Goal: Task Accomplishment & Management: Use online tool/utility

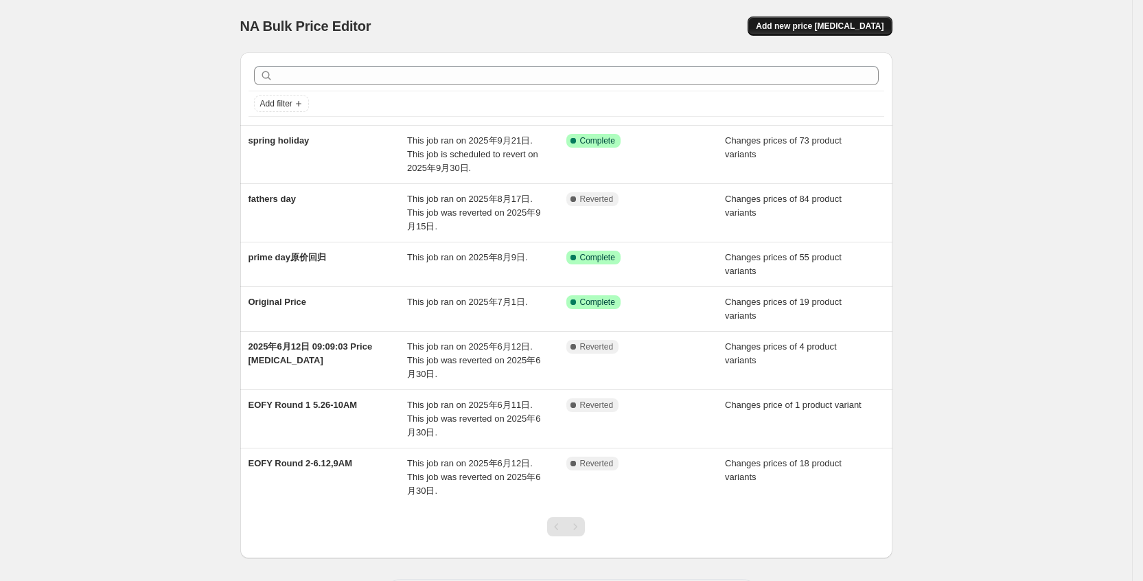
click at [847, 23] on span "Add new price [MEDICAL_DATA]" at bounding box center [820, 26] width 128 height 11
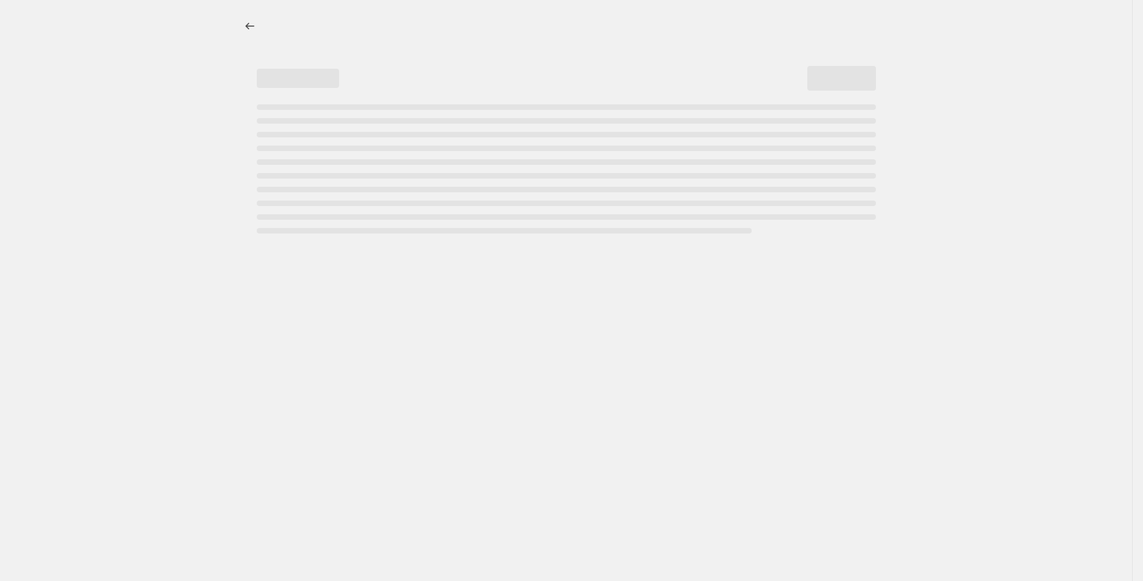
select select "percentage"
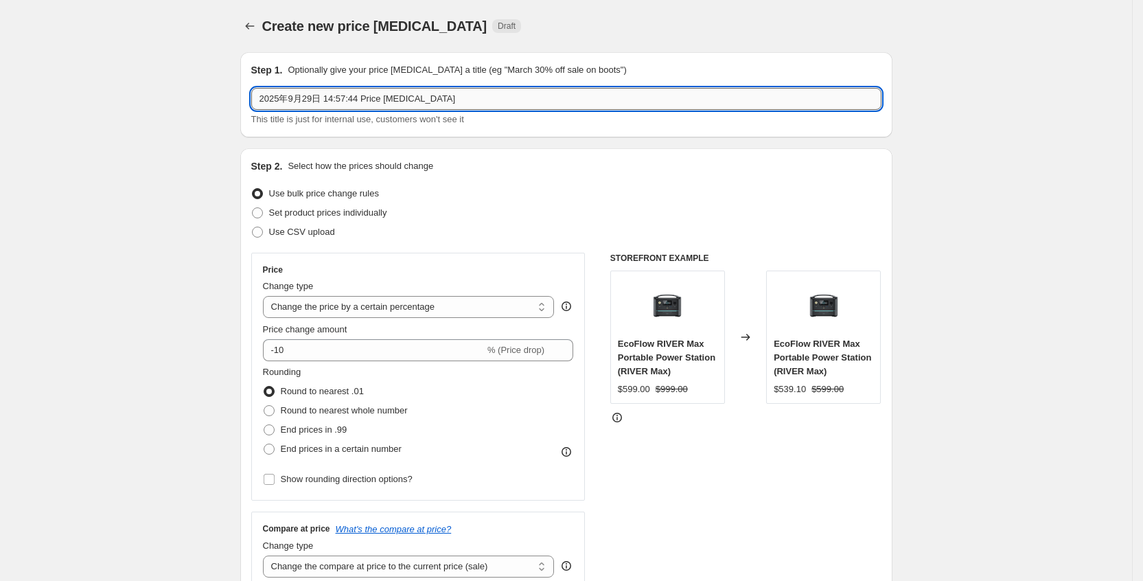
drag, startPoint x: 367, startPoint y: 99, endPoint x: 301, endPoint y: 102, distance: 66.7
click at [301, 102] on input "2025年9月29日 14:57:44 Price [MEDICAL_DATA]" at bounding box center [566, 99] width 630 height 22
drag, startPoint x: 322, startPoint y: 101, endPoint x: 312, endPoint y: 101, distance: 10.3
click at [312, 101] on input "2025年10月29日 14:57:44 Price [MEDICAL_DATA]" at bounding box center [566, 99] width 630 height 22
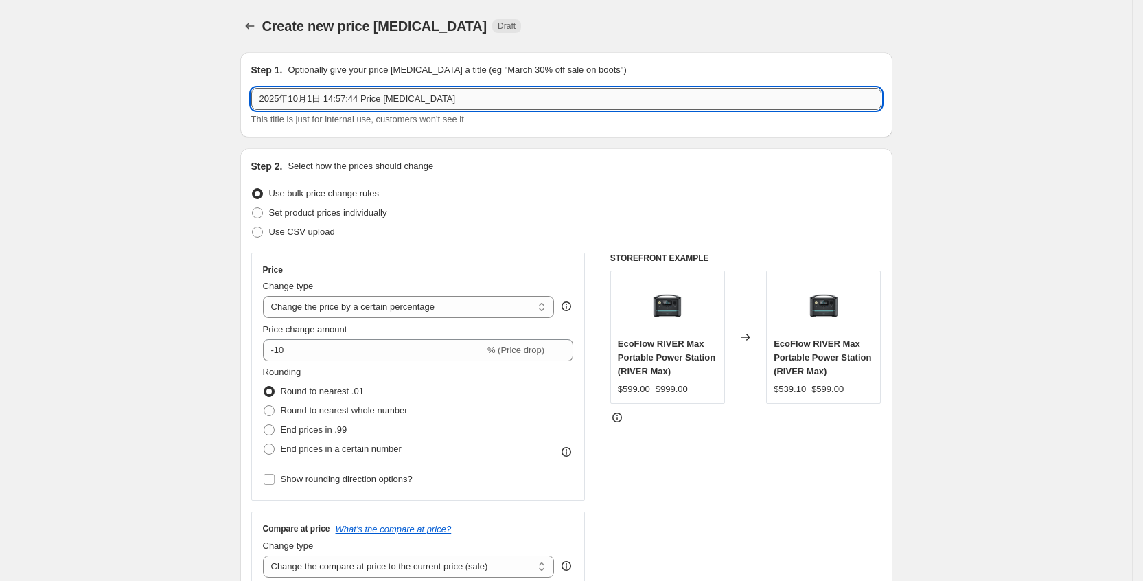
drag, startPoint x: 499, startPoint y: 95, endPoint x: 330, endPoint y: 92, distance: 169.0
click at [330, 92] on input "2025年10月1日 14:57:44 Price [MEDICAL_DATA]" at bounding box center [566, 99] width 630 height 22
type input "2025年10月价格"
click at [270, 216] on label "Set product prices individually" at bounding box center [319, 212] width 136 height 19
click at [253, 208] on input "Set product prices individually" at bounding box center [252, 207] width 1 height 1
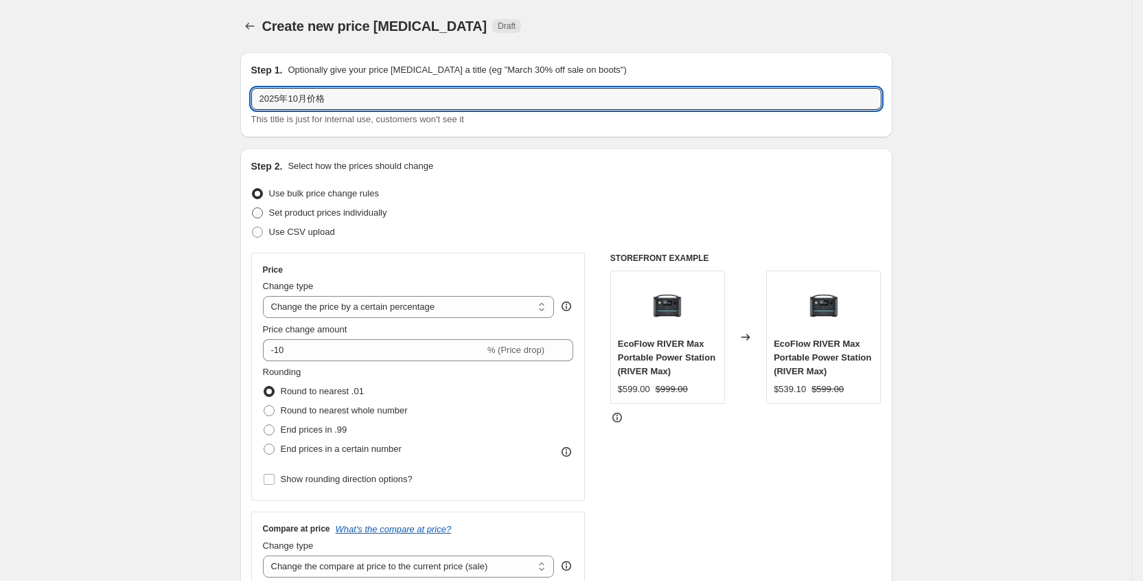
radio input "true"
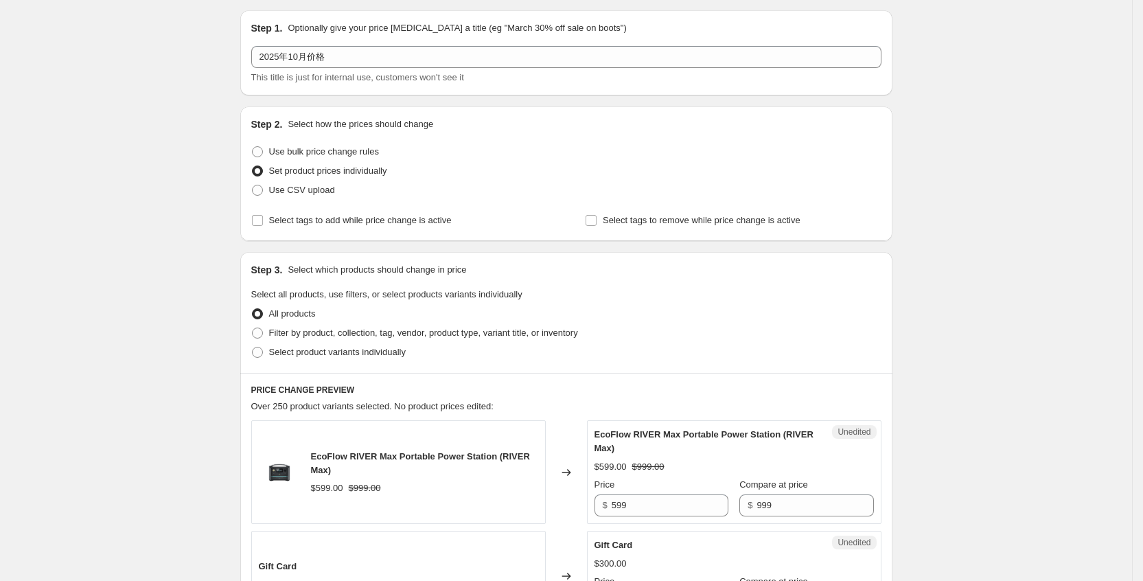
scroll to position [103, 0]
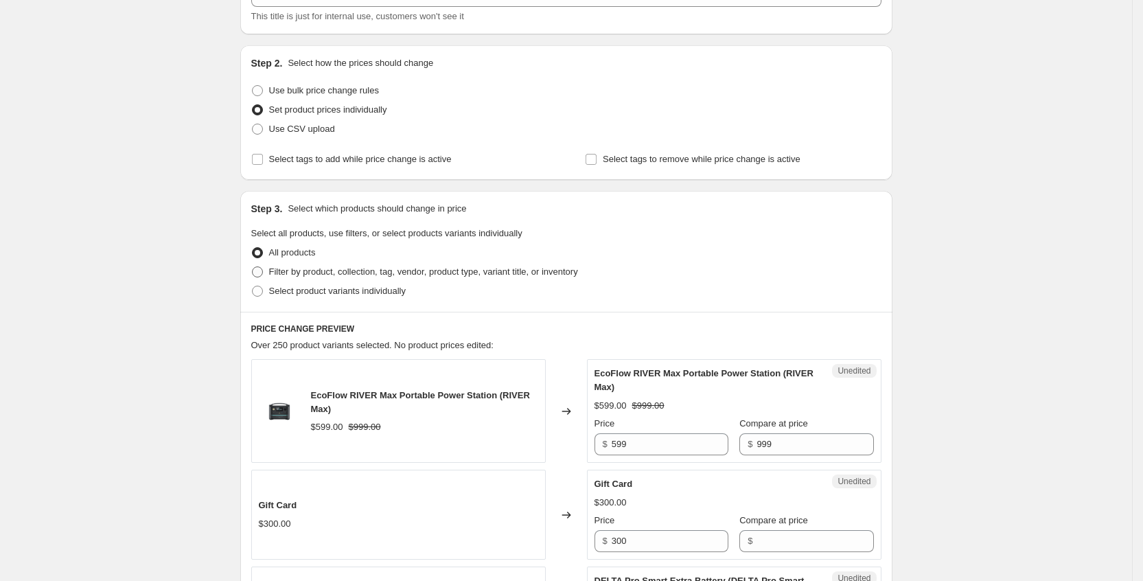
click at [418, 272] on span "Filter by product, collection, tag, vendor, product type, variant title, or inv…" at bounding box center [423, 271] width 309 height 10
click at [253, 267] on input "Filter by product, collection, tag, vendor, product type, variant title, or inv…" at bounding box center [252, 266] width 1 height 1
radio input "true"
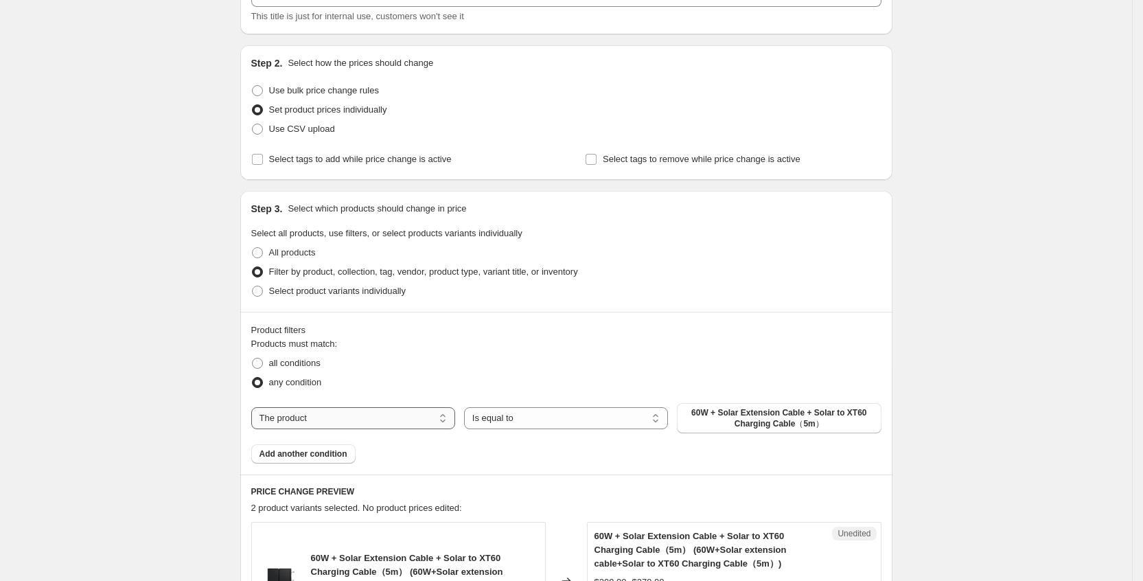
click at [325, 419] on select "The product The product's collection The product's tag The product's vendor The…" at bounding box center [353, 418] width 204 height 22
select select "collection"
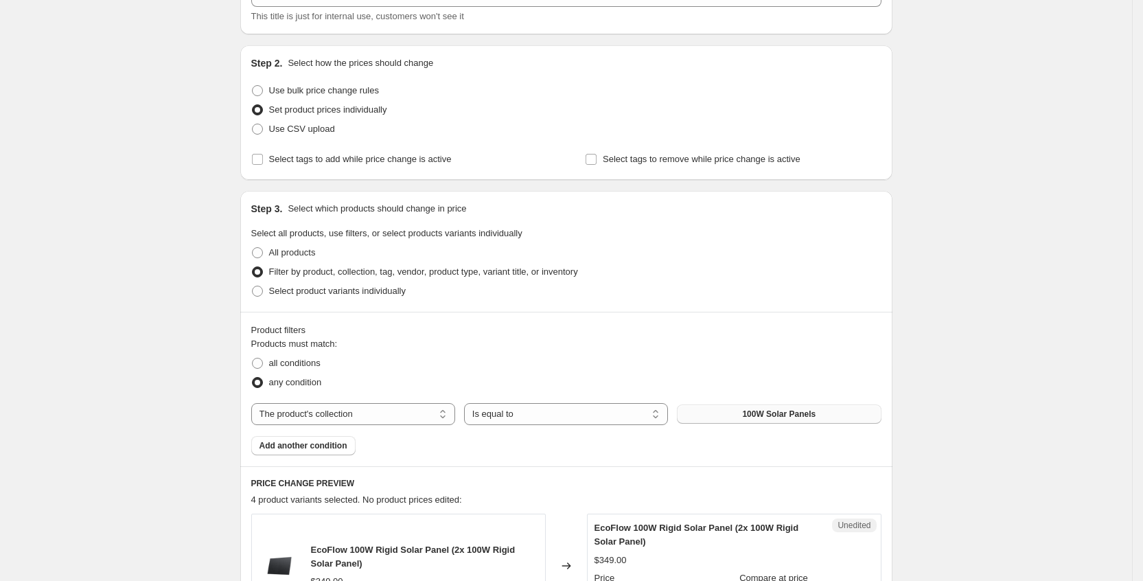
click at [785, 419] on span "100W Solar Panels" at bounding box center [778, 414] width 73 height 11
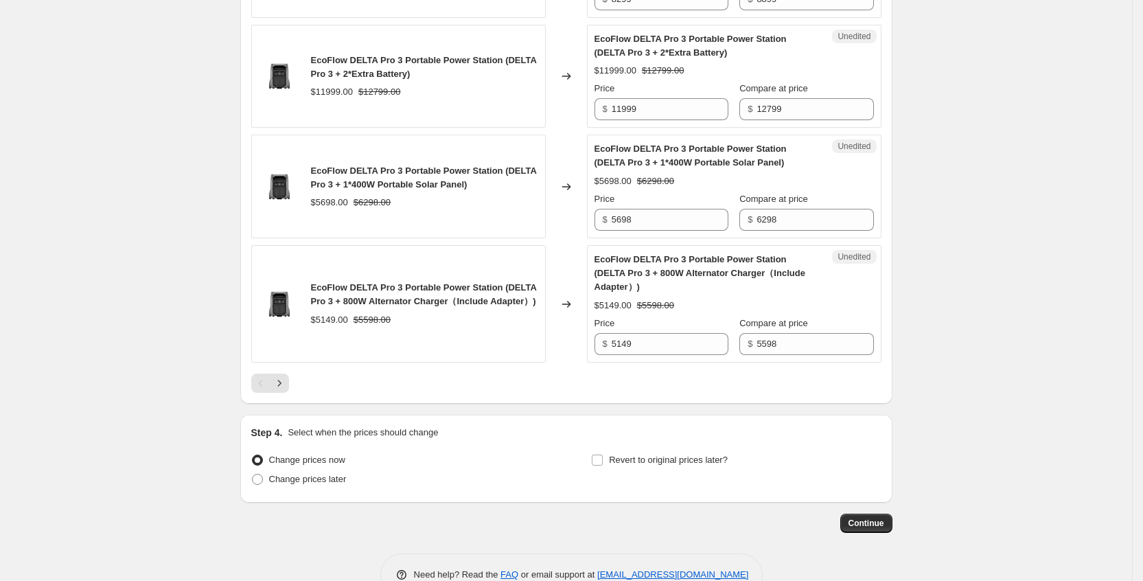
scroll to position [2560, 0]
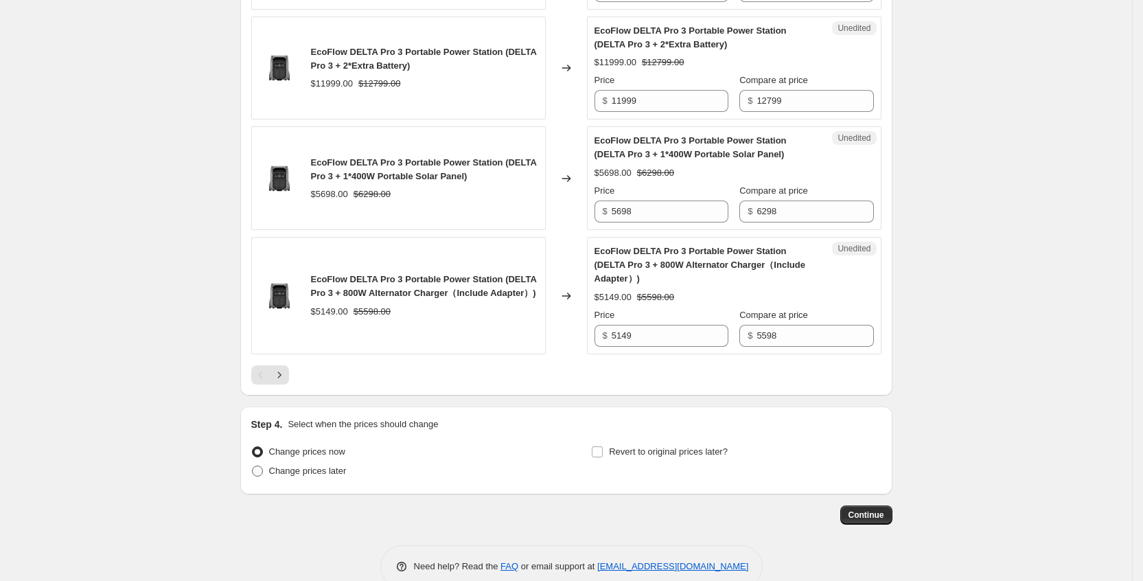
click at [280, 466] on span "Change prices later" at bounding box center [308, 471] width 78 height 10
click at [253, 466] on input "Change prices later" at bounding box center [252, 466] width 1 height 1
radio input "true"
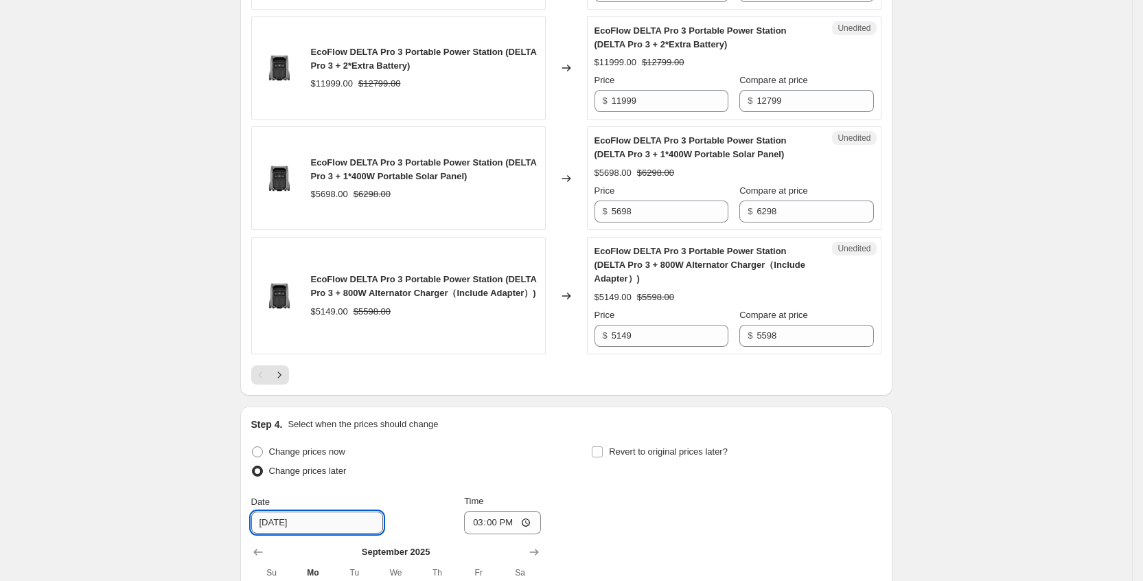
click at [335, 512] on input "[DATE]" at bounding box center [317, 523] width 132 height 22
click at [284, 512] on input "[DATE]" at bounding box center [317, 523] width 132 height 22
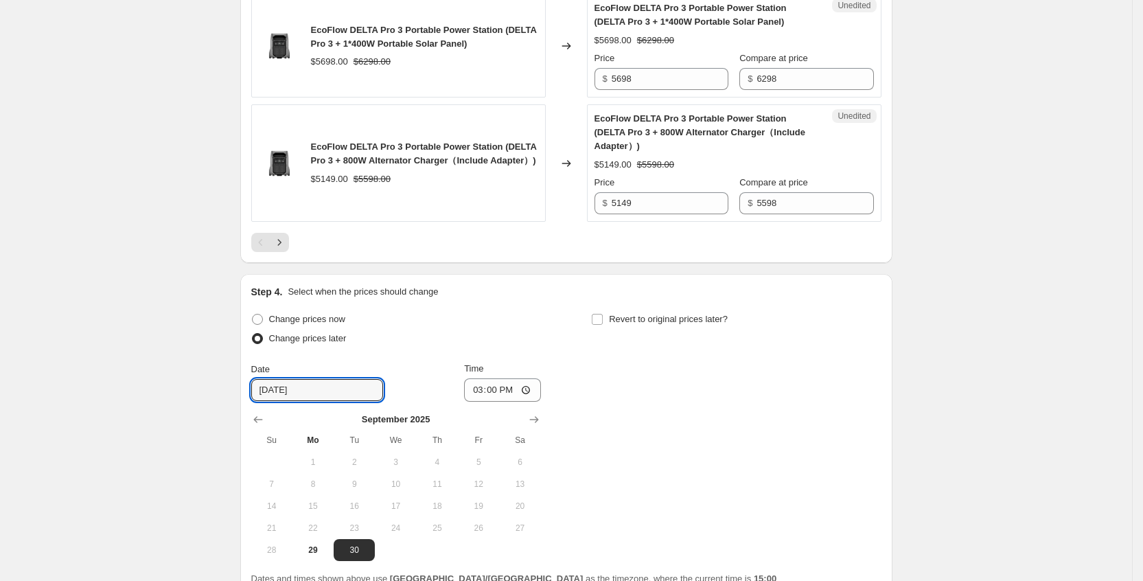
scroll to position [2795, 0]
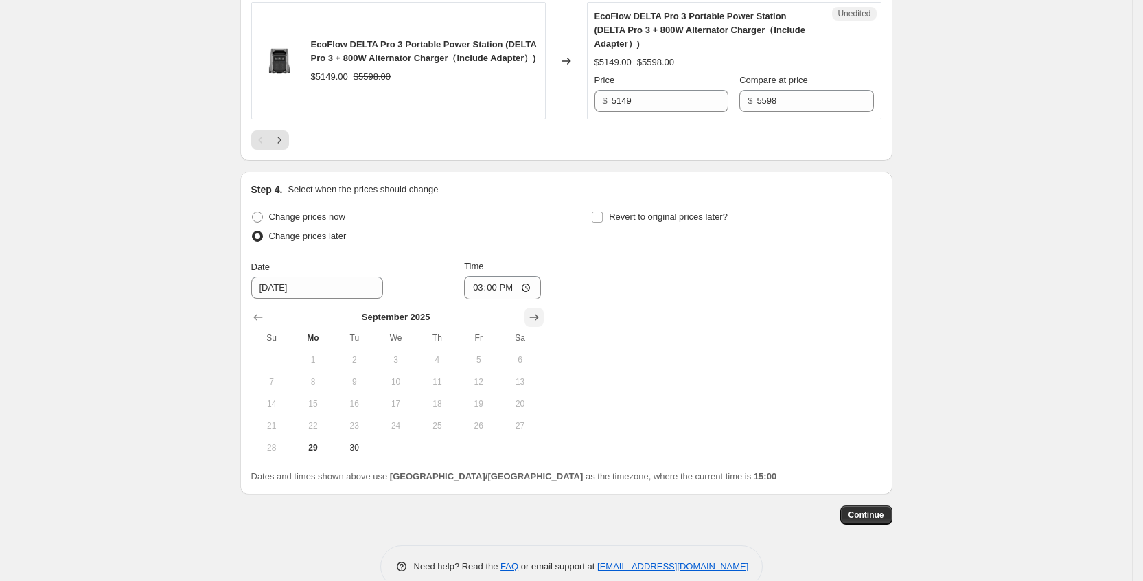
click at [536, 310] on icon "Show next month, October 2025" at bounding box center [534, 317] width 14 height 14
click at [401, 354] on span "1" at bounding box center [395, 359] width 30 height 11
type input "[DATE]"
click at [503, 276] on input "15:00" at bounding box center [502, 287] width 77 height 23
type input "00:00"
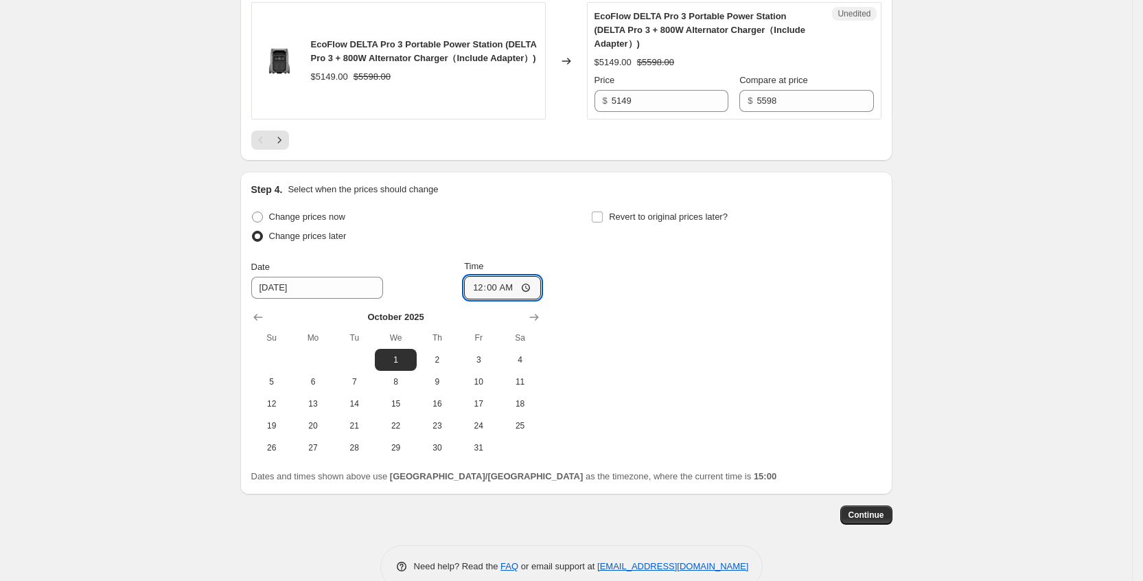
click at [691, 271] on div "Change prices now Change prices later Date [DATE] Time 00:00 [DATE] Su Mo Tu We…" at bounding box center [566, 332] width 630 height 251
click at [602, 211] on input "Revert to original prices later?" at bounding box center [597, 216] width 11 height 11
checkbox input "true"
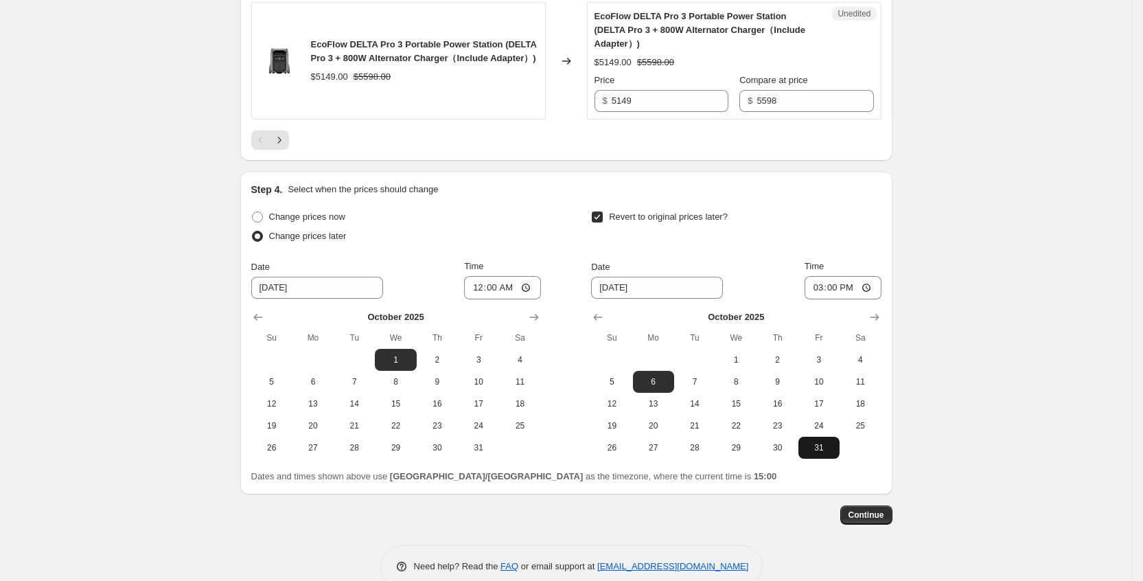
click at [816, 442] on span "31" at bounding box center [819, 447] width 30 height 11
type input "[DATE]"
click at [840, 276] on input "15:00" at bounding box center [843, 287] width 77 height 23
type input "22:00"
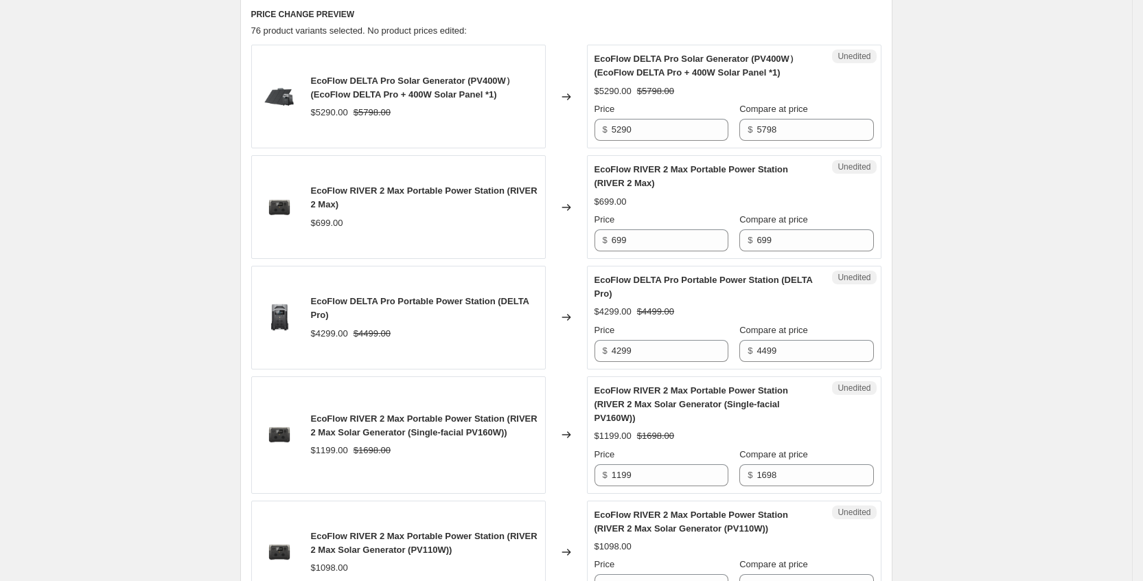
scroll to position [323, 0]
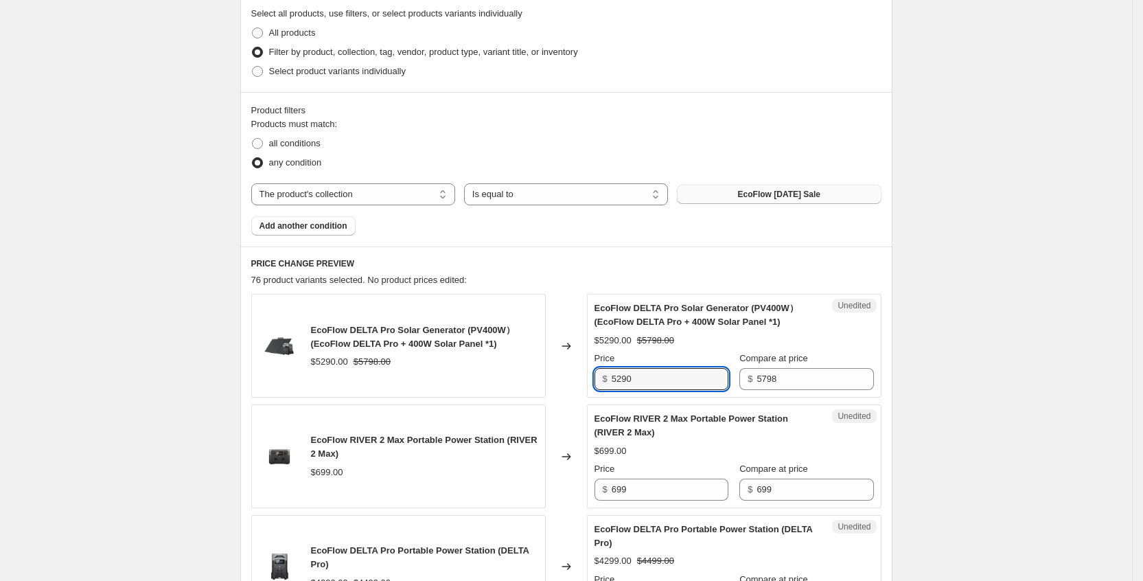
drag, startPoint x: 657, startPoint y: 376, endPoint x: 602, endPoint y: 375, distance: 55.6
click at [602, 375] on div "$ 5290" at bounding box center [662, 379] width 134 height 22
type input "5299"
click at [817, 342] on div "$5299.00 $5798.00" at bounding box center [734, 341] width 279 height 14
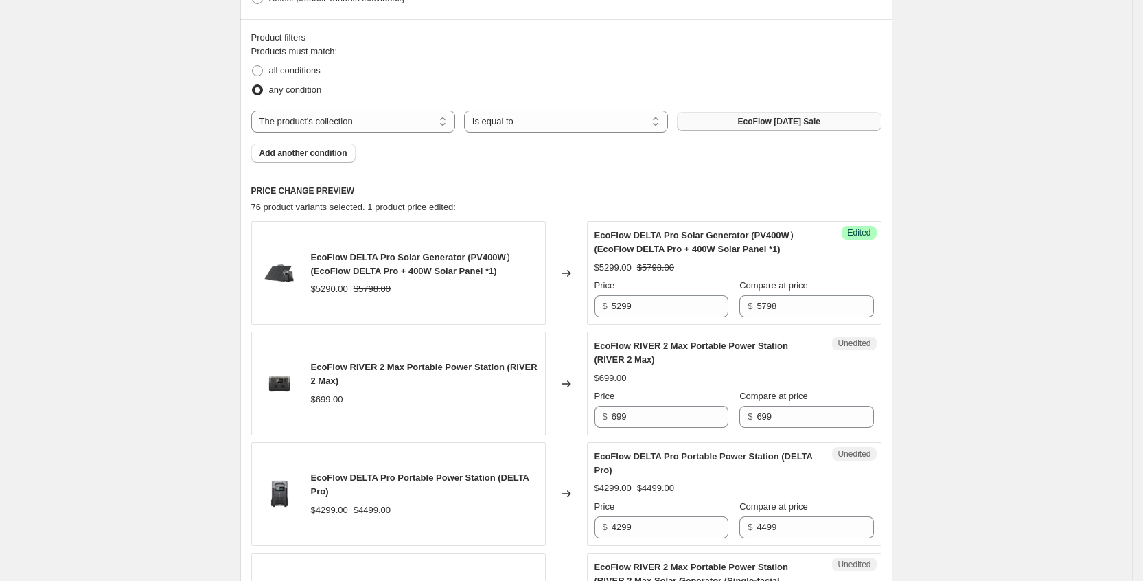
scroll to position [426, 0]
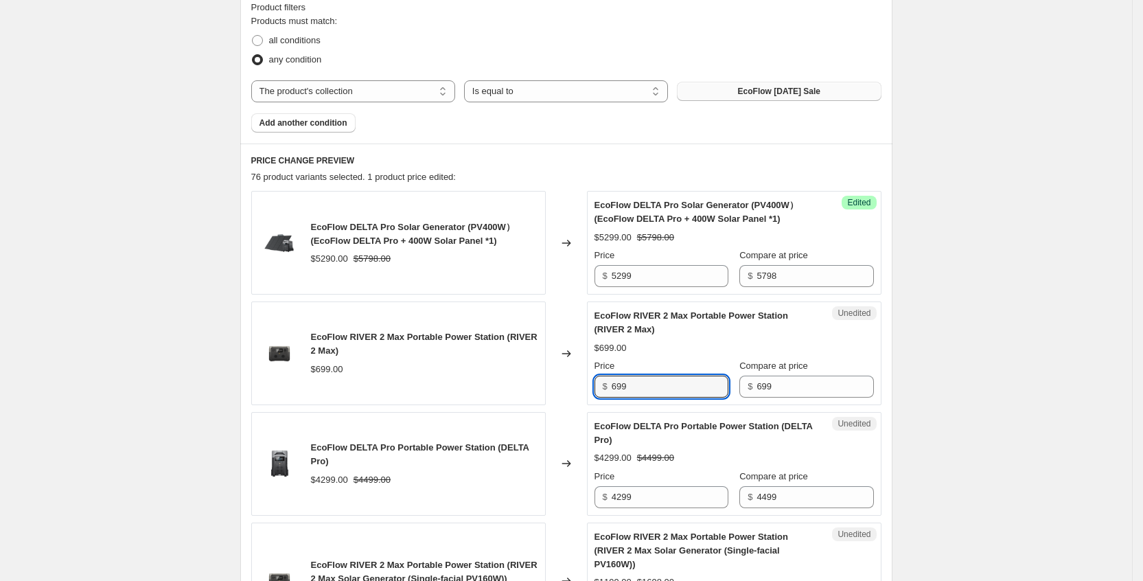
drag, startPoint x: 634, startPoint y: 386, endPoint x: 595, endPoint y: 387, distance: 39.2
click at [595, 387] on div "Unedited EcoFlow RIVER 2 Max Portable Power Station (RIVER 2 Max) $699.00 Price…" at bounding box center [734, 353] width 295 height 104
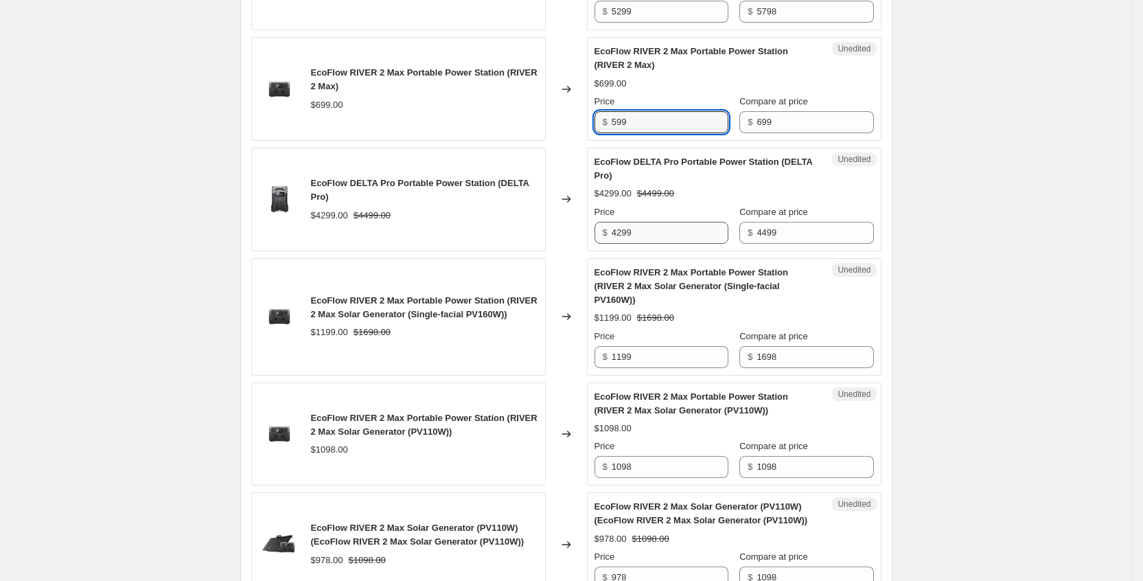
scroll to position [735, 0]
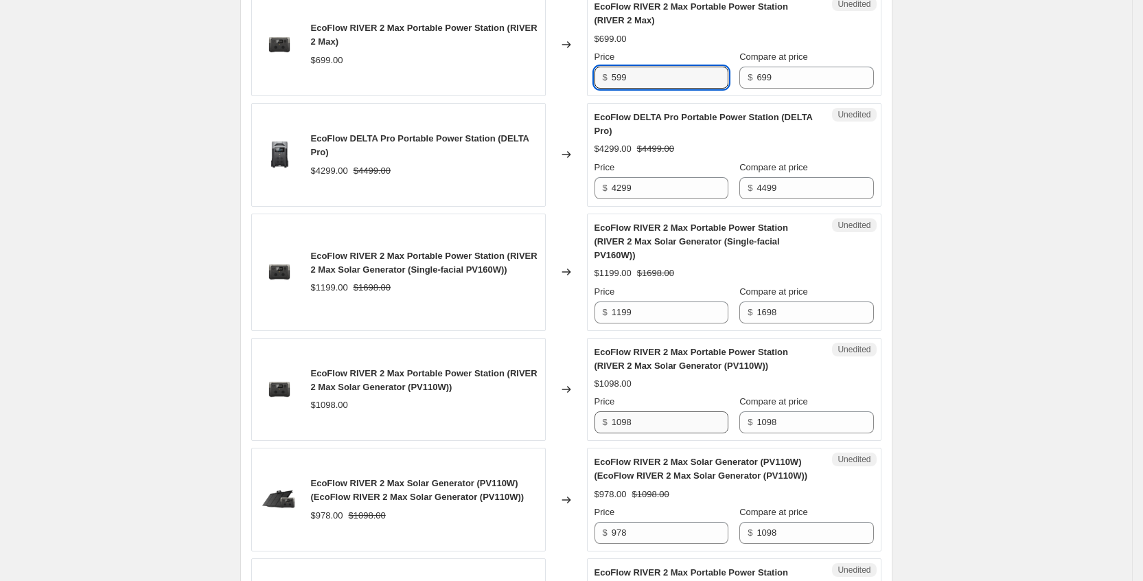
type input "599"
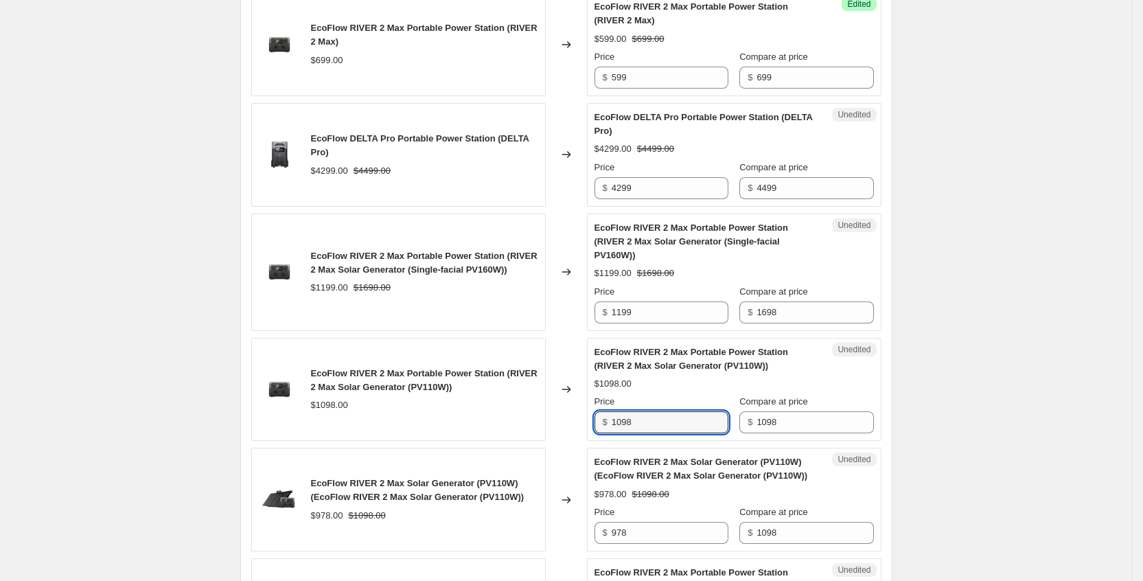
drag, startPoint x: 676, startPoint y: 412, endPoint x: 583, endPoint y: 409, distance: 93.4
click at [583, 409] on div "EcoFlow RIVER 2 Max Portable Power Station (RIVER 2 Max Solar Generator (PV110W…" at bounding box center [566, 390] width 630 height 104
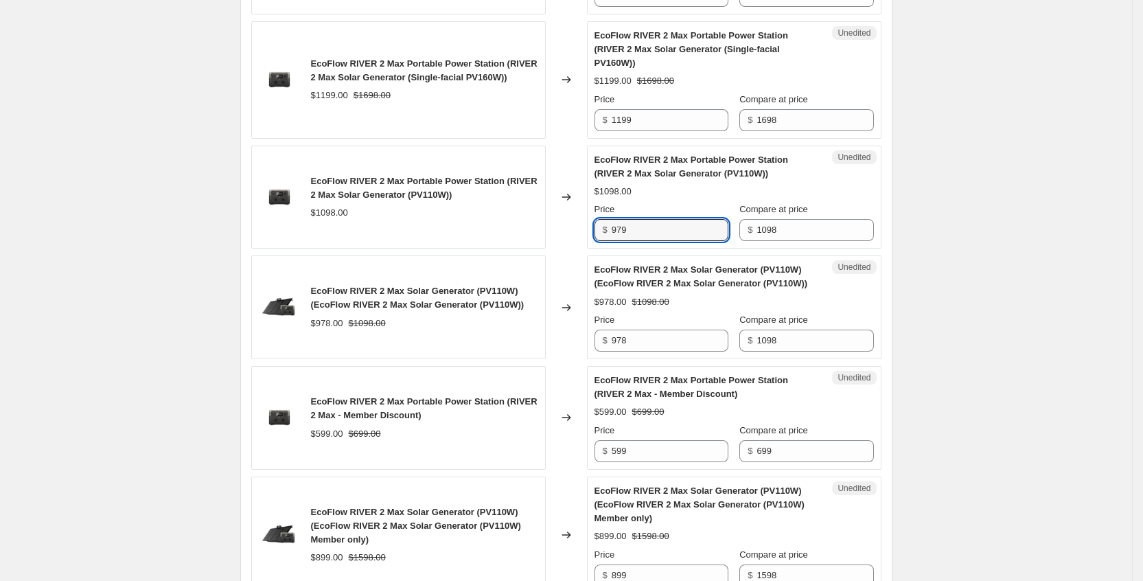
scroll to position [941, 0]
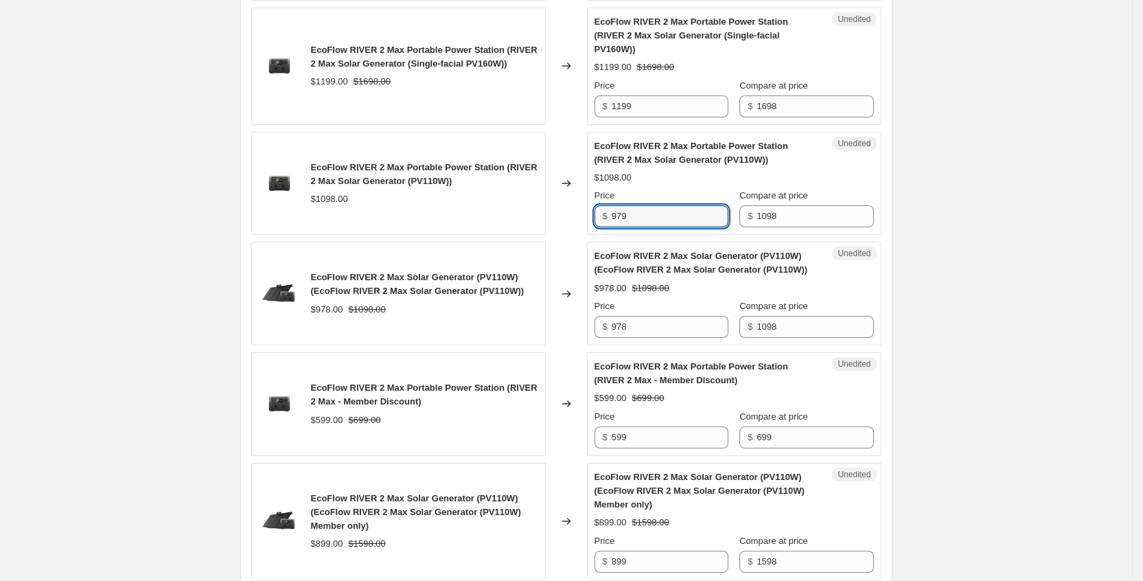
type input "979"
click at [709, 282] on div "$978.00 $1098.00" at bounding box center [734, 289] width 279 height 14
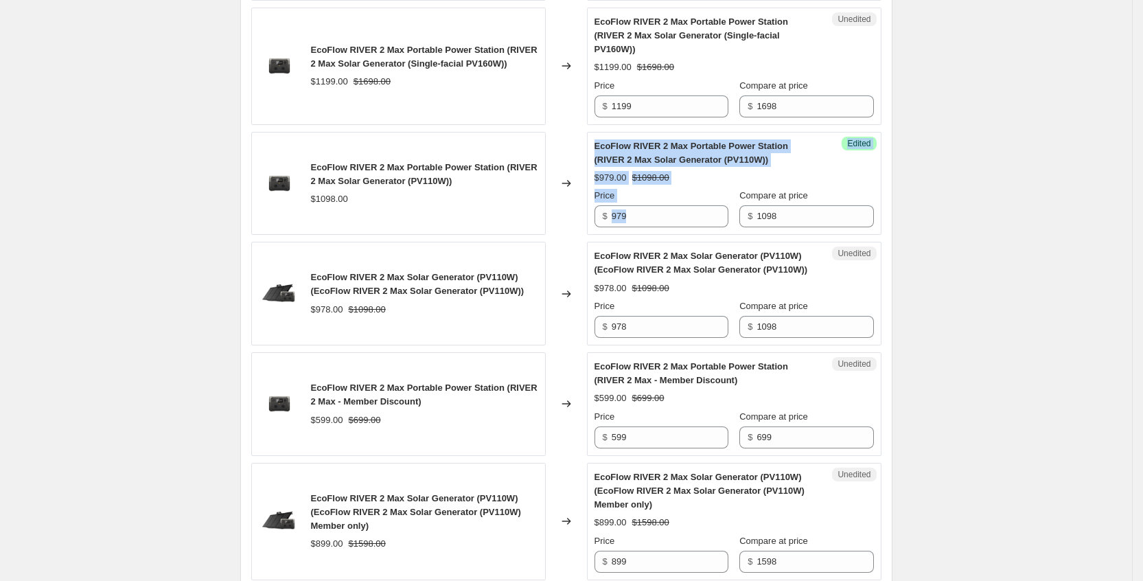
drag, startPoint x: 703, startPoint y: 214, endPoint x: 591, endPoint y: 221, distance: 112.1
click at [672, 205] on input "979" at bounding box center [670, 216] width 117 height 22
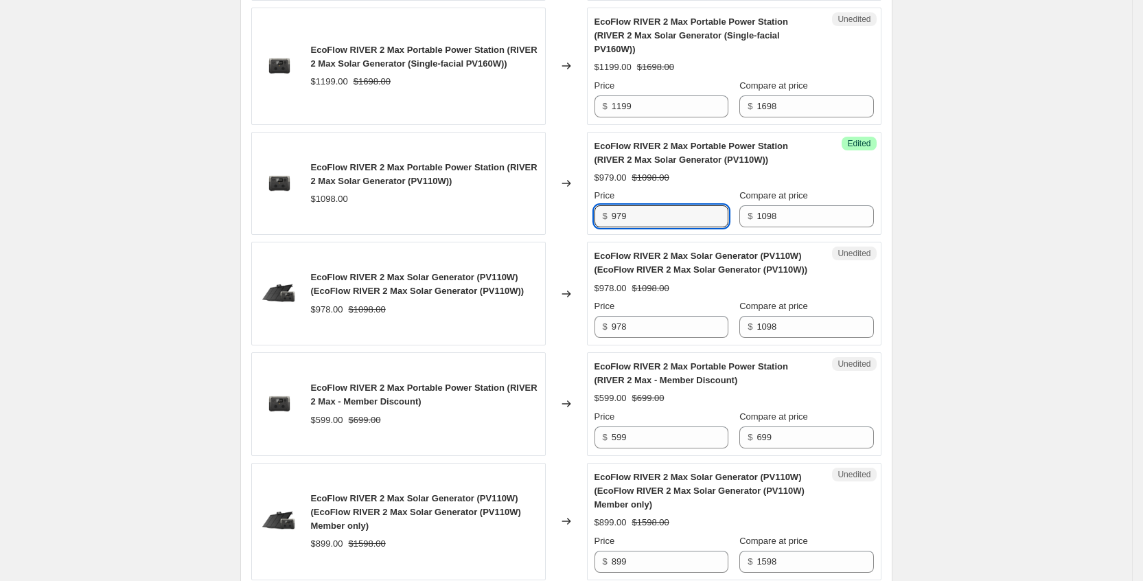
drag, startPoint x: 671, startPoint y: 203, endPoint x: 614, endPoint y: 210, distance: 57.4
click at [614, 210] on div "$ 979" at bounding box center [662, 216] width 134 height 22
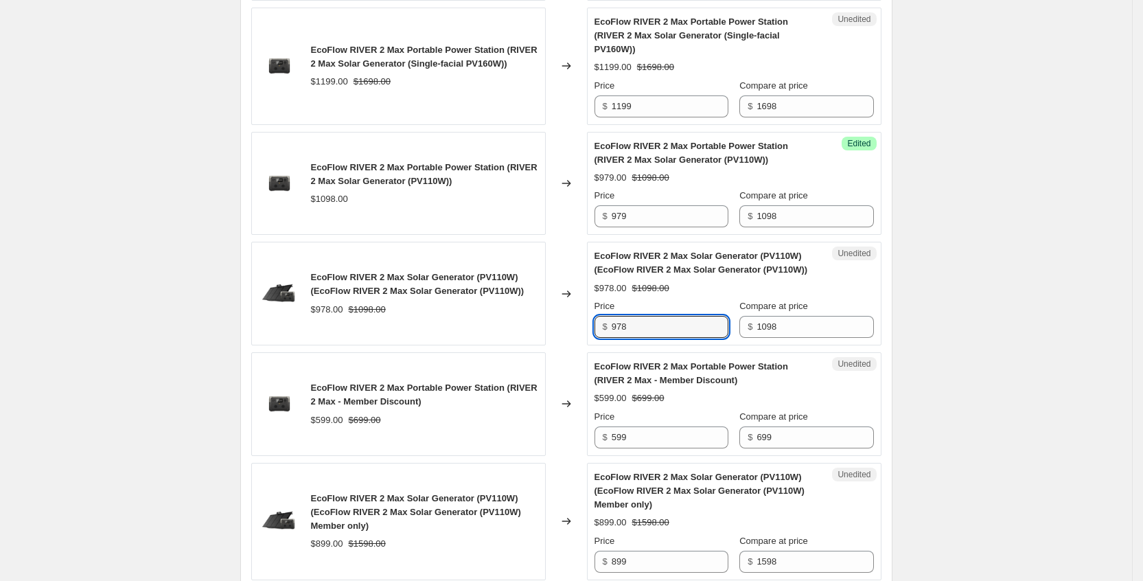
drag, startPoint x: 654, startPoint y: 311, endPoint x: 610, endPoint y: 317, distance: 44.4
click at [610, 317] on div "$ 978" at bounding box center [662, 327] width 134 height 22
paste input "9"
type input "979"
click at [729, 299] on div "Price" at bounding box center [662, 306] width 134 height 14
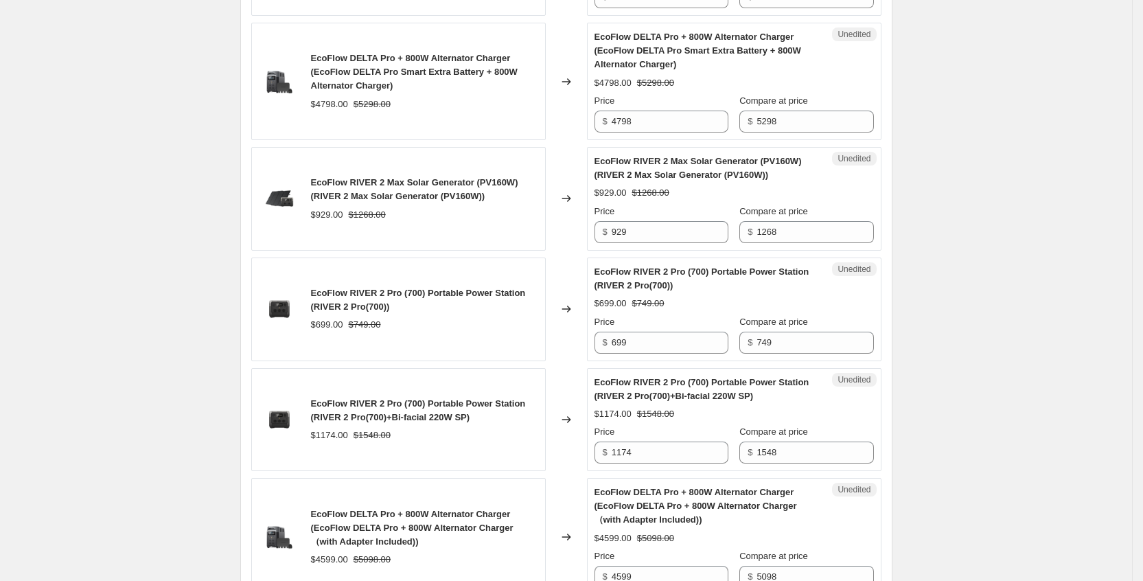
scroll to position [1765, 0]
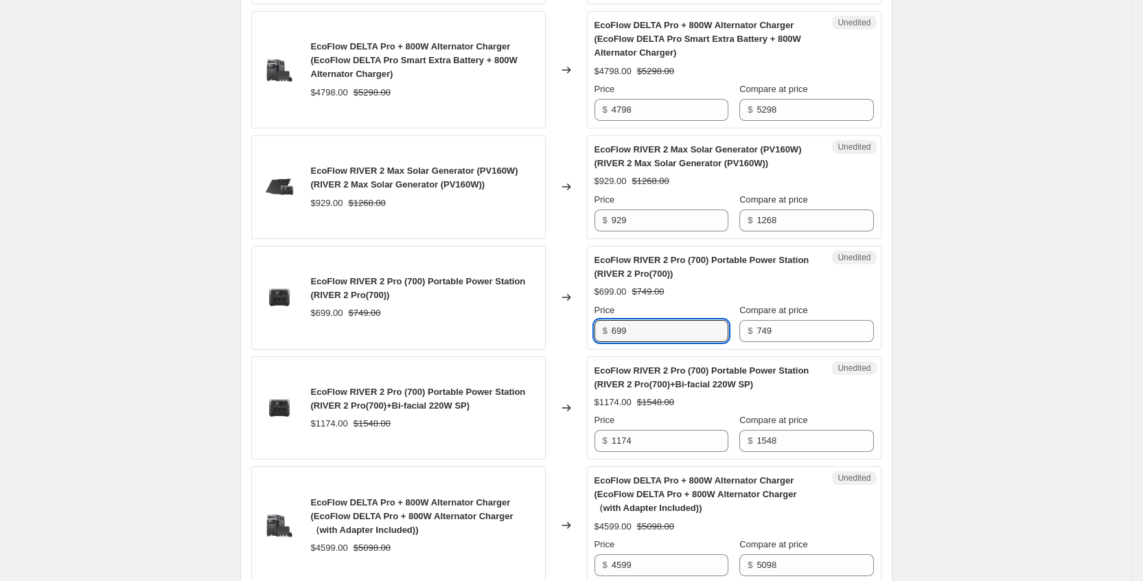
drag, startPoint x: 645, startPoint y: 318, endPoint x: 607, endPoint y: 315, distance: 38.6
click at [607, 320] on div "$ 699" at bounding box center [662, 331] width 134 height 22
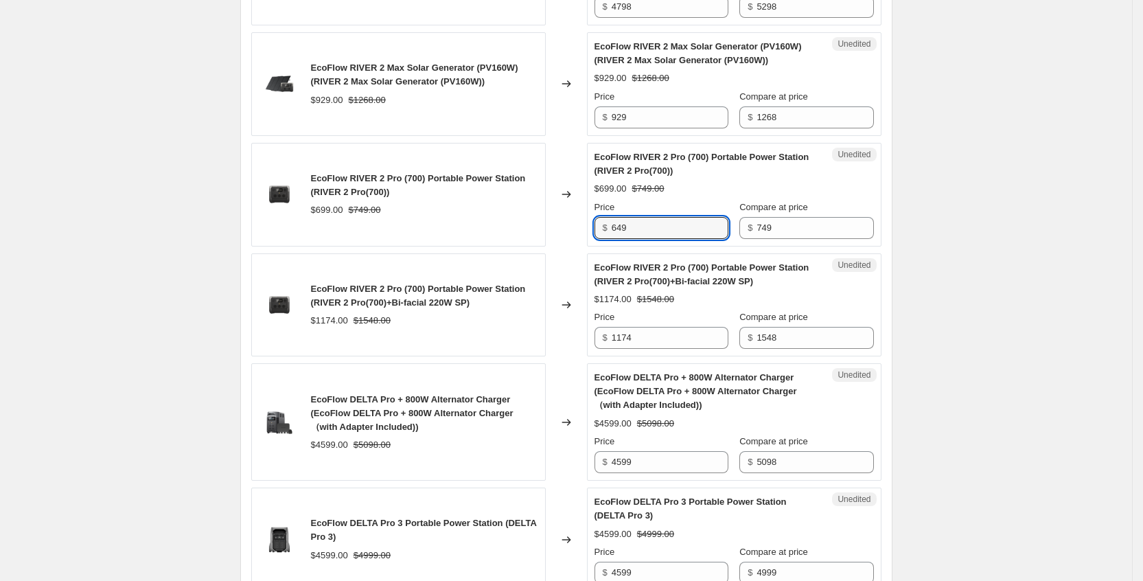
type input "649"
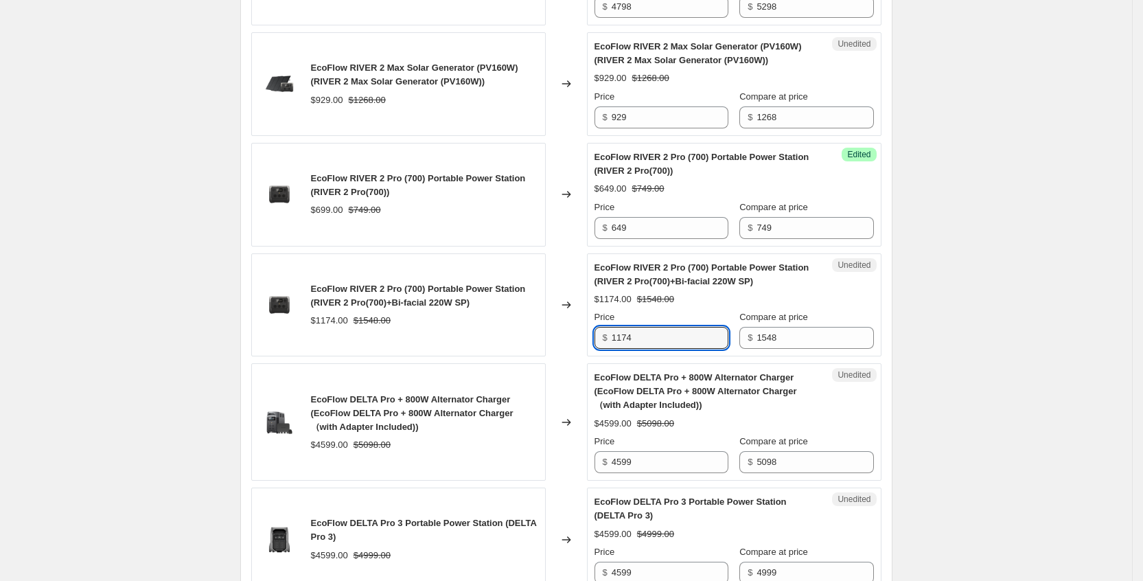
drag, startPoint x: 694, startPoint y: 321, endPoint x: 564, endPoint y: 315, distance: 130.6
click at [564, 315] on div "EcoFlow RIVER 2 Pro (700) Portable Power Station (RIVER 2 Pro(700)+Bi-facial 22…" at bounding box center [566, 305] width 630 height 104
type input "1139"
click at [715, 527] on div "$4599.00 $4999.00" at bounding box center [734, 534] width 279 height 14
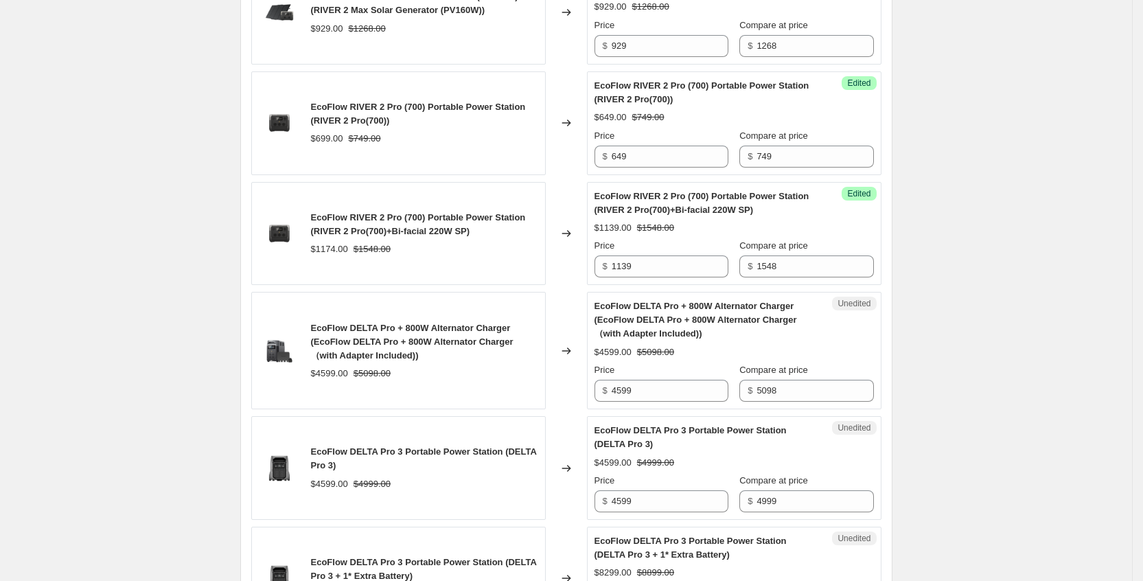
scroll to position [1971, 0]
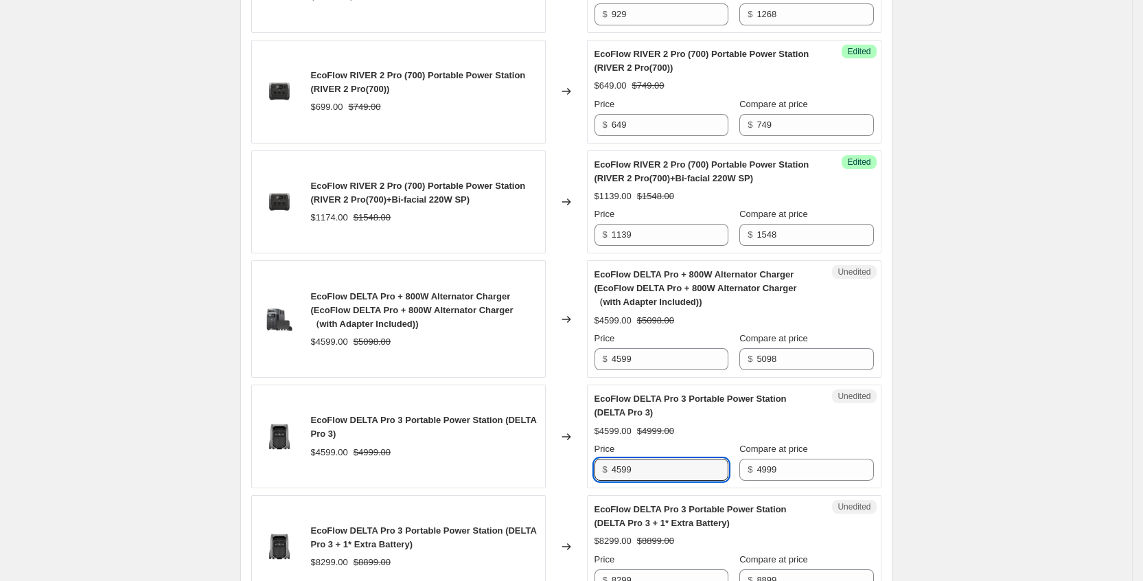
drag, startPoint x: 663, startPoint y: 454, endPoint x: 595, endPoint y: 459, distance: 67.5
click at [595, 459] on div "Unedited EcoFlow DELTA Pro 3 Portable Power Station (DELTA Pro 3) $4599.00 $499…" at bounding box center [734, 437] width 295 height 104
type input "4399"
click at [686, 534] on div "$8299.00 $8899.00" at bounding box center [734, 541] width 279 height 14
drag, startPoint x: 689, startPoint y: 569, endPoint x: 604, endPoint y: 560, distance: 85.0
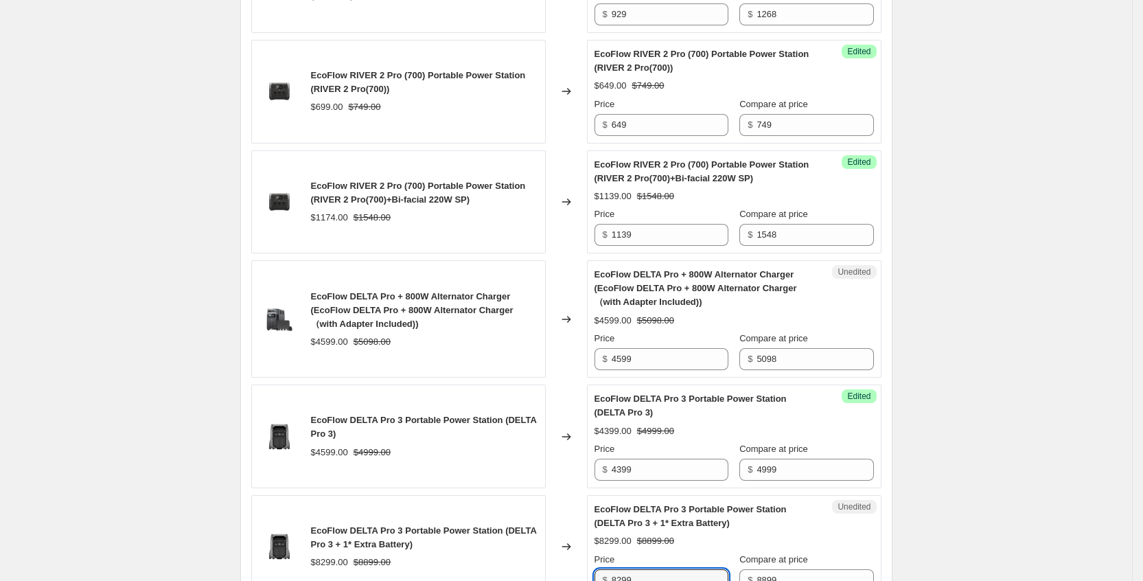
click at [604, 569] on div "$ 8299" at bounding box center [662, 580] width 134 height 22
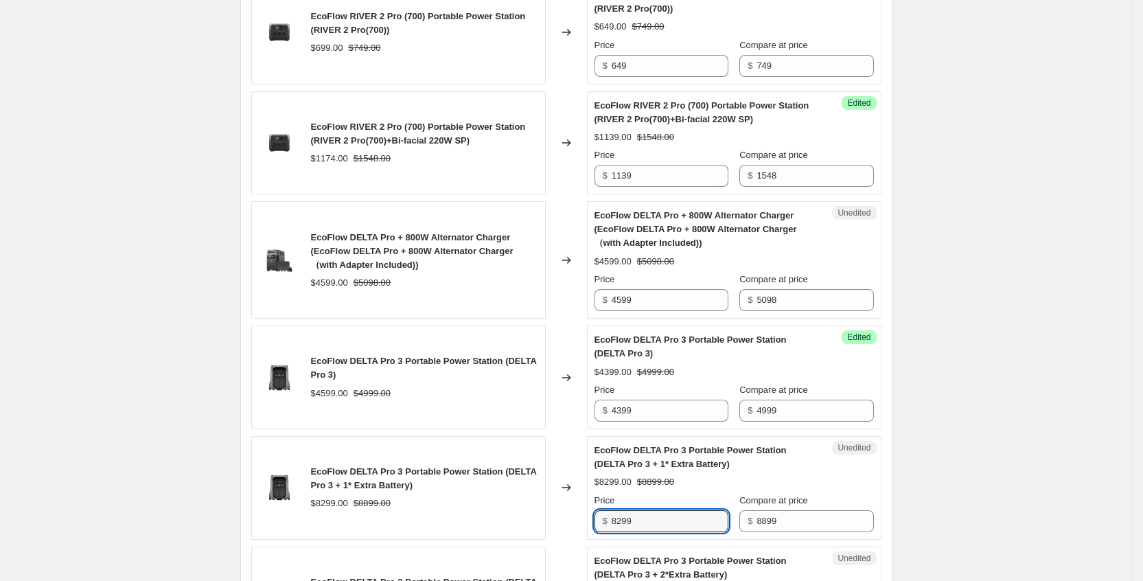
scroll to position [2074, 0]
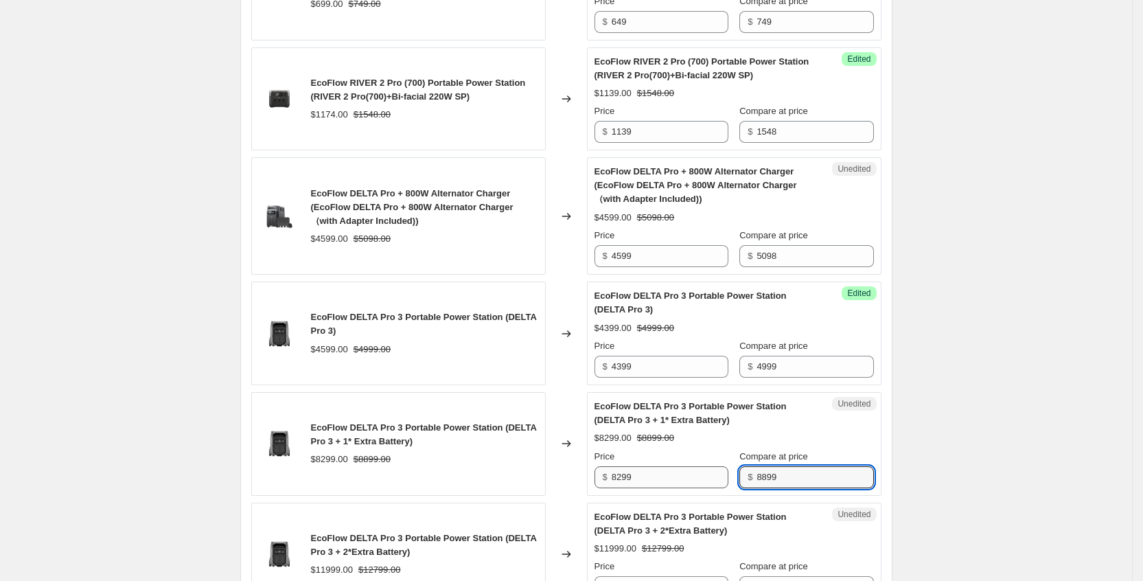
drag, startPoint x: 805, startPoint y: 461, endPoint x: 733, endPoint y: 464, distance: 72.2
click at [733, 464] on div "Price $ 8299 Compare at price $ 8899" at bounding box center [734, 469] width 279 height 38
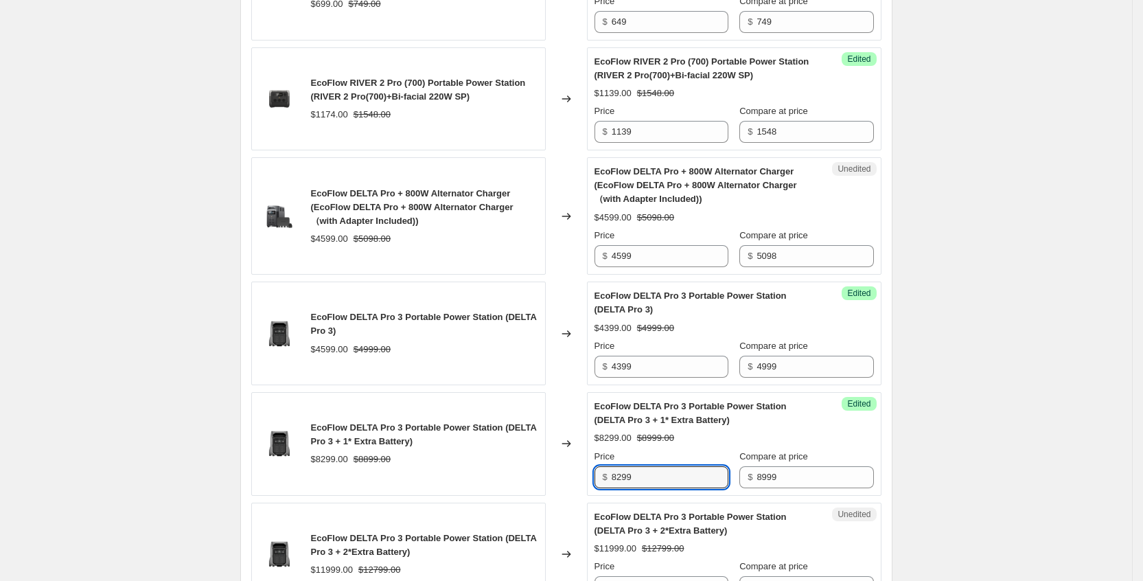
drag, startPoint x: 662, startPoint y: 464, endPoint x: 578, endPoint y: 464, distance: 83.8
click at [578, 464] on div "EcoFlow DELTA Pro 3 Portable Power Station (DELTA Pro 3 + 1* Extra Battery) $82…" at bounding box center [566, 444] width 630 height 104
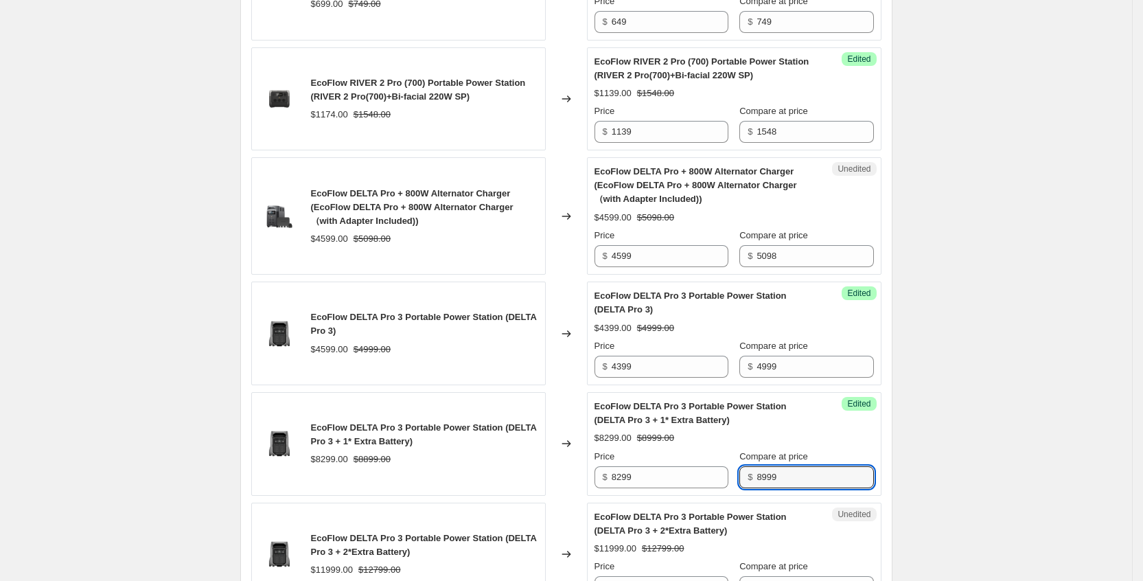
drag, startPoint x: 799, startPoint y: 464, endPoint x: 754, endPoint y: 463, distance: 45.3
click at [754, 466] on div "$ 8999" at bounding box center [807, 477] width 134 height 22
click at [827, 431] on div "$8299.00 $8999.00" at bounding box center [734, 438] width 279 height 14
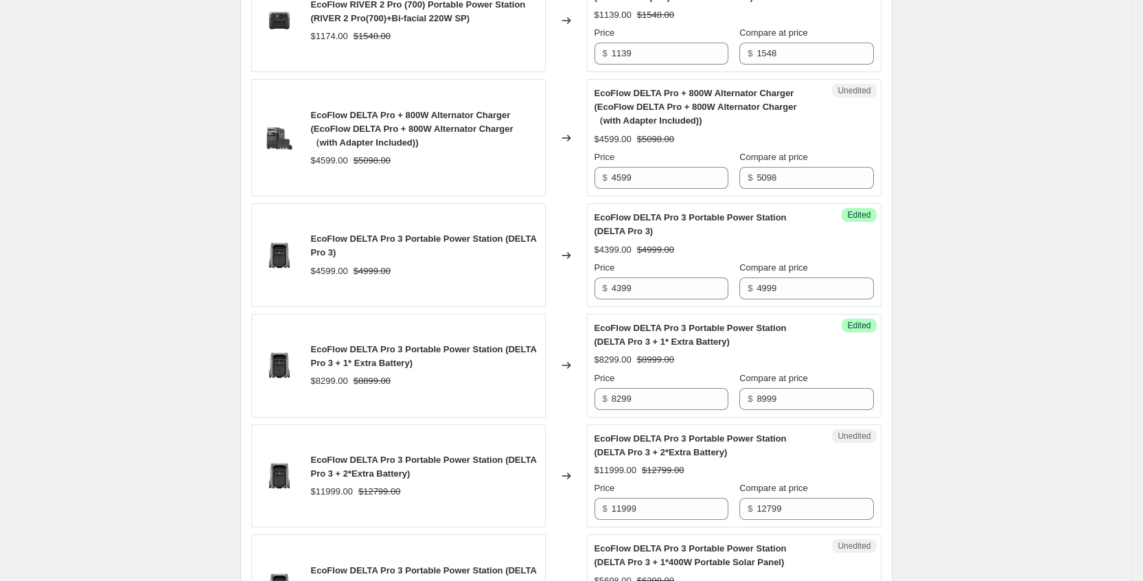
scroll to position [2177, 0]
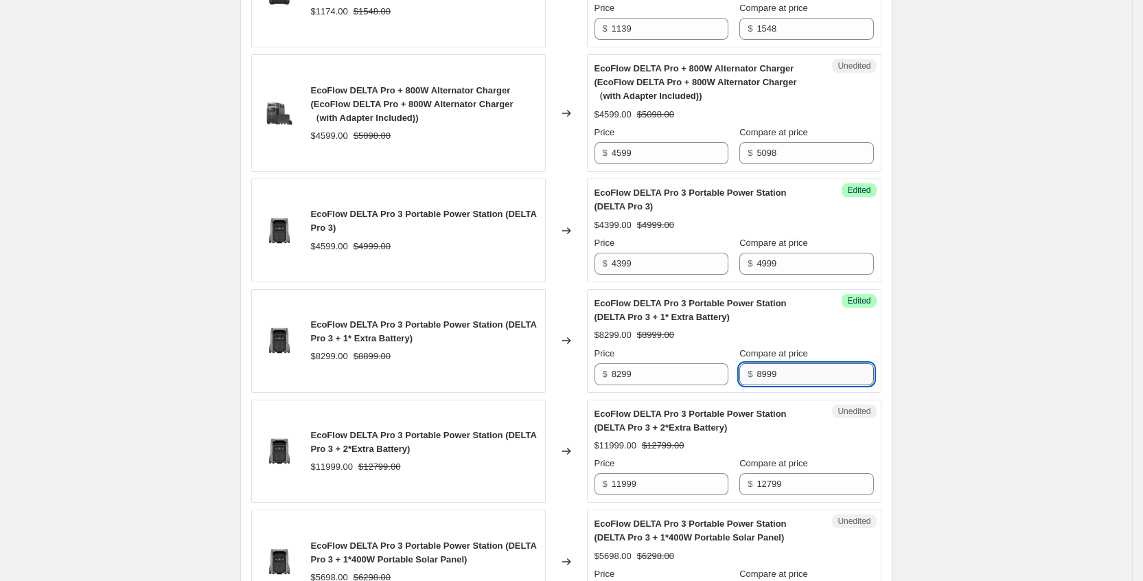
click at [772, 363] on input "8999" at bounding box center [815, 374] width 117 height 22
type input "8899"
drag, startPoint x: 660, startPoint y: 352, endPoint x: 628, endPoint y: 363, distance: 34.1
click at [628, 363] on input "8299" at bounding box center [670, 374] width 117 height 22
type input "8239"
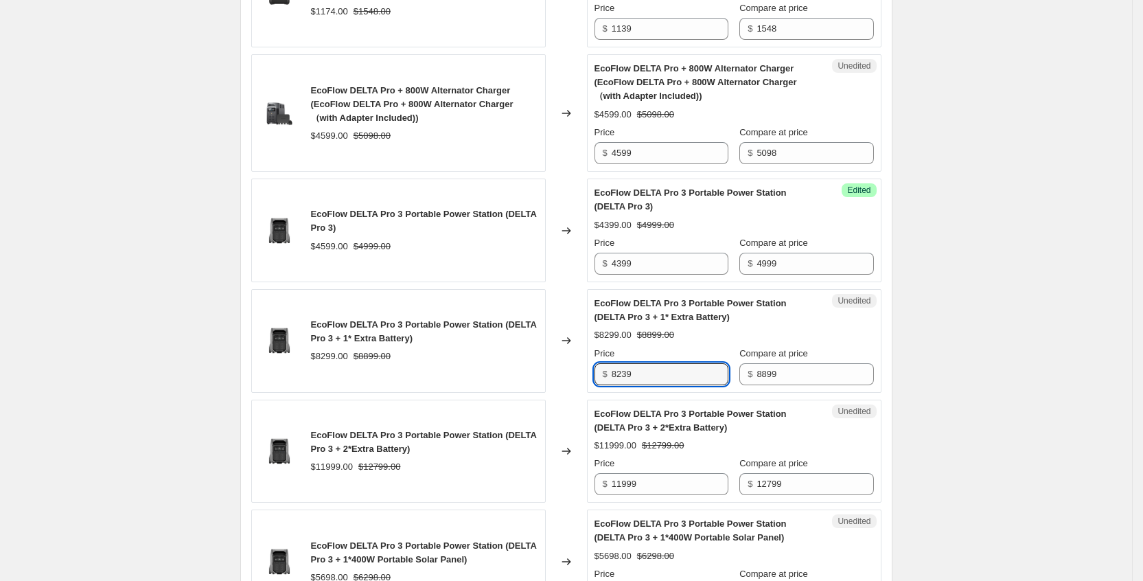
click at [740, 328] on div "$8299.00 $8899.00" at bounding box center [734, 335] width 279 height 14
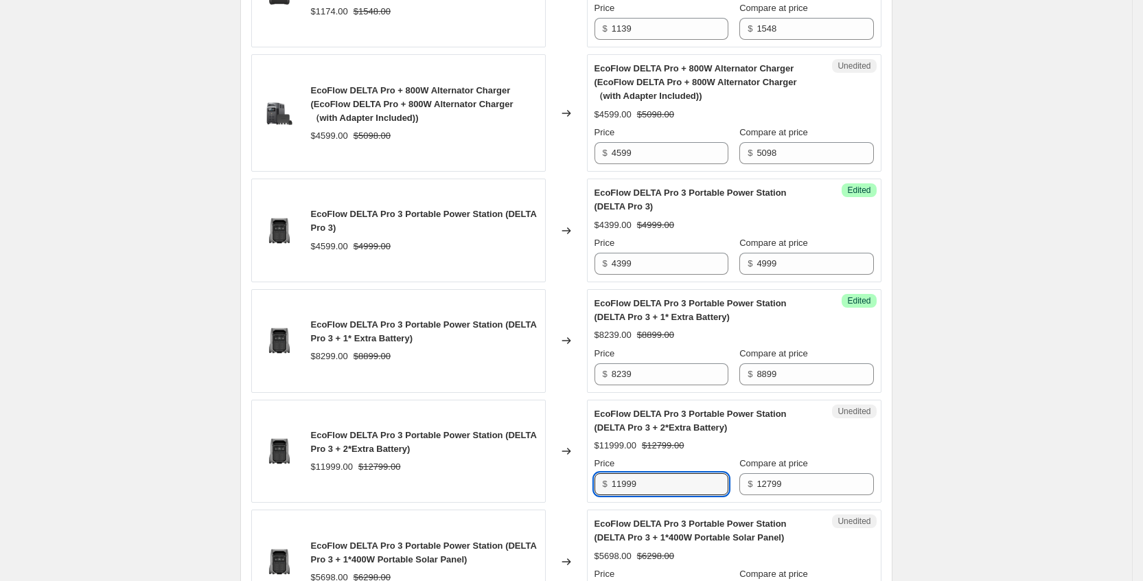
drag, startPoint x: 661, startPoint y: 470, endPoint x: 584, endPoint y: 469, distance: 76.9
click at [584, 469] on div "EcoFlow DELTA Pro 3 Portable Power Station (DELTA Pro 3 + 2*Extra Battery) $119…" at bounding box center [566, 452] width 630 height 104
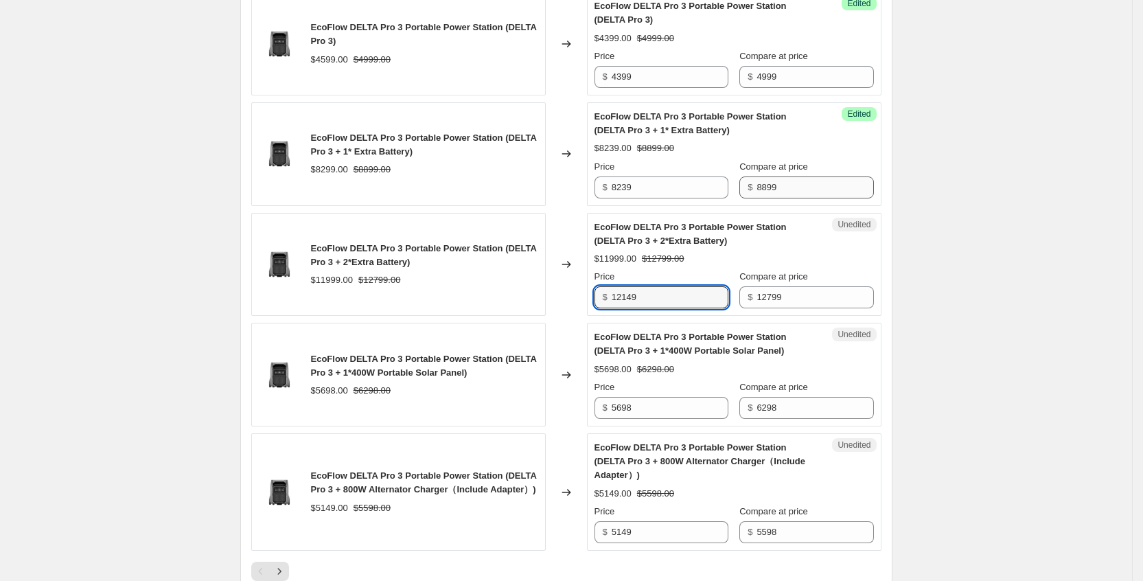
scroll to position [2383, 0]
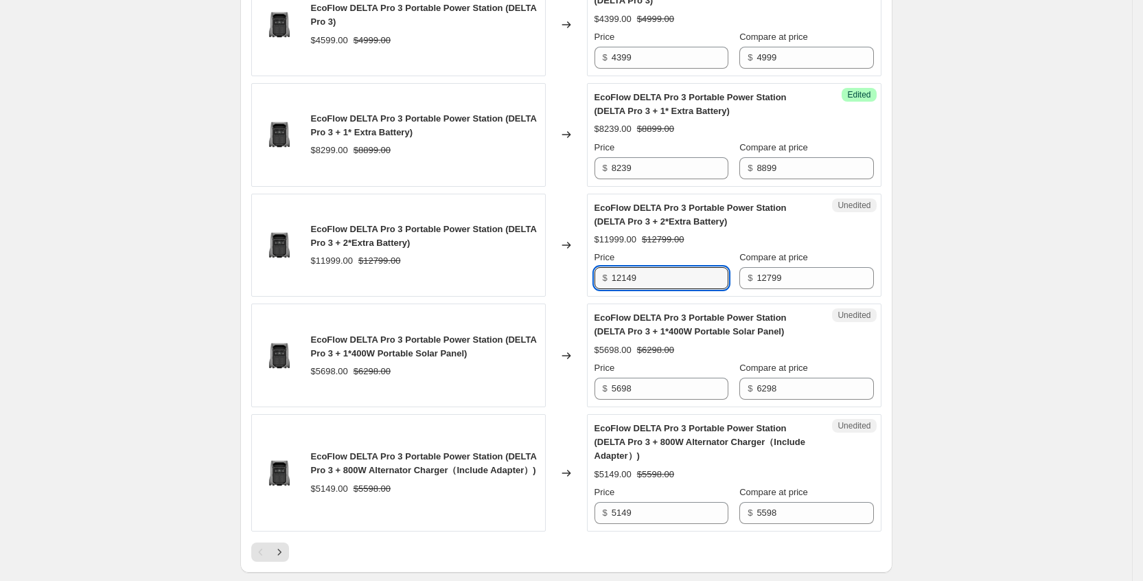
type input "12149"
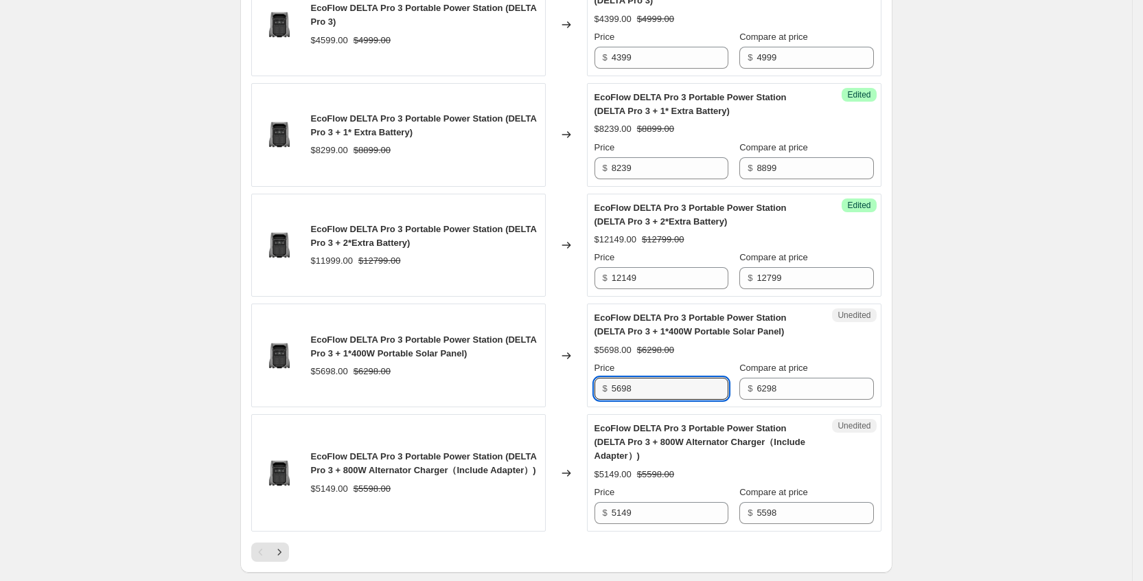
drag, startPoint x: 640, startPoint y: 375, endPoint x: 586, endPoint y: 373, distance: 53.6
click at [586, 373] on div "EcoFlow DELTA Pro 3 Portable Power Station (DELTA Pro 3 + 1*400W Portable Solar…" at bounding box center [566, 356] width 630 height 104
type input "5389"
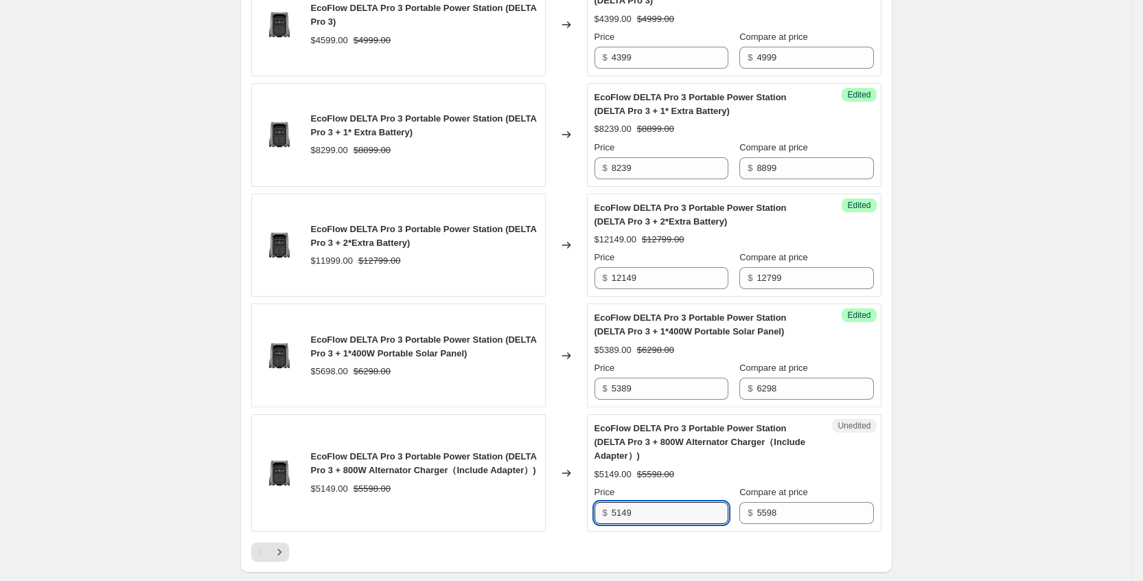
drag, startPoint x: 670, startPoint y: 483, endPoint x: 604, endPoint y: 477, distance: 66.8
click at [604, 502] on div "$ 5149" at bounding box center [662, 513] width 134 height 22
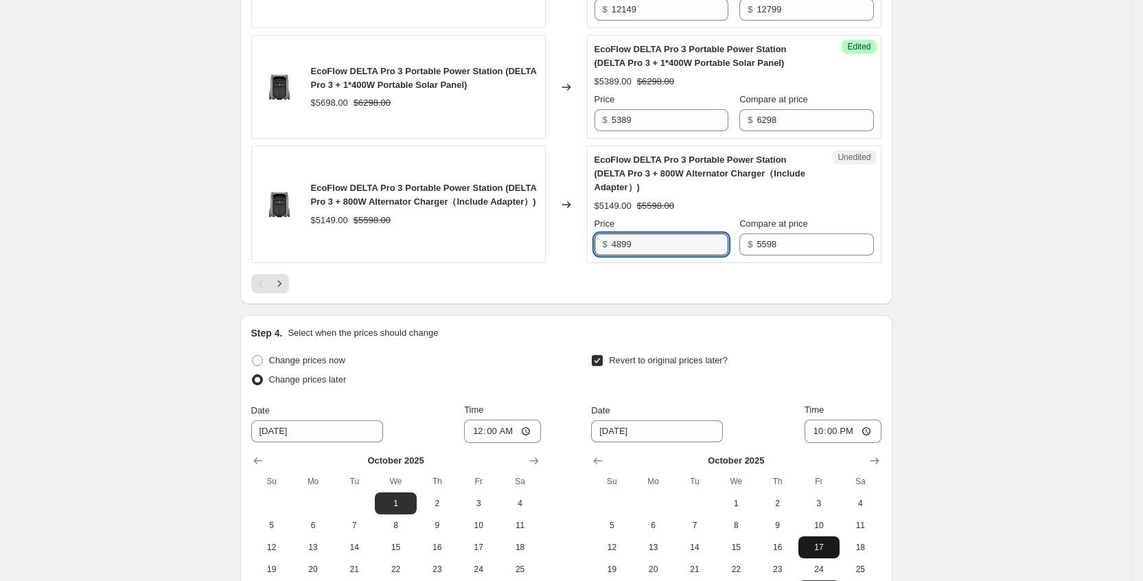
scroll to position [2795, 0]
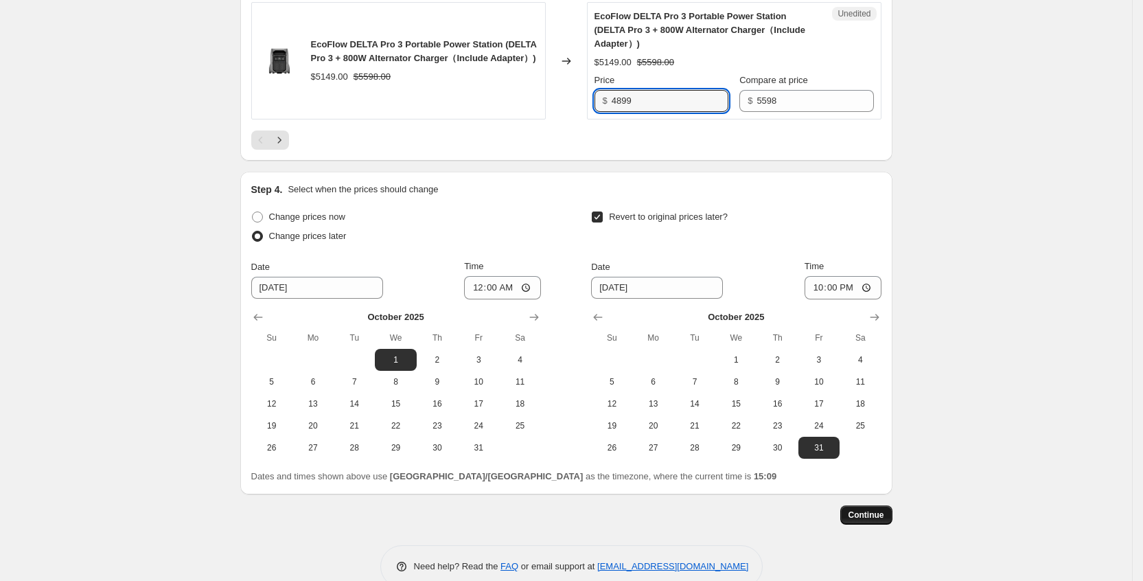
type input "4899"
click at [885, 505] on button "Continue" at bounding box center [866, 514] width 52 height 19
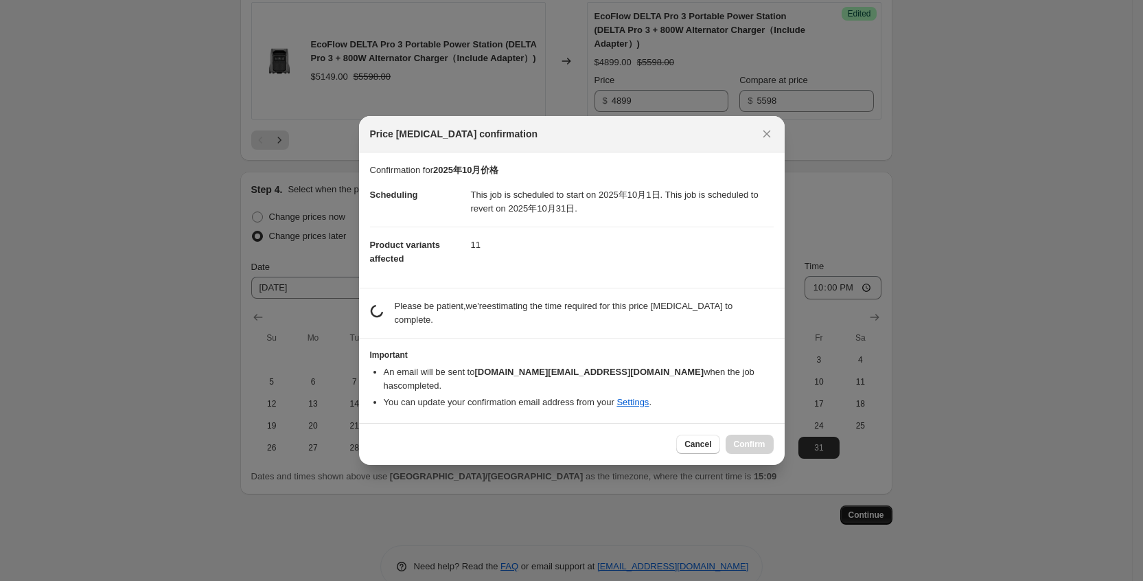
scroll to position [0, 0]
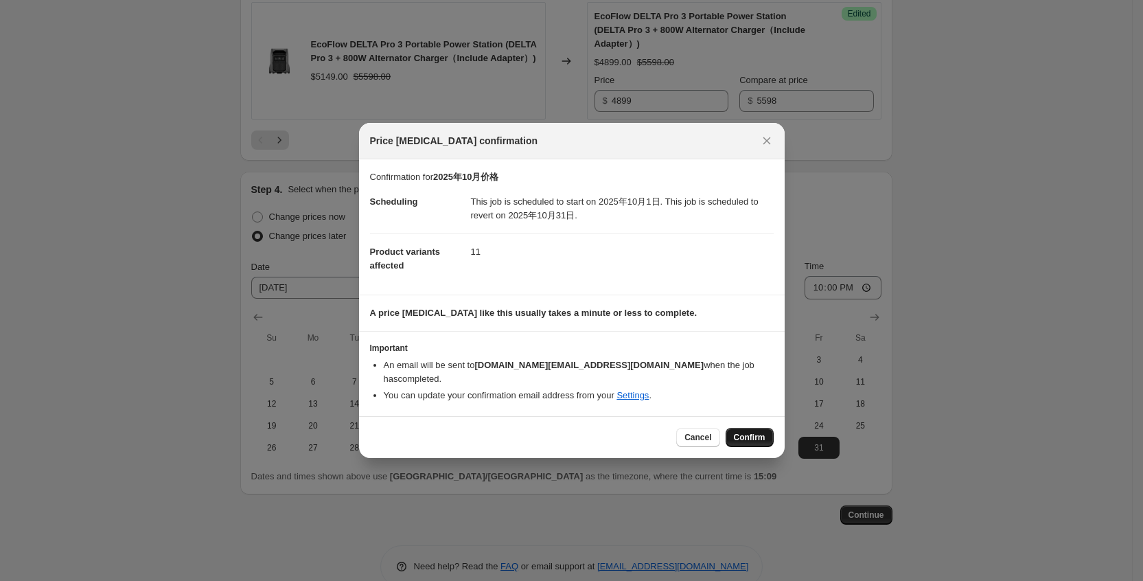
click at [746, 432] on span "Confirm" at bounding box center [750, 437] width 32 height 11
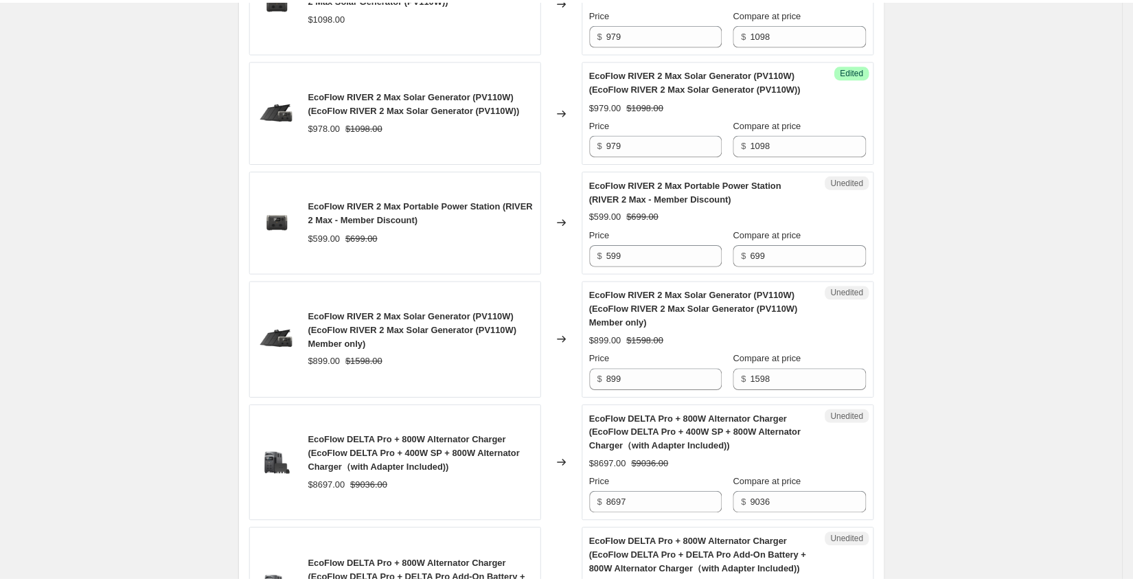
scroll to position [1025, 0]
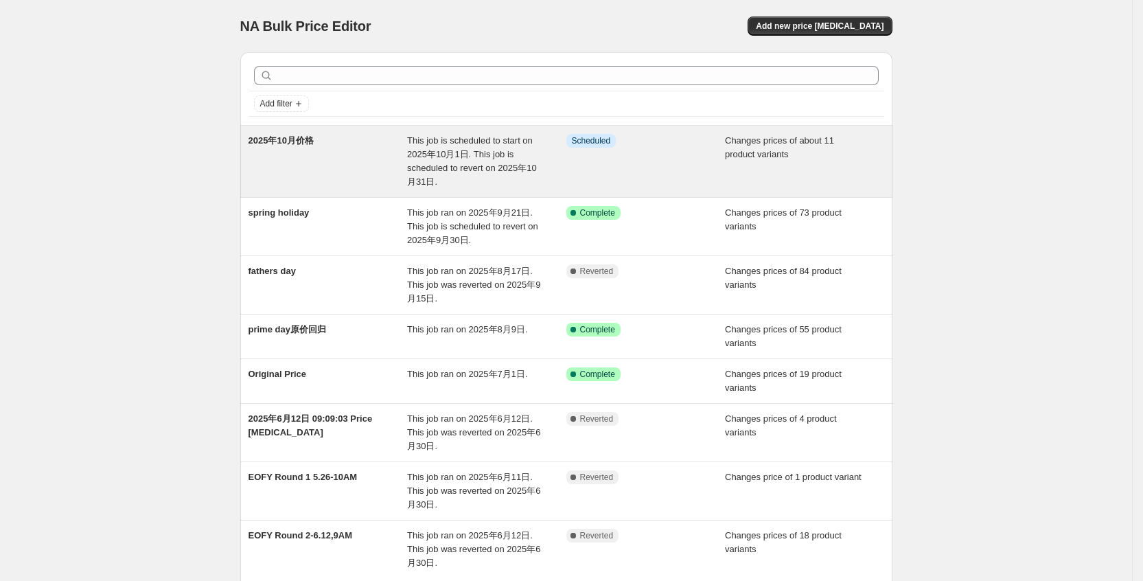
click at [637, 156] on div "Info Scheduled" at bounding box center [646, 161] width 159 height 55
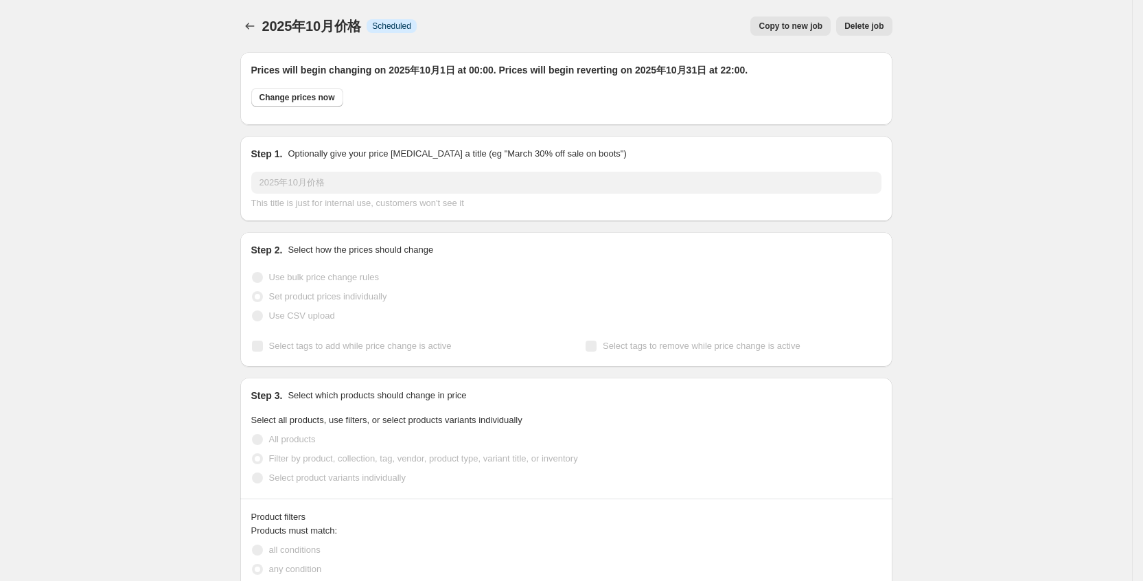
select select "collection"
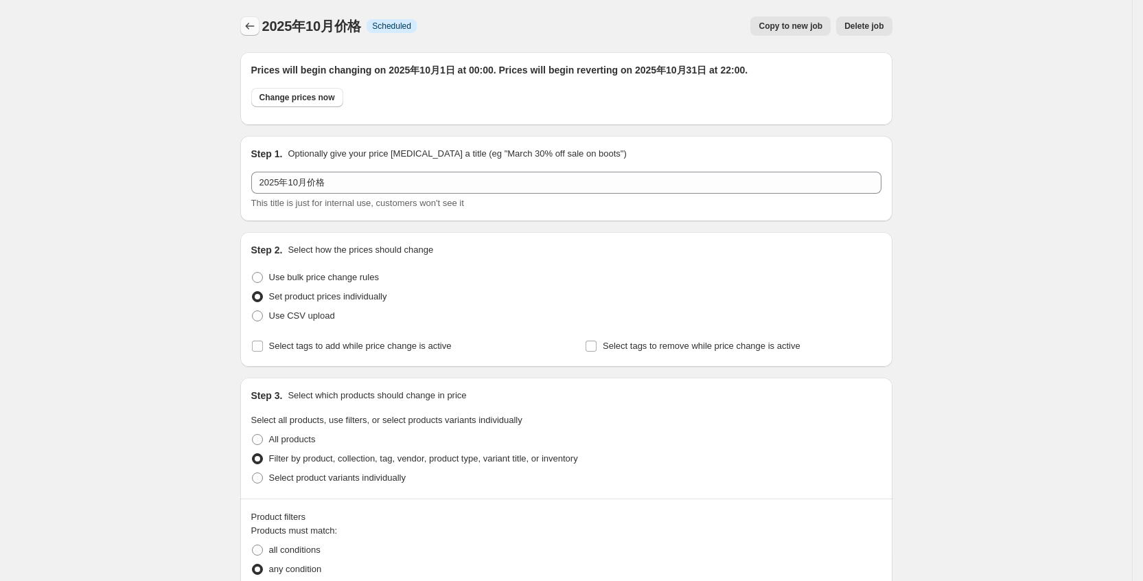
click at [251, 27] on icon "Price change jobs" at bounding box center [250, 26] width 14 height 14
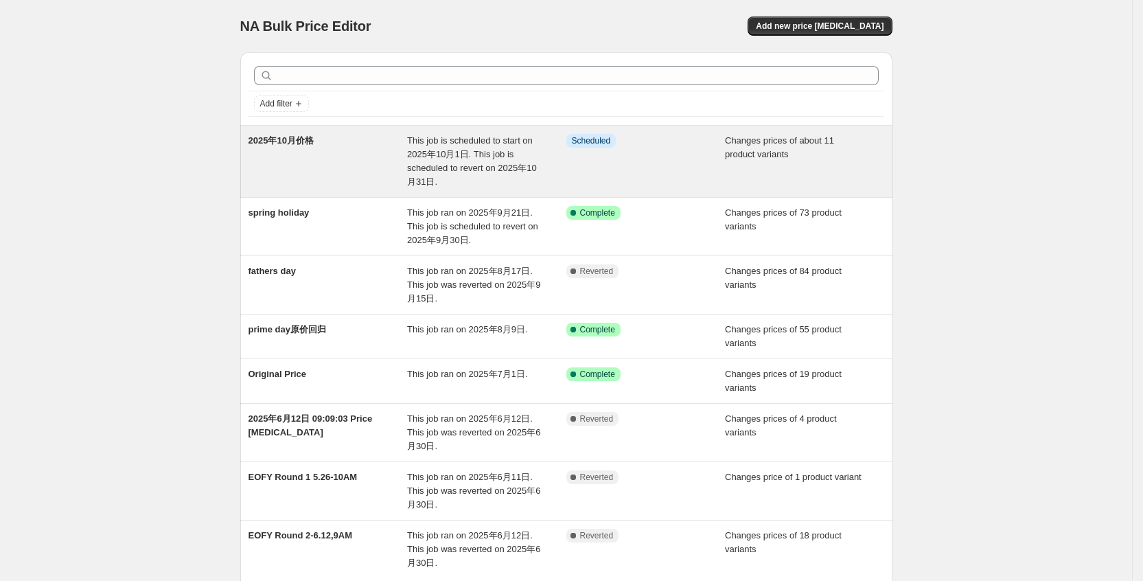
click at [686, 161] on div "Info Scheduled" at bounding box center [646, 161] width 159 height 55
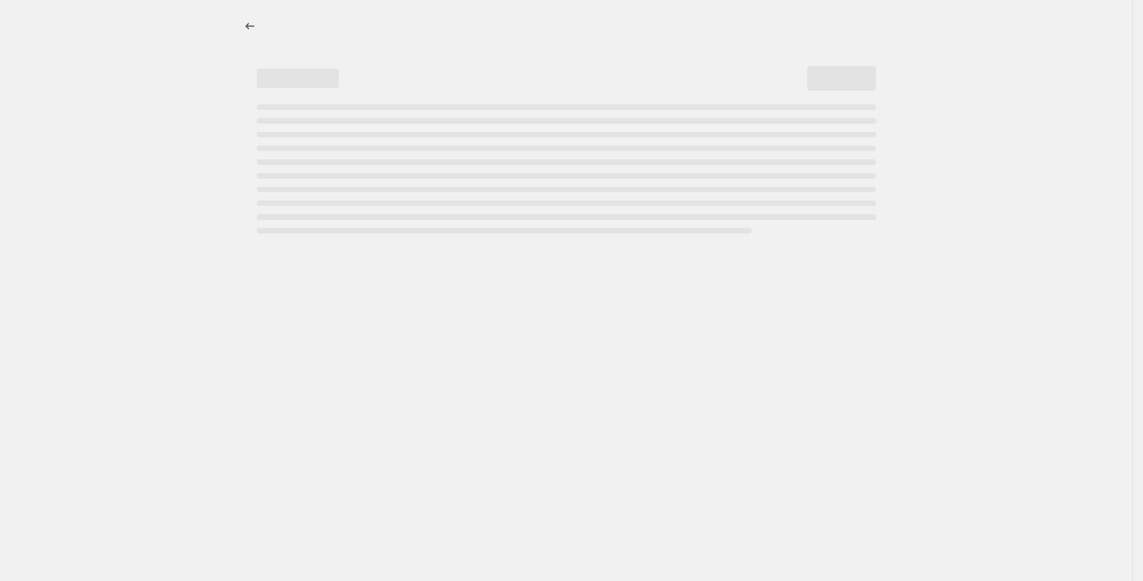
select select "collection"
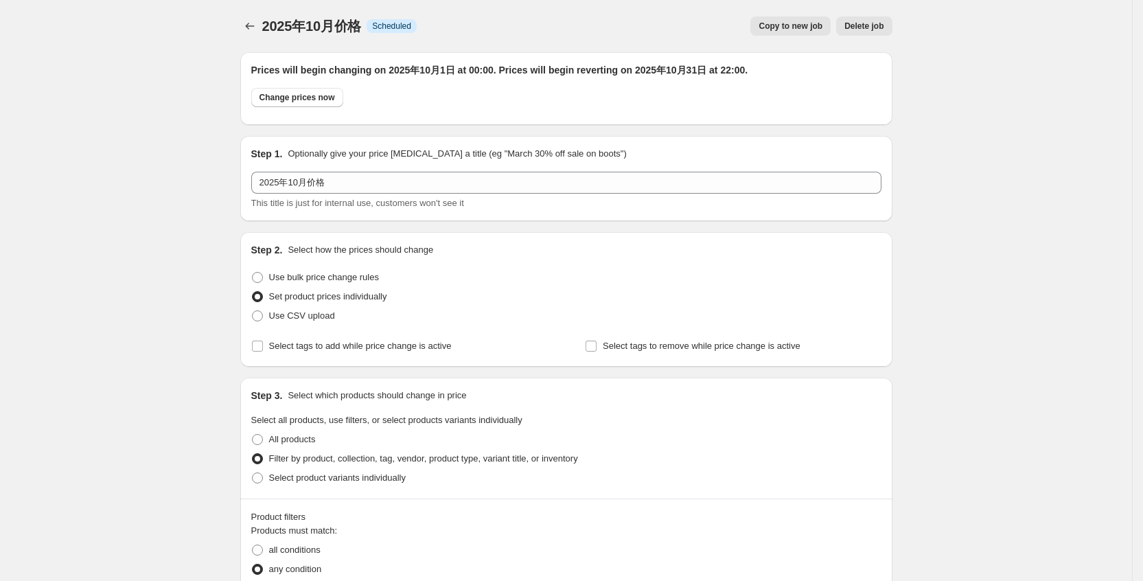
click at [862, 21] on span "Delete job" at bounding box center [864, 26] width 39 height 11
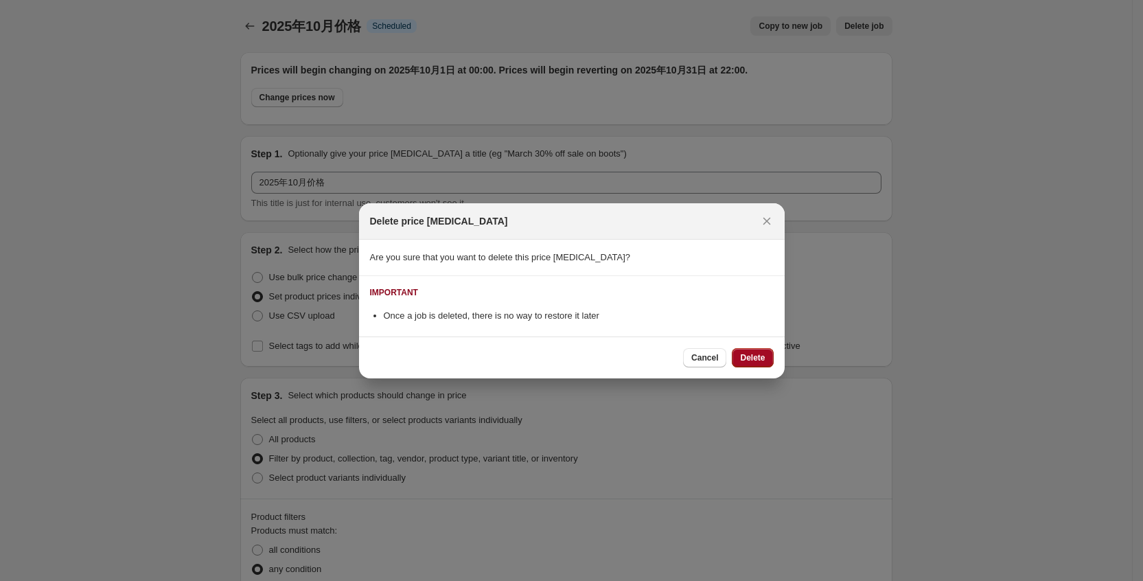
click at [754, 350] on button "Delete" at bounding box center [752, 357] width 41 height 19
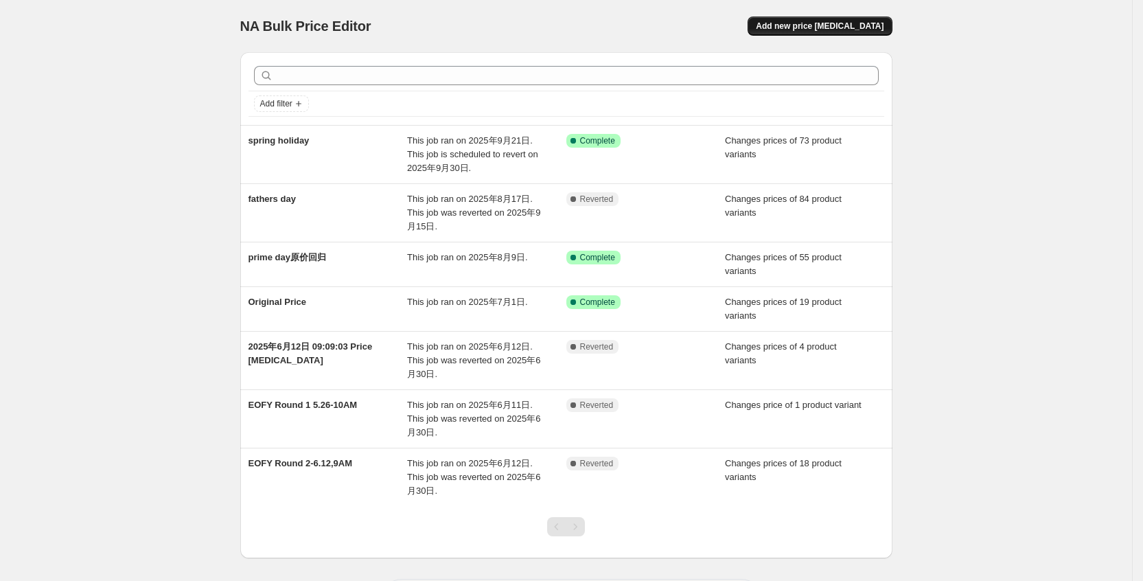
click at [847, 30] on span "Add new price change job" at bounding box center [820, 26] width 128 height 11
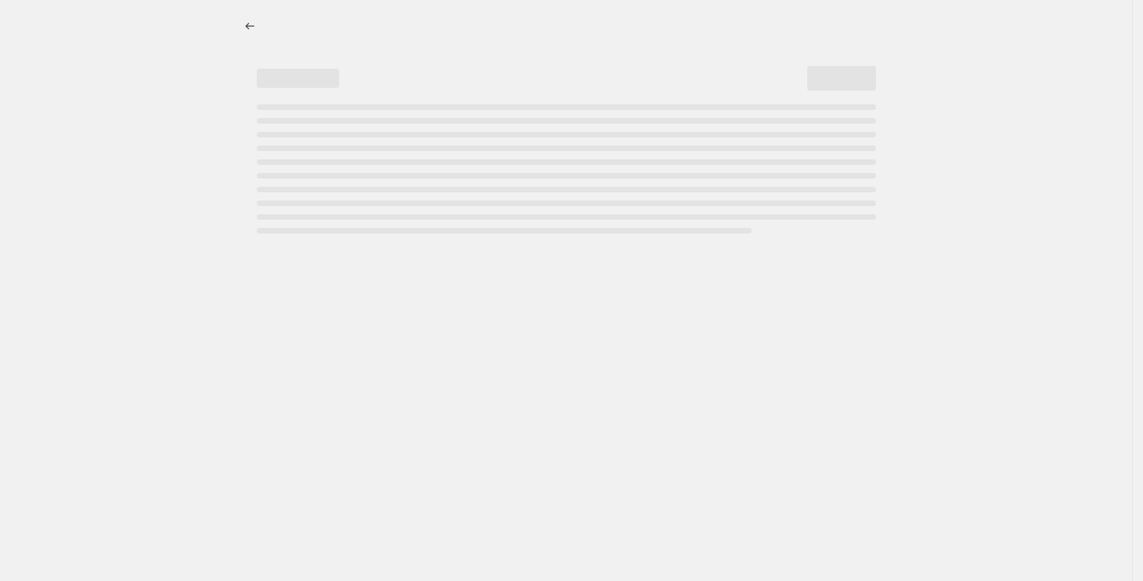
select select "percentage"
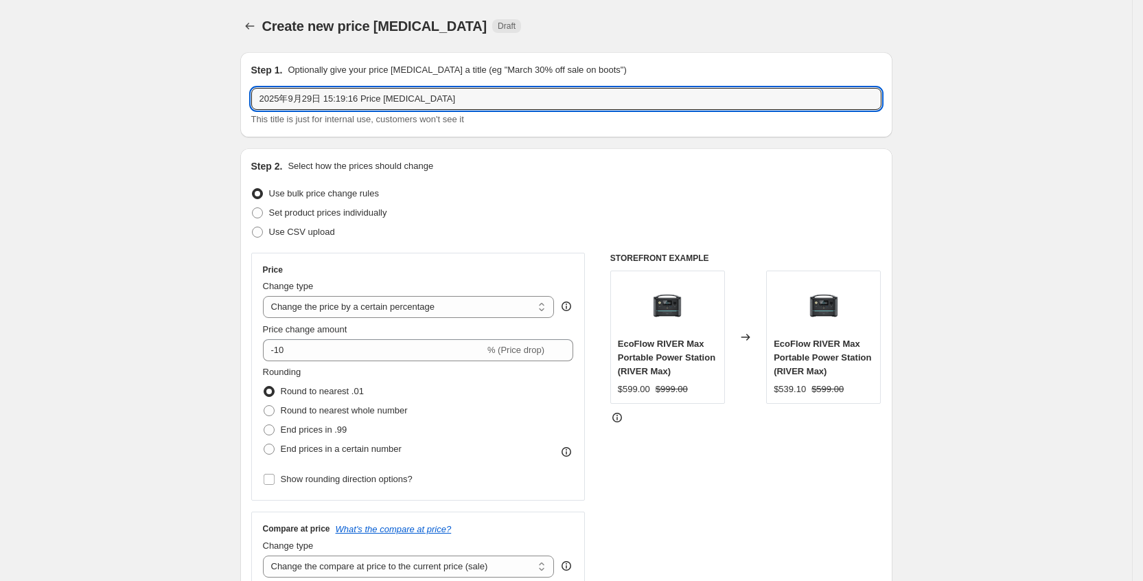
drag, startPoint x: 431, startPoint y: 94, endPoint x: 230, endPoint y: 84, distance: 201.4
click at [245, 82] on div "Step 1. Optionally give your price change job a title (eg "March 30% off sale o…" at bounding box center [566, 94] width 652 height 85
type input "1"
type input "202510月活动价格"
click at [333, 217] on span "Set product prices individually" at bounding box center [328, 212] width 118 height 10
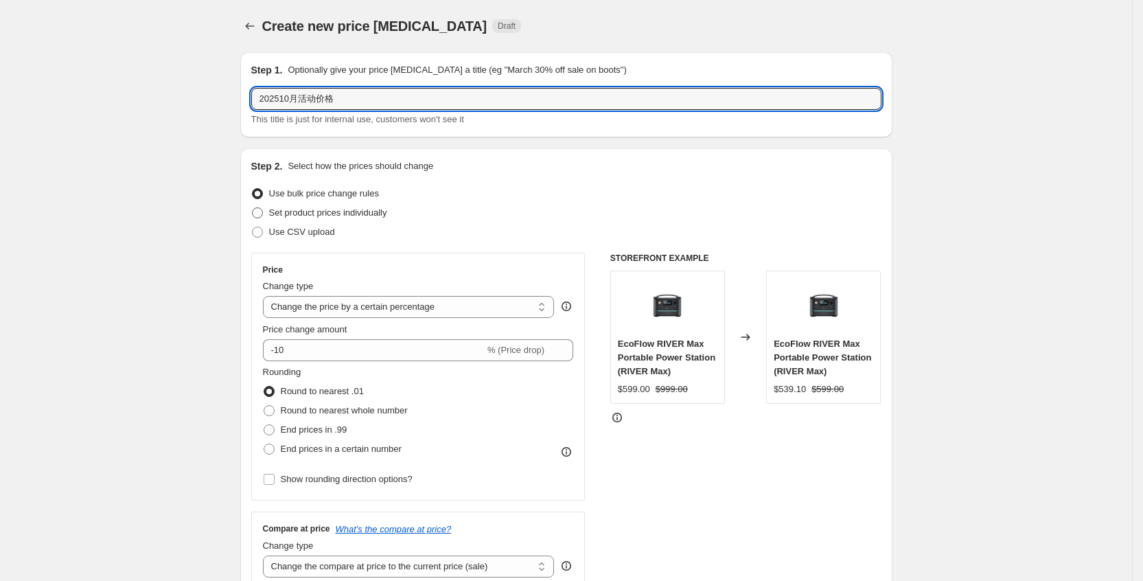
click at [253, 208] on input "Set product prices individually" at bounding box center [252, 207] width 1 height 1
radio input "true"
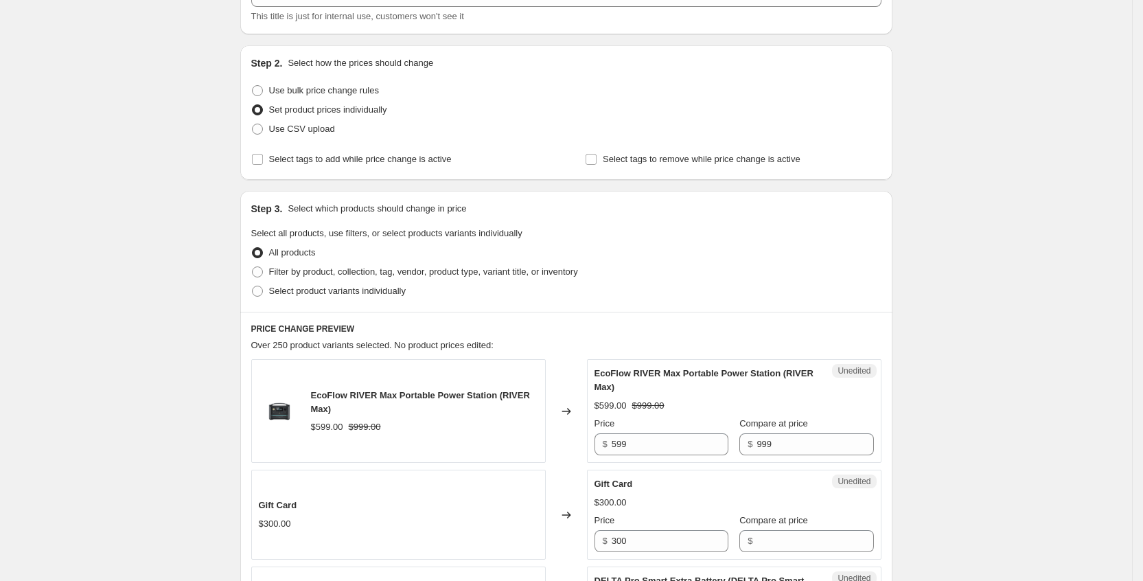
scroll to position [206, 0]
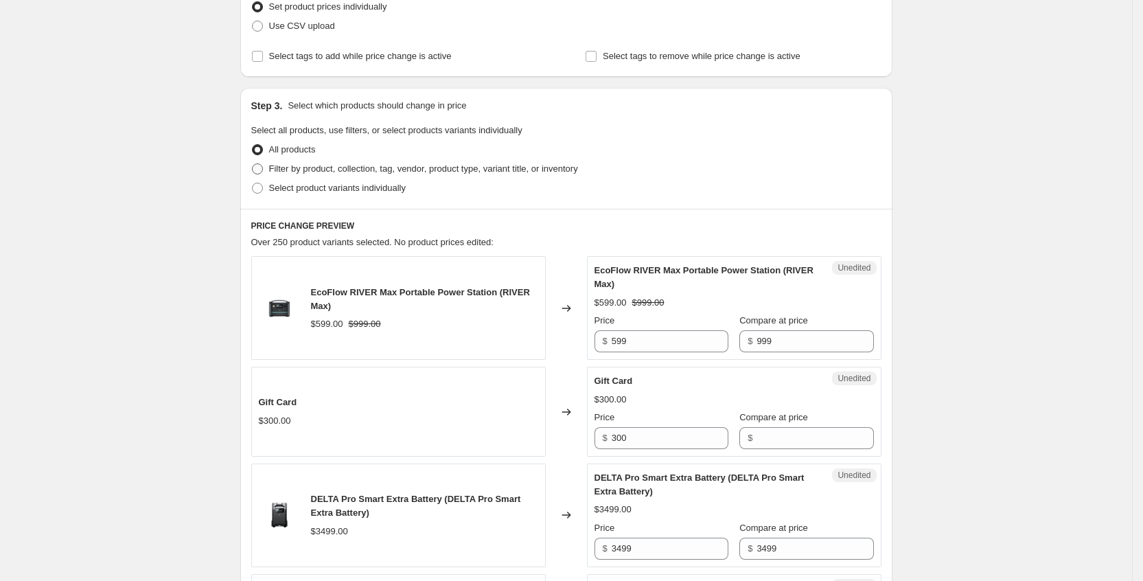
click at [286, 171] on span "Filter by product, collection, tag, vendor, product type, variant title, or inv…" at bounding box center [423, 168] width 309 height 10
click at [253, 164] on input "Filter by product, collection, tag, vendor, product type, variant title, or inv…" at bounding box center [252, 163] width 1 height 1
radio input "true"
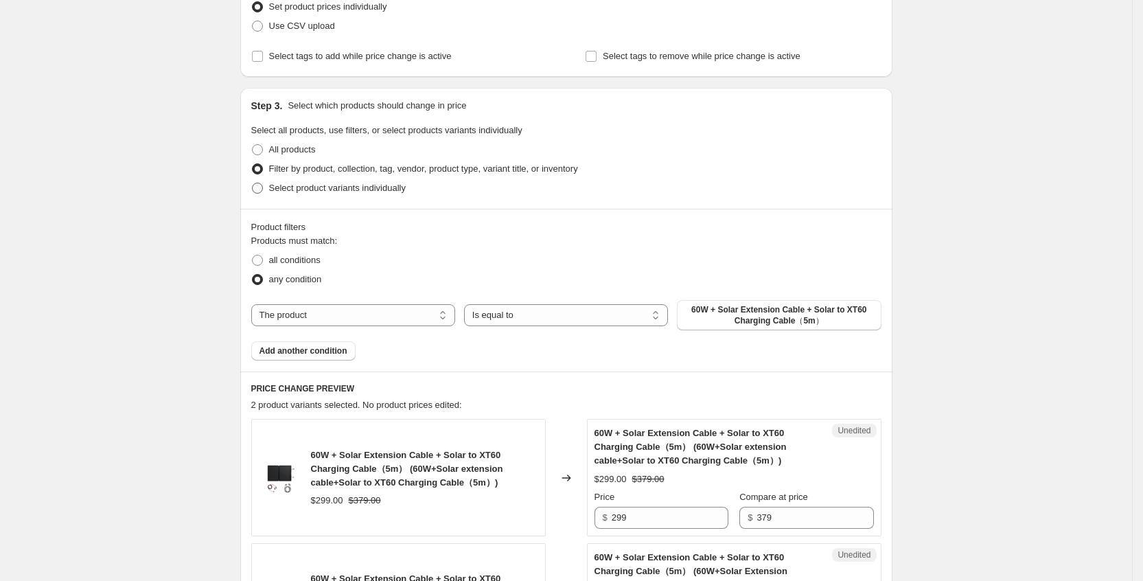
click at [312, 192] on span "Select product variants individually" at bounding box center [337, 188] width 137 height 10
click at [253, 183] on input "Select product variants individually" at bounding box center [252, 183] width 1 height 1
radio input "true"
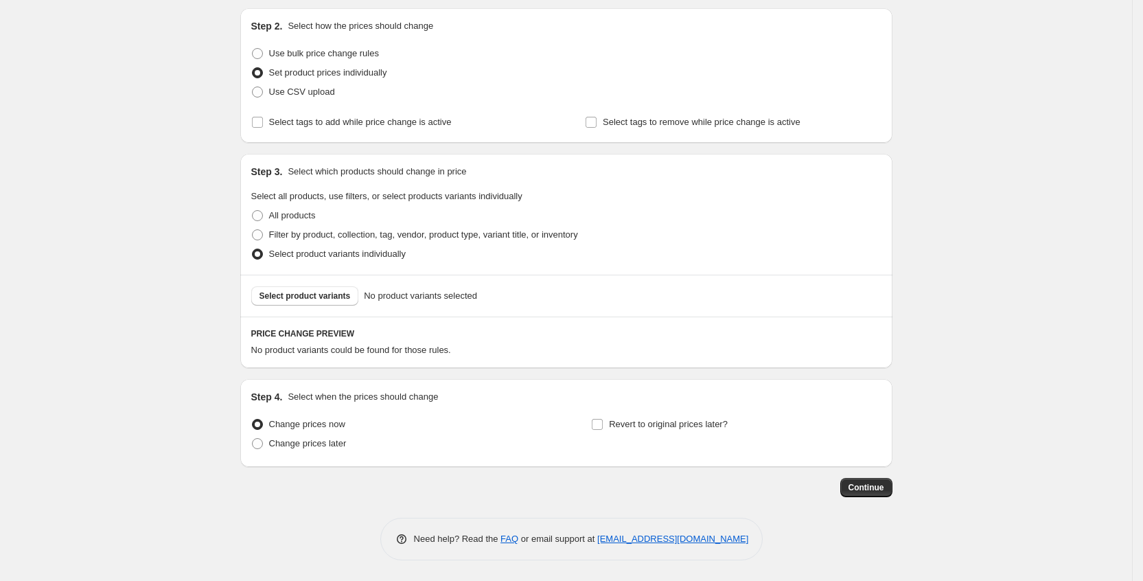
scroll to position [140, 0]
click at [336, 226] on label "Filter by product, collection, tag, vendor, product type, variant title, or inv…" at bounding box center [414, 234] width 327 height 19
click at [253, 229] on input "Filter by product, collection, tag, vendor, product type, variant title, or inv…" at bounding box center [252, 229] width 1 height 1
radio input "true"
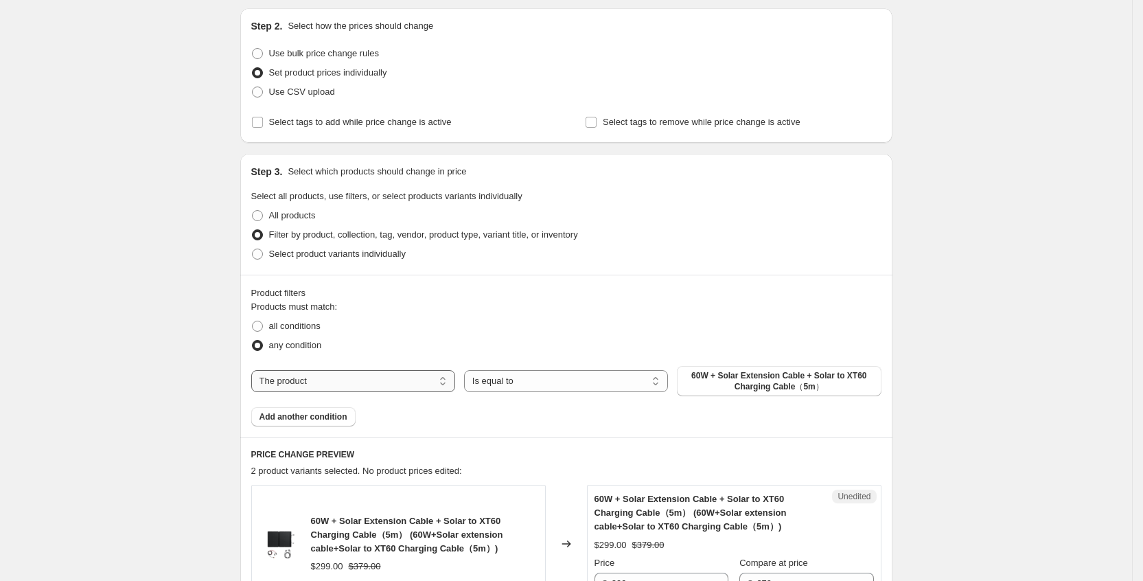
click at [338, 380] on select "The product The product's collection The product's tag The product's vendor The…" at bounding box center [353, 381] width 204 height 22
select select "collection"
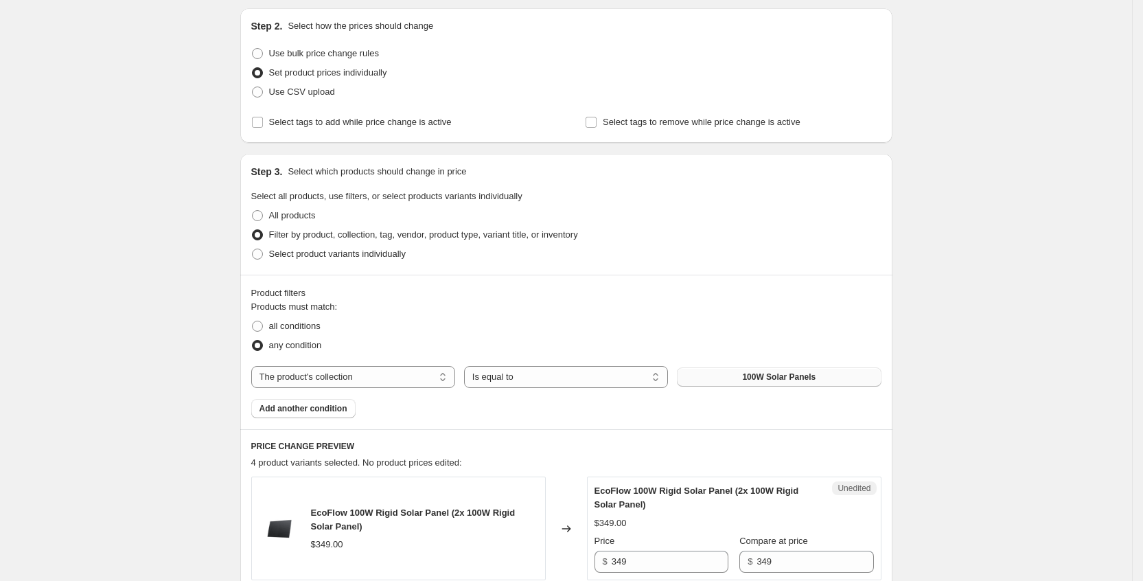
click at [768, 385] on button "100W Solar Panels" at bounding box center [779, 376] width 204 height 19
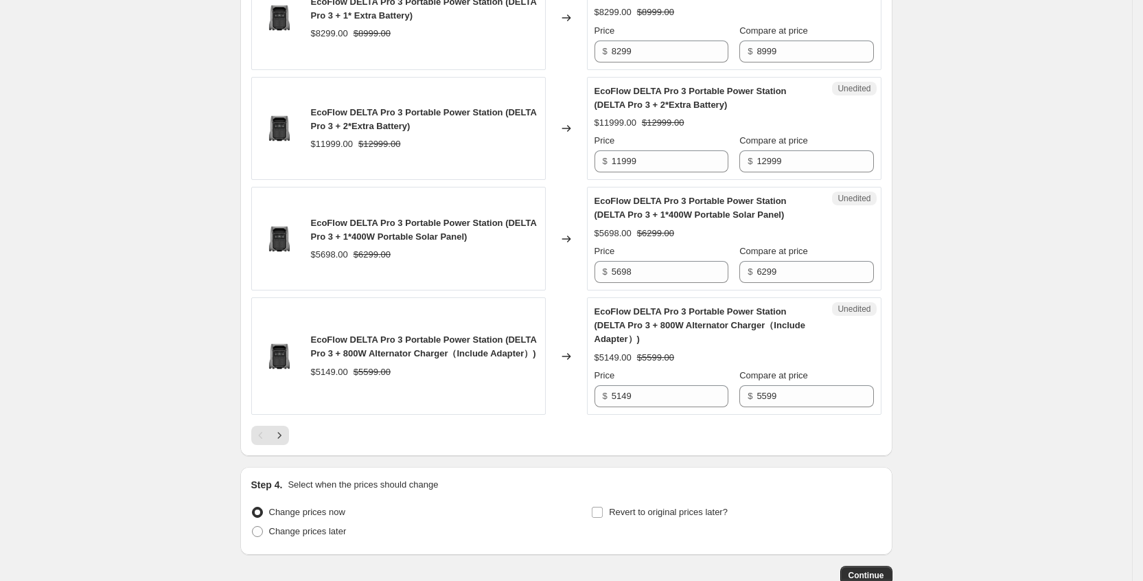
scroll to position [2560, 0]
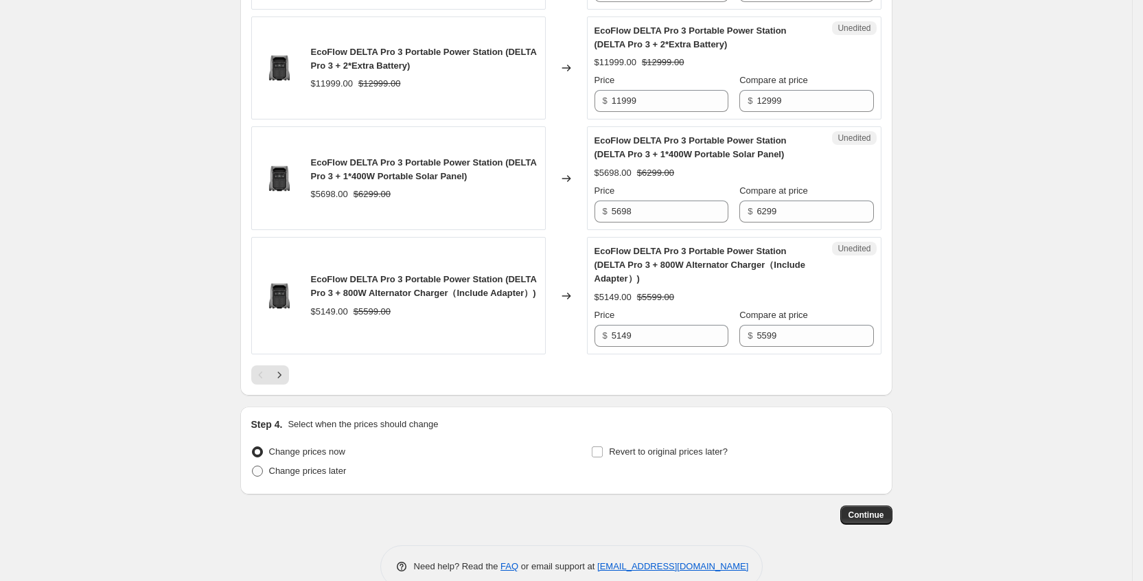
click at [298, 466] on span "Change prices later" at bounding box center [308, 471] width 78 height 10
click at [253, 466] on input "Change prices later" at bounding box center [252, 466] width 1 height 1
radio input "true"
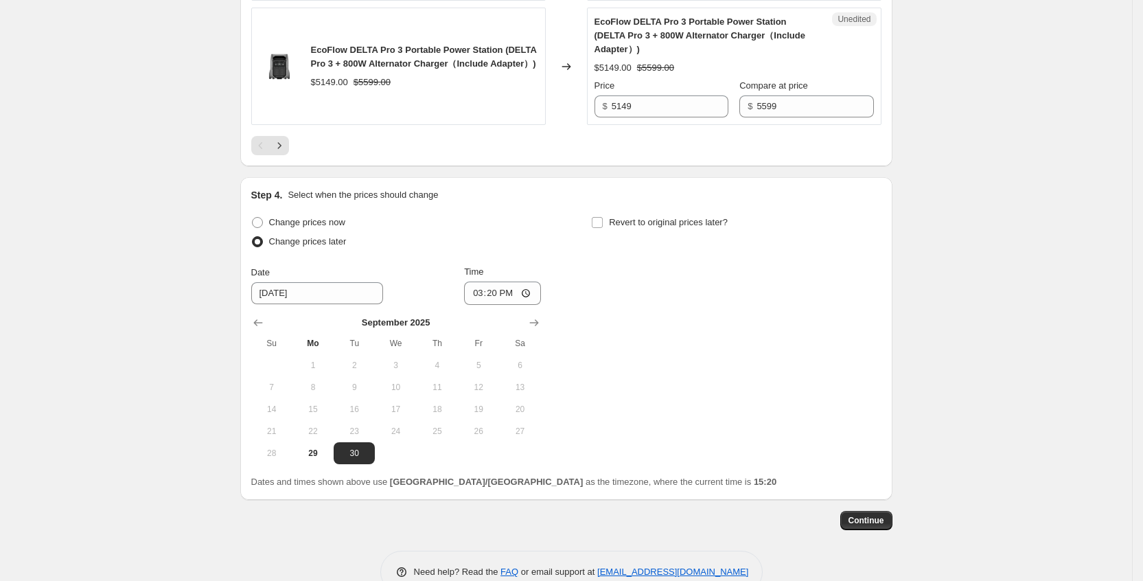
scroll to position [2795, 0]
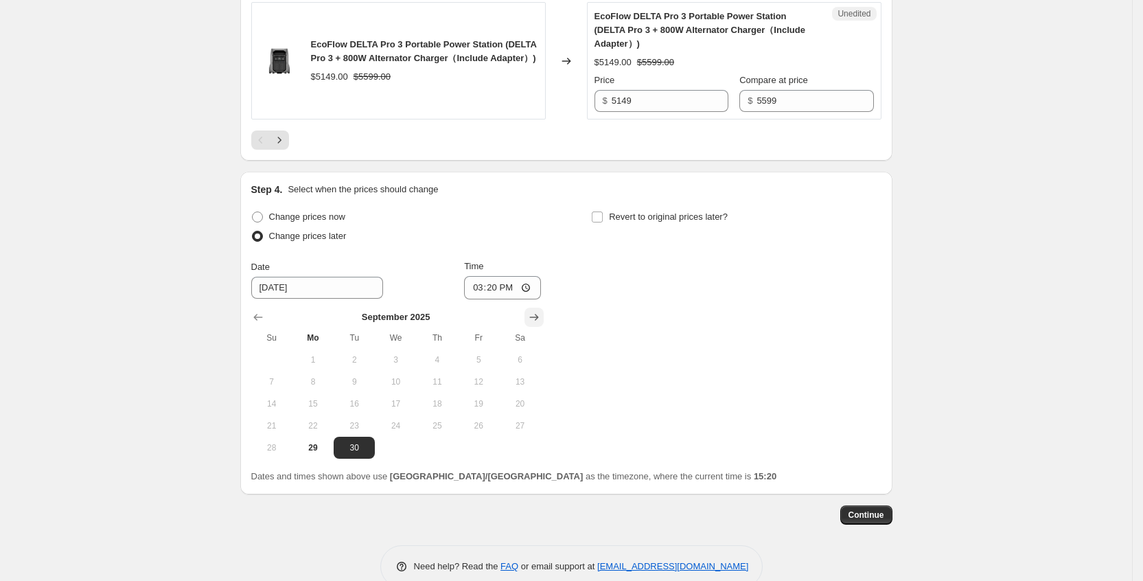
click at [538, 310] on icon "Show next month, October 2025" at bounding box center [534, 317] width 14 height 14
click at [411, 354] on span "1" at bounding box center [395, 359] width 30 height 11
type input "[DATE]"
click at [503, 276] on input "15:20" at bounding box center [502, 287] width 77 height 23
type input "00:00"
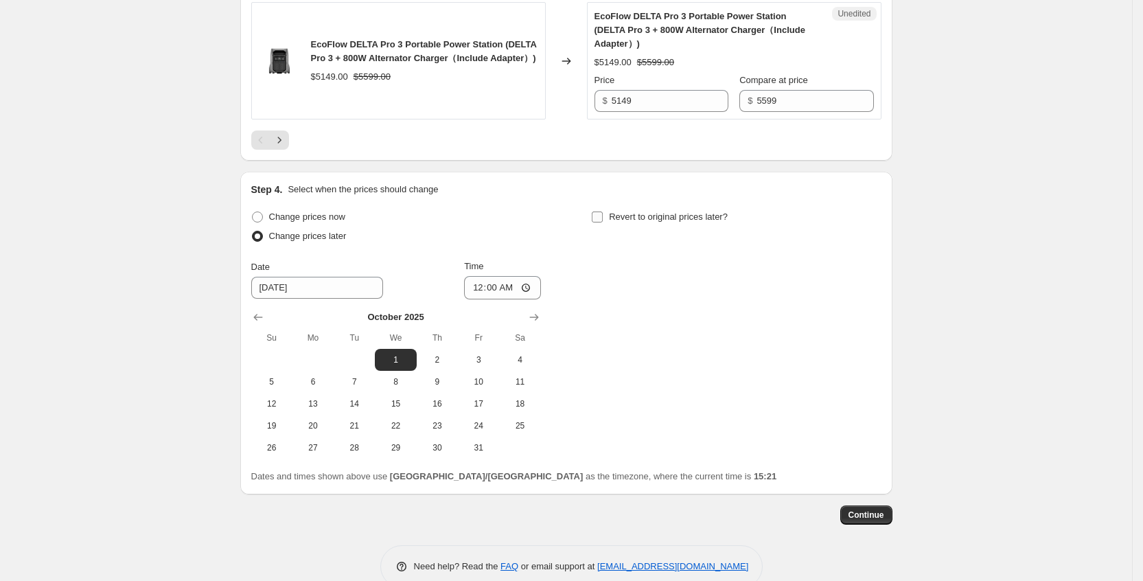
click at [609, 207] on label "Revert to original prices later?" at bounding box center [659, 216] width 137 height 19
click at [603, 211] on input "Revert to original prices later?" at bounding box center [597, 216] width 11 height 11
checkbox input "true"
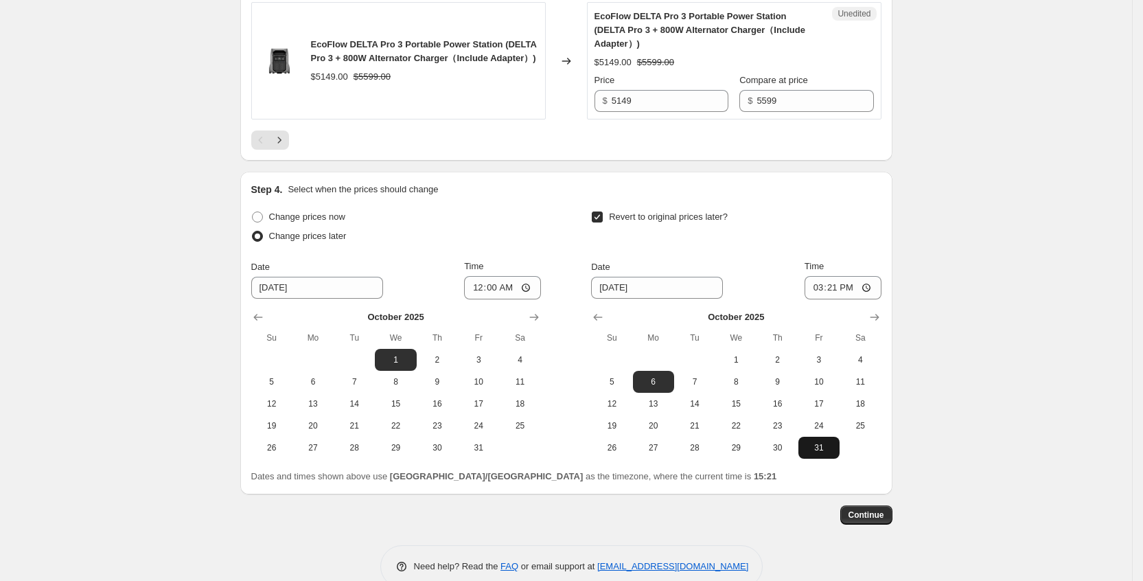
click at [829, 437] on button "31" at bounding box center [819, 448] width 41 height 22
type input "[DATE]"
click at [841, 276] on input "15:21" at bounding box center [843, 287] width 77 height 23
click at [853, 276] on input "22:21" at bounding box center [843, 287] width 77 height 23
type input "22:00"
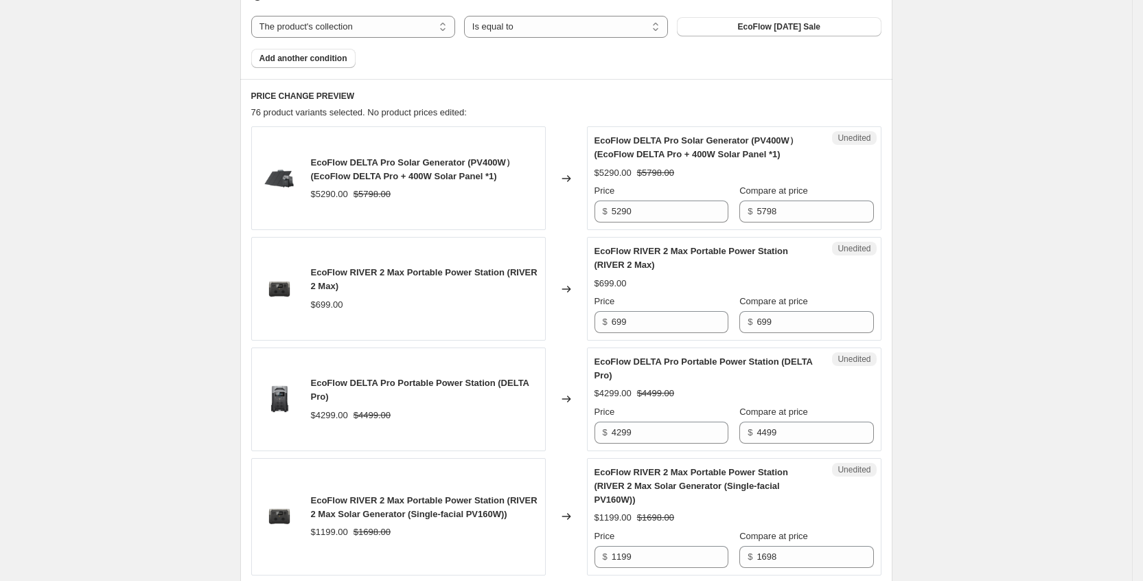
scroll to position [529, 0]
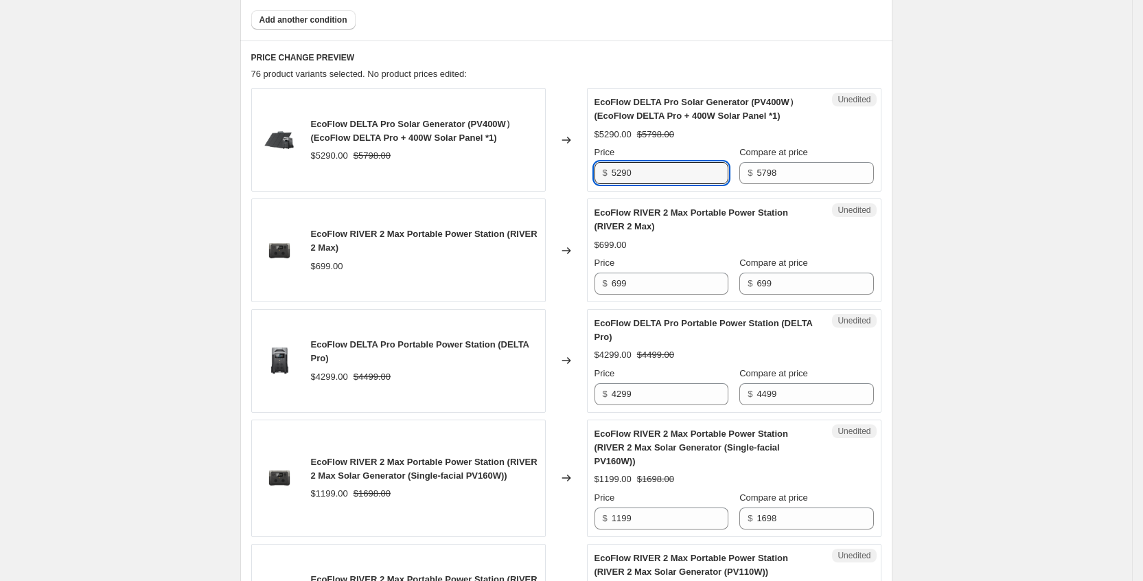
drag, startPoint x: 659, startPoint y: 171, endPoint x: 585, endPoint y: 173, distance: 73.5
click at [585, 173] on div "EcoFlow DELTA Pro Solar Generator (PV400W） (EcoFlow DELTA Pro + 400W Solar Pane…" at bounding box center [566, 140] width 630 height 104
type input "5299"
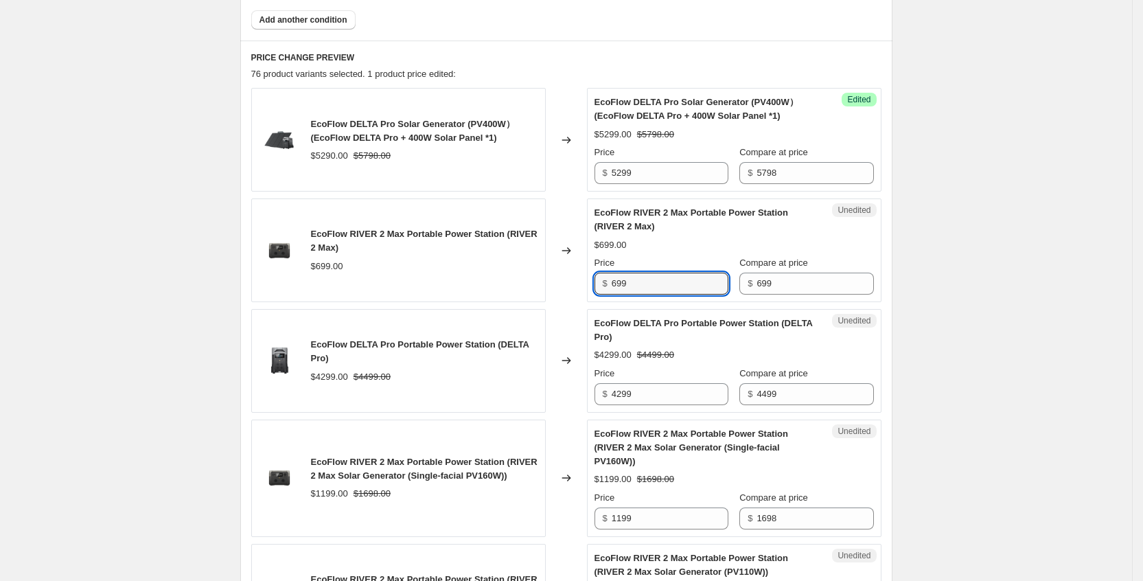
drag, startPoint x: 683, startPoint y: 282, endPoint x: 581, endPoint y: 281, distance: 102.3
click at [581, 281] on div "EcoFlow RIVER 2 Max Portable Power Station (RIVER 2 Max) $699.00 Changed to Une…" at bounding box center [566, 250] width 630 height 104
type input "599"
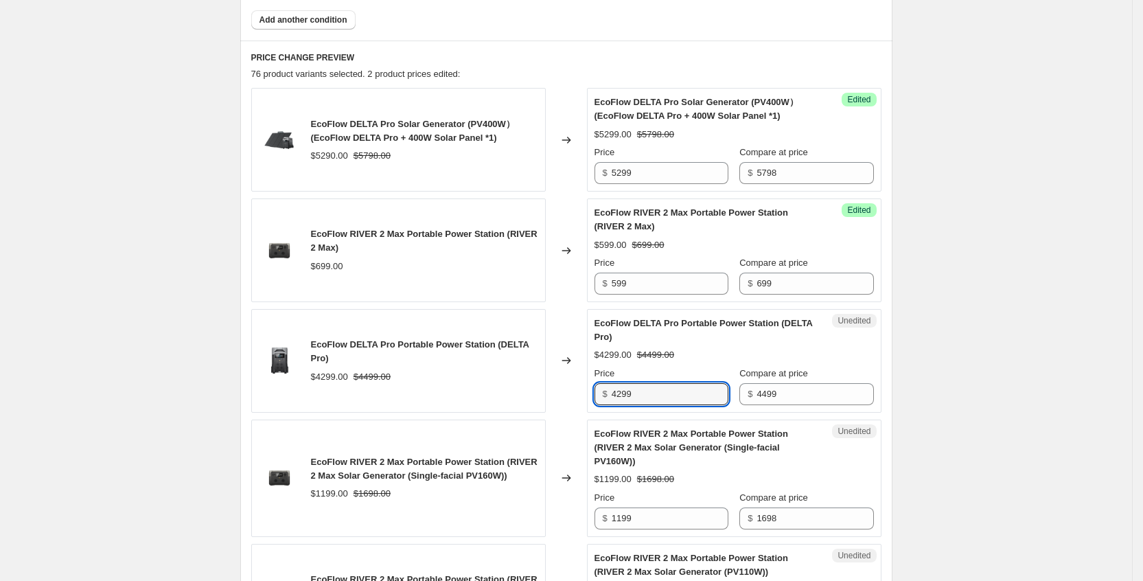
drag, startPoint x: 699, startPoint y: 392, endPoint x: 592, endPoint y: 393, distance: 107.1
click at [592, 393] on div "Unedited EcoFlow DELTA Pro Portable Power Station (DELTA Pro) $4299.00 $4499.00…" at bounding box center [734, 361] width 295 height 104
click at [807, 352] on div "$4299.00 $4499.00" at bounding box center [734, 355] width 279 height 14
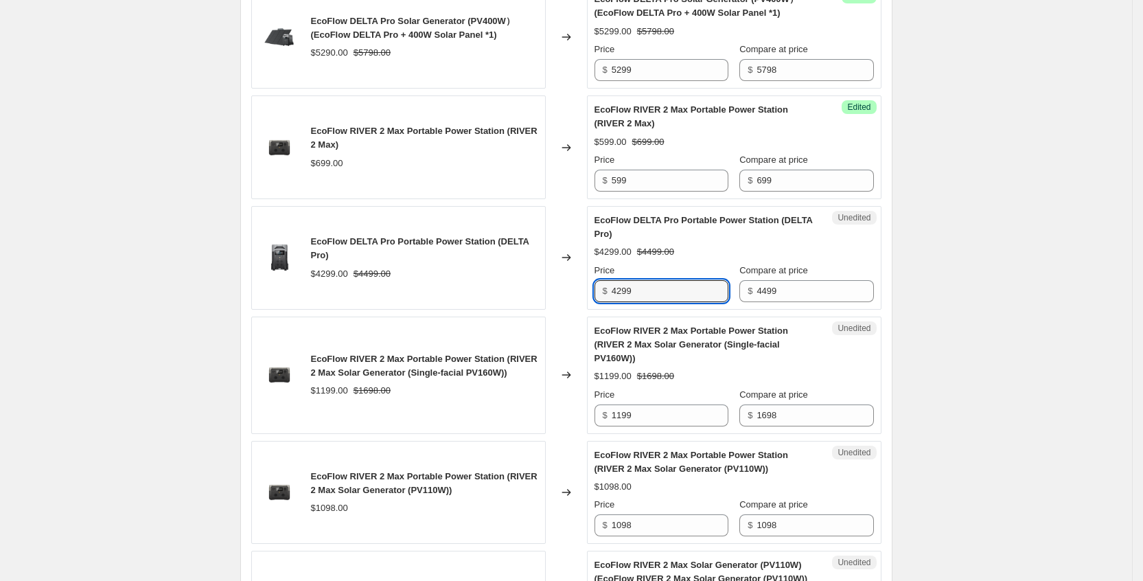
drag, startPoint x: 657, startPoint y: 293, endPoint x: 575, endPoint y: 293, distance: 81.7
click at [575, 293] on div "EcoFlow DELTA Pro Portable Power Station (DELTA Pro) $4299.00 $4499.00 Changed …" at bounding box center [566, 258] width 630 height 104
click at [801, 238] on div "EcoFlow DELTA Pro Portable Power Station (DELTA Pro) $4299.00 $4499.00 Price $ …" at bounding box center [734, 258] width 279 height 89
drag, startPoint x: 676, startPoint y: 288, endPoint x: 584, endPoint y: 288, distance: 92.7
click at [584, 288] on div "EcoFlow DELTA Pro Portable Power Station (DELTA Pro) $4299.00 $4499.00 Changed …" at bounding box center [566, 258] width 630 height 104
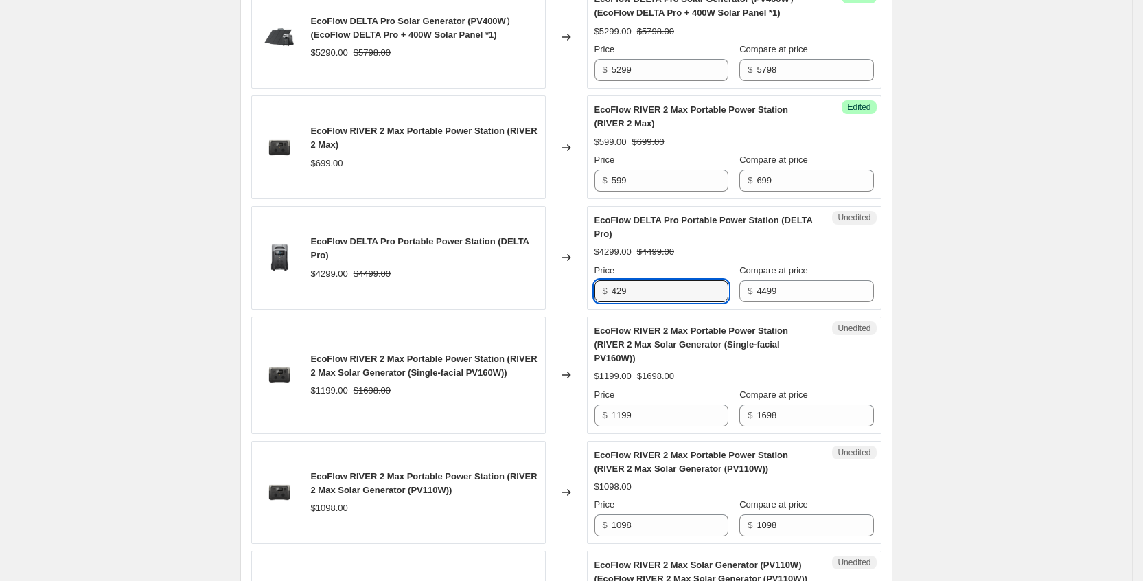
type input "4299"
click at [687, 265] on div "Price" at bounding box center [662, 271] width 134 height 14
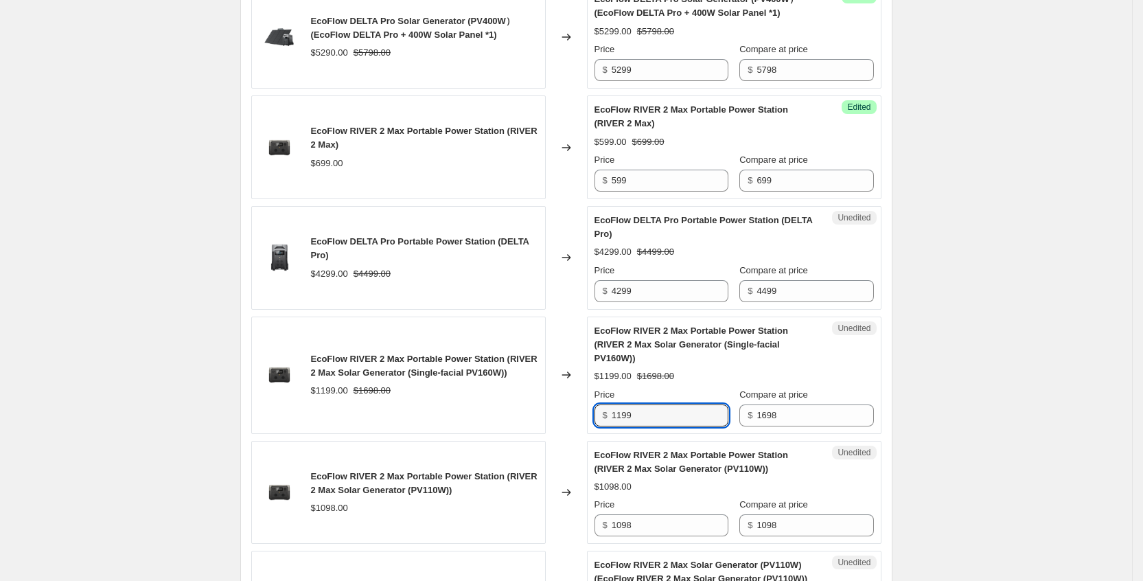
drag, startPoint x: 669, startPoint y: 409, endPoint x: 604, endPoint y: 407, distance: 64.6
click at [604, 407] on div "$ 1199" at bounding box center [662, 415] width 134 height 22
click at [702, 388] on div "Price" at bounding box center [662, 395] width 134 height 14
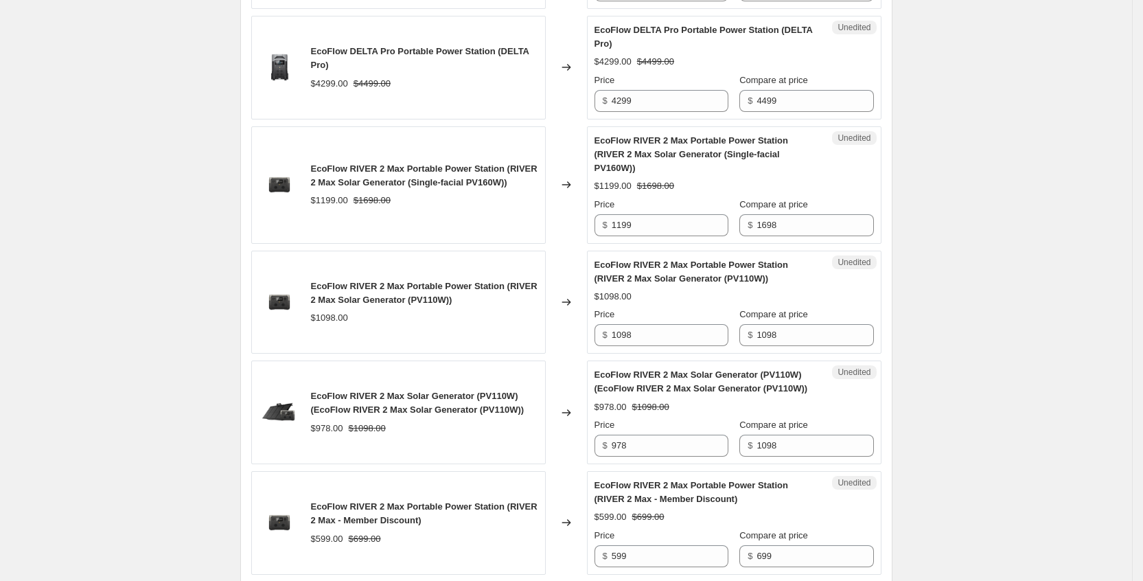
scroll to position [838, 0]
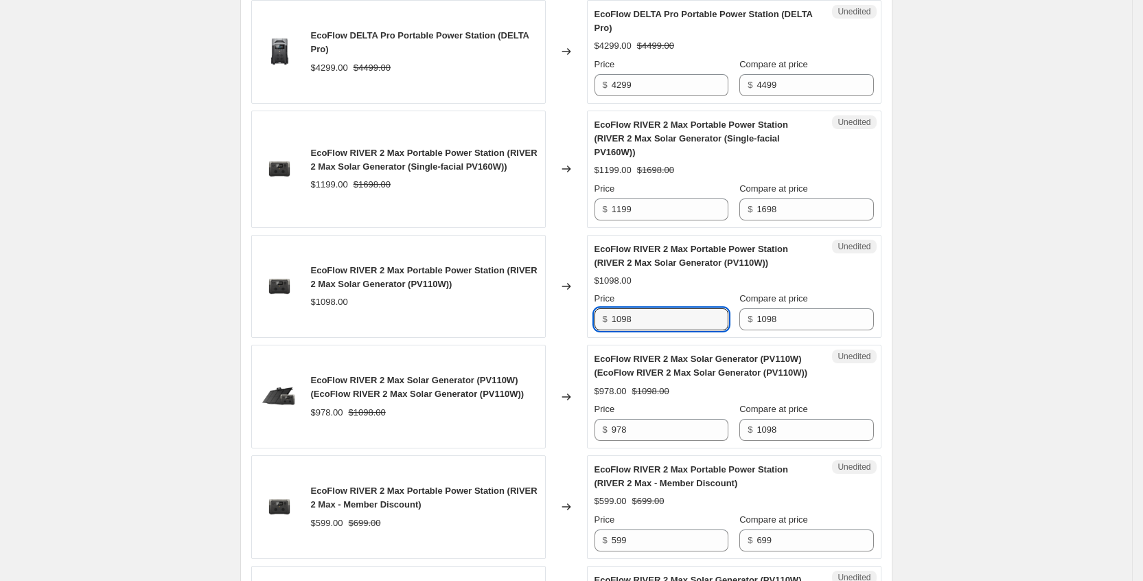
drag, startPoint x: 665, startPoint y: 299, endPoint x: 572, endPoint y: 296, distance: 93.4
click at [572, 296] on div "EcoFlow RIVER 2 Max Portable Power Station (RIVER 2 Max Solar Generator (PV110W…" at bounding box center [566, 287] width 630 height 104
type input "979"
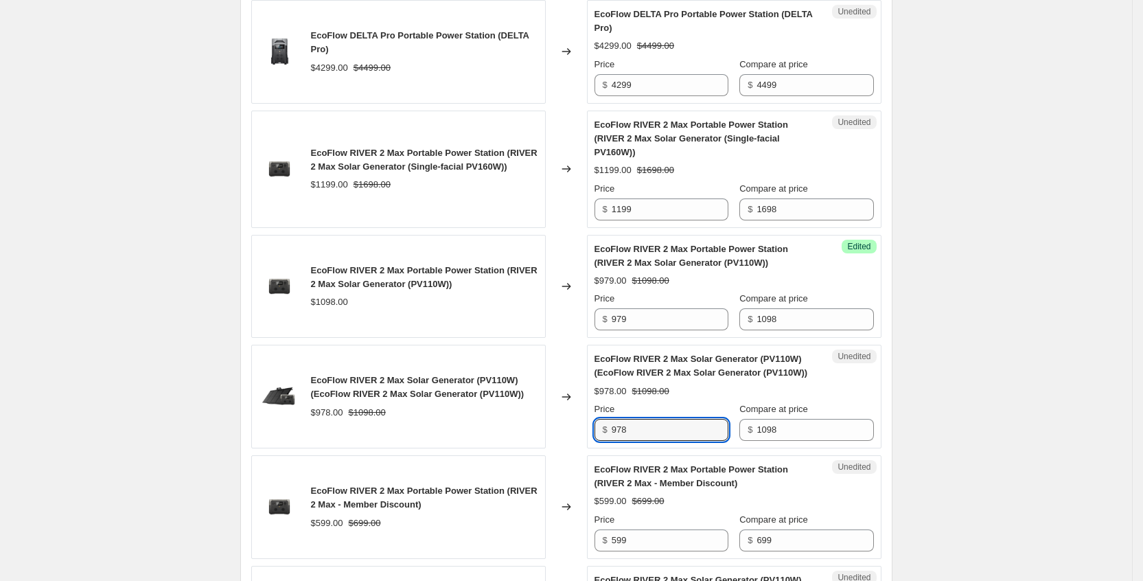
drag, startPoint x: 685, startPoint y: 418, endPoint x: 559, endPoint y: 420, distance: 126.4
click at [559, 420] on div "EcoFlow RIVER 2 Max Solar Generator (PV110W) (EcoFlow RIVER 2 Max Solar Generat…" at bounding box center [566, 397] width 630 height 104
type input "979"
click at [722, 385] on div "$979.00 $1098.00" at bounding box center [734, 392] width 279 height 14
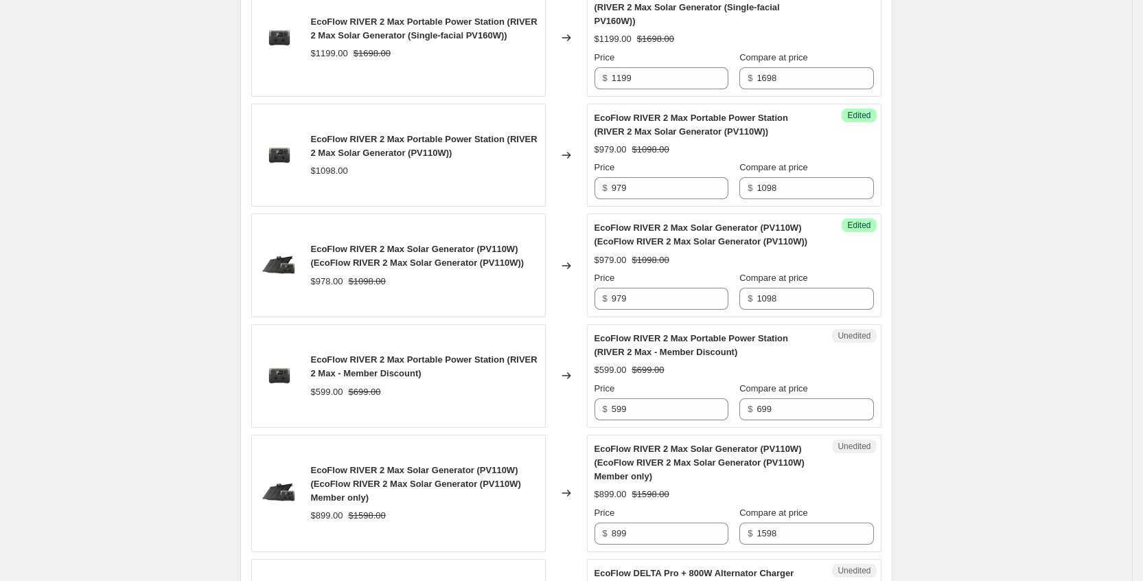
scroll to position [1044, 0]
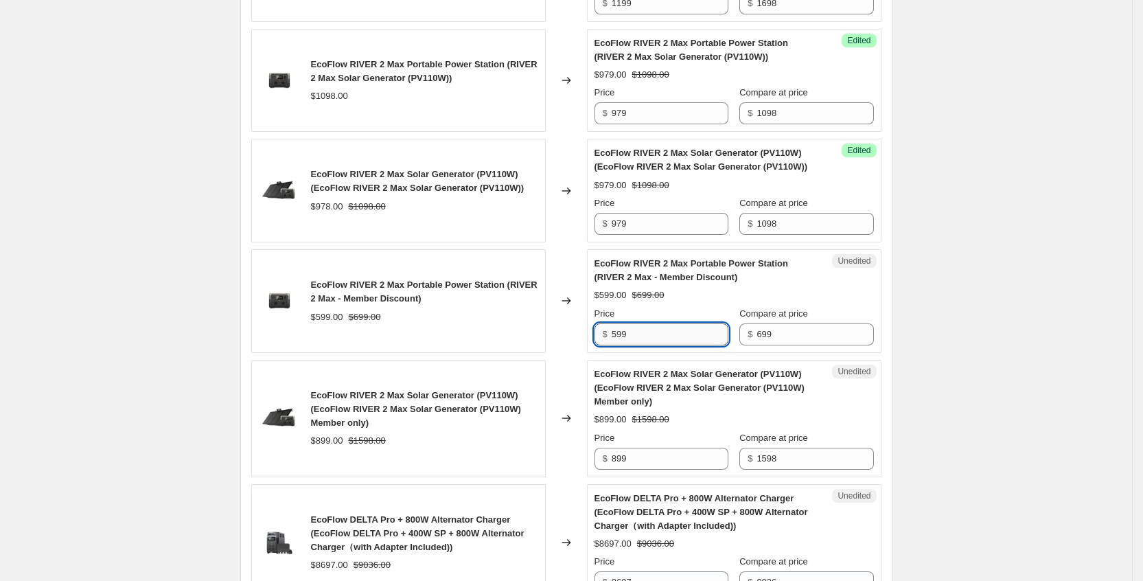
click at [670, 323] on input "599" at bounding box center [670, 334] width 117 height 22
drag, startPoint x: 670, startPoint y: 321, endPoint x: 584, endPoint y: 309, distance: 87.4
click at [584, 309] on div "EcoFlow RIVER 2 Max Portable Power Station (RIVER 2 Max - Member Discount) $599…" at bounding box center [566, 301] width 630 height 104
click at [729, 291] on div "EcoFlow RIVER 2 Max Portable Power Station (RIVER 2 Max - Member Discount) $599…" at bounding box center [734, 301] width 279 height 89
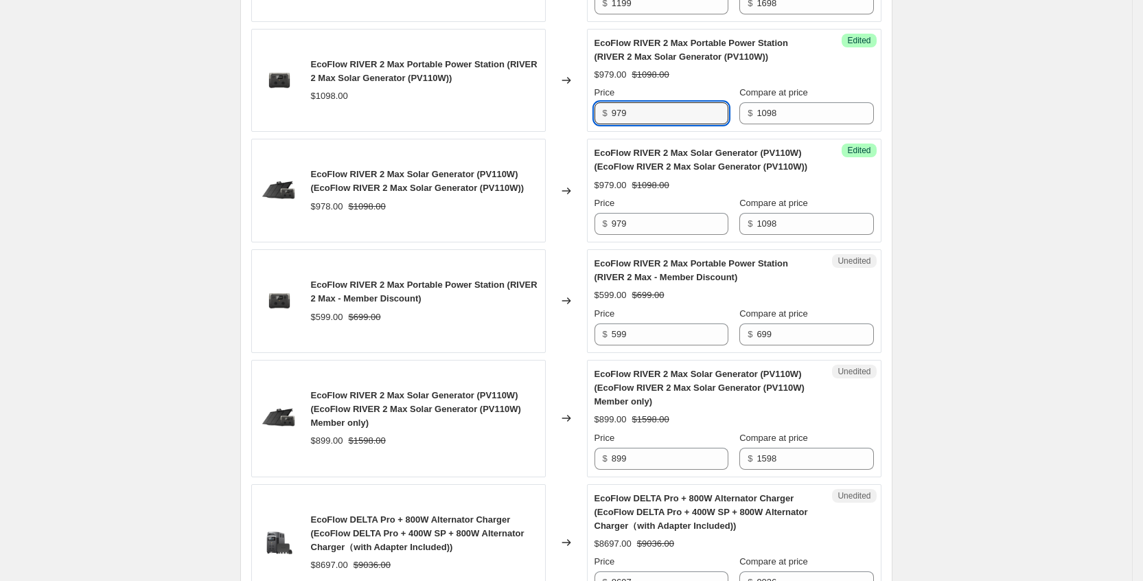
drag, startPoint x: 659, startPoint y: 100, endPoint x: 608, endPoint y: 102, distance: 50.9
click at [608, 102] on div "$ 979" at bounding box center [662, 113] width 134 height 22
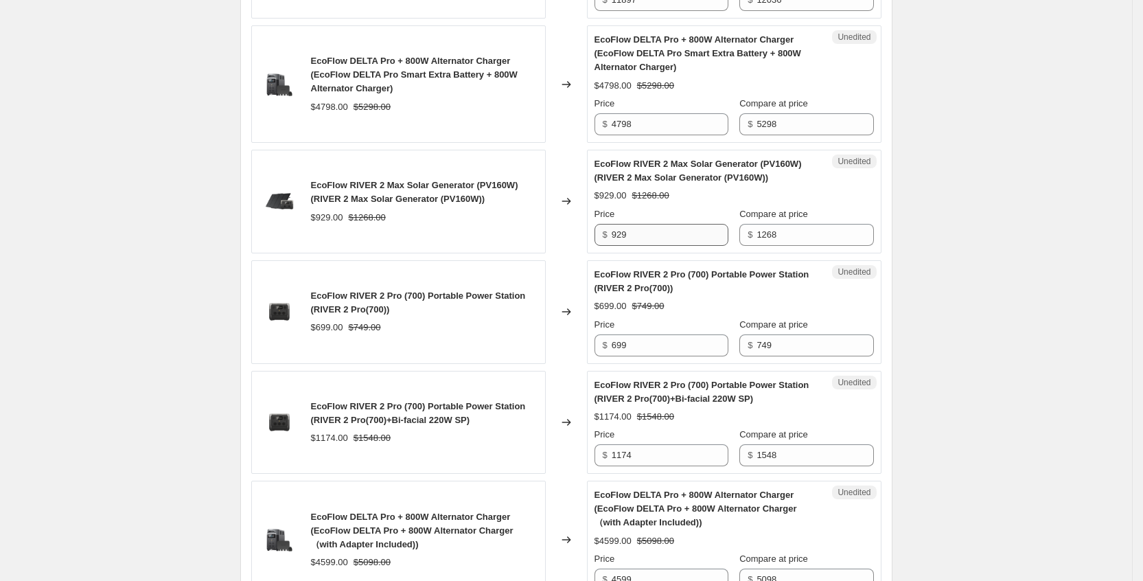
scroll to position [1765, 0]
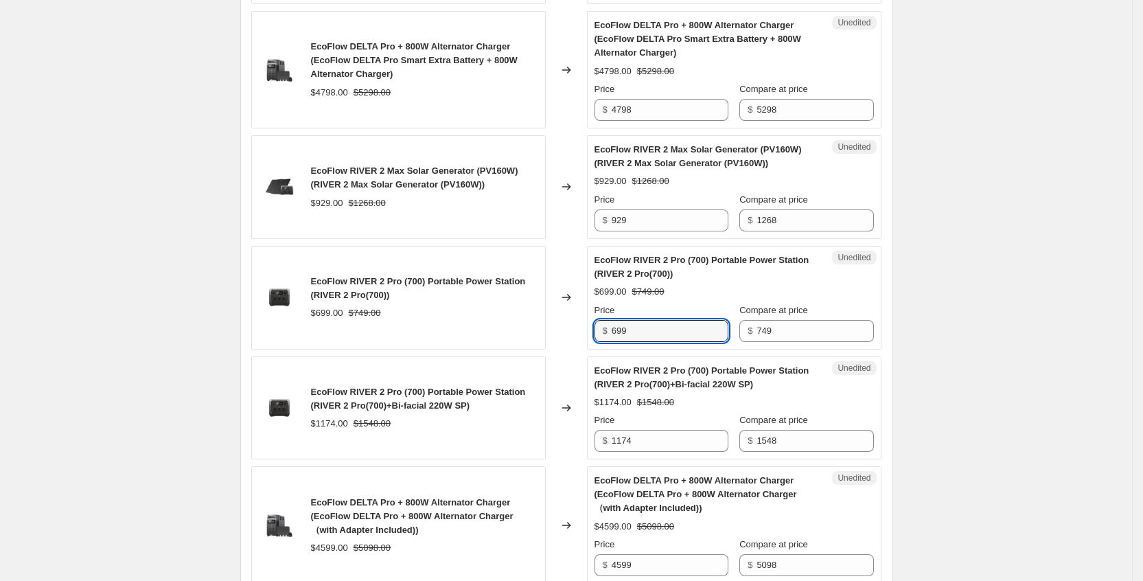
drag, startPoint x: 651, startPoint y: 317, endPoint x: 585, endPoint y: 313, distance: 66.0
click at [585, 313] on div "EcoFlow RIVER 2 Pro (700) Portable Power Station (RIVER 2 Pro(700)) $699.00 $74…" at bounding box center [566, 298] width 630 height 104
type input "649"
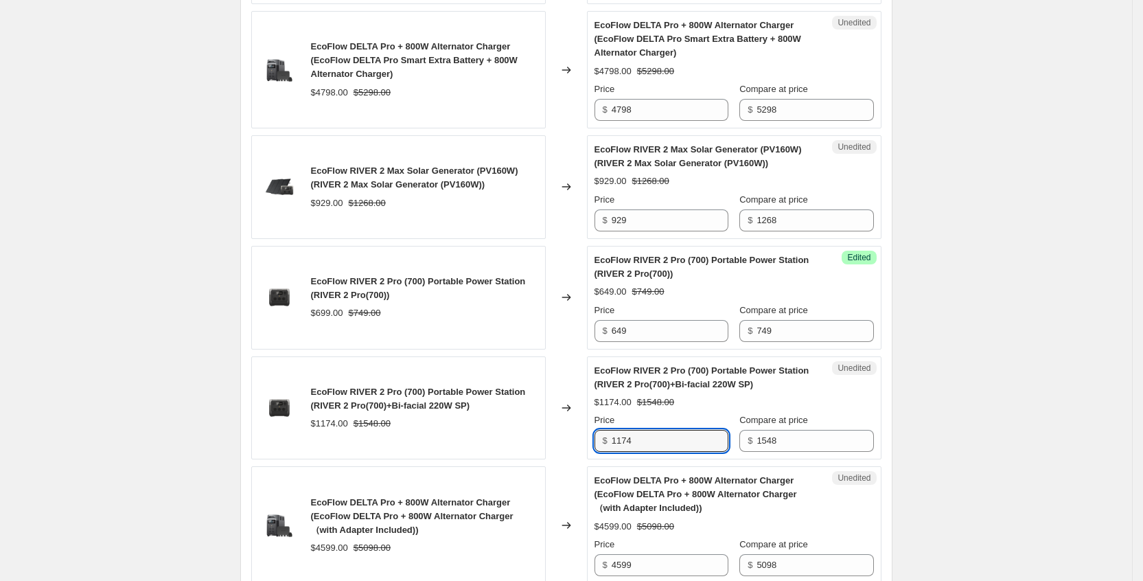
drag, startPoint x: 674, startPoint y: 423, endPoint x: 594, endPoint y: 422, distance: 80.3
click at [594, 422] on div "Unedited EcoFlow RIVER 2 Pro (700) Portable Power Station (RIVER 2 Pro(700)+Bi-…" at bounding box center [734, 408] width 295 height 104
click at [656, 430] on input "1174" at bounding box center [670, 441] width 117 height 22
drag, startPoint x: 663, startPoint y: 431, endPoint x: 588, endPoint y: 425, distance: 75.0
click at [588, 425] on div "EcoFlow RIVER 2 Pro (700) Portable Power Station (RIVER 2 Pro(700)+Bi-facial 22…" at bounding box center [566, 408] width 630 height 104
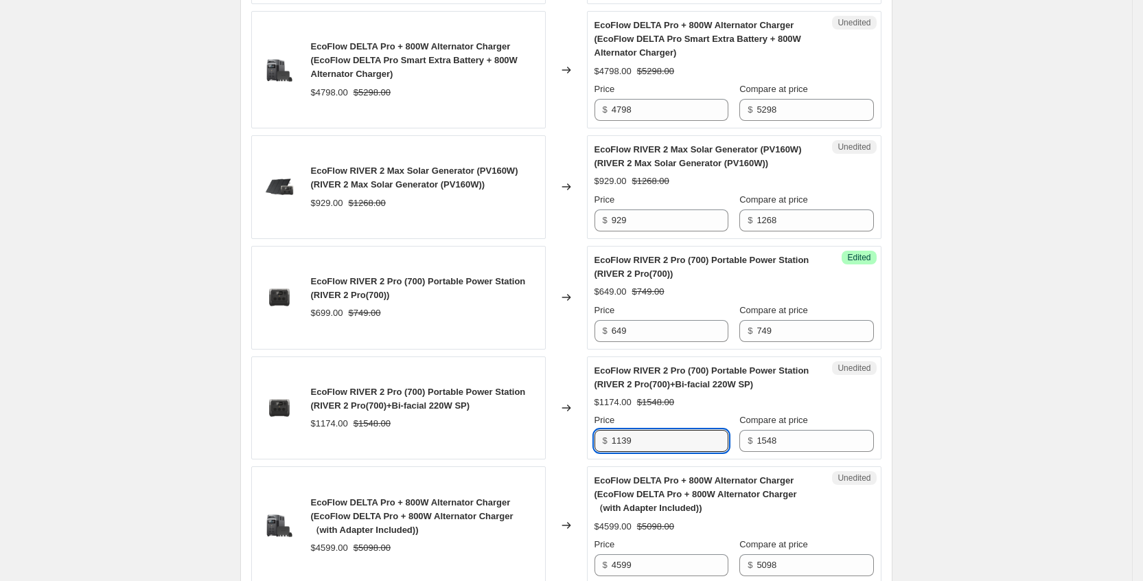
scroll to position [1868, 0]
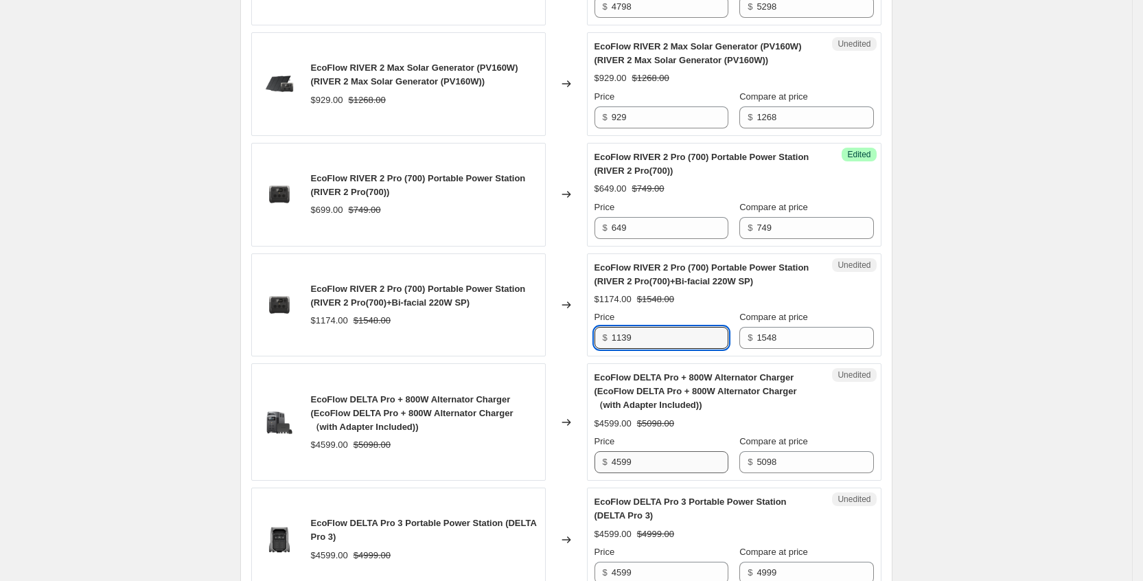
type input "1139"
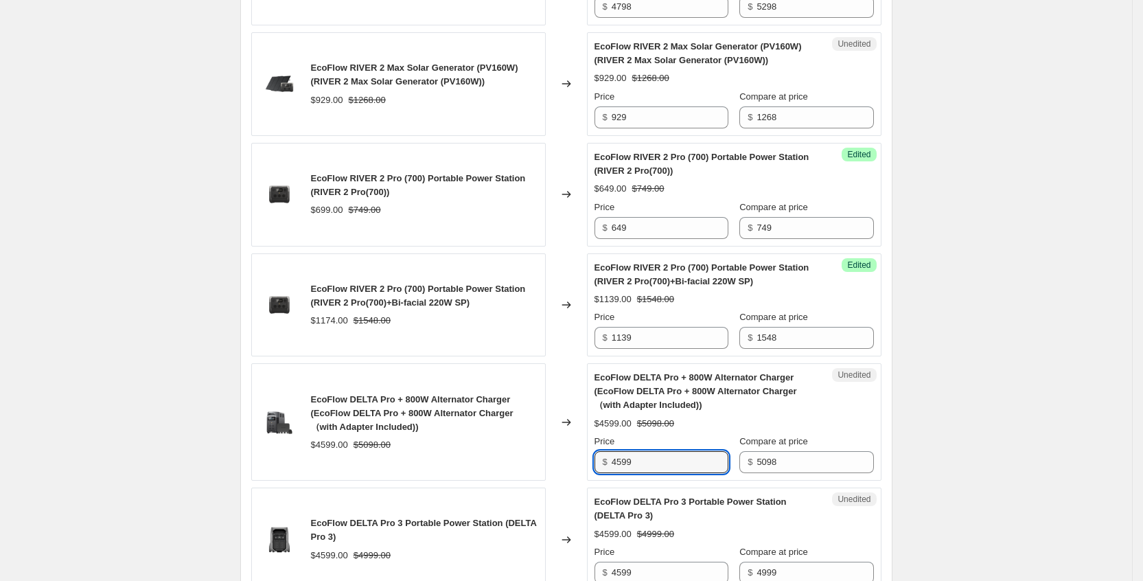
drag, startPoint x: 689, startPoint y: 443, endPoint x: 602, endPoint y: 446, distance: 87.3
click at [602, 451] on div "$ 4599" at bounding box center [662, 462] width 134 height 22
click at [665, 451] on input "4599" at bounding box center [670, 462] width 117 height 22
drag, startPoint x: 596, startPoint y: 449, endPoint x: 569, endPoint y: 449, distance: 26.8
click at [569, 449] on div "EcoFlow DELTA Pro + 800W Alternator Charger (EcoFlow DELTA Pro + 800W Alternato…" at bounding box center [566, 421] width 630 height 117
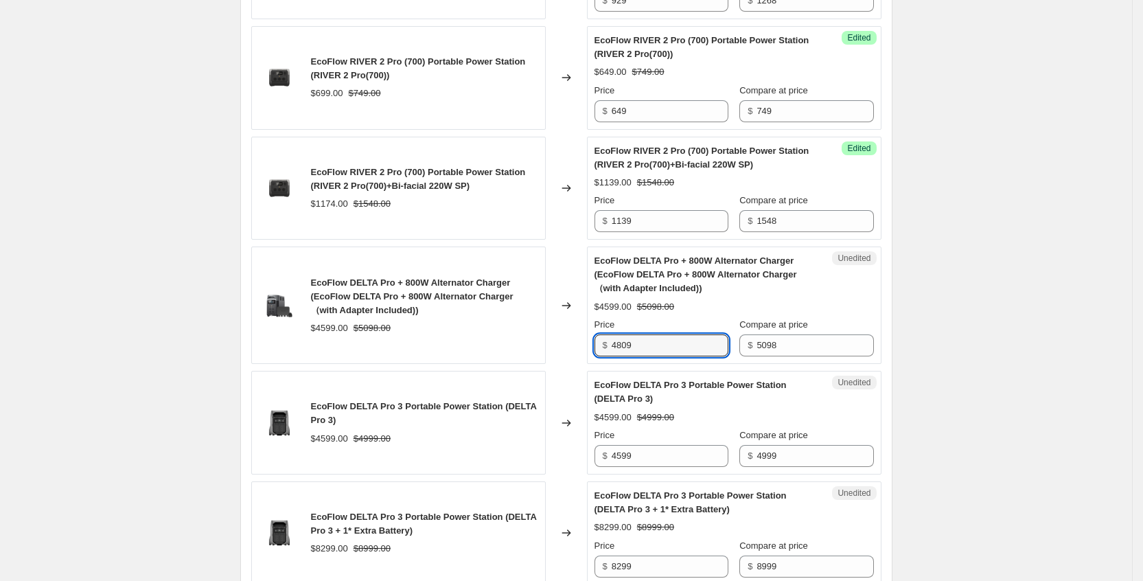
scroll to position [2074, 0]
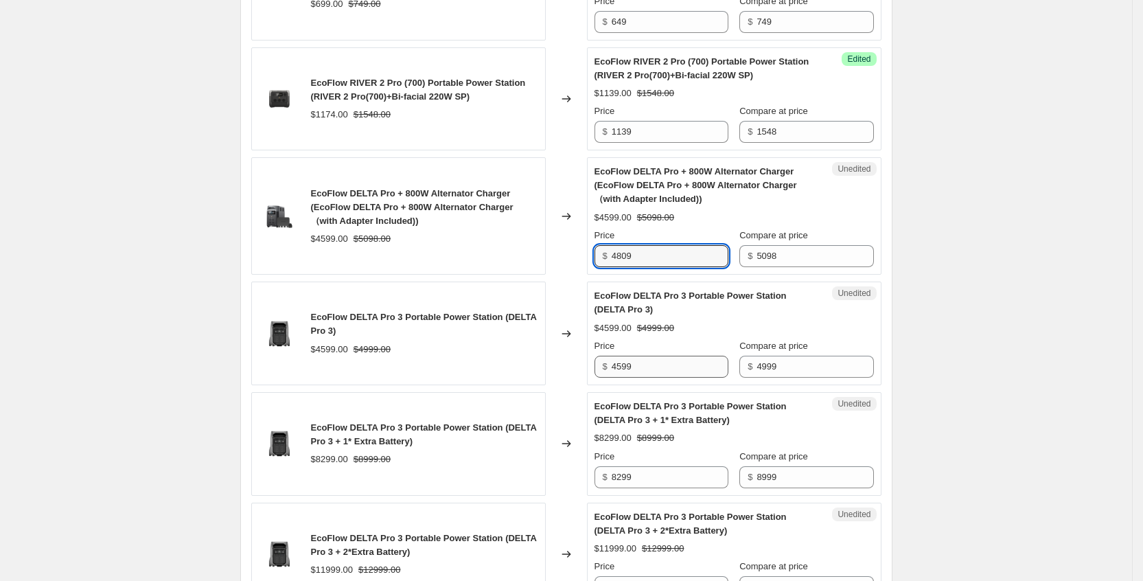
type input "4809"
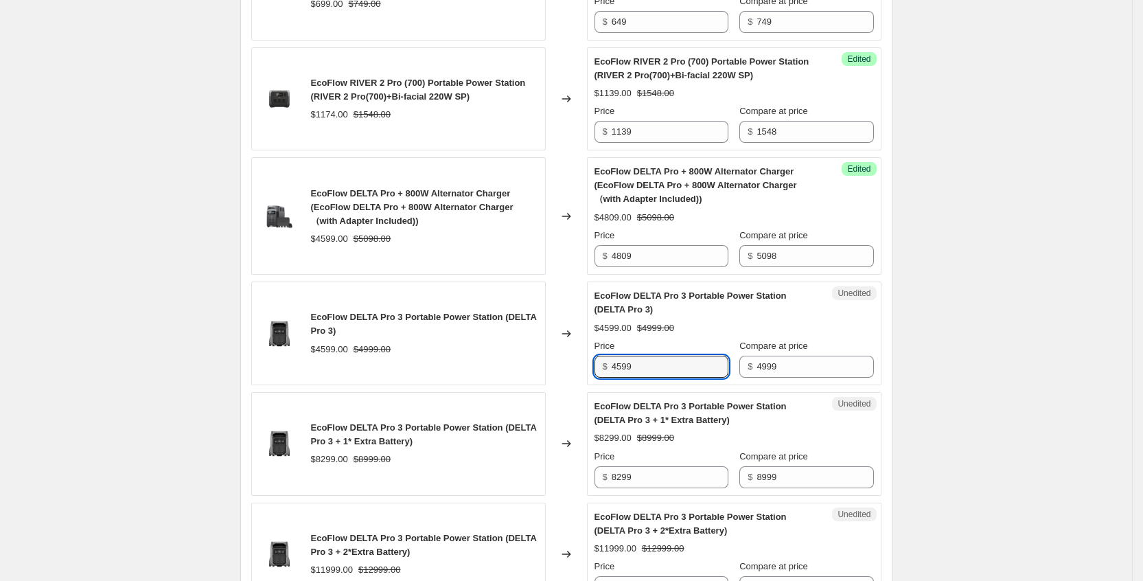
drag, startPoint x: 646, startPoint y: 354, endPoint x: 582, endPoint y: 351, distance: 64.0
click at [582, 351] on div "EcoFlow DELTA Pro 3 Portable Power Station (DELTA Pro 3) $4599.00 $4999.00 Chan…" at bounding box center [566, 334] width 630 height 104
type input "4399"
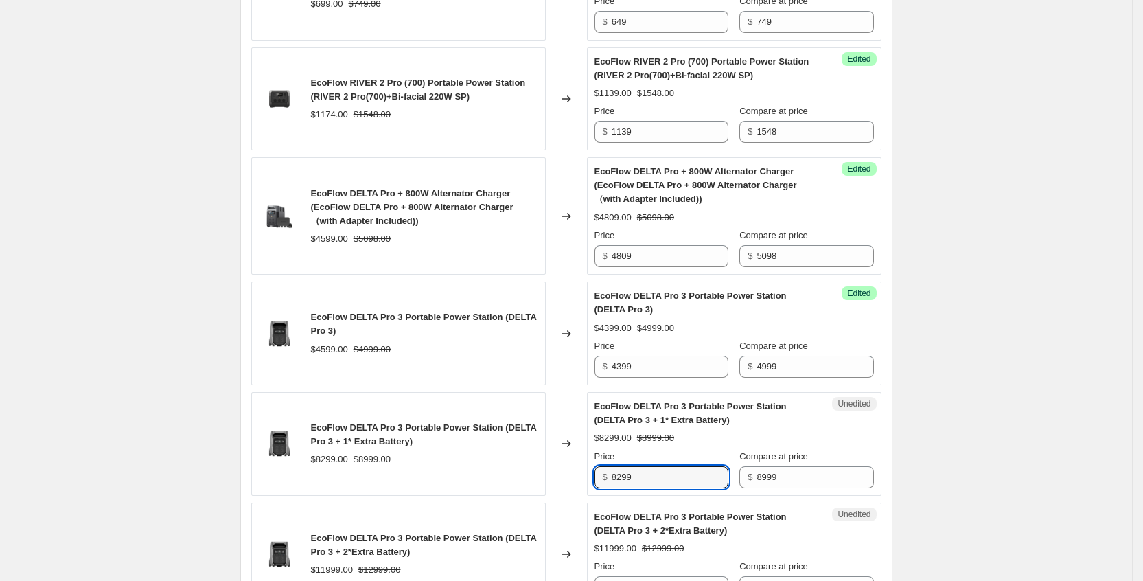
drag, startPoint x: 661, startPoint y: 463, endPoint x: 588, endPoint y: 459, distance: 72.2
click at [588, 459] on div "EcoFlow DELTA Pro 3 Portable Power Station (DELTA Pro 3 + 1* Extra Battery) $82…" at bounding box center [566, 444] width 630 height 104
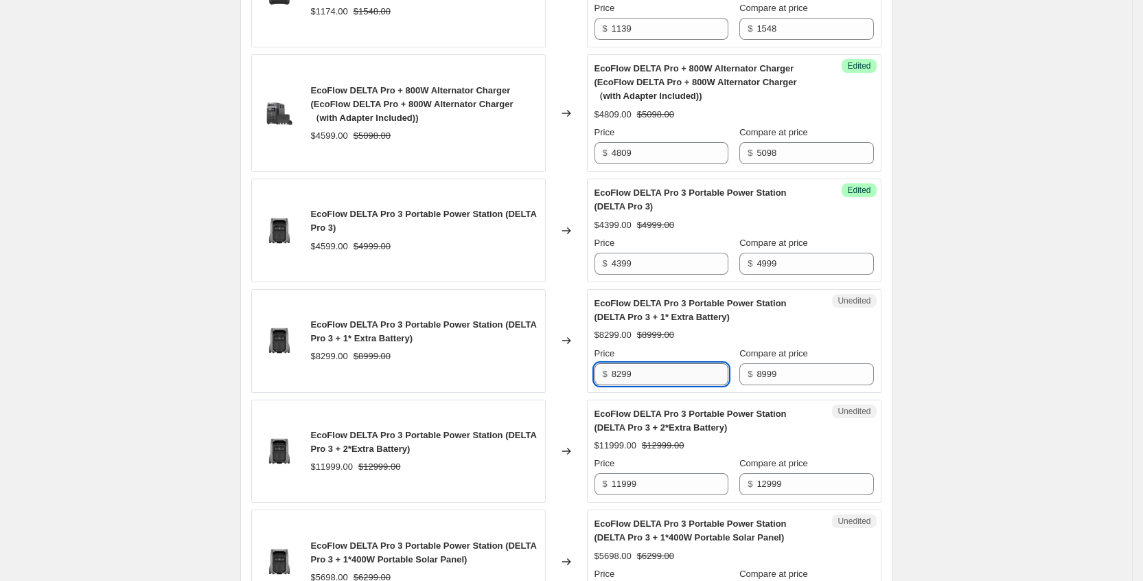
click at [661, 365] on input "8299" at bounding box center [670, 374] width 117 height 22
drag, startPoint x: 655, startPoint y: 364, endPoint x: 591, endPoint y: 365, distance: 64.6
click at [591, 365] on div "EcoFlow DELTA Pro 3 Portable Power Station (DELTA Pro 3 + 1* Extra Battery) $82…" at bounding box center [566, 341] width 630 height 104
type input "8239"
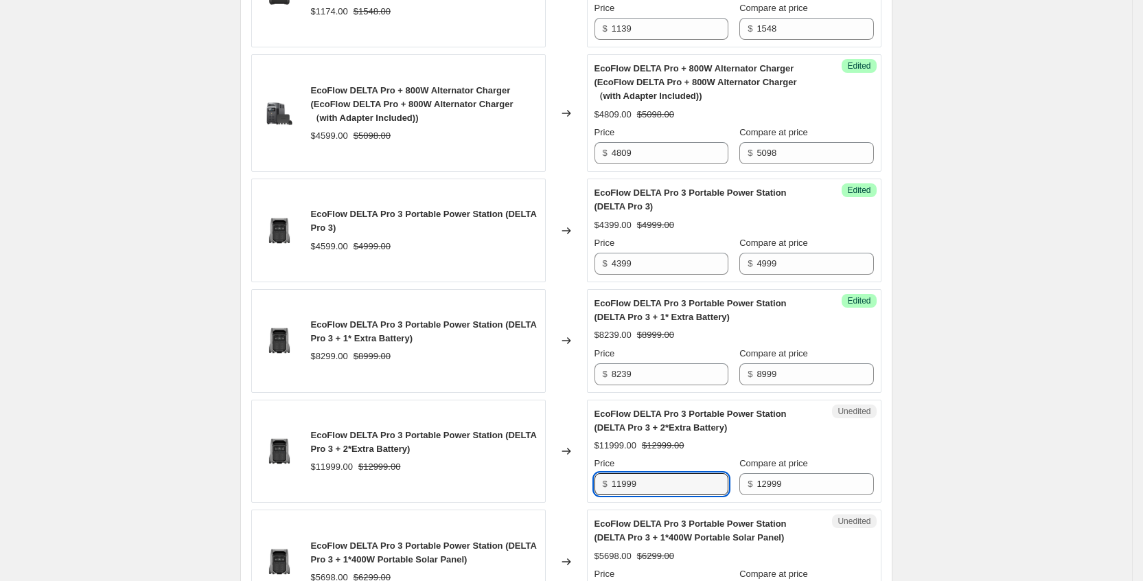
drag, startPoint x: 686, startPoint y: 472, endPoint x: 586, endPoint y: 467, distance: 100.4
click at [586, 467] on div "EcoFlow DELTA Pro 3 Portable Power Station (DELTA Pro 3 + 2*Extra Battery) $119…" at bounding box center [566, 452] width 630 height 104
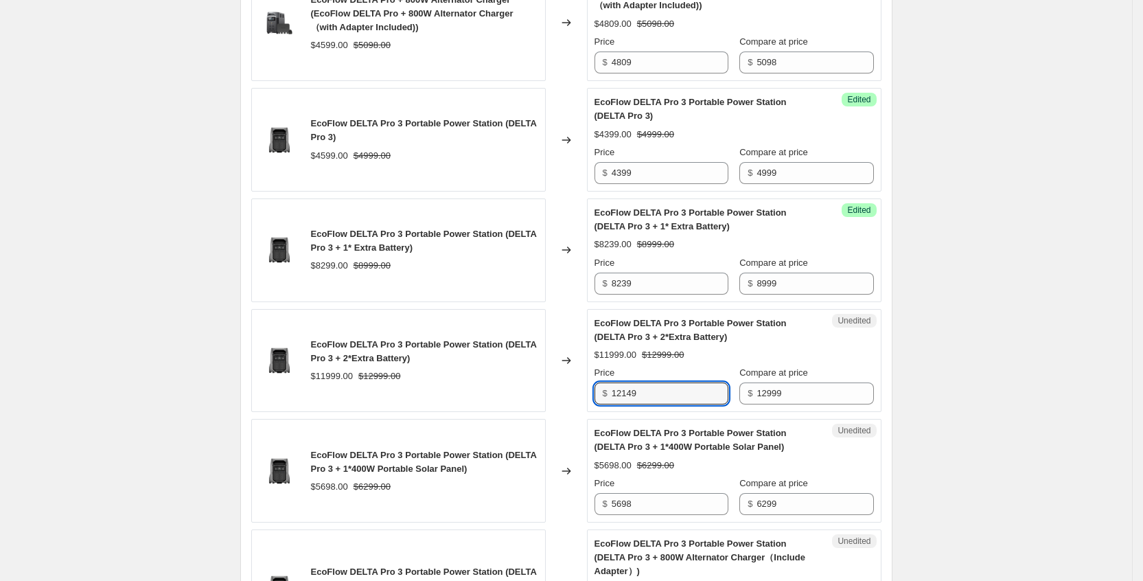
scroll to position [2383, 0]
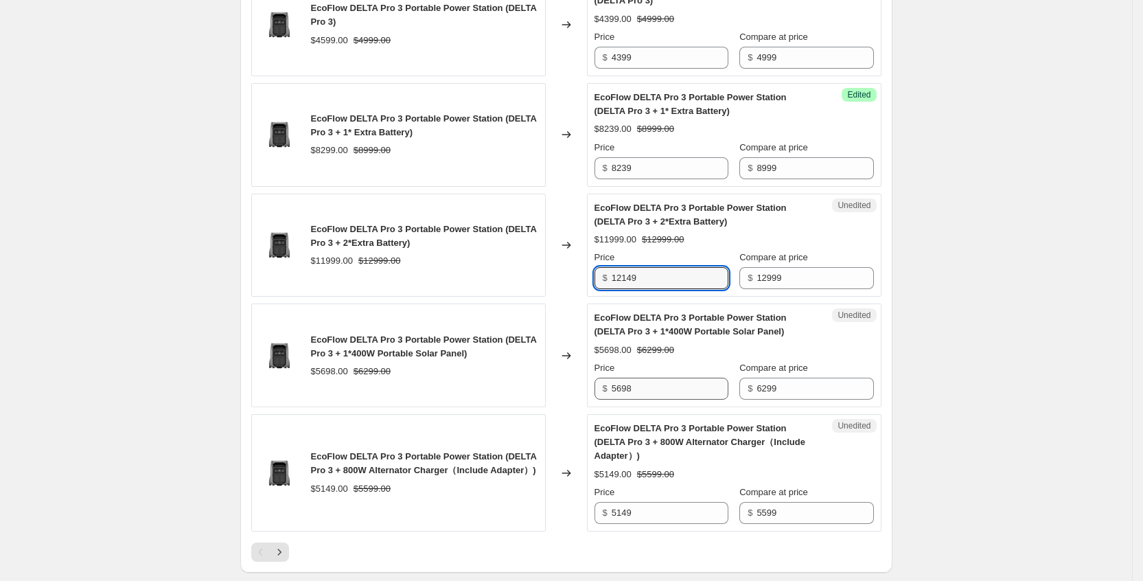
type input "12149"
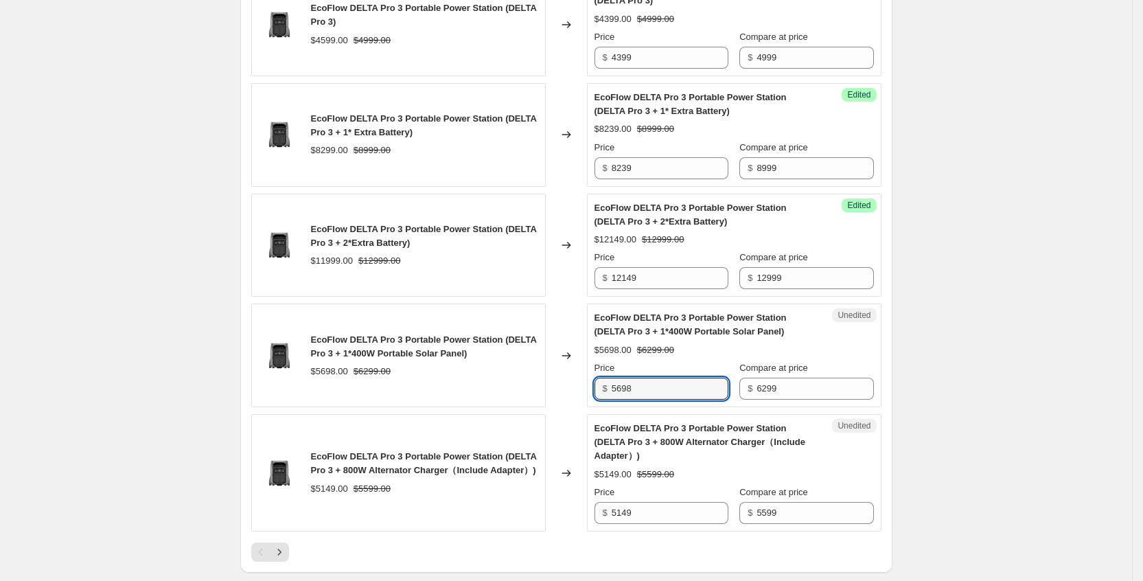
drag, startPoint x: 657, startPoint y: 378, endPoint x: 599, endPoint y: 376, distance: 58.4
click at [599, 376] on div "Unedited EcoFlow DELTA Pro 3 Portable Power Station (DELTA Pro 3 + 1*400W Porta…" at bounding box center [734, 356] width 295 height 104
type input "5389"
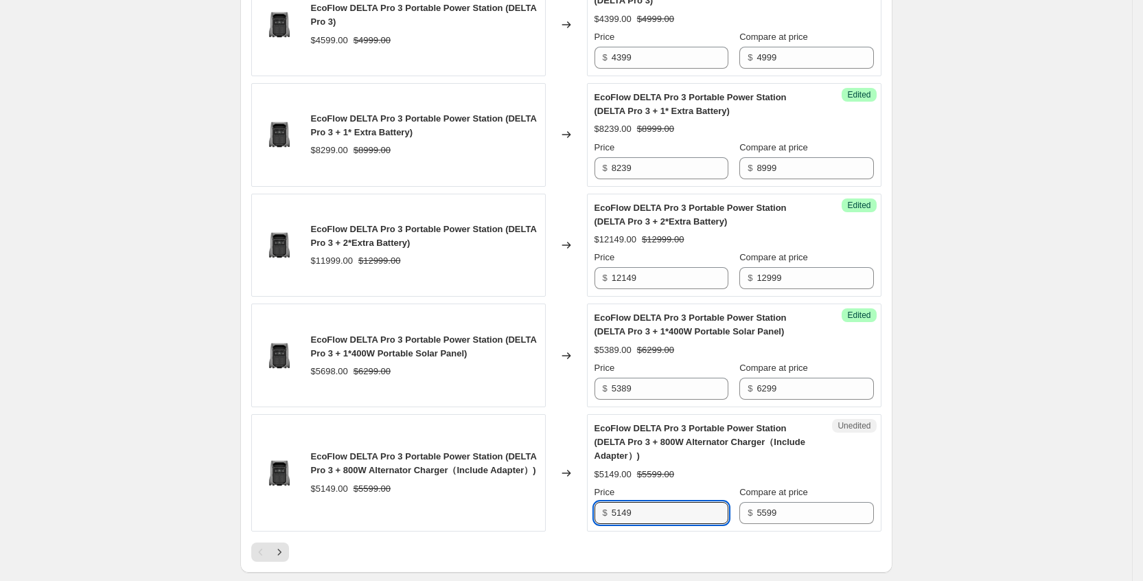
drag, startPoint x: 662, startPoint y: 488, endPoint x: 592, endPoint y: 491, distance: 70.1
click at [592, 491] on div "Unedited EcoFlow DELTA Pro 3 Portable Power Station (DELTA Pro 3 + 800W Alterna…" at bounding box center [734, 472] width 295 height 117
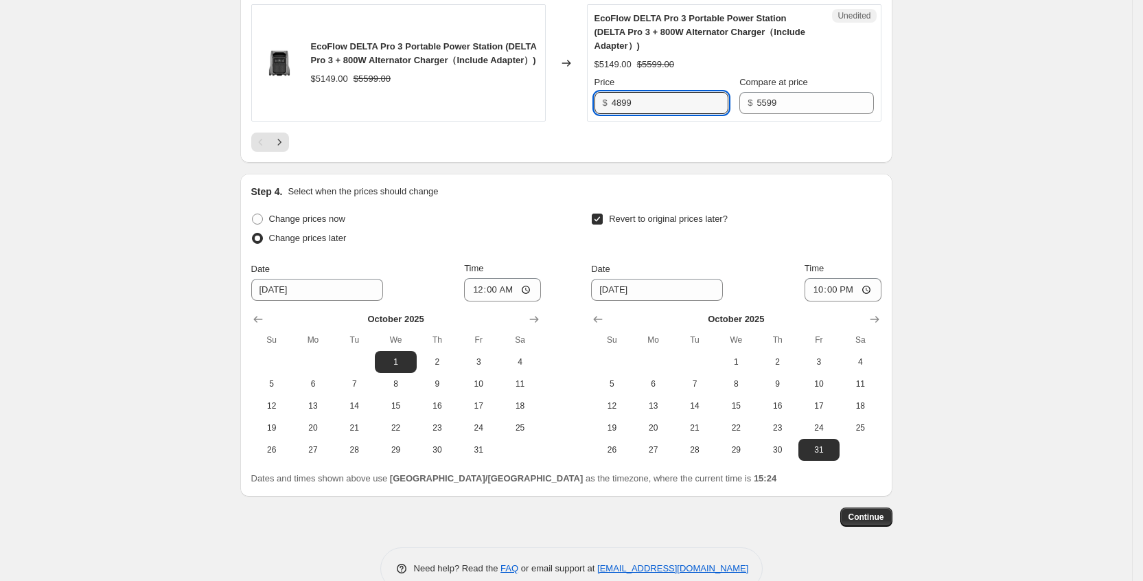
scroll to position [2795, 0]
type input "4899"
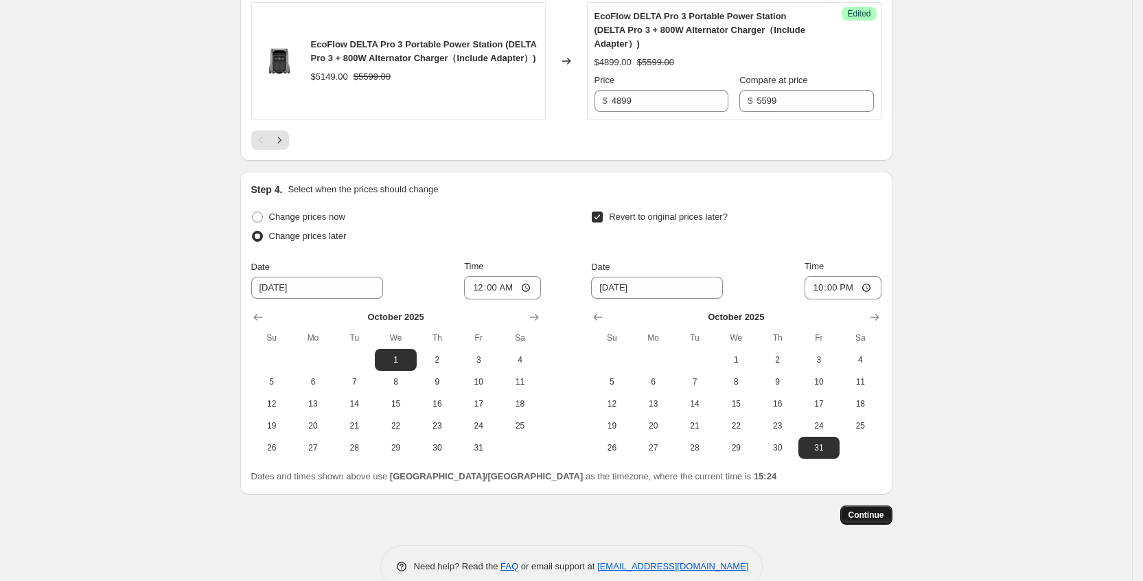
click at [864, 510] on span "Continue" at bounding box center [867, 515] width 36 height 11
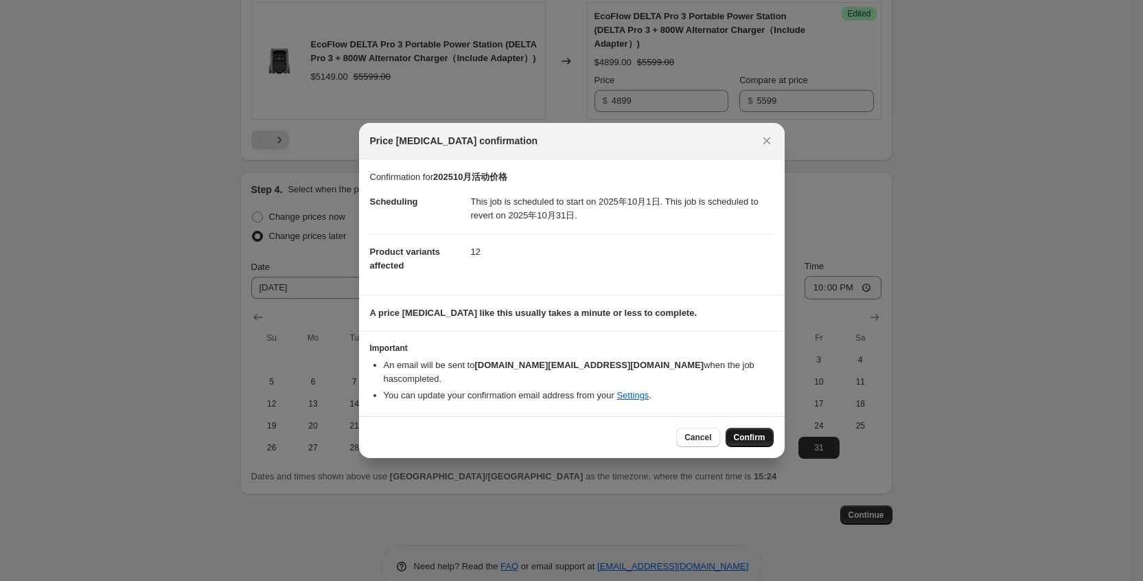
click at [762, 428] on button "Confirm" at bounding box center [750, 437] width 48 height 19
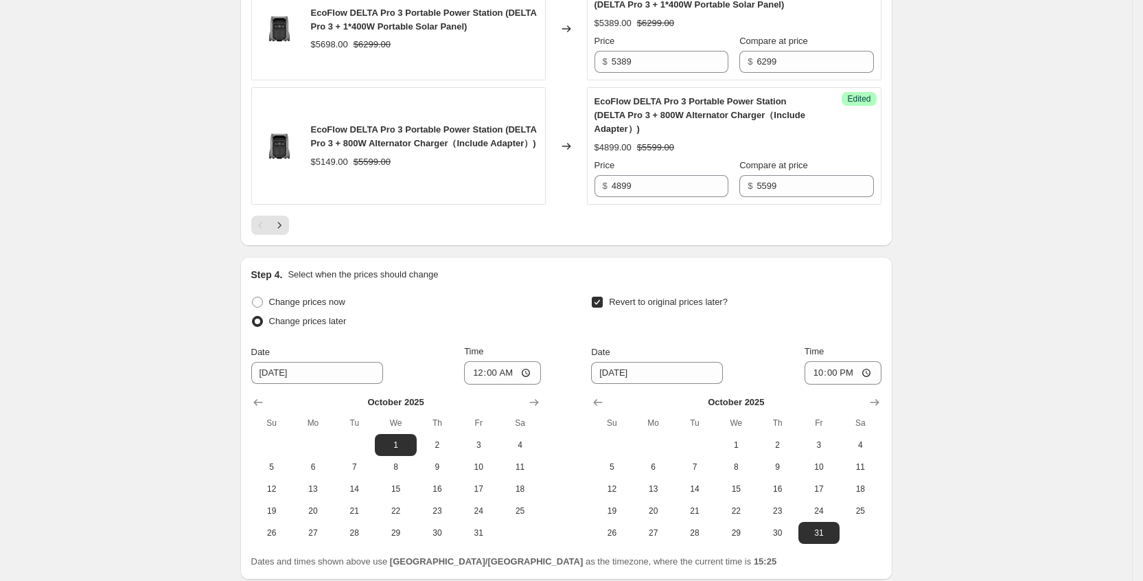
scroll to position [2879, 0]
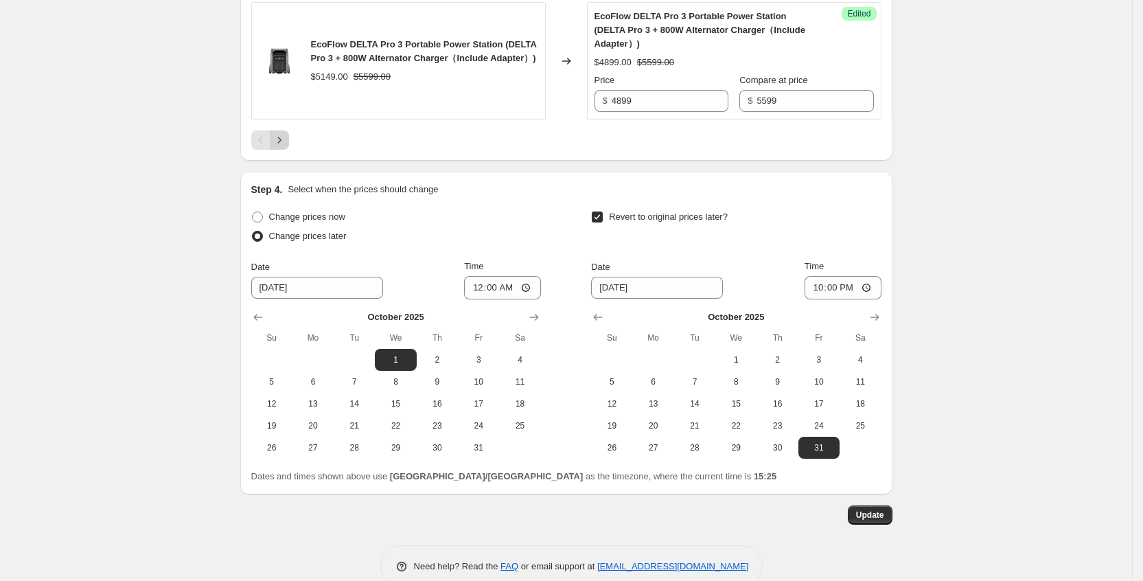
click at [284, 130] on button "Next" at bounding box center [279, 139] width 19 height 19
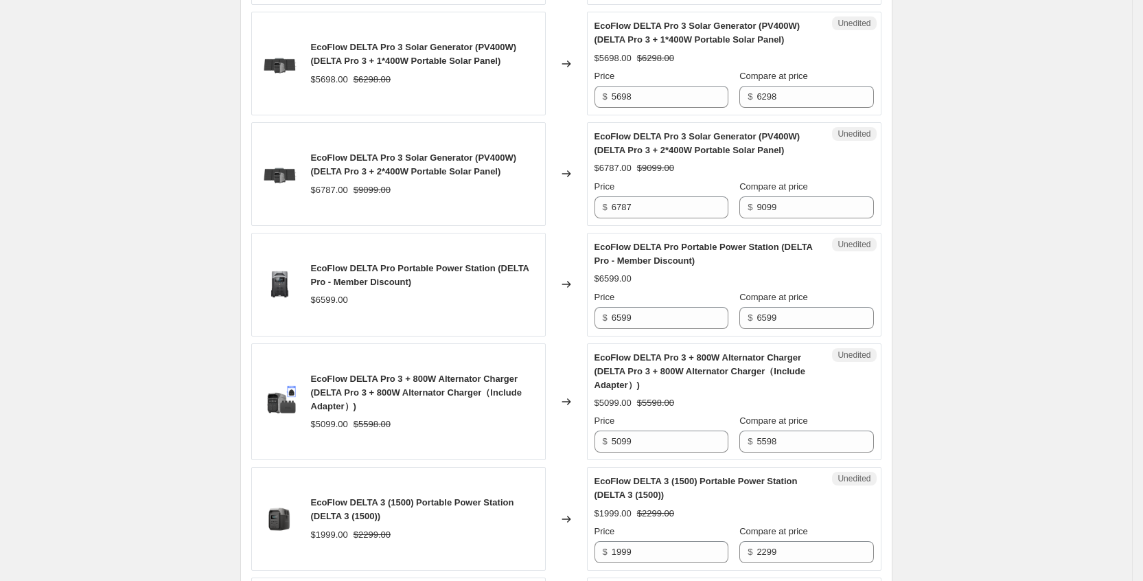
scroll to position [468, 0]
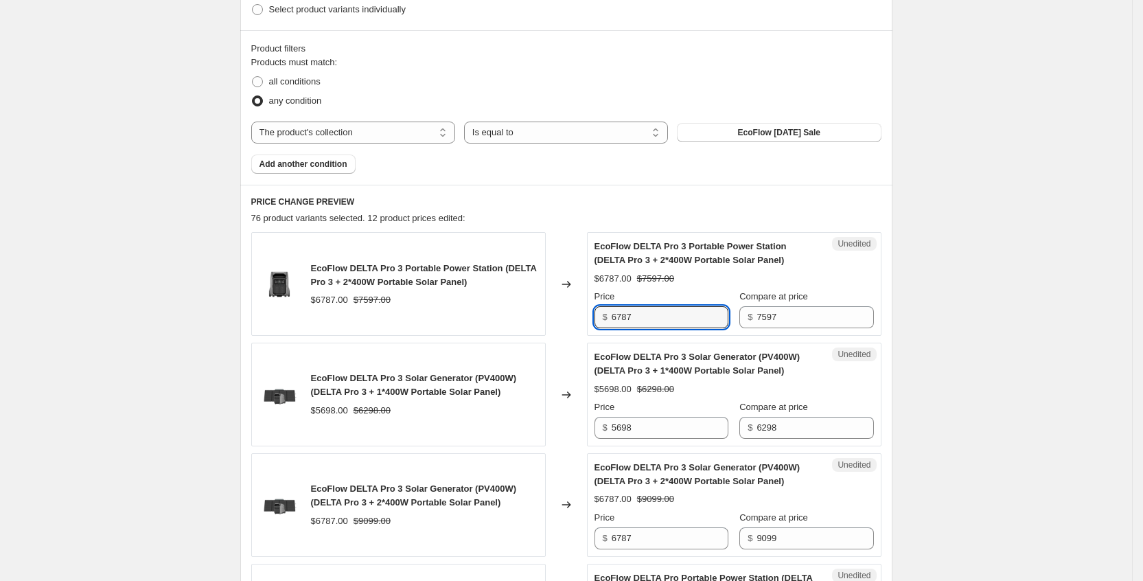
drag, startPoint x: 669, startPoint y: 309, endPoint x: 577, endPoint y: 314, distance: 92.1
click at [577, 314] on div "EcoFlow DELTA Pro 3 Portable Power Station (DELTA Pro 3 + 2*400W Portable Solar…" at bounding box center [566, 284] width 630 height 104
type input "6469"
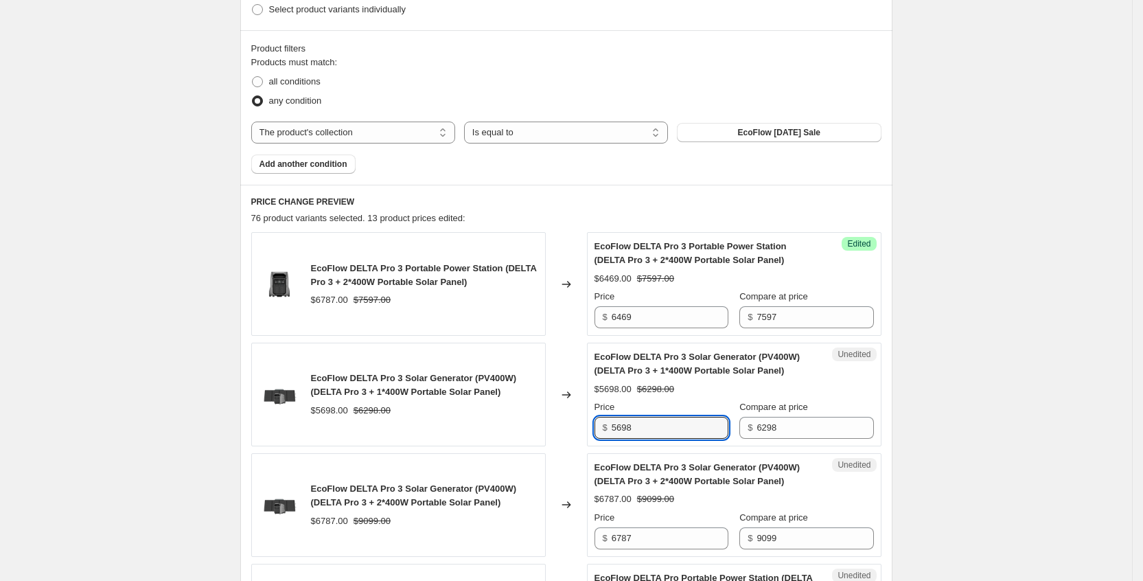
drag, startPoint x: 641, startPoint y: 427, endPoint x: 580, endPoint y: 418, distance: 61.8
click at [580, 418] on div "EcoFlow DELTA Pro 3 Solar Generator (PV400W) (DELTA Pro 3 + 1*400W Portable Sol…" at bounding box center [566, 395] width 630 height 104
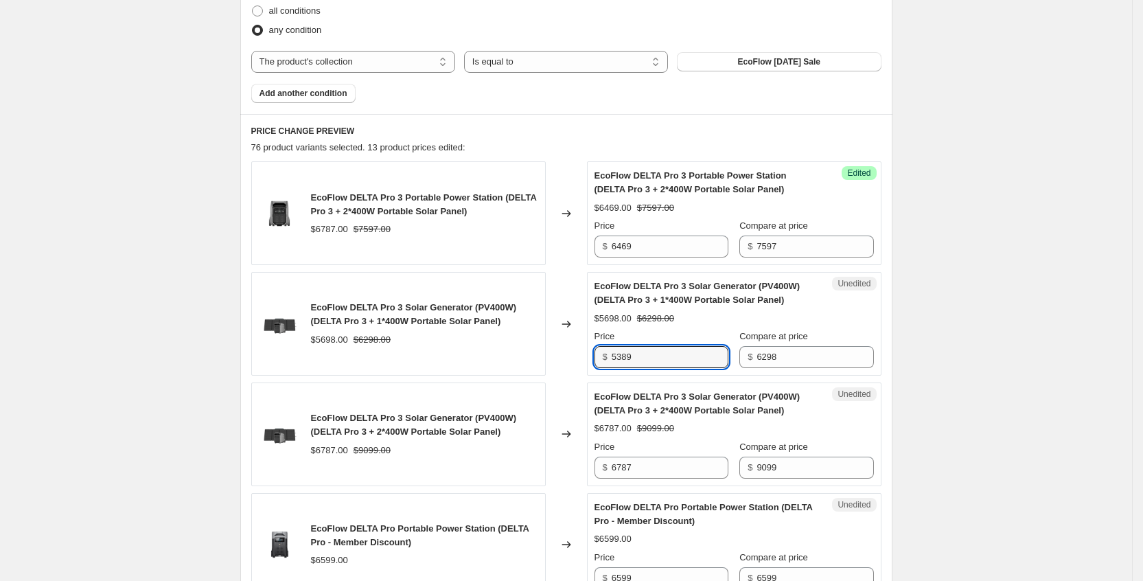
scroll to position [571, 0]
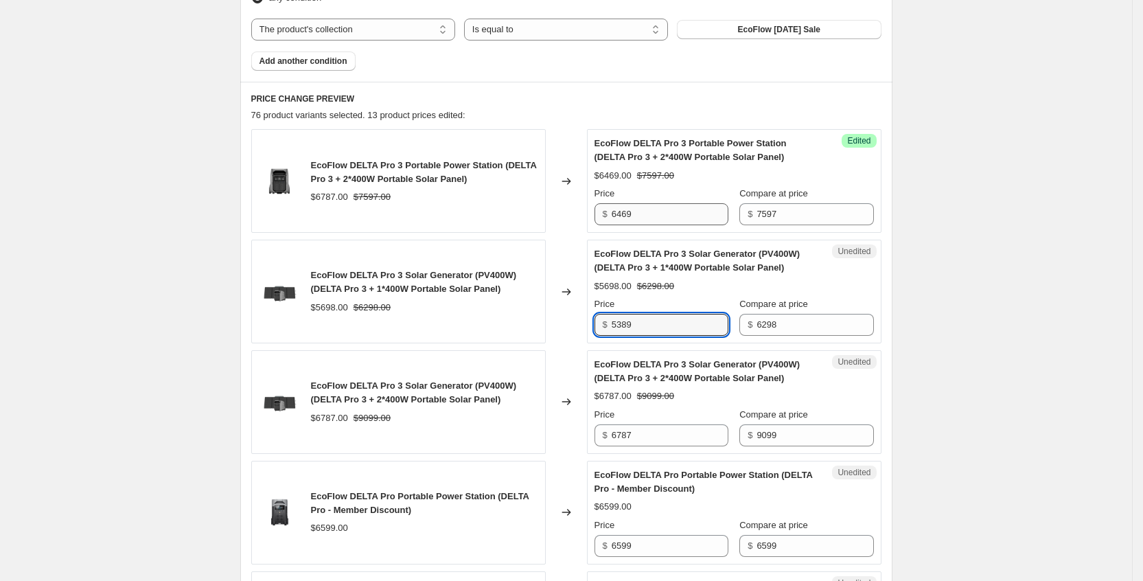
type input "5389"
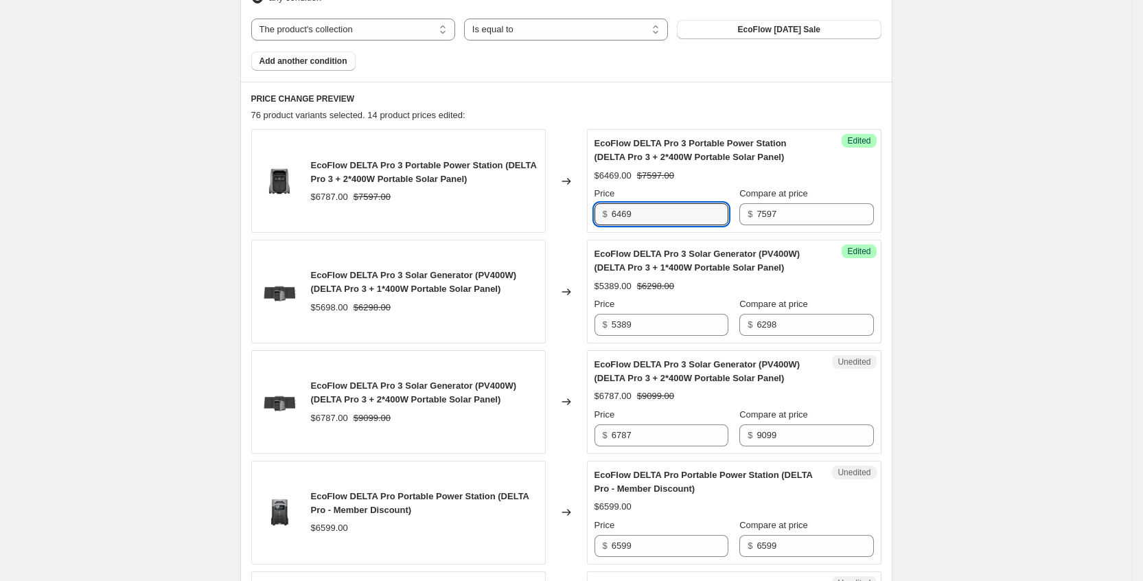
drag, startPoint x: 671, startPoint y: 210, endPoint x: 591, endPoint y: 217, distance: 80.6
click at [591, 217] on div "EcoFlow DELTA Pro 3 Portable Power Station (DELTA Pro 3 + 2*400W Portable Solar…" at bounding box center [566, 181] width 630 height 104
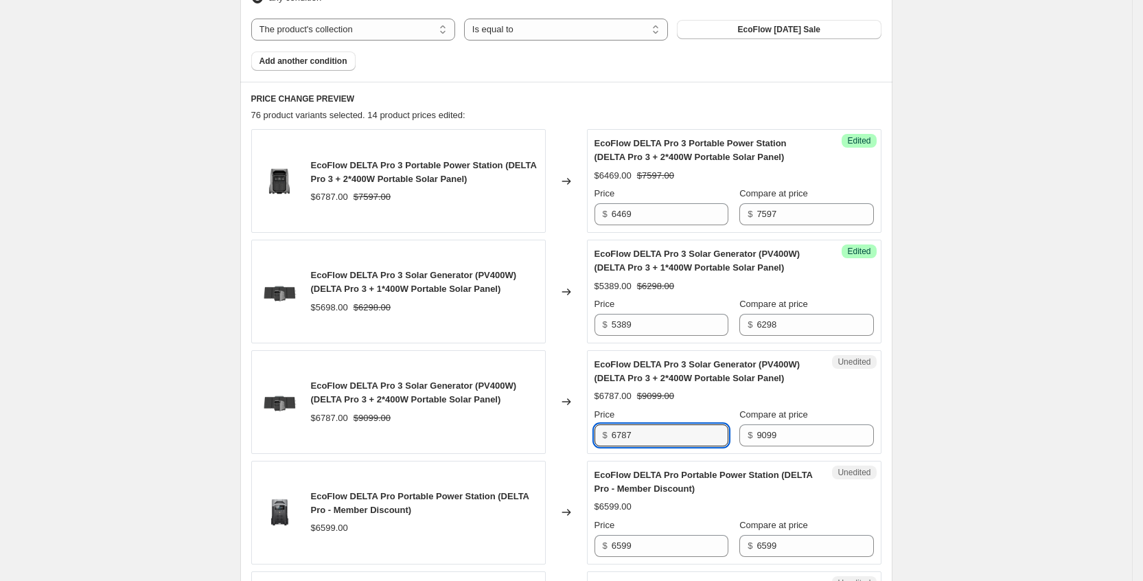
drag, startPoint x: 680, startPoint y: 436, endPoint x: 597, endPoint y: 431, distance: 83.9
click at [597, 431] on div "Unedited EcoFlow DELTA Pro 3 Solar Generator (PV400W) (DELTA Pro 3 + 2*400W Por…" at bounding box center [734, 402] width 295 height 104
paste input "469"
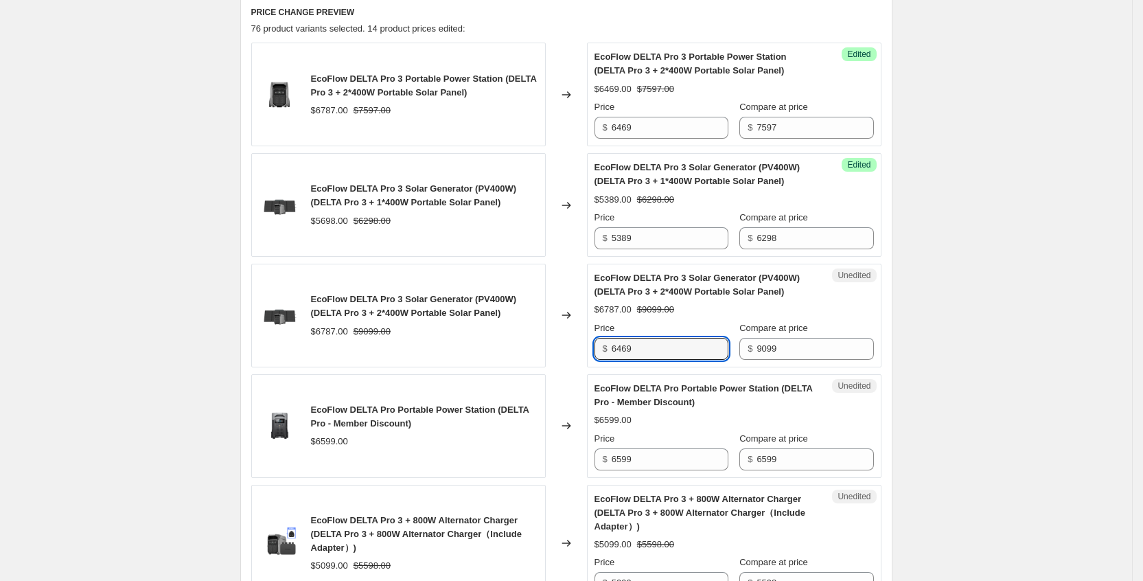
scroll to position [880, 0]
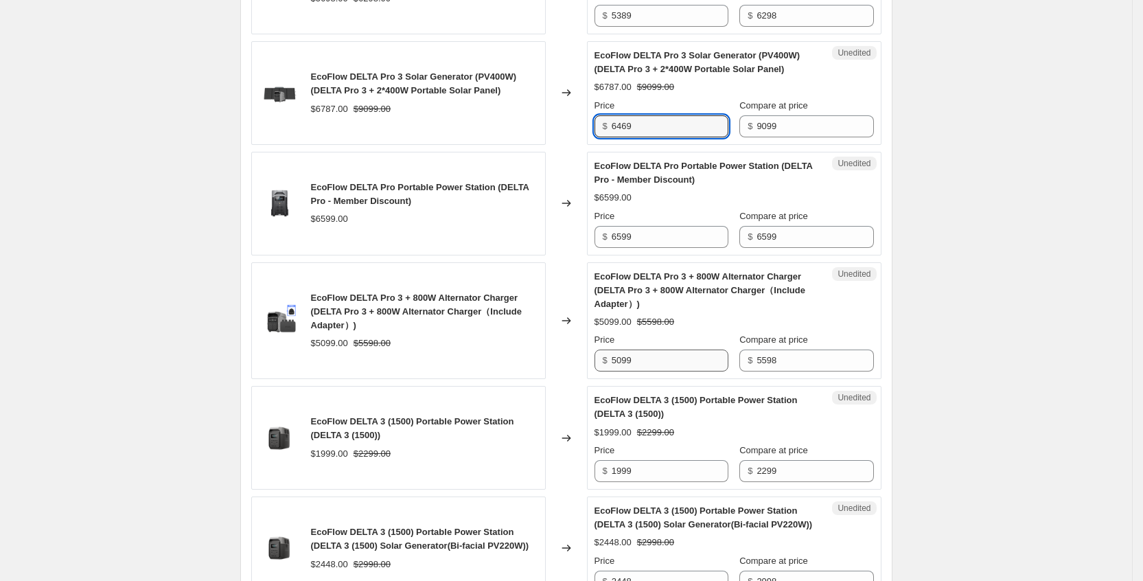
type input "6469"
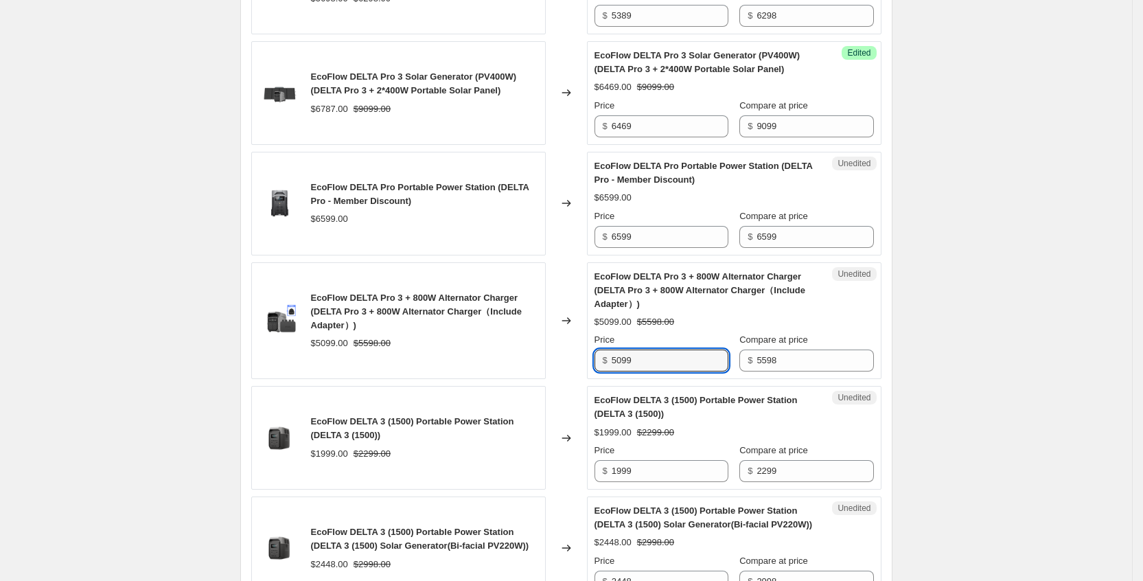
drag, startPoint x: 654, startPoint y: 361, endPoint x: 601, endPoint y: 356, distance: 53.8
click at [601, 356] on div "$ 5099" at bounding box center [662, 361] width 134 height 22
type input "4899"
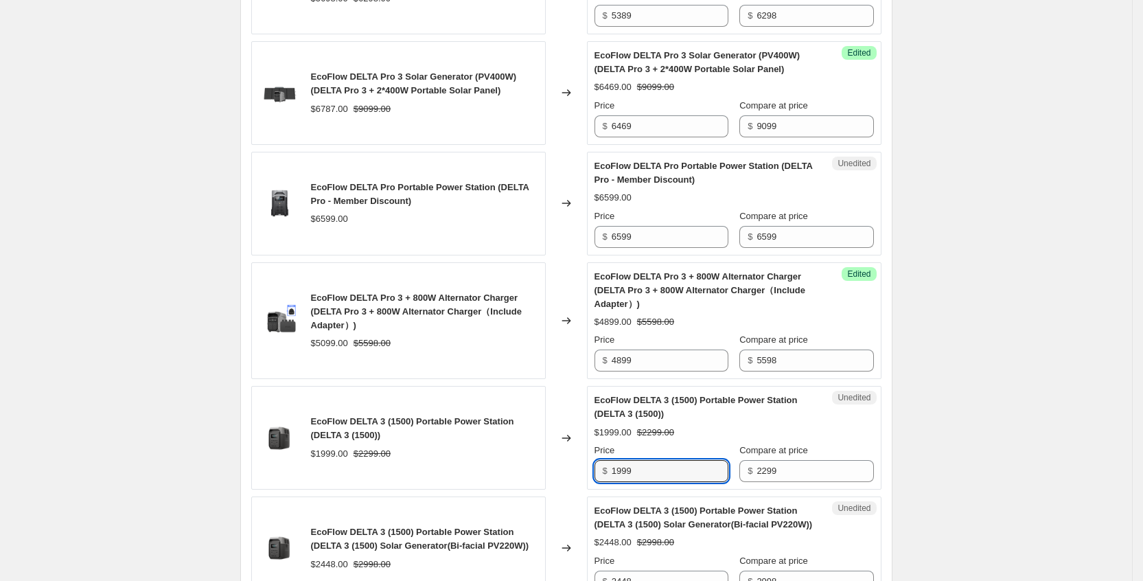
drag, startPoint x: 665, startPoint y: 481, endPoint x: 549, endPoint y: 467, distance: 116.3
click at [549, 467] on div "EcoFlow DELTA 3 (1500) Portable Power Station (DELTA 3 (1500)) $1999.00 $2299.0…" at bounding box center [566, 438] width 630 height 104
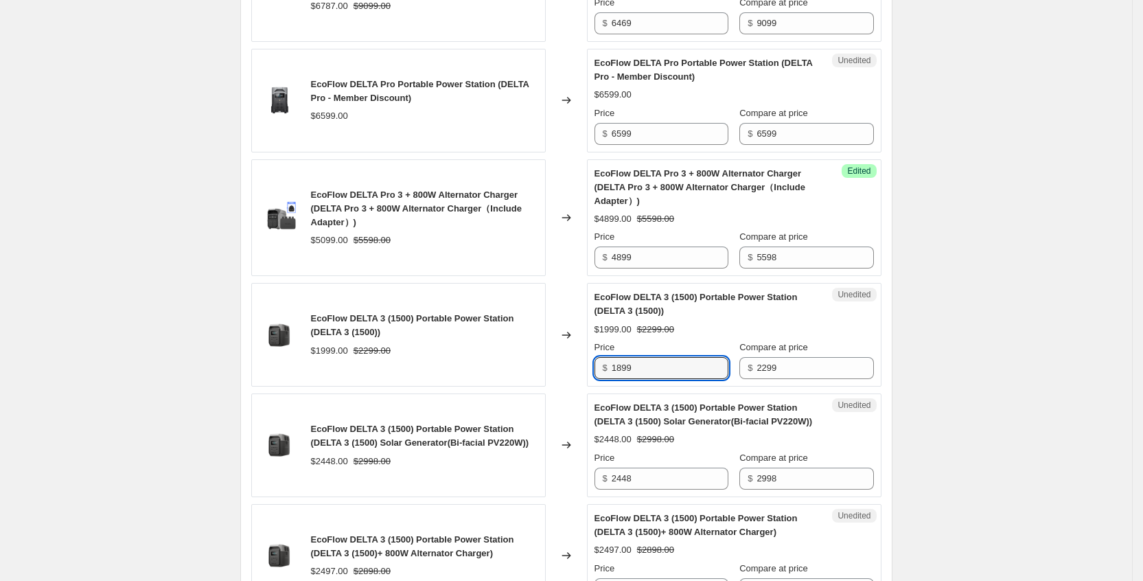
type input "1899"
click at [768, 328] on div "$1899.00 $2299.00" at bounding box center [734, 330] width 279 height 14
drag, startPoint x: 683, startPoint y: 371, endPoint x: 610, endPoint y: 372, distance: 72.1
click at [610, 372] on div "$ 1899" at bounding box center [662, 368] width 134 height 22
click at [720, 416] on span "EcoFlow DELTA 3 (1500) Portable Power Station (DELTA 3 (1500) Solar Generator(B…" at bounding box center [704, 414] width 218 height 24
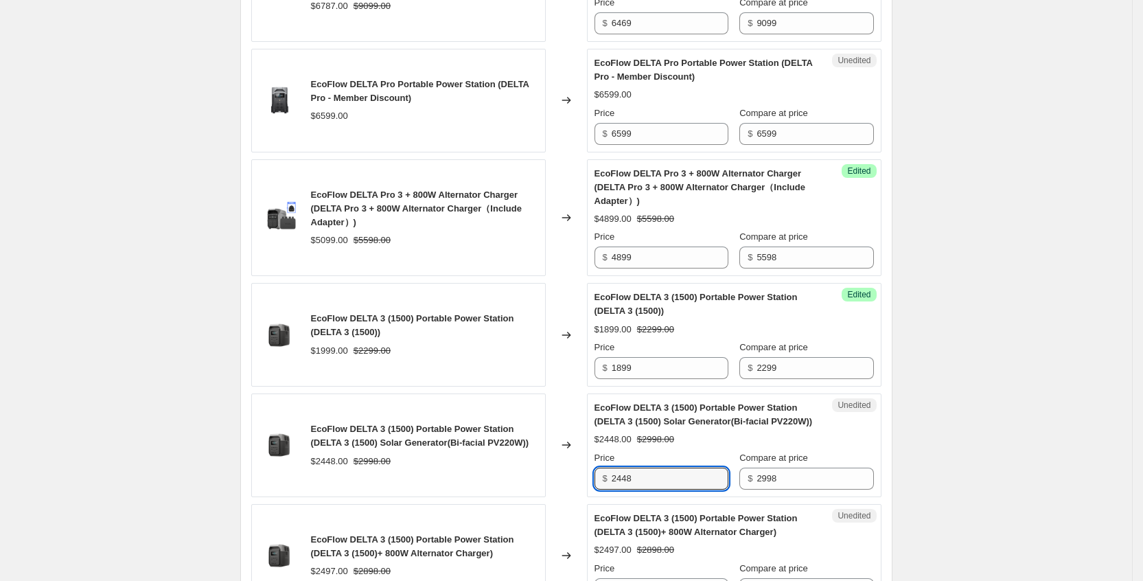
drag, startPoint x: 657, startPoint y: 479, endPoint x: 594, endPoint y: 484, distance: 63.4
click at [594, 484] on div "Unedited EcoFlow DELTA 3 (1500) Portable Power Station (DELTA 3 (1500) Solar Ge…" at bounding box center [734, 445] width 295 height 104
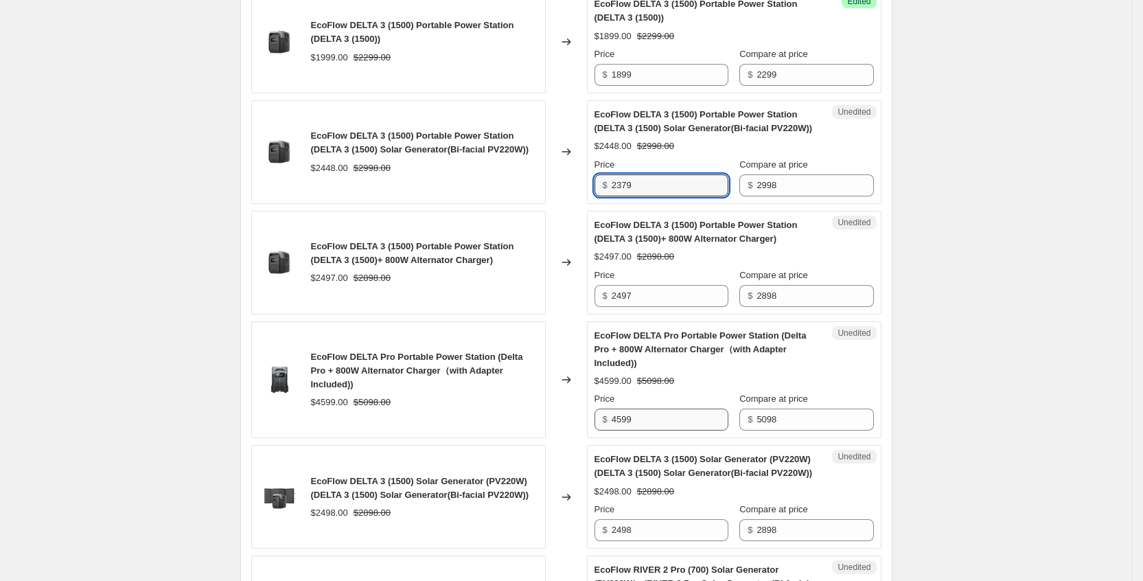
scroll to position [1292, 0]
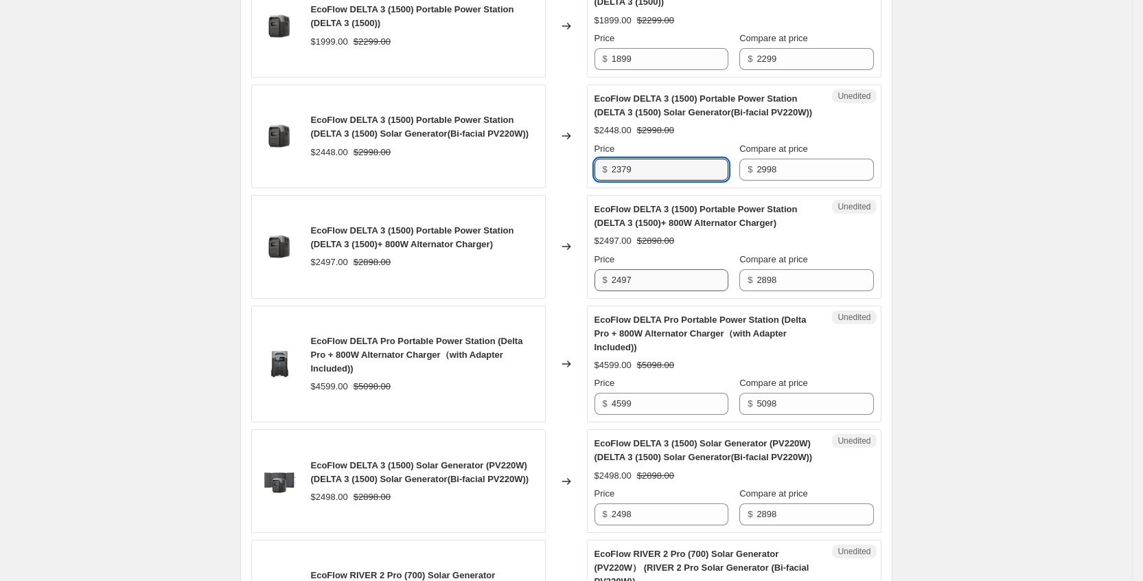
type input "2379"
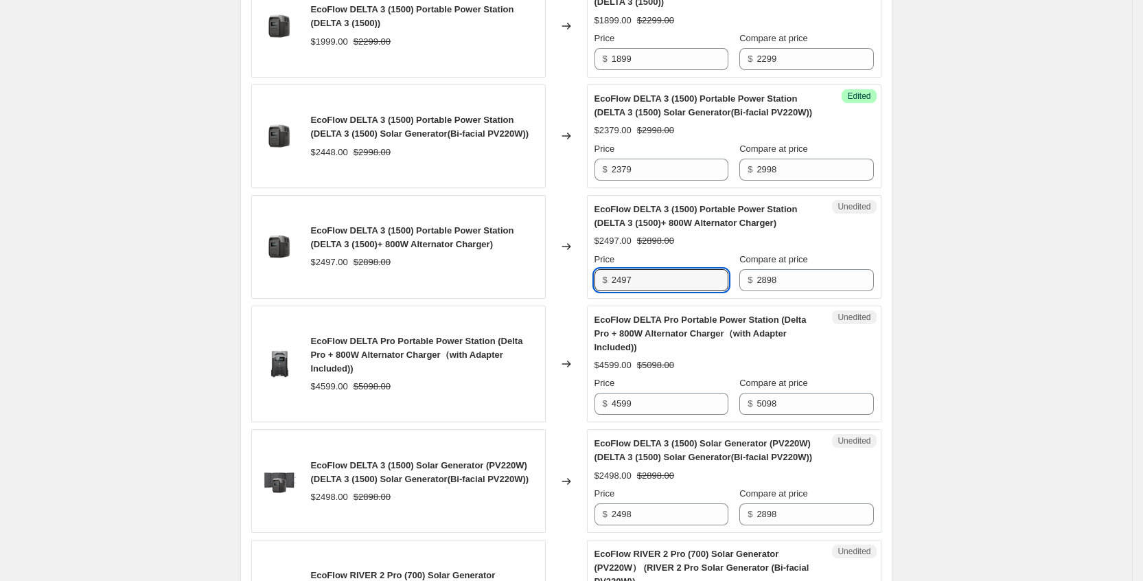
drag, startPoint x: 654, startPoint y: 283, endPoint x: 596, endPoint y: 282, distance: 58.4
click at [596, 282] on div "Unedited EcoFlow DELTA 3 (1500) Portable Power Station (DELTA 3 (1500)+ 800W Al…" at bounding box center [734, 247] width 295 height 104
type input "2449"
click at [698, 243] on div "$2497.00 $2898.00" at bounding box center [734, 241] width 279 height 14
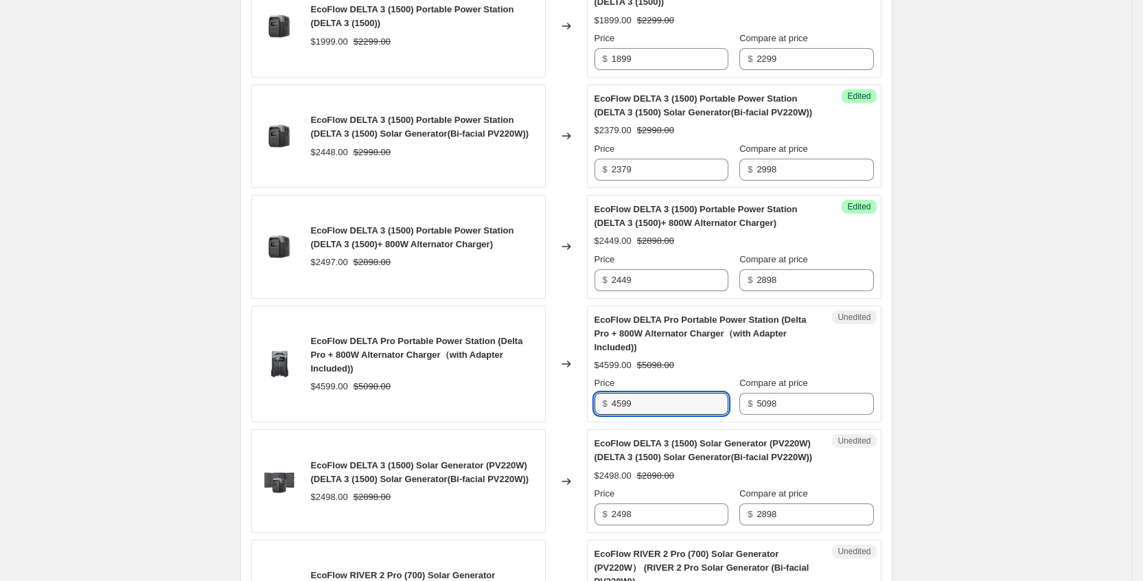
drag, startPoint x: 667, startPoint y: 393, endPoint x: 597, endPoint y: 378, distance: 72.2
click at [597, 378] on div "Unedited EcoFlow DELTA Pro Portable Power Station (Delta Pro + 800W Alternator …" at bounding box center [734, 364] width 295 height 117
click at [653, 393] on input "4599" at bounding box center [670, 404] width 117 height 22
drag, startPoint x: 648, startPoint y: 392, endPoint x: 578, endPoint y: 382, distance: 70.0
click at [578, 382] on div "EcoFlow DELTA Pro Portable Power Station (Delta Pro + 800W Alternator Charger（w…" at bounding box center [566, 364] width 630 height 117
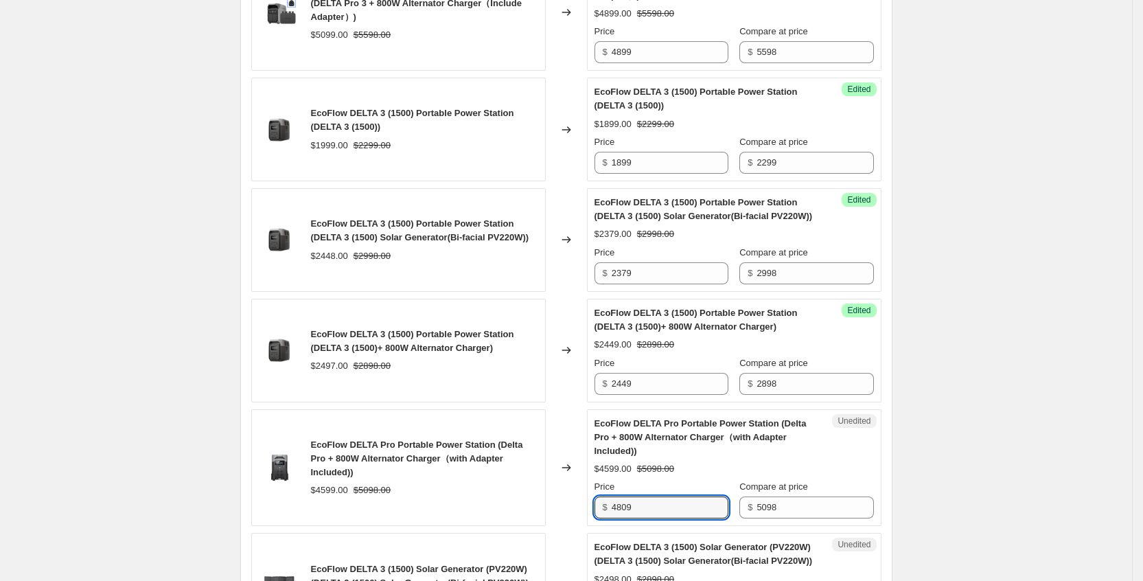
scroll to position [1189, 0]
type input "4809"
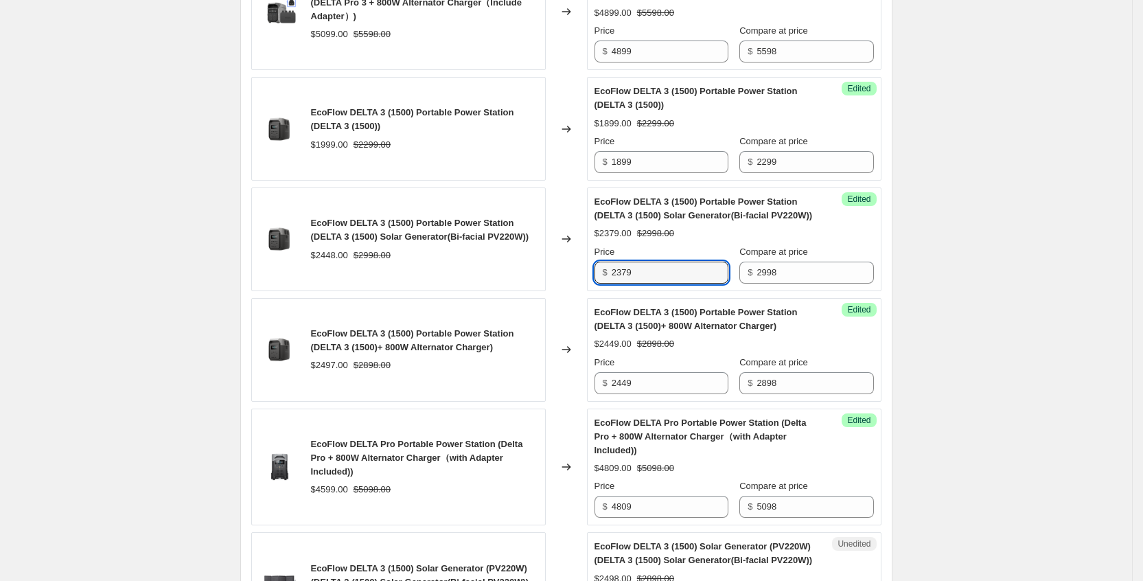
drag, startPoint x: 644, startPoint y: 266, endPoint x: 579, endPoint y: 269, distance: 65.3
click at [579, 269] on div "EcoFlow DELTA 3 (1500) Portable Power Station (DELTA 3 (1500) Solar Generator(B…" at bounding box center [566, 239] width 630 height 104
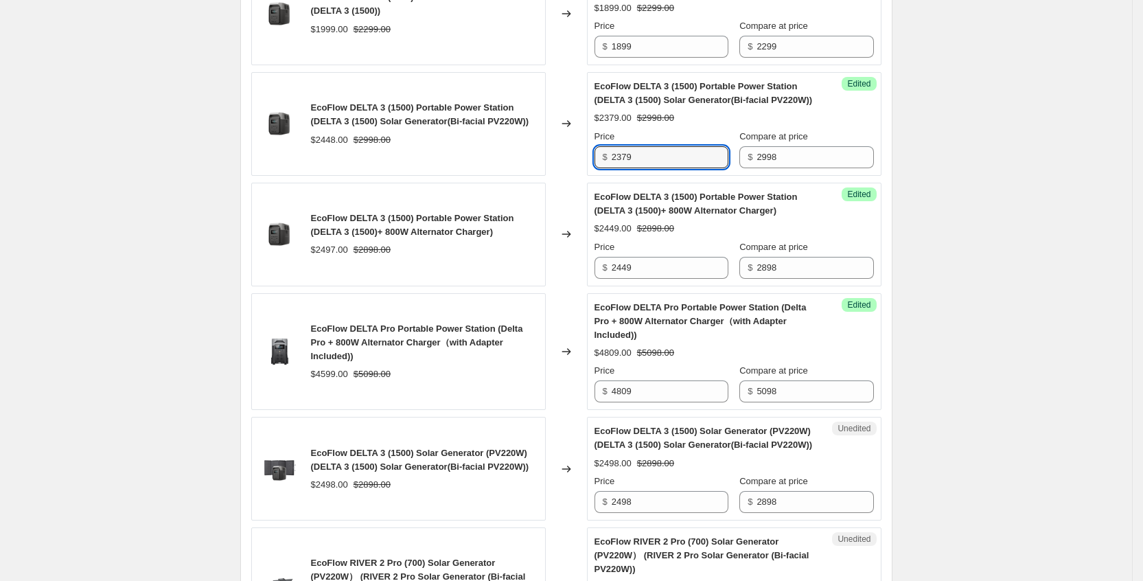
scroll to position [1395, 0]
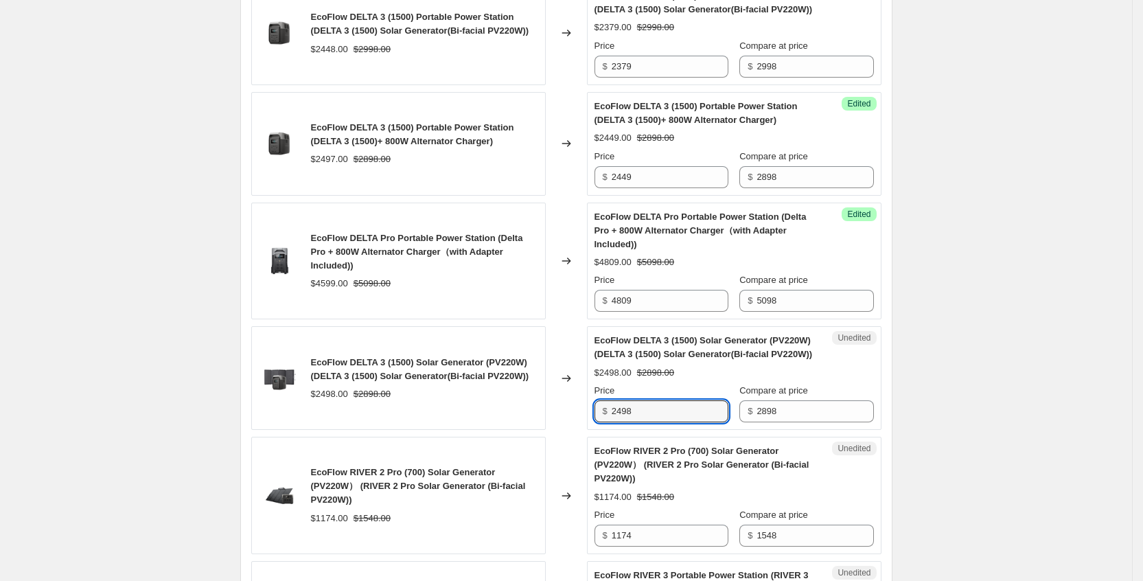
drag, startPoint x: 670, startPoint y: 391, endPoint x: 597, endPoint y: 385, distance: 72.4
click at [597, 385] on div "Unedited EcoFlow DELTA 3 (1500) Solar Generator (PV220W) (DELTA 3 (1500) Solar …" at bounding box center [734, 378] width 295 height 104
paste input "379"
type input "2379"
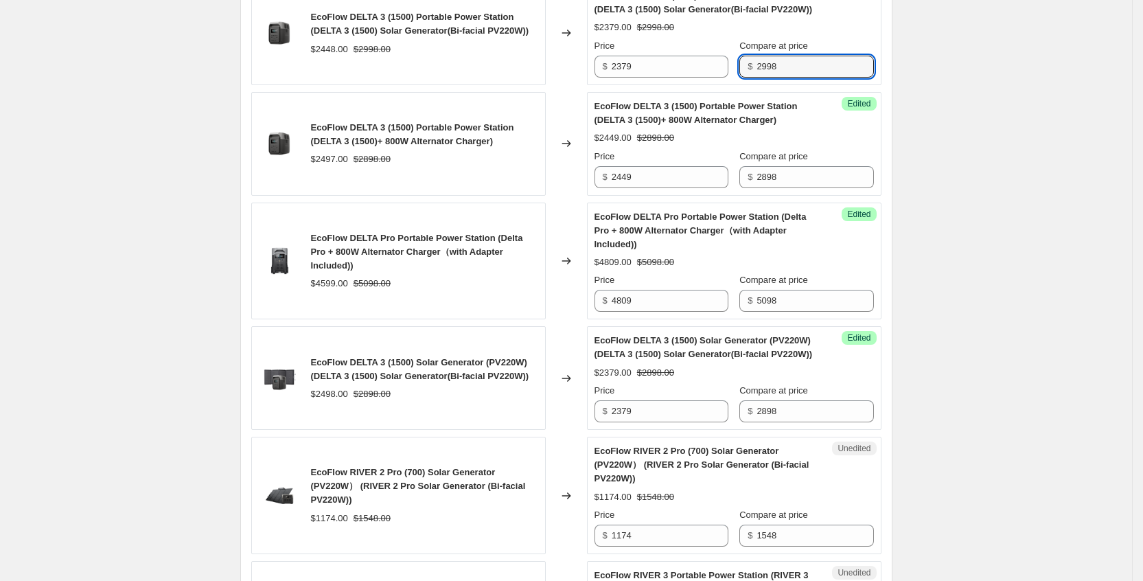
drag, startPoint x: 775, startPoint y: 67, endPoint x: 739, endPoint y: 65, distance: 36.4
click at [739, 65] on div "Price $ 2379 Compare at price $ 2998" at bounding box center [734, 58] width 279 height 38
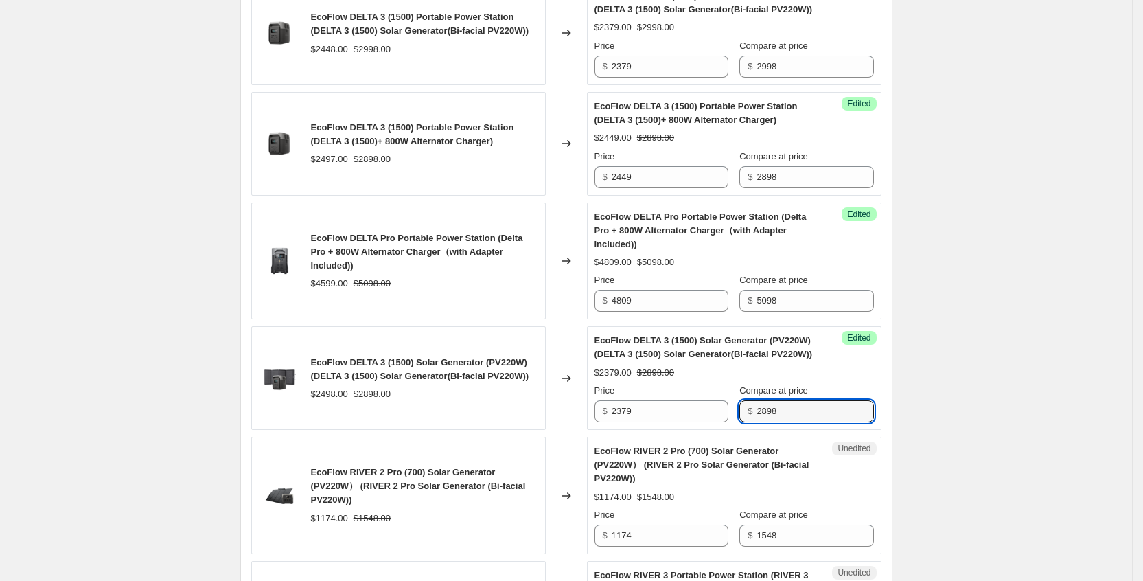
drag, startPoint x: 804, startPoint y: 391, endPoint x: 746, endPoint y: 389, distance: 58.4
click at [746, 400] on div "$ 2898" at bounding box center [807, 411] width 134 height 22
paste input "9"
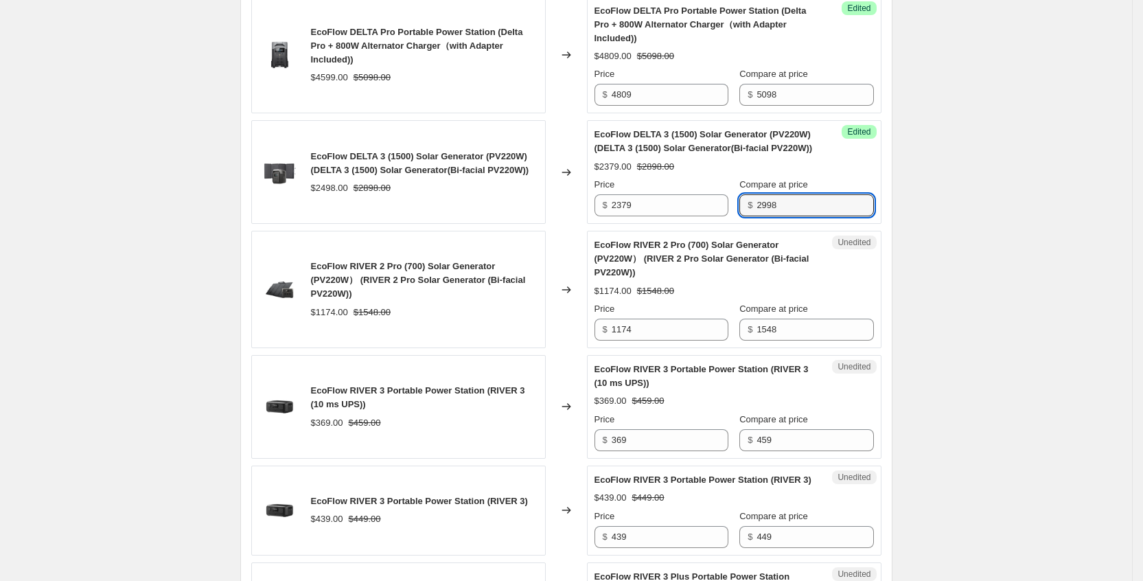
type input "2998"
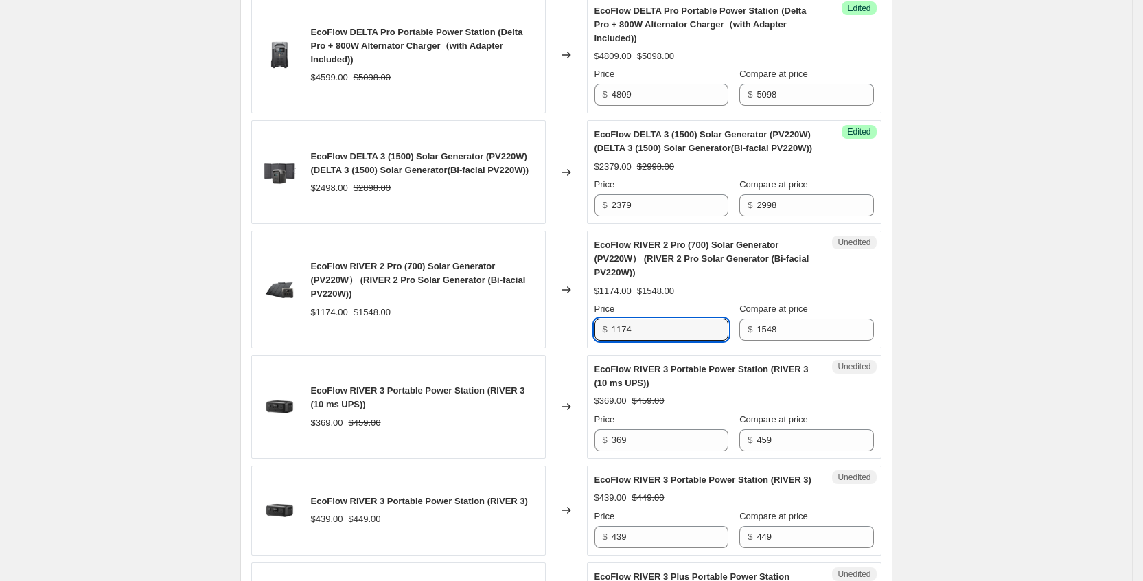
drag, startPoint x: 662, startPoint y: 321, endPoint x: 596, endPoint y: 320, distance: 65.9
click at [596, 320] on div "Unedited EcoFlow RIVER 2 Pro (700) Solar Generator (PV220W） (RIVER 2 Pro Solar …" at bounding box center [734, 289] width 295 height 117
type input "1139"
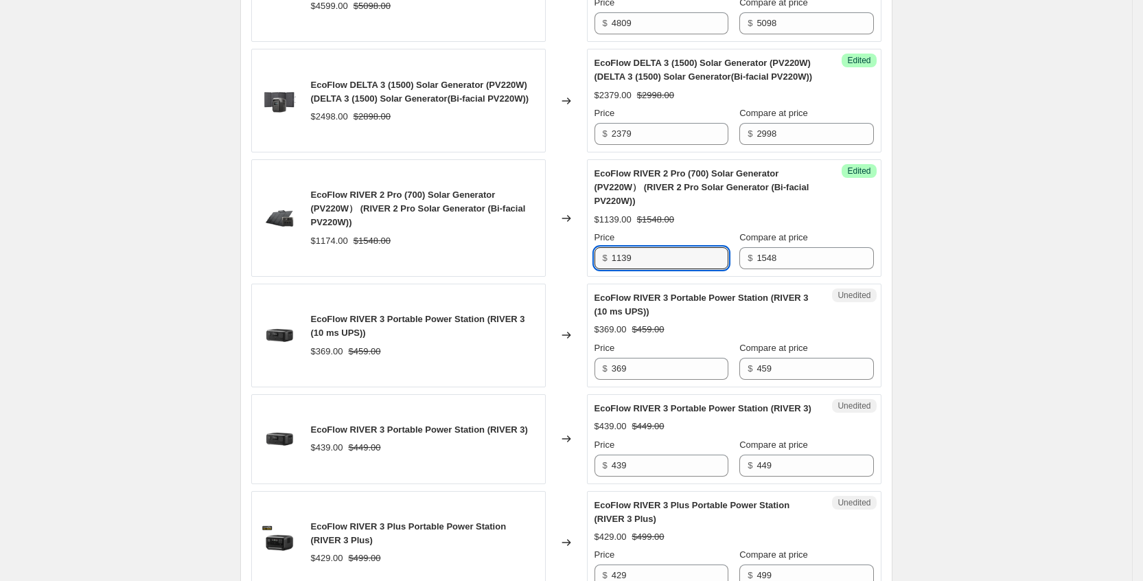
scroll to position [1704, 0]
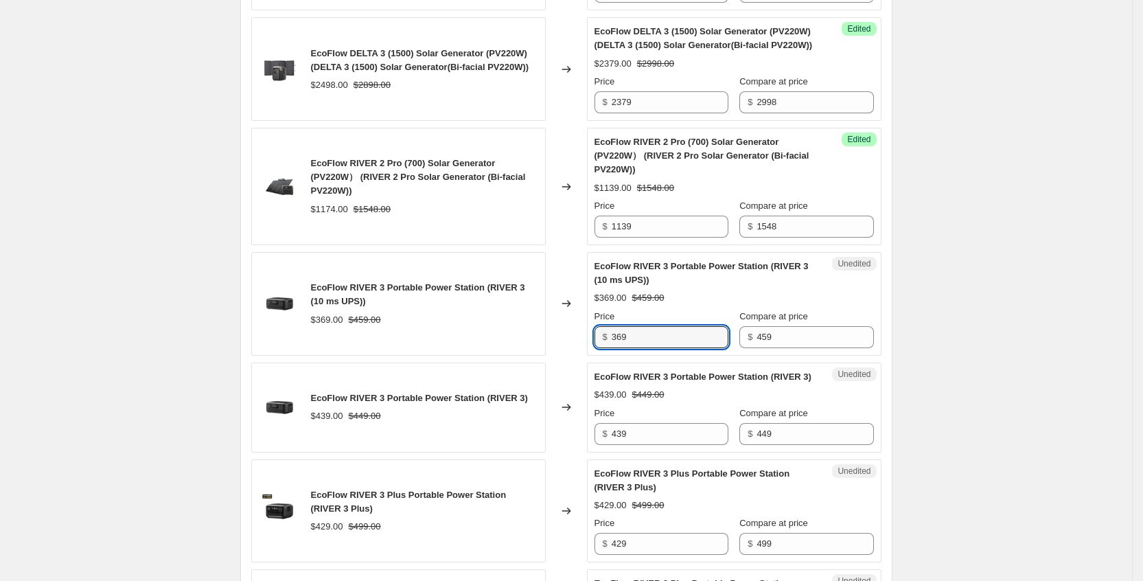
drag, startPoint x: 700, startPoint y: 328, endPoint x: 572, endPoint y: 328, distance: 127.7
click at [572, 328] on div "EcoFlow RIVER 3 Portable Power Station (RIVER 3 (10 ms UPS)) $369.00 $459.00 Ch…" at bounding box center [566, 304] width 630 height 104
type input "449"
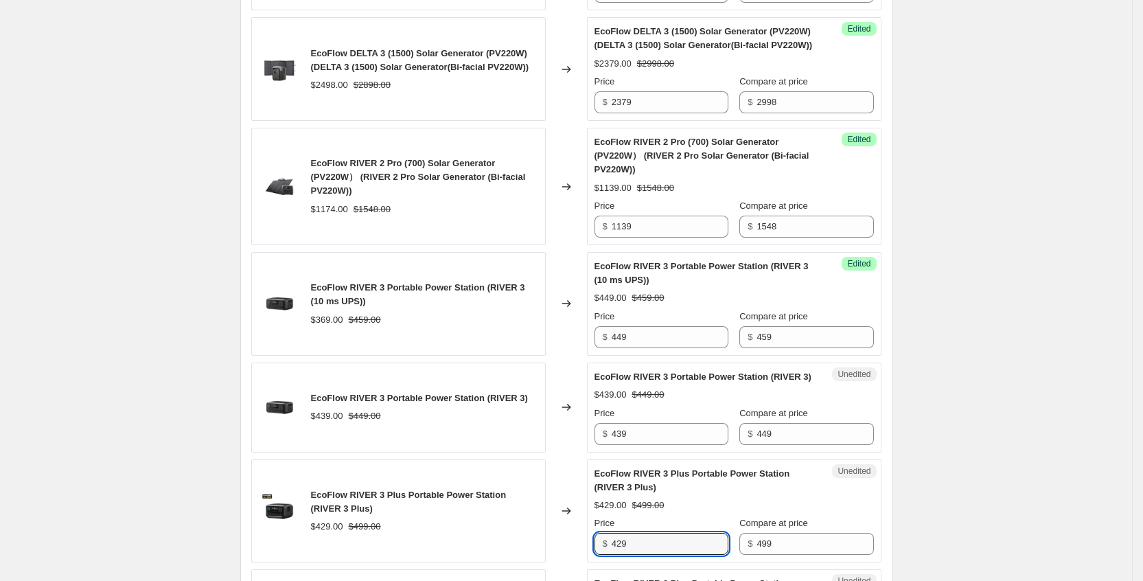
drag, startPoint x: 658, startPoint y: 534, endPoint x: 575, endPoint y: 538, distance: 82.5
click at [575, 538] on div "EcoFlow RIVER 3 Plus Portable Power Station (RIVER 3 Plus) $429.00 $499.00 Chan…" at bounding box center [566, 511] width 630 height 104
type input "499"
click at [831, 488] on div "EcoFlow RIVER 3 Plus Portable Power Station (RIVER 3 Plus) $499.00 Price $ 499 …" at bounding box center [734, 511] width 279 height 89
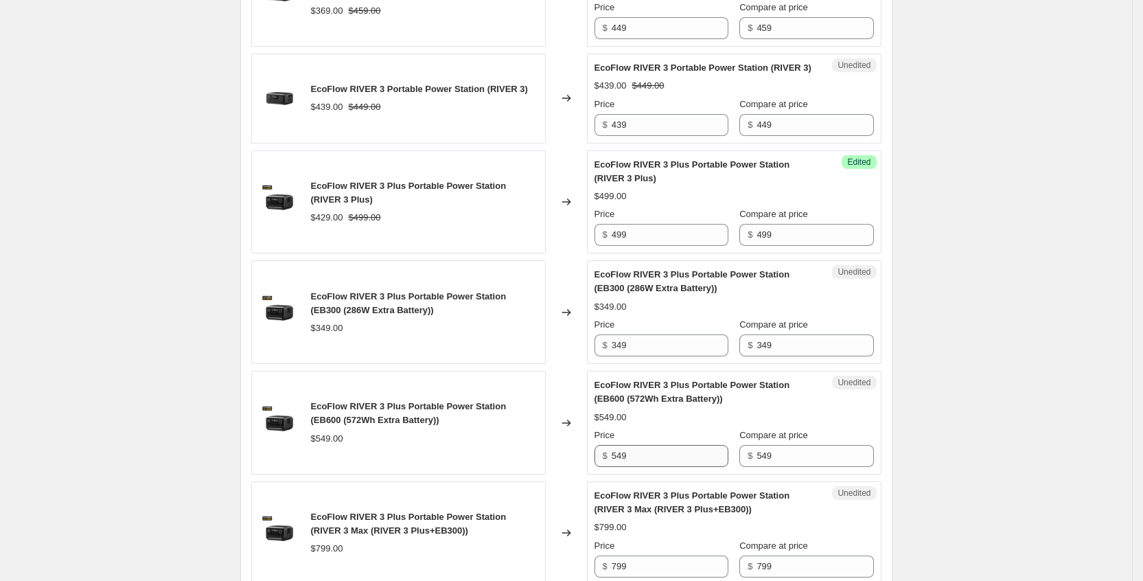
scroll to position [2219, 0]
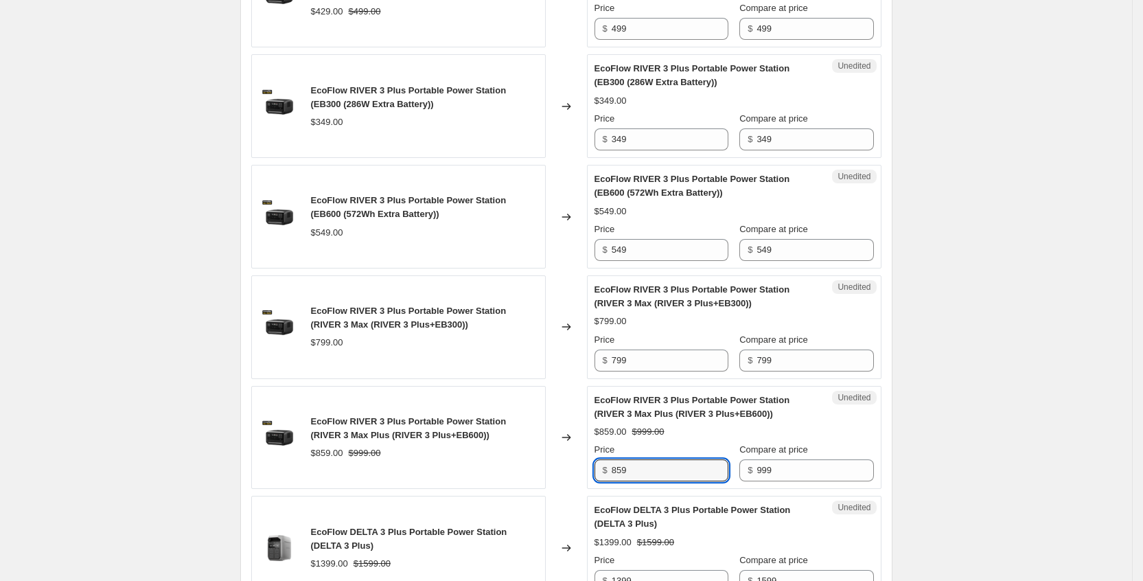
drag, startPoint x: 678, startPoint y: 464, endPoint x: 588, endPoint y: 465, distance: 90.0
click at [588, 465] on div "EcoFlow RIVER 3 Plus Portable Power Station (RIVER 3 Max Plus (RIVER 3 Plus+EB6…" at bounding box center [566, 438] width 630 height 104
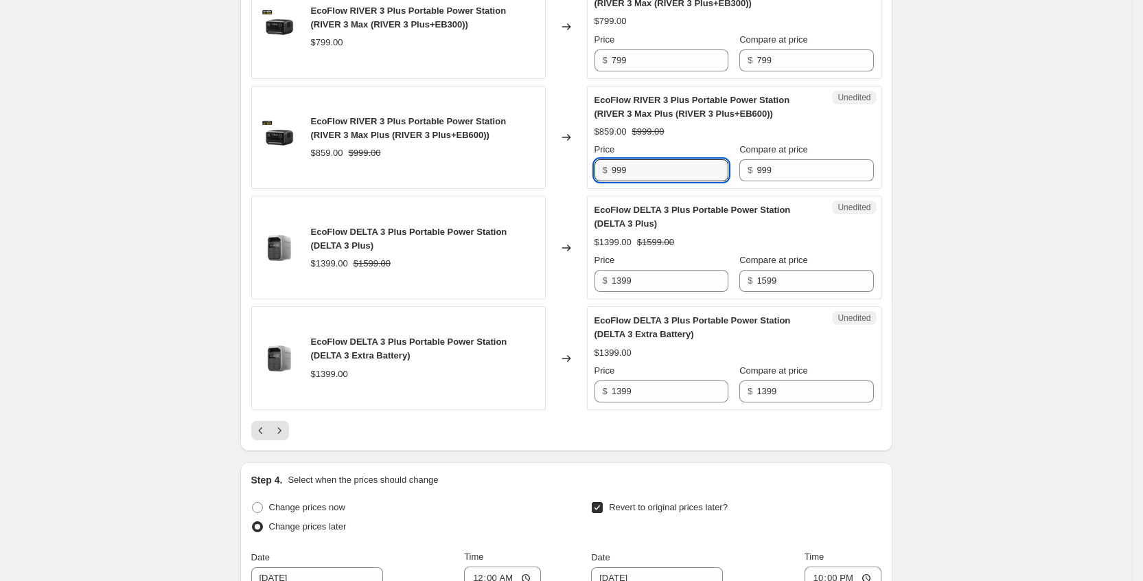
scroll to position [2528, 0]
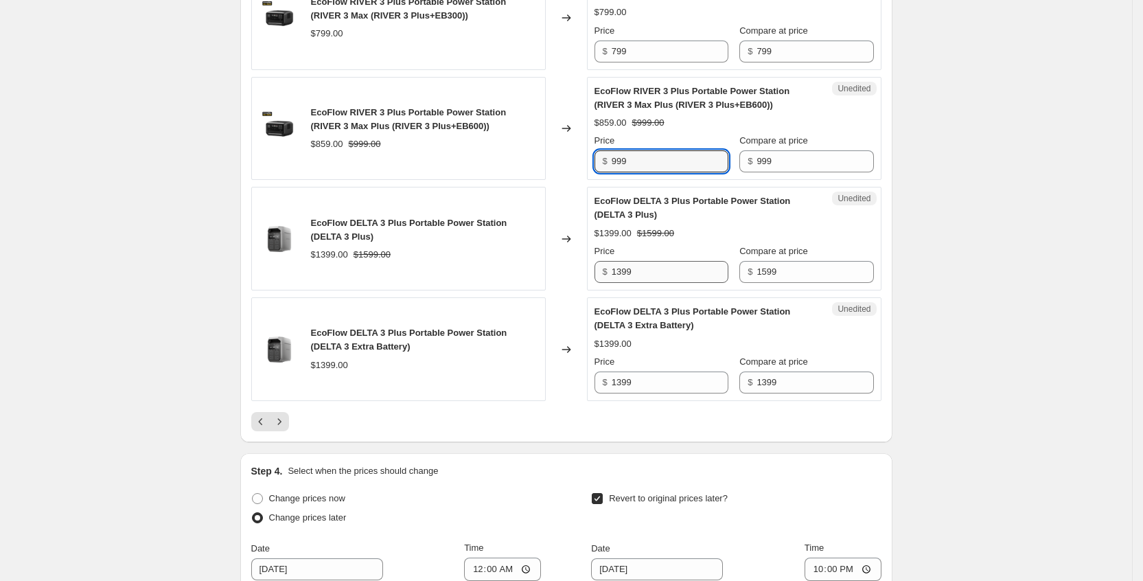
type input "999"
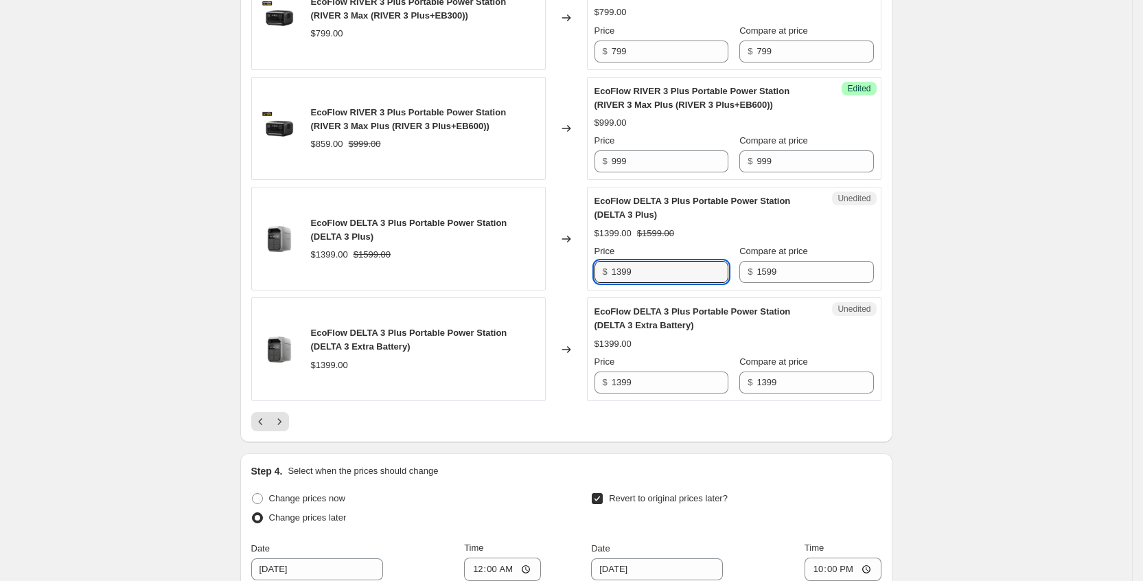
drag, startPoint x: 656, startPoint y: 268, endPoint x: 569, endPoint y: 263, distance: 87.3
click at [569, 263] on div "EcoFlow DELTA 3 Plus Portable Power Station (DELTA 3 Plus) $1399.00 $1599.00 Ch…" at bounding box center [566, 239] width 630 height 104
type input "1399"
click at [762, 225] on div "EcoFlow DELTA 3 Plus Portable Power Station (DELTA 3 Plus) $1399.00 $1599.00 Pr…" at bounding box center [734, 238] width 279 height 89
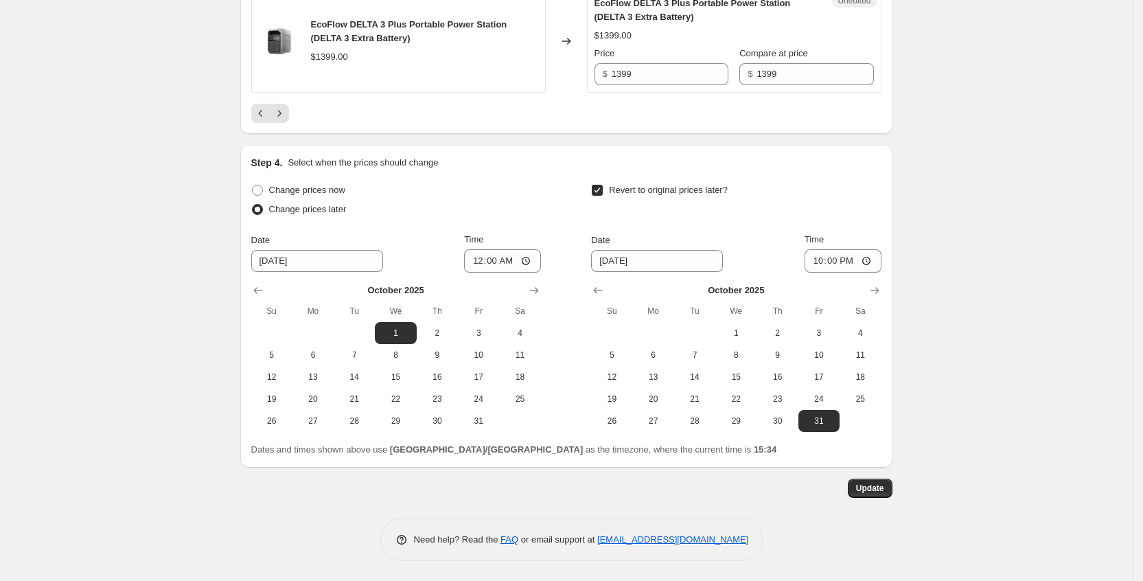
scroll to position [2837, 0]
click at [892, 490] on button "Update" at bounding box center [870, 487] width 45 height 19
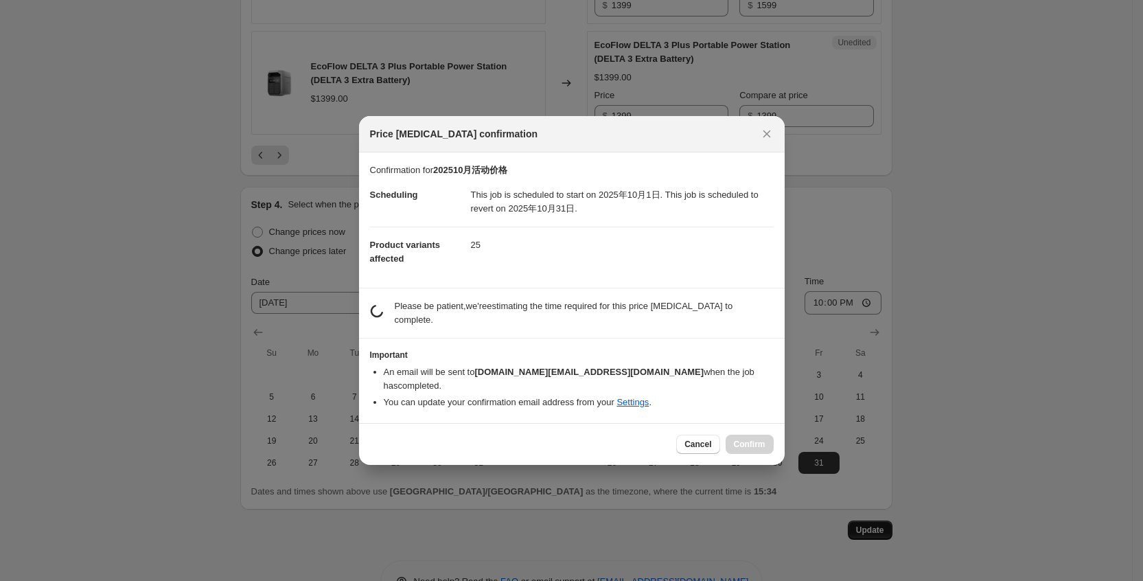
scroll to position [0, 0]
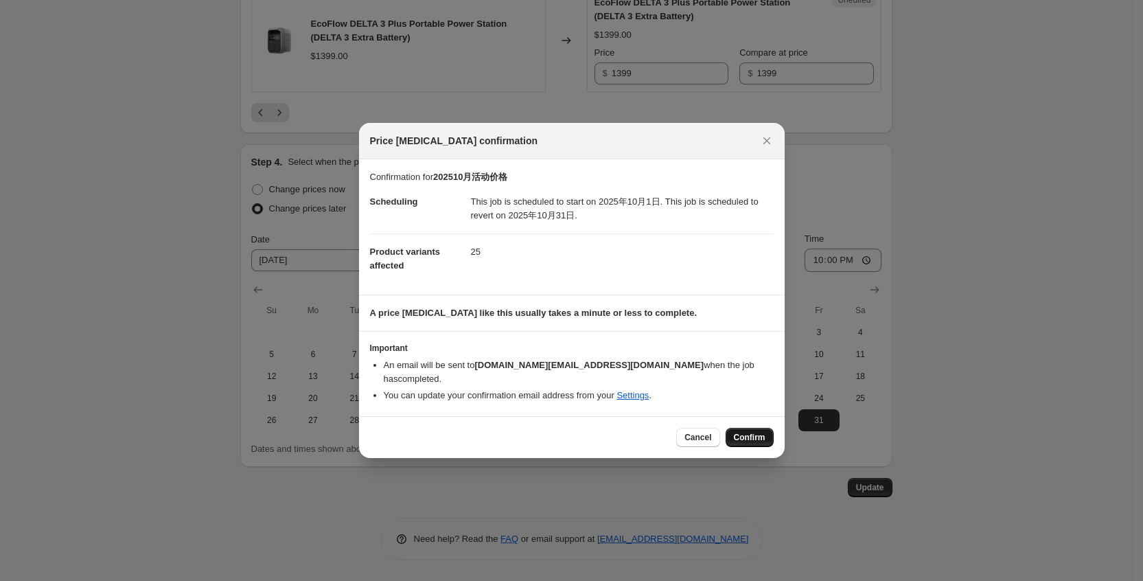
click at [762, 435] on span "Confirm" at bounding box center [750, 437] width 32 height 11
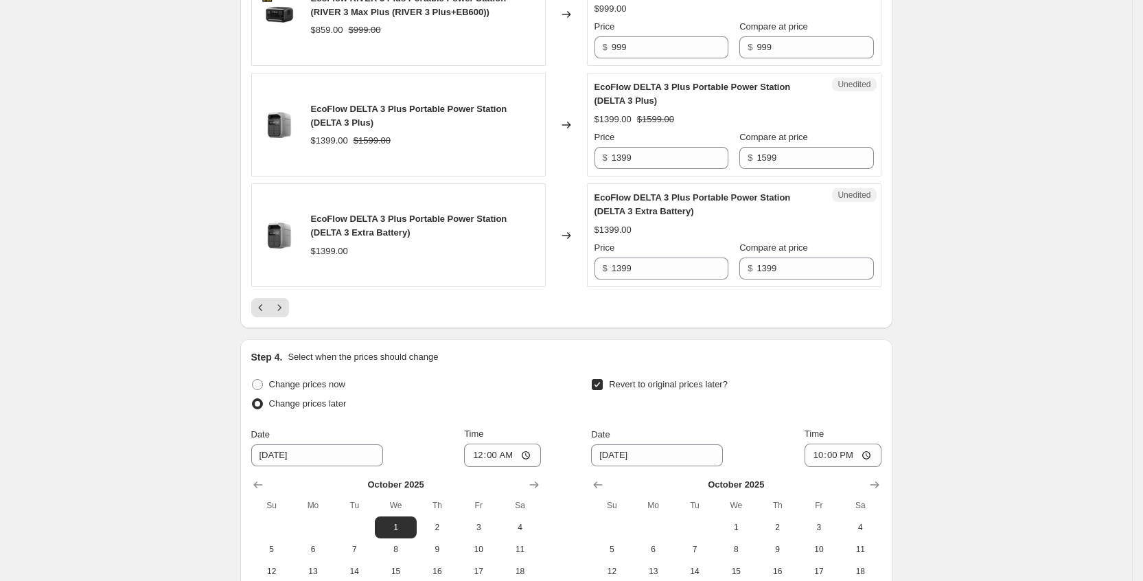
scroll to position [2528, 0]
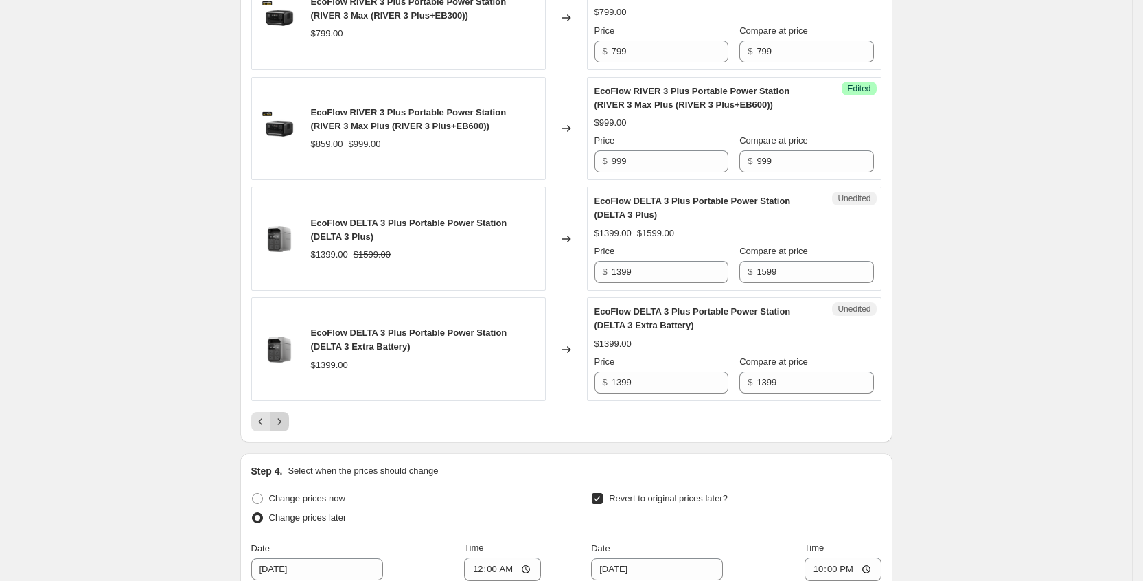
click at [277, 416] on button "Next" at bounding box center [279, 421] width 19 height 19
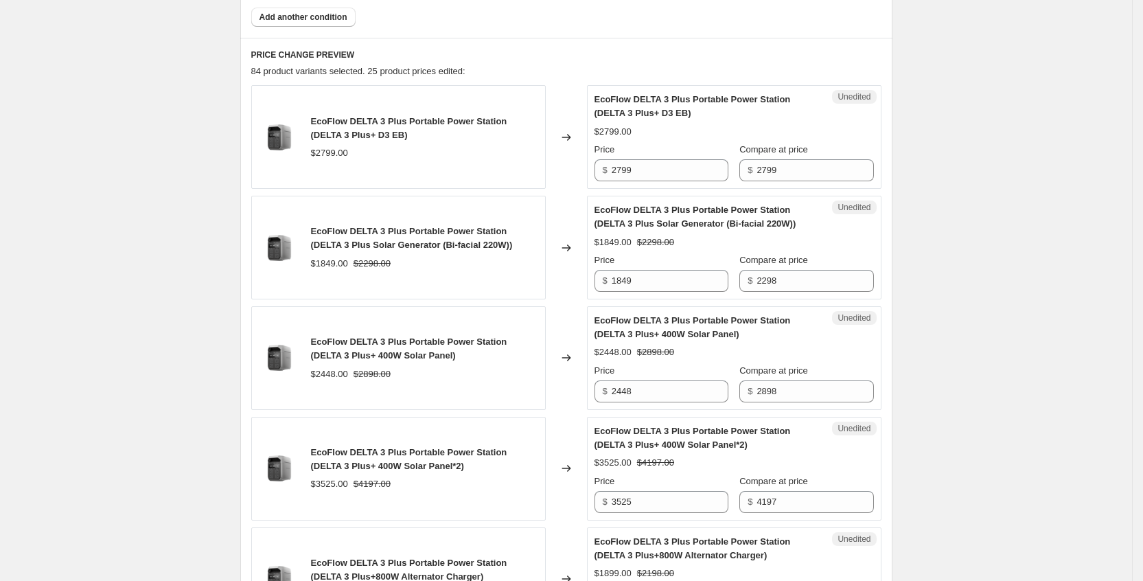
scroll to position [618, 0]
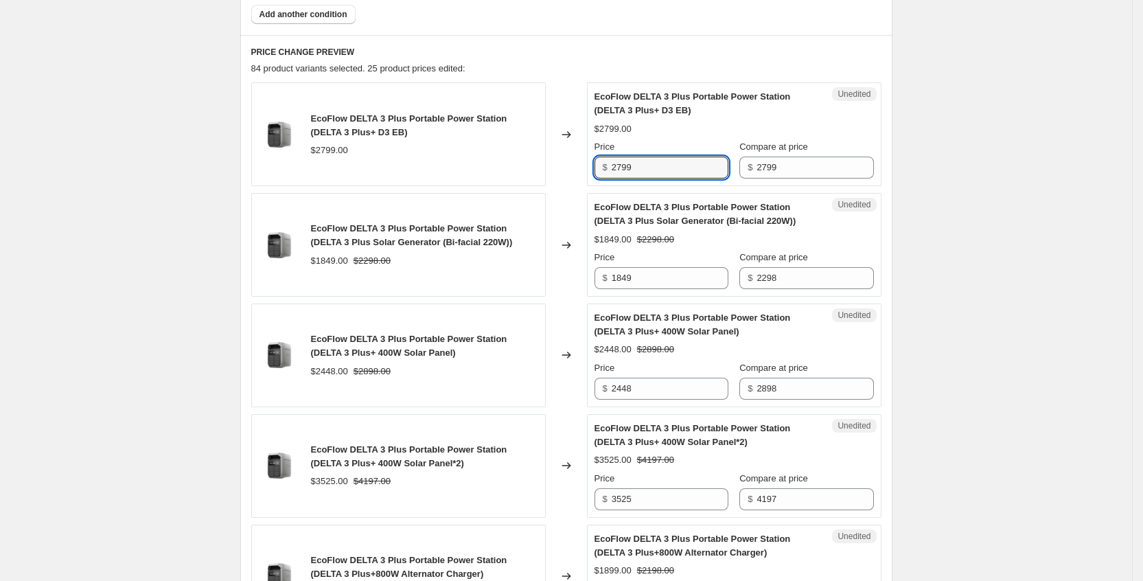
drag, startPoint x: 663, startPoint y: 159, endPoint x: 521, endPoint y: 164, distance: 142.2
click at [521, 164] on div "EcoFlow DELTA 3 Plus Portable Power Station (DELTA 3 Plus+ D3 EB) $2799.00 Chan…" at bounding box center [566, 134] width 630 height 104
type input "2749"
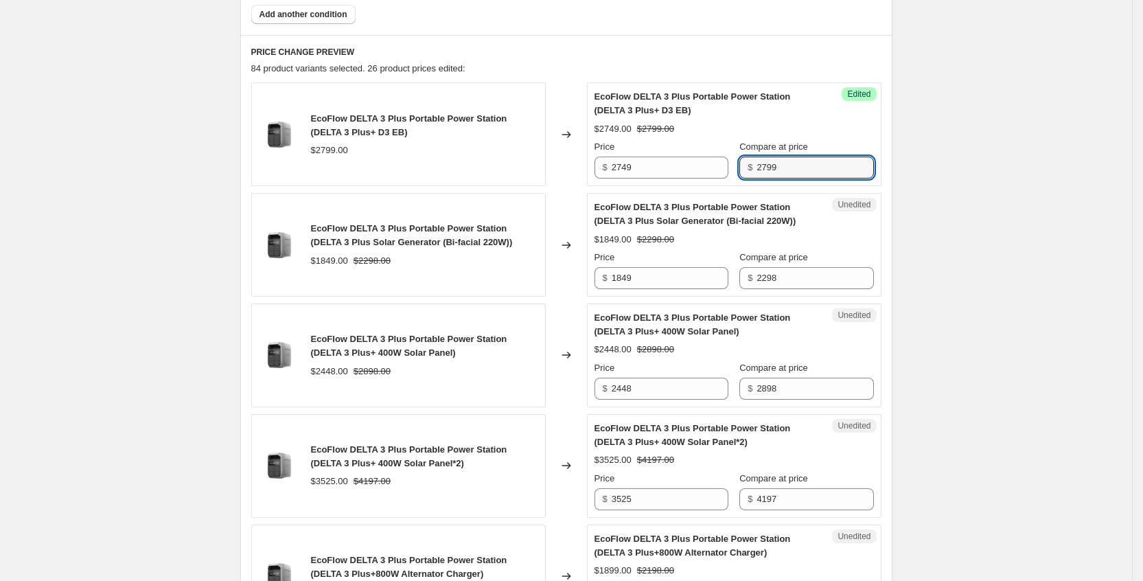
drag, startPoint x: 836, startPoint y: 168, endPoint x: 736, endPoint y: 168, distance: 100.3
click at [736, 168] on div "Price $ 2749 Compare at price $ 2799" at bounding box center [734, 159] width 279 height 38
type input "2"
click at [827, 140] on div "Compare at price" at bounding box center [807, 147] width 134 height 14
type input "2799"
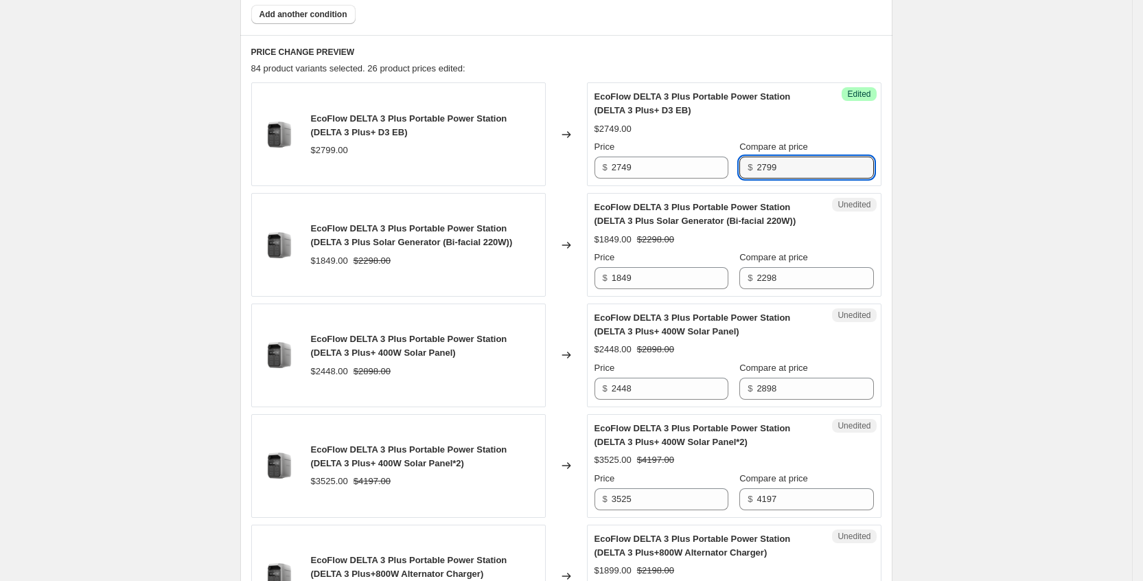
click at [818, 130] on div "$2749.00" at bounding box center [734, 129] width 279 height 14
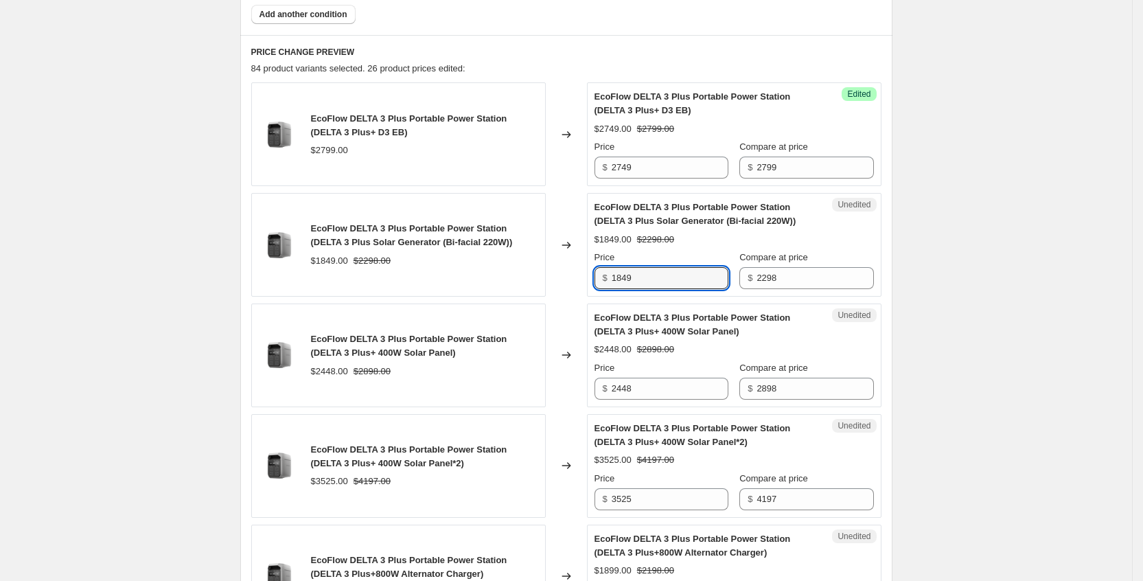
drag, startPoint x: 698, startPoint y: 273, endPoint x: 521, endPoint y: 260, distance: 176.9
click at [521, 260] on div "EcoFlow DELTA 3 Plus Portable Power Station (DELTA 3 Plus Solar Generator (Bi-f…" at bounding box center [566, 245] width 630 height 104
type input "1989"
click at [801, 328] on div "EcoFlow DELTA 3 Plus Portable Power Station (DELTA 3 Plus+ 400W Solar Panel)" at bounding box center [707, 324] width 225 height 27
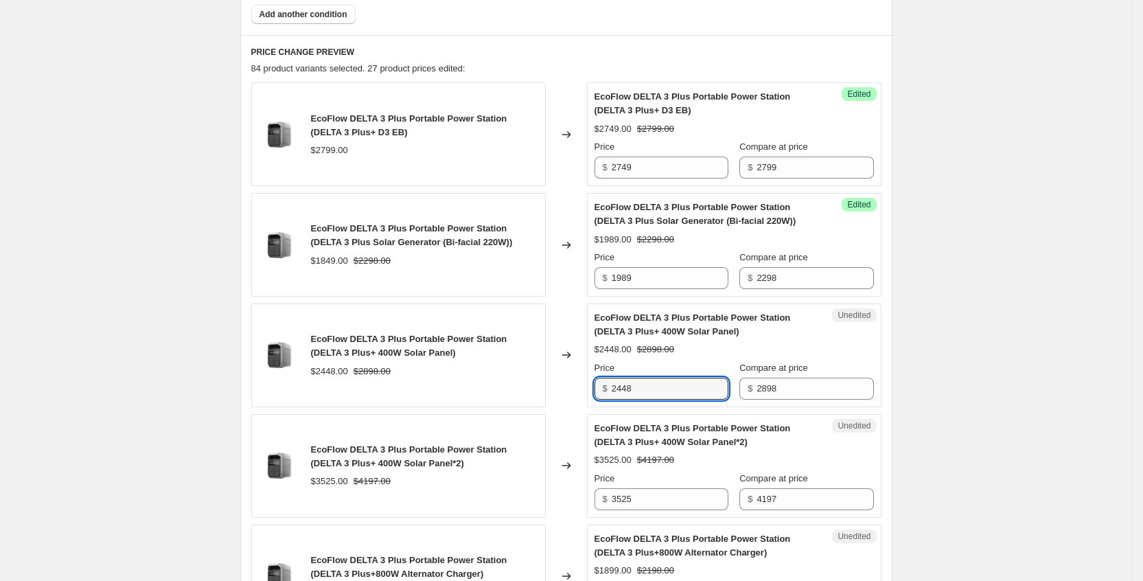
drag, startPoint x: 662, startPoint y: 396, endPoint x: 602, endPoint y: 398, distance: 60.5
click at [602, 398] on div "$ 2448" at bounding box center [662, 389] width 134 height 22
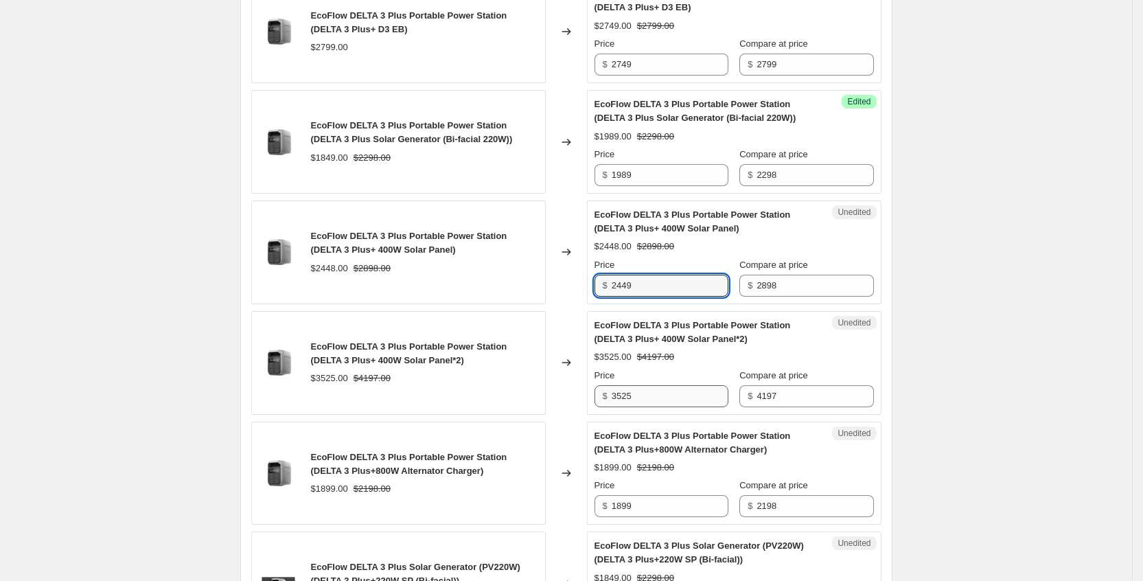
type input "2449"
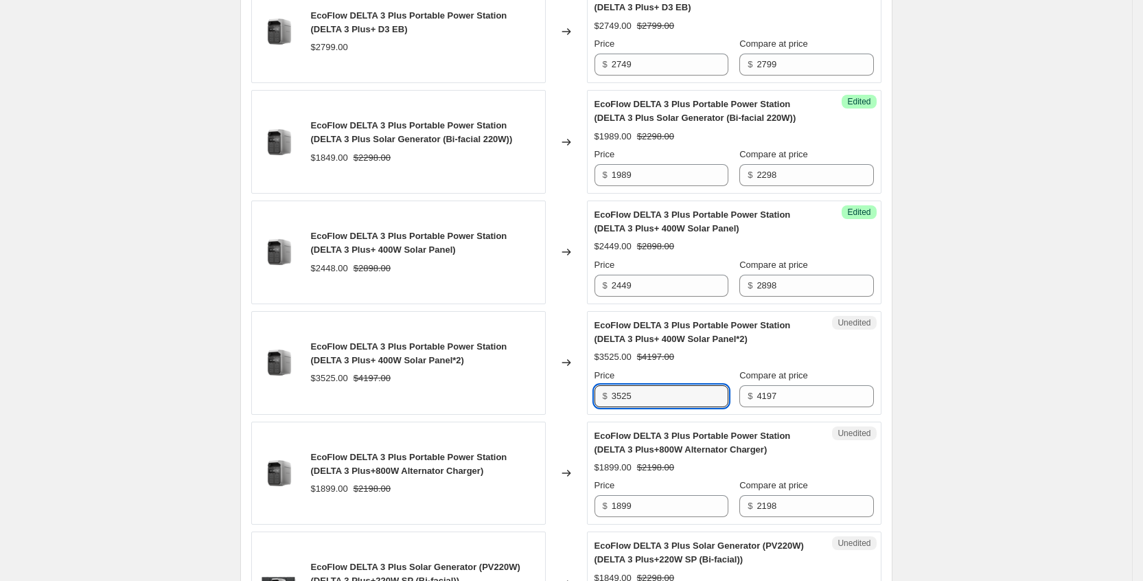
drag, startPoint x: 657, startPoint y: 391, endPoint x: 567, endPoint y: 384, distance: 90.2
click at [567, 384] on div "EcoFlow DELTA 3 Plus Portable Power Station (DELTA 3 Plus+ 400W Solar Panel*2) …" at bounding box center [566, 363] width 630 height 104
type input "3449"
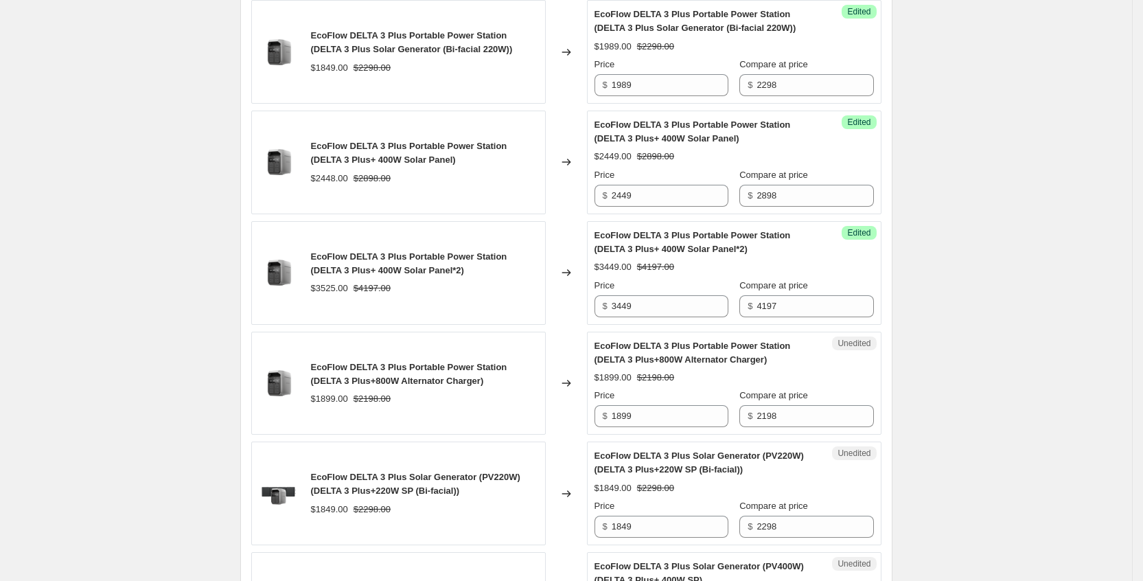
scroll to position [927, 0]
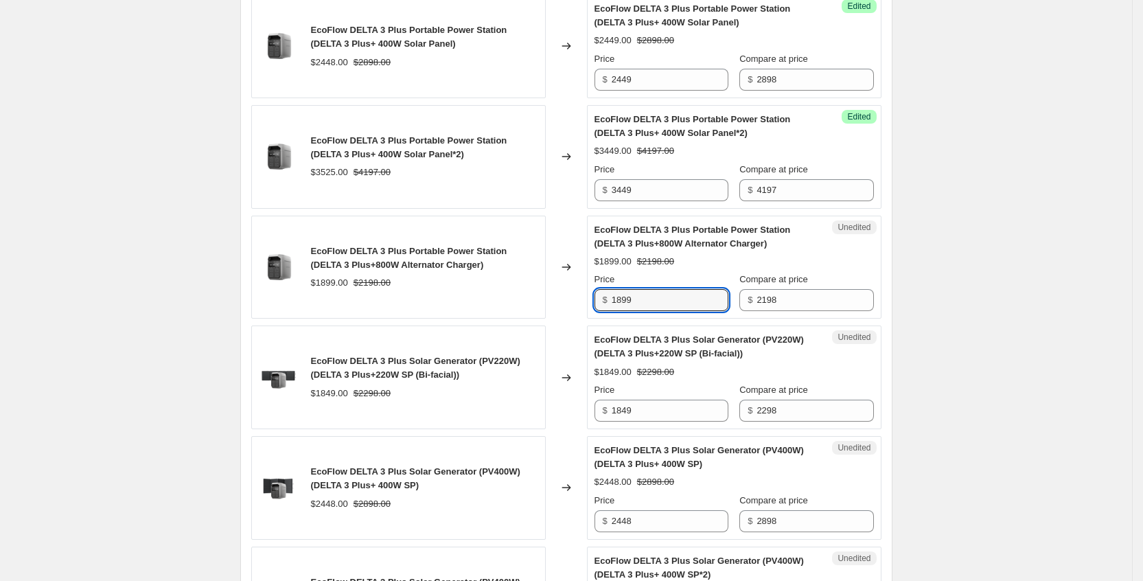
drag, startPoint x: 674, startPoint y: 304, endPoint x: 572, endPoint y: 299, distance: 101.7
click at [572, 299] on div "EcoFlow DELTA 3 Plus Portable Power Station (DELTA 3 Plus+800W Alternator Charg…" at bounding box center [566, 268] width 630 height 104
type input "1959"
click at [814, 381] on div "EcoFlow DELTA 3 Plus Solar Generator (PV220W) (DELTA 3 Plus+220W SP (Bi-facial)…" at bounding box center [734, 377] width 279 height 89
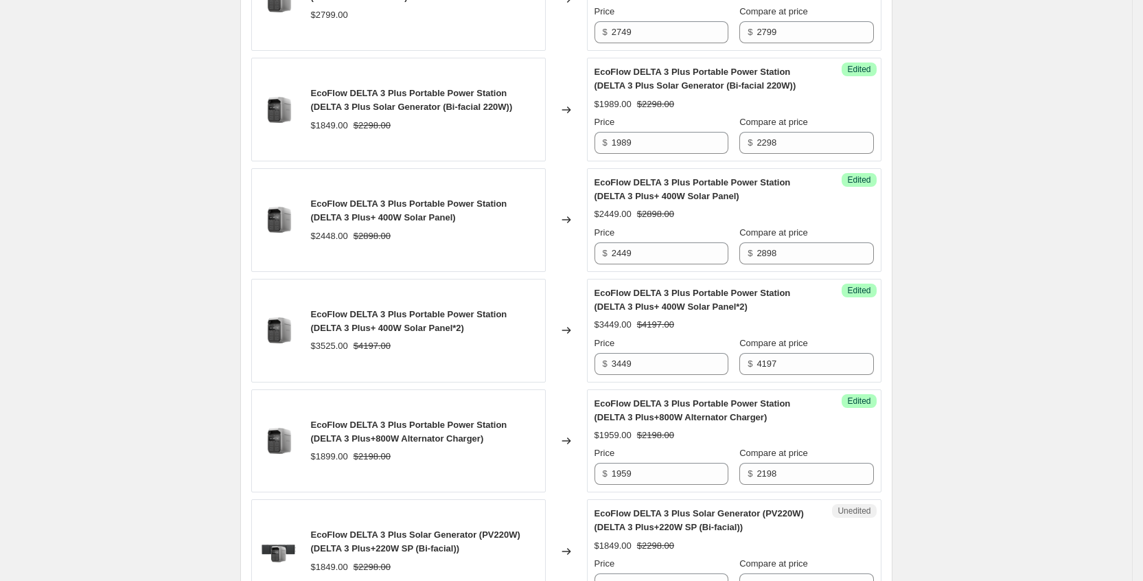
scroll to position [721, 0]
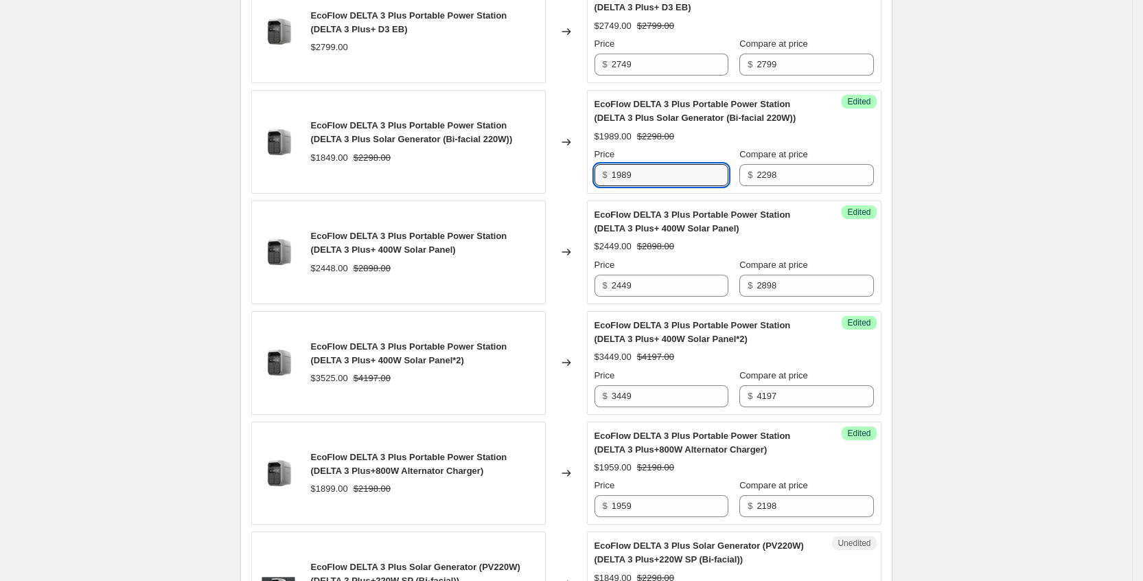
drag, startPoint x: 656, startPoint y: 165, endPoint x: 550, endPoint y: 175, distance: 106.9
click at [550, 175] on div "EcoFlow DELTA 3 Plus Portable Power Station (DELTA 3 Plus Solar Generator (Bi-f…" at bounding box center [566, 142] width 630 height 104
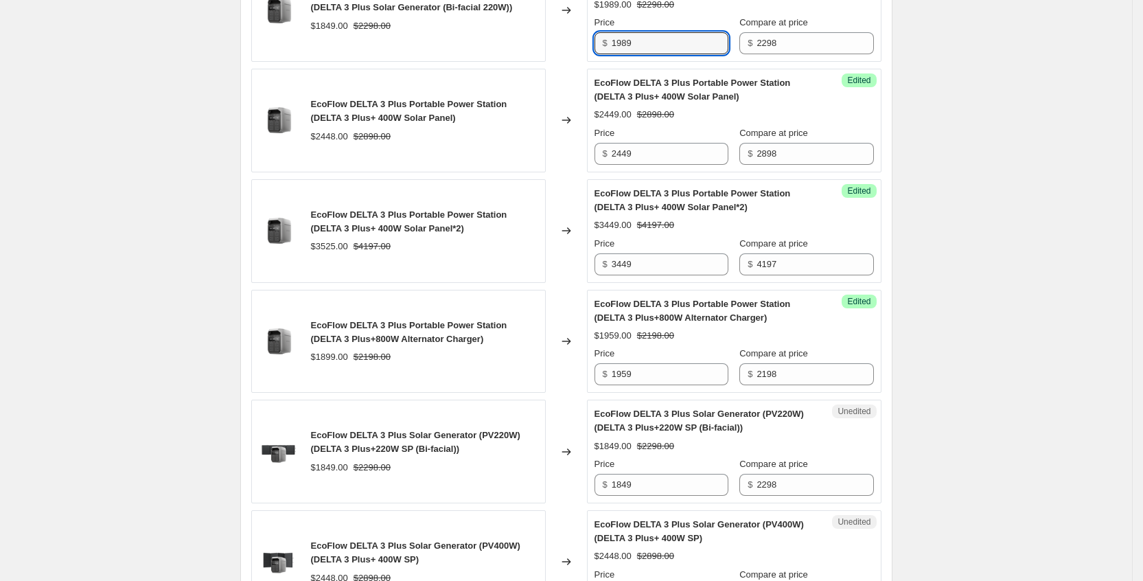
scroll to position [927, 0]
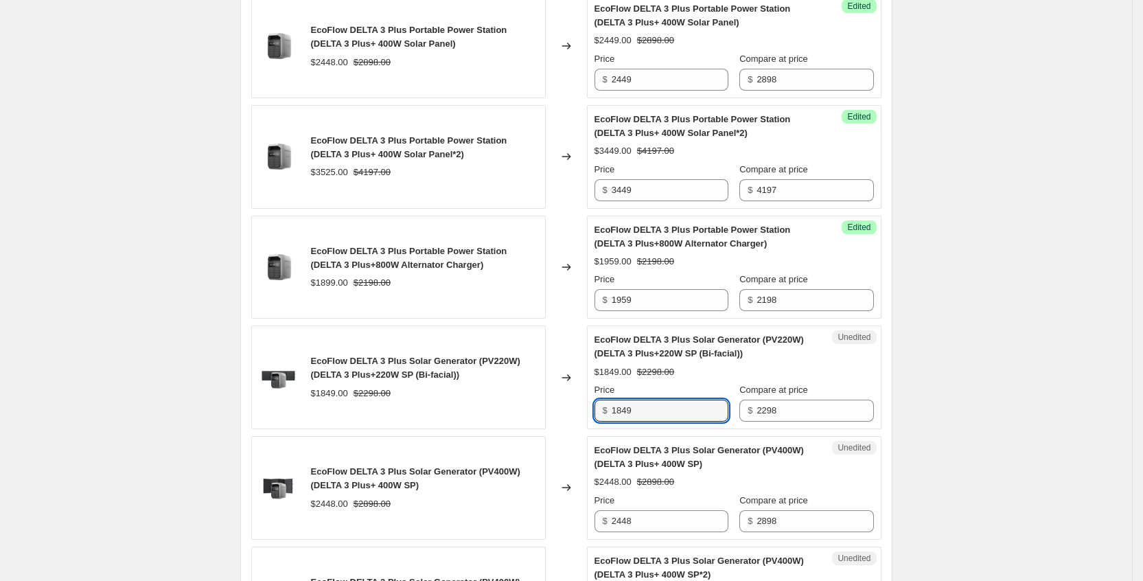
drag, startPoint x: 676, startPoint y: 414, endPoint x: 554, endPoint y: 418, distance: 121.6
click at [554, 417] on div "EcoFlow DELTA 3 Plus Solar Generator (PV220W) (DELTA 3 Plus+220W SP (Bi-facial)…" at bounding box center [566, 377] width 630 height 104
paste input "98"
type input "1989"
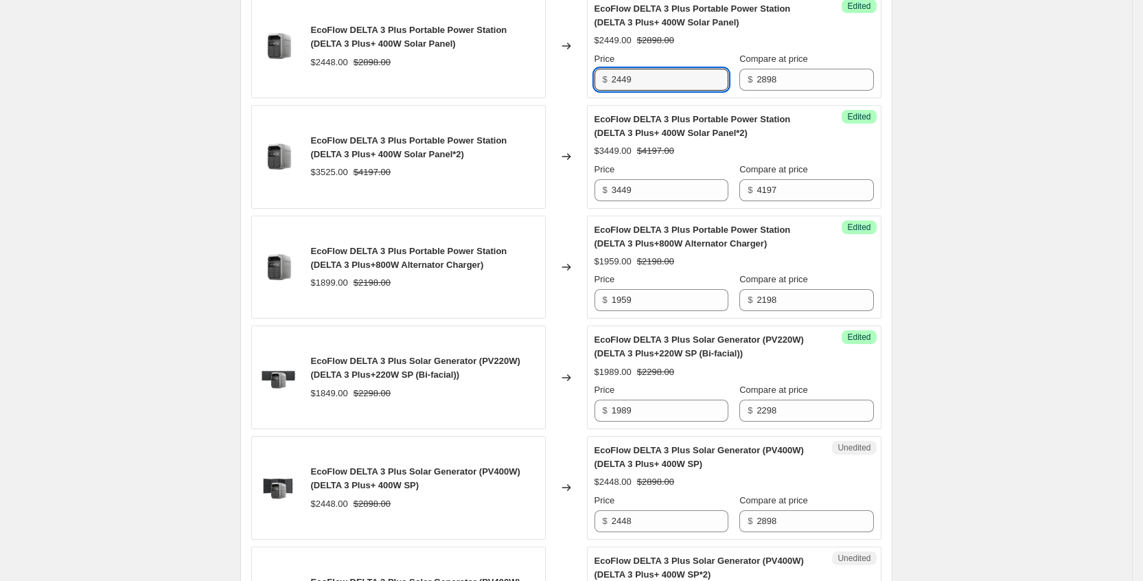
drag, startPoint x: 680, startPoint y: 80, endPoint x: 614, endPoint y: 84, distance: 66.0
click at [614, 84] on div "$ 2449" at bounding box center [662, 80] width 134 height 22
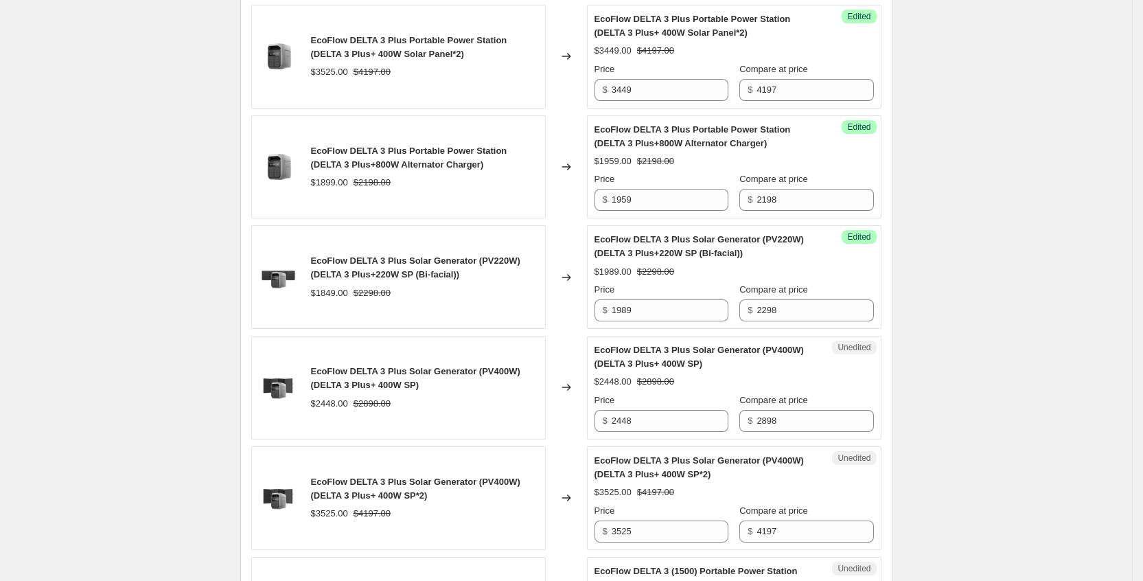
scroll to position [1030, 0]
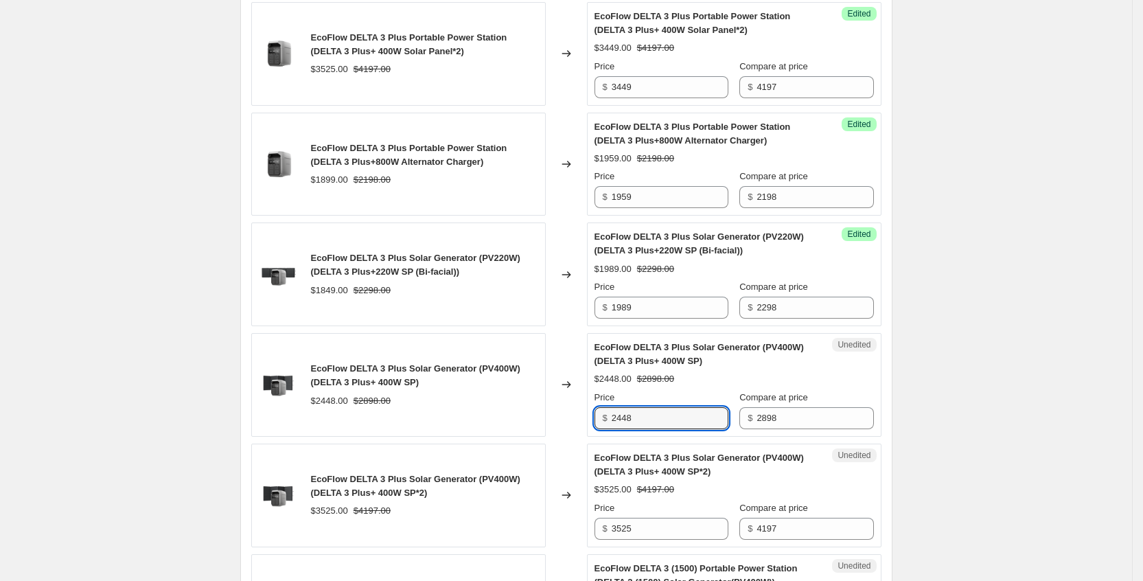
drag, startPoint x: 663, startPoint y: 419, endPoint x: 577, endPoint y: 422, distance: 85.9
click at [577, 422] on div "EcoFlow DELTA 3 Plus Solar Generator (PV400W) (DELTA 3 Plus+ 400W SP) $2448.00 …" at bounding box center [566, 385] width 630 height 104
paste input "9"
type input "2449"
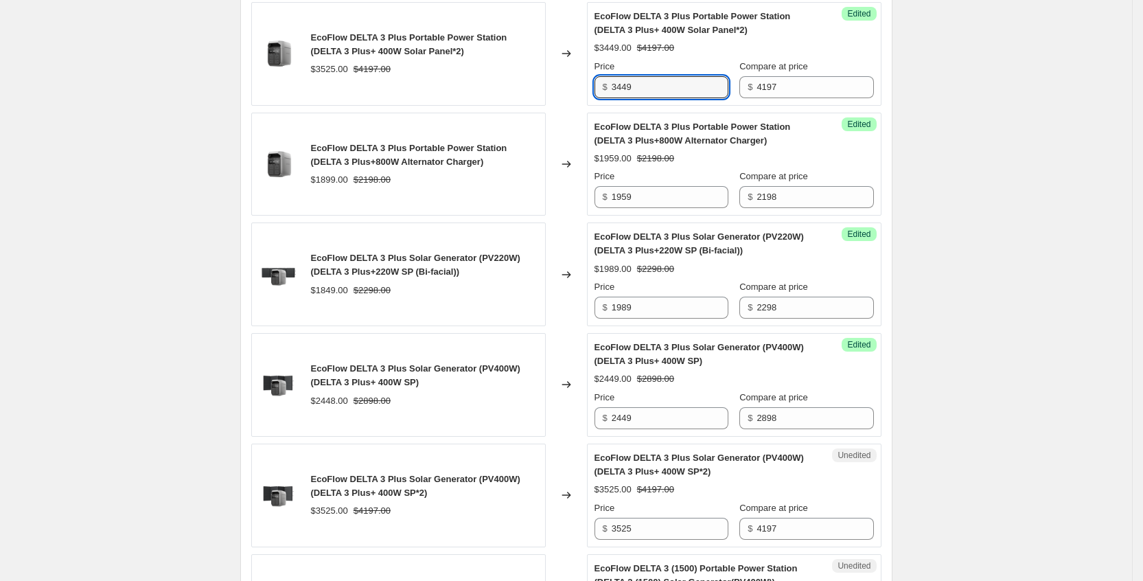
drag, startPoint x: 670, startPoint y: 85, endPoint x: 597, endPoint y: 88, distance: 72.8
click at [597, 88] on div "Success Edited EcoFlow DELTA 3 Plus Portable Power Station (DELTA 3 Plus+ 400W …" at bounding box center [734, 54] width 295 height 104
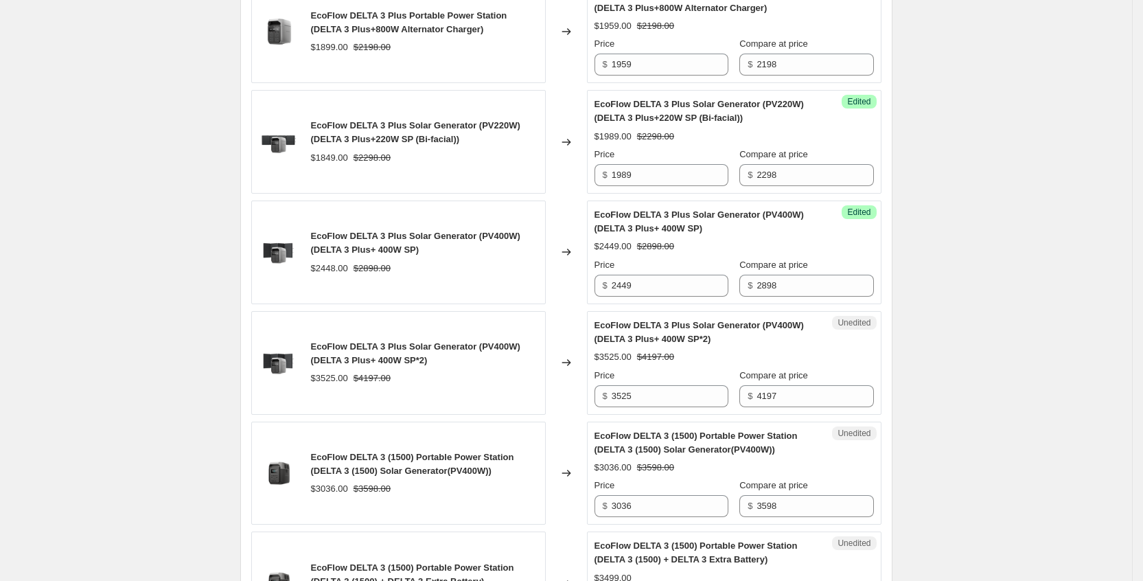
scroll to position [1339, 0]
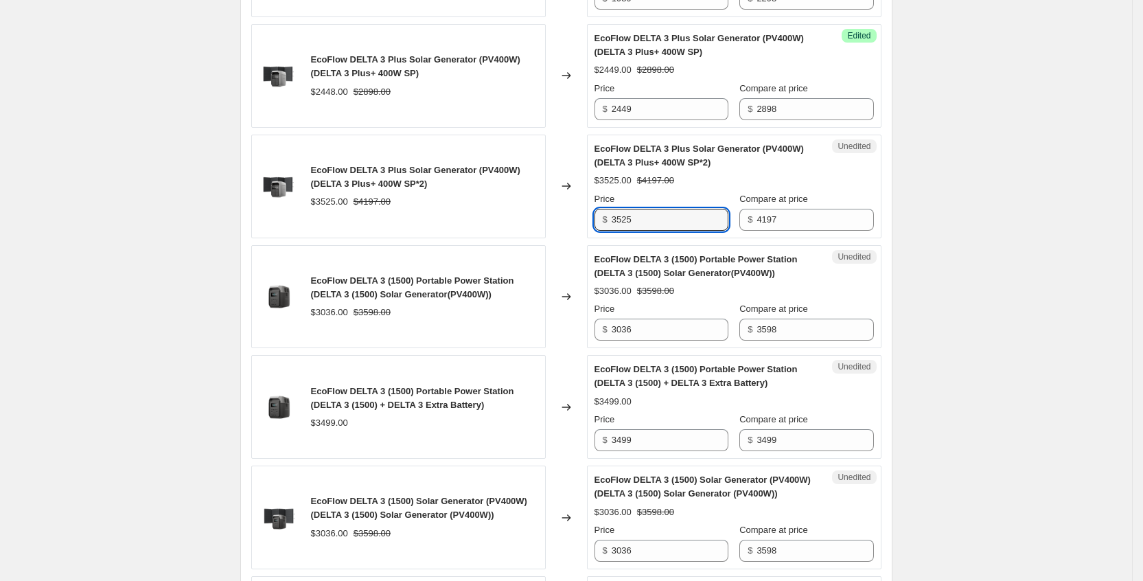
drag, startPoint x: 660, startPoint y: 220, endPoint x: 596, endPoint y: 224, distance: 64.0
click at [596, 224] on div "Unedited EcoFlow DELTA 3 Plus Solar Generator (PV400W) (DELTA 3 Plus+ 400W SP*2…" at bounding box center [734, 187] width 295 height 104
paste input "449"
type input "3449"
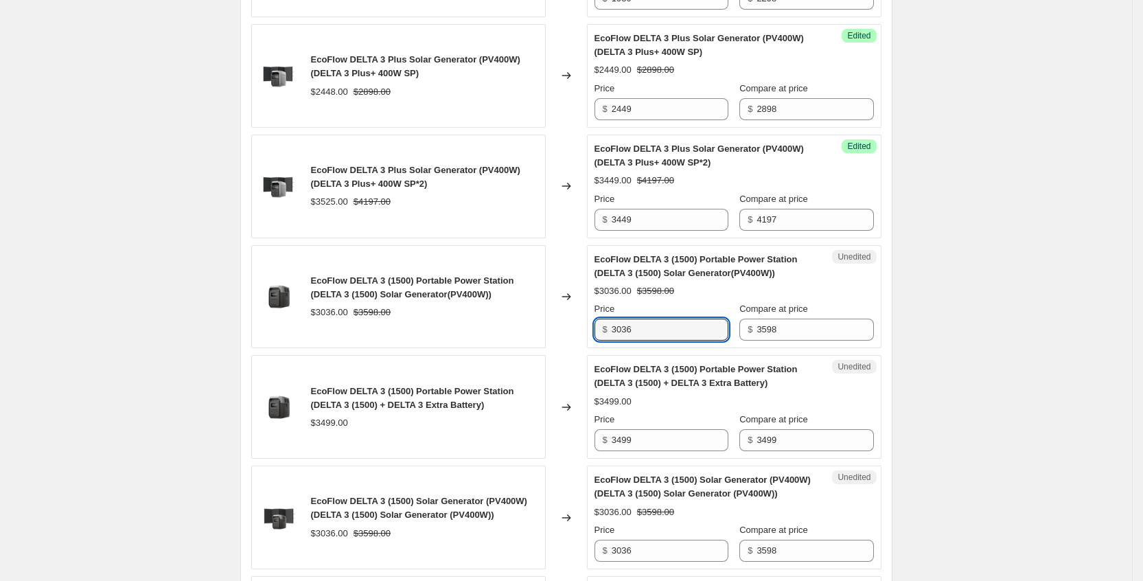
drag, startPoint x: 670, startPoint y: 334, endPoint x: 240, endPoint y: 126, distance: 477.6
click at [582, 323] on div "EcoFlow DELTA 3 (1500) Portable Power Station (DELTA 3 (1500) Solar Generator(P…" at bounding box center [566, 297] width 630 height 104
click at [661, 330] on input "3036" at bounding box center [670, 330] width 117 height 22
drag, startPoint x: 665, startPoint y: 329, endPoint x: 586, endPoint y: 323, distance: 79.2
click at [586, 323] on div "EcoFlow DELTA 3 (1500) Portable Power Station (DELTA 3 (1500) Solar Generator(P…" at bounding box center [566, 297] width 630 height 104
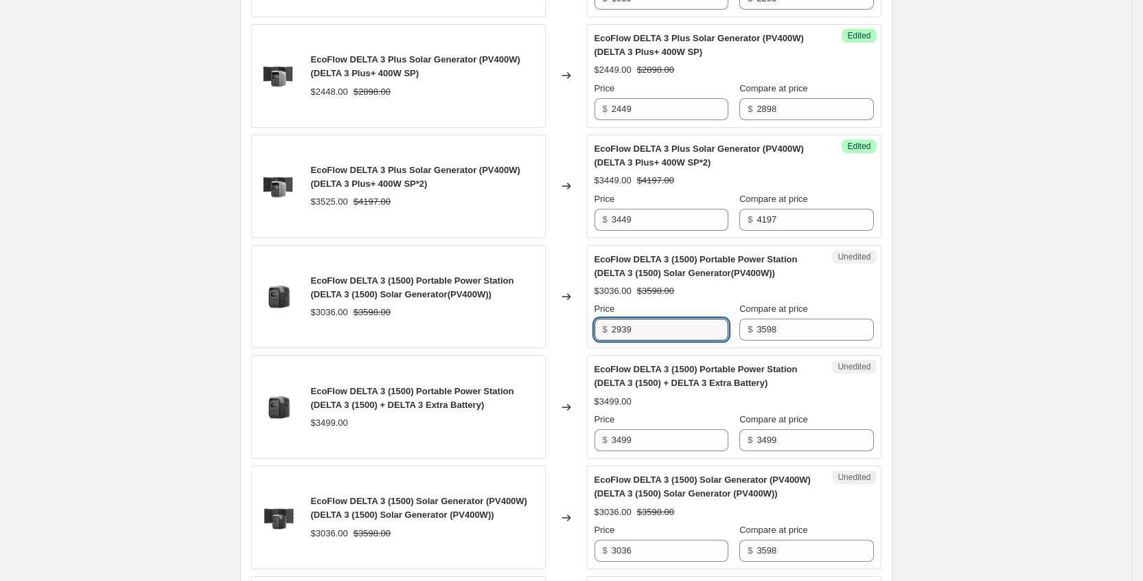
click at [709, 413] on div "Price" at bounding box center [662, 420] width 134 height 14
drag, startPoint x: 670, startPoint y: 330, endPoint x: 562, endPoint y: 325, distance: 108.6
click at [562, 325] on div "EcoFlow DELTA 3 (1500) Portable Power Station (DELTA 3 (1500) Solar Generator(P…" at bounding box center [566, 297] width 630 height 104
paste input "344"
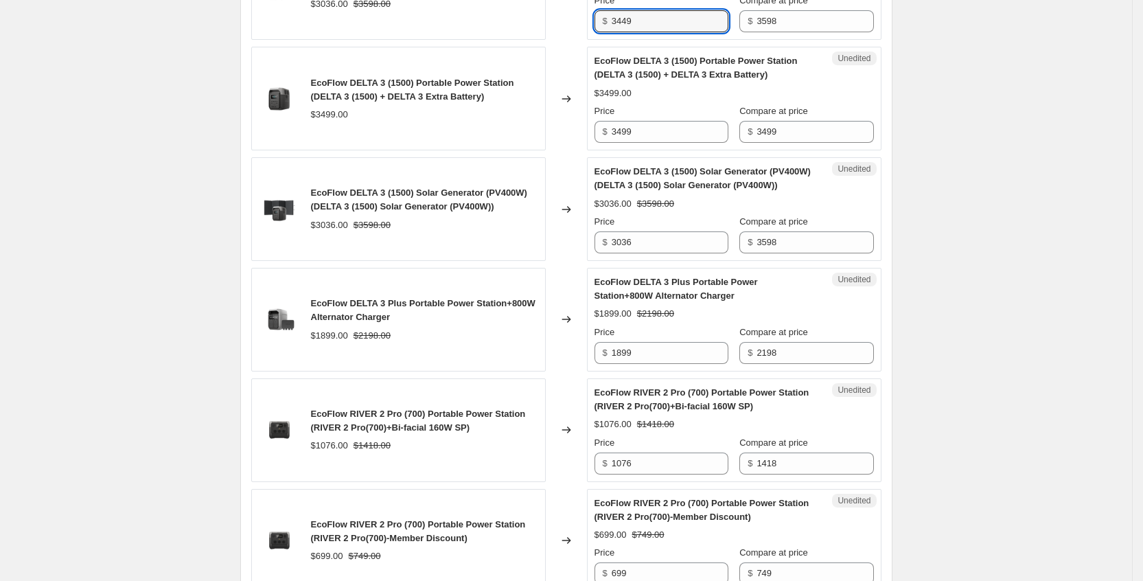
scroll to position [1648, 0]
type input "2939"
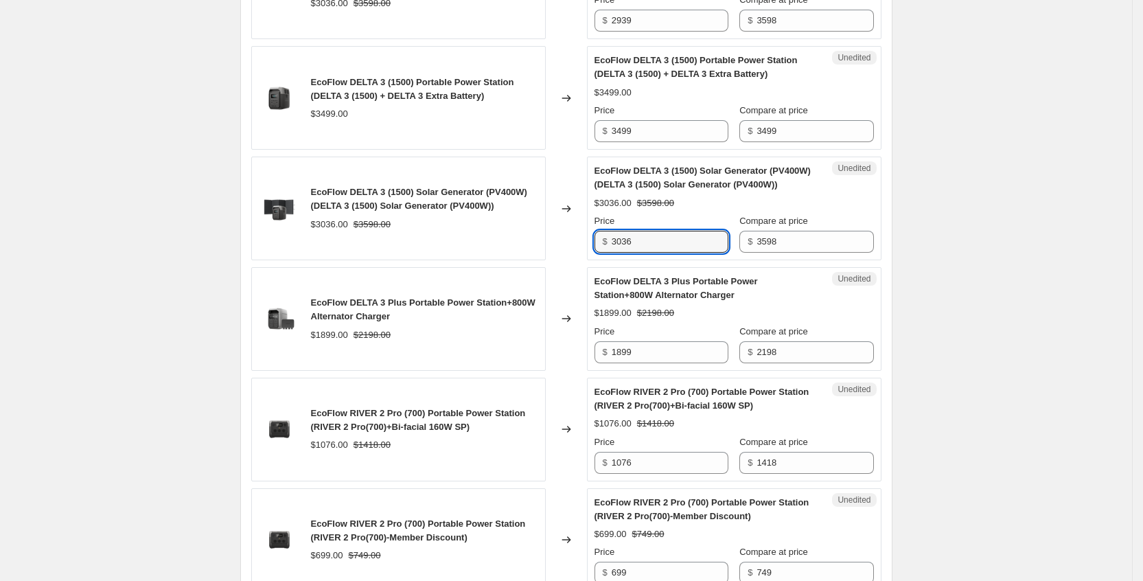
drag, startPoint x: 661, startPoint y: 244, endPoint x: 588, endPoint y: 239, distance: 72.3
click at [588, 239] on div "EcoFlow DELTA 3 (1500) Solar Generator (PV400W) (DELTA 3 (1500) Solar Generator…" at bounding box center [566, 209] width 630 height 104
paste input "2939"
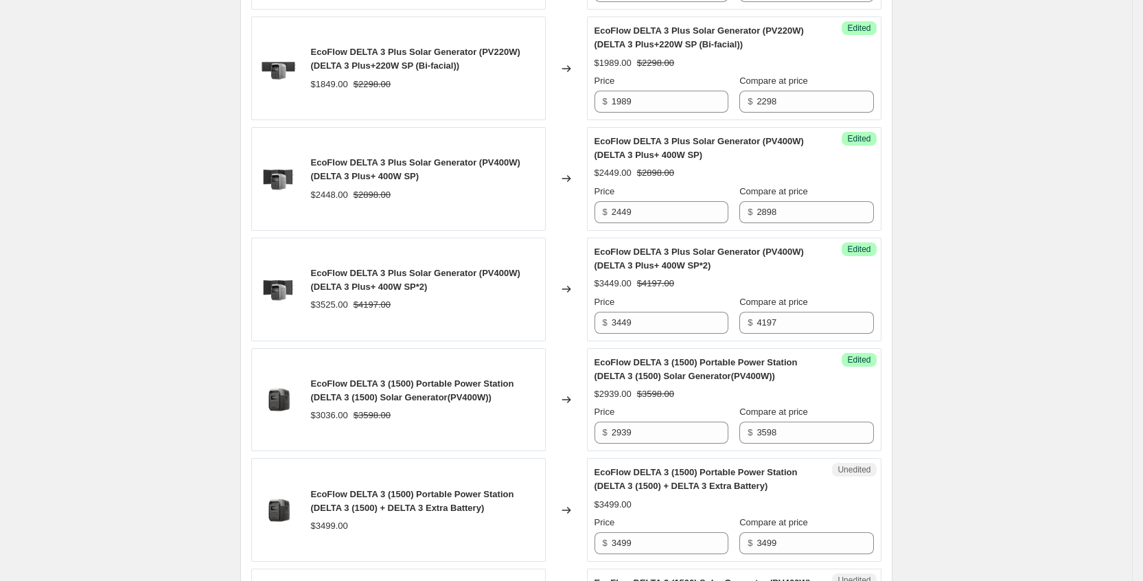
scroll to position [1030, 0]
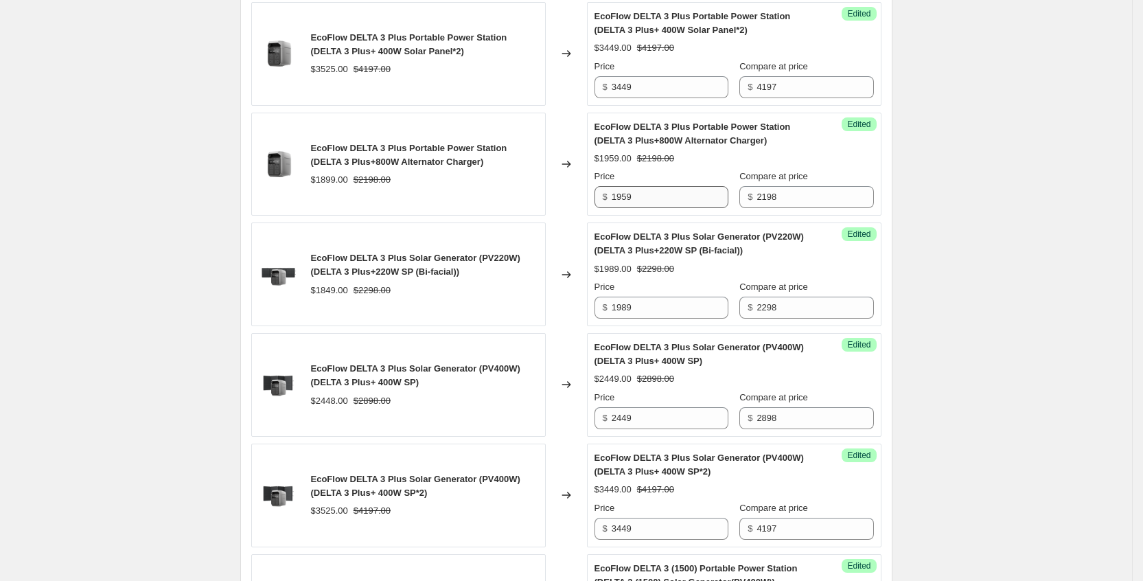
type input "2939"
drag, startPoint x: 665, startPoint y: 194, endPoint x: 542, endPoint y: 196, distance: 122.2
click at [542, 196] on div "EcoFlow DELTA 3 Plus Portable Power Station (DELTA 3 Plus+800W Alternator Charg…" at bounding box center [566, 165] width 630 height 104
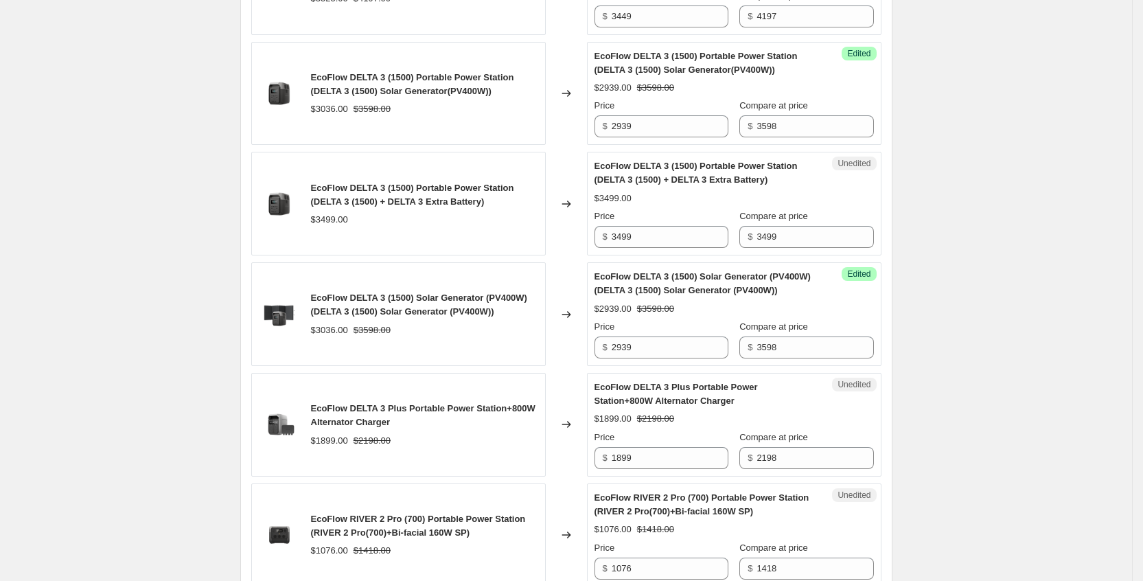
scroll to position [1545, 0]
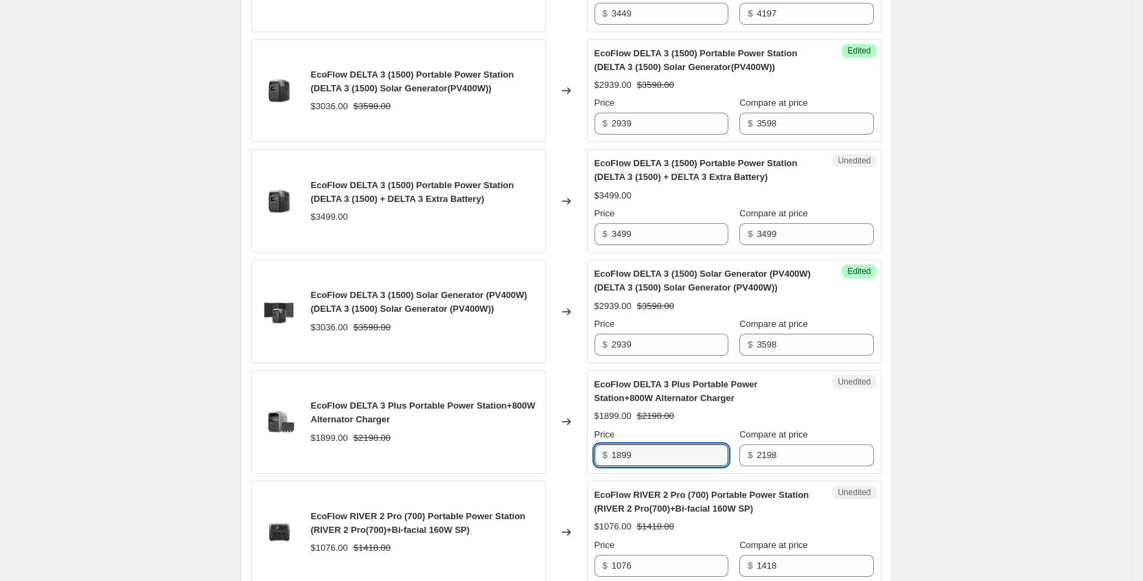
drag, startPoint x: 646, startPoint y: 453, endPoint x: 591, endPoint y: 453, distance: 54.9
click at [591, 453] on div "EcoFlow DELTA 3 Plus Portable Power Station+800W Alternator Charger $1899.00 $2…" at bounding box center [566, 422] width 630 height 104
paste input "95"
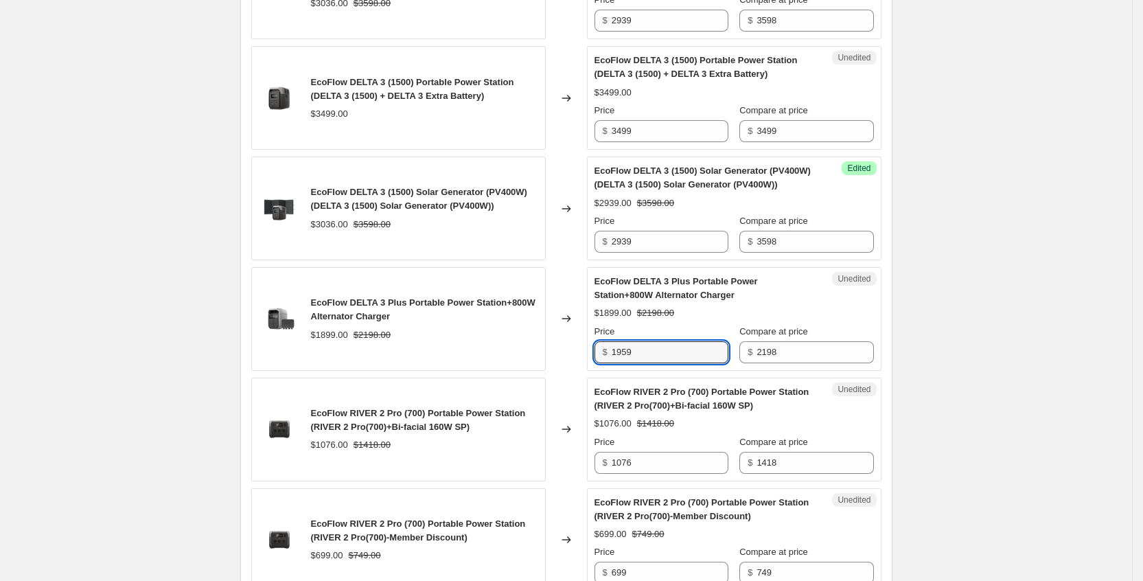
type input "1959"
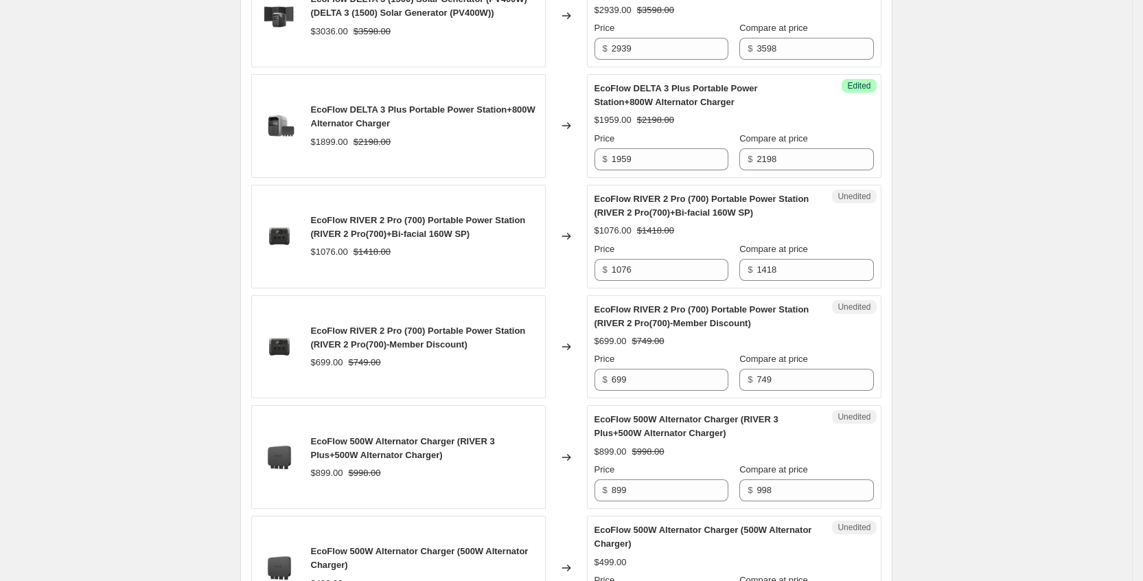
scroll to position [1957, 0]
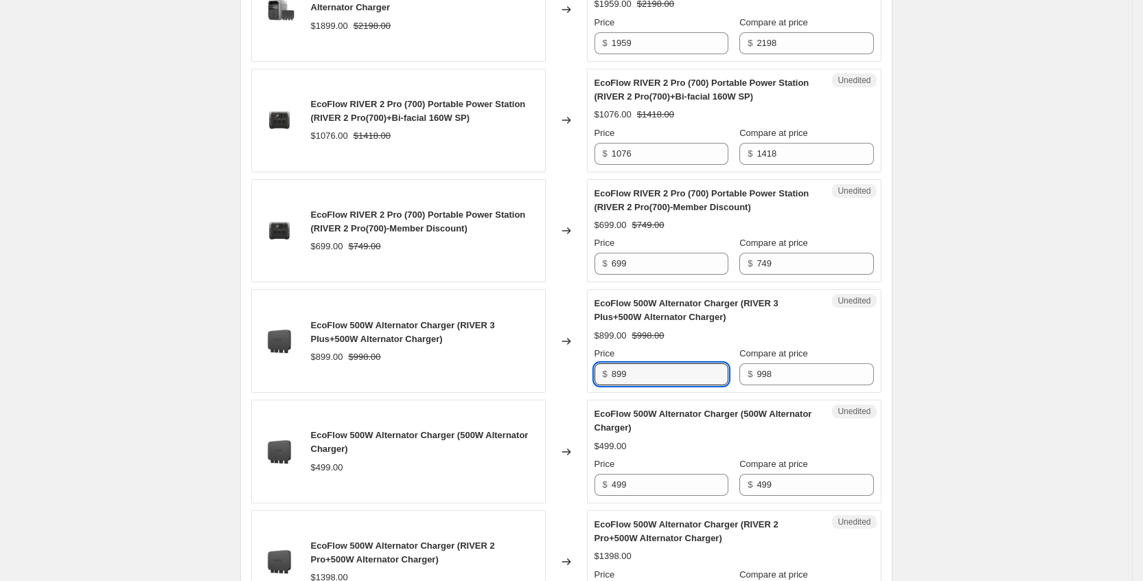
drag, startPoint x: 675, startPoint y: 367, endPoint x: 588, endPoint y: 352, distance: 87.8
click at [588, 352] on div "EcoFlow 500W Alternator Charger (RIVER 3 Plus+500W Alternator Charger) $899.00 …" at bounding box center [566, 341] width 630 height 104
type input "929"
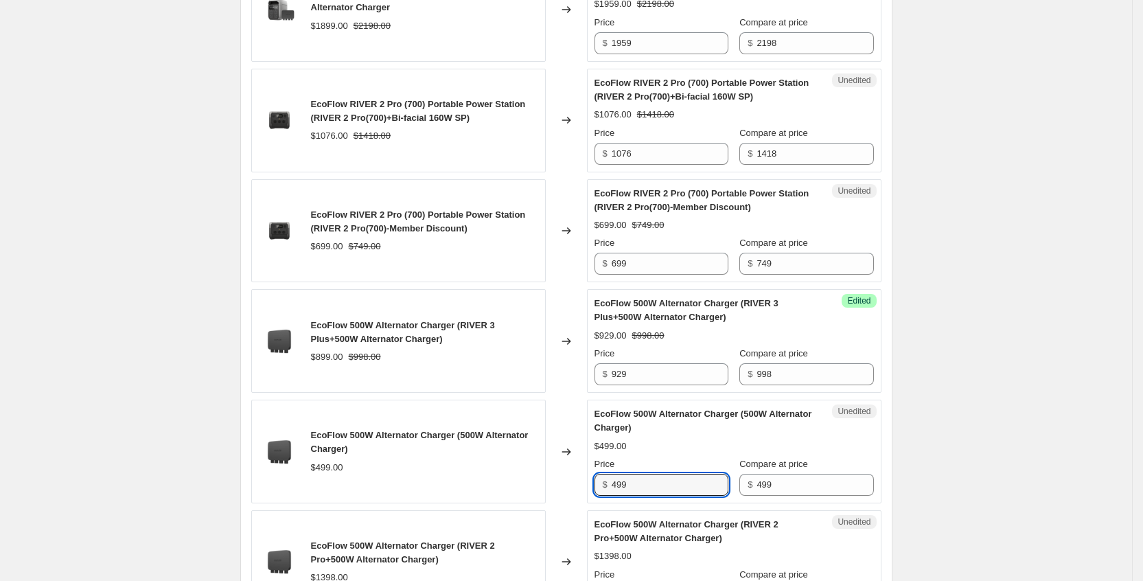
drag, startPoint x: 662, startPoint y: 488, endPoint x: 604, endPoint y: 477, distance: 59.5
click at [604, 477] on div "$ 499" at bounding box center [662, 485] width 134 height 22
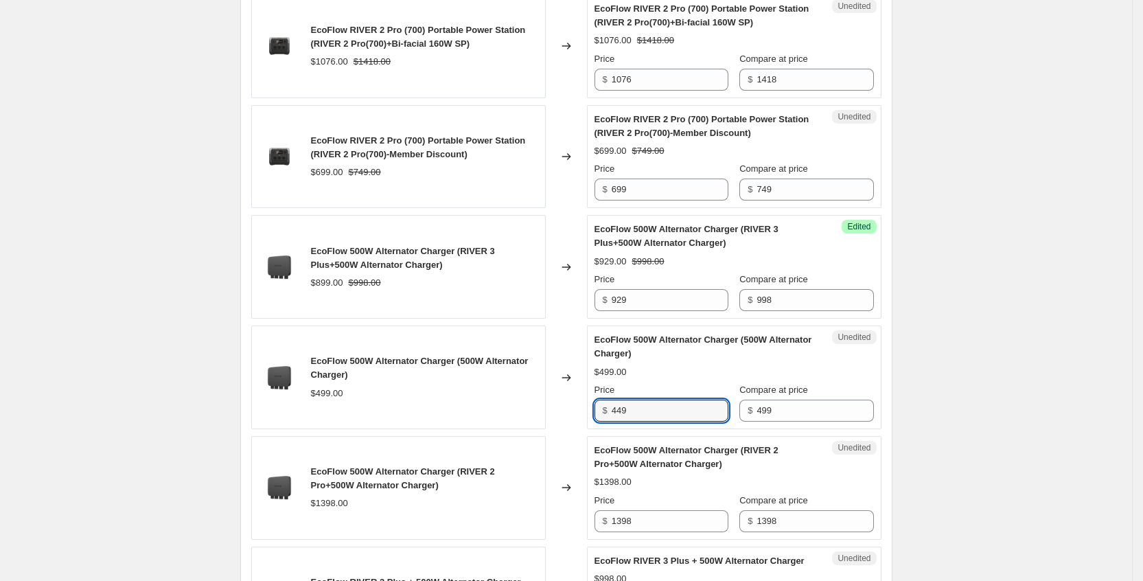
scroll to position [2060, 0]
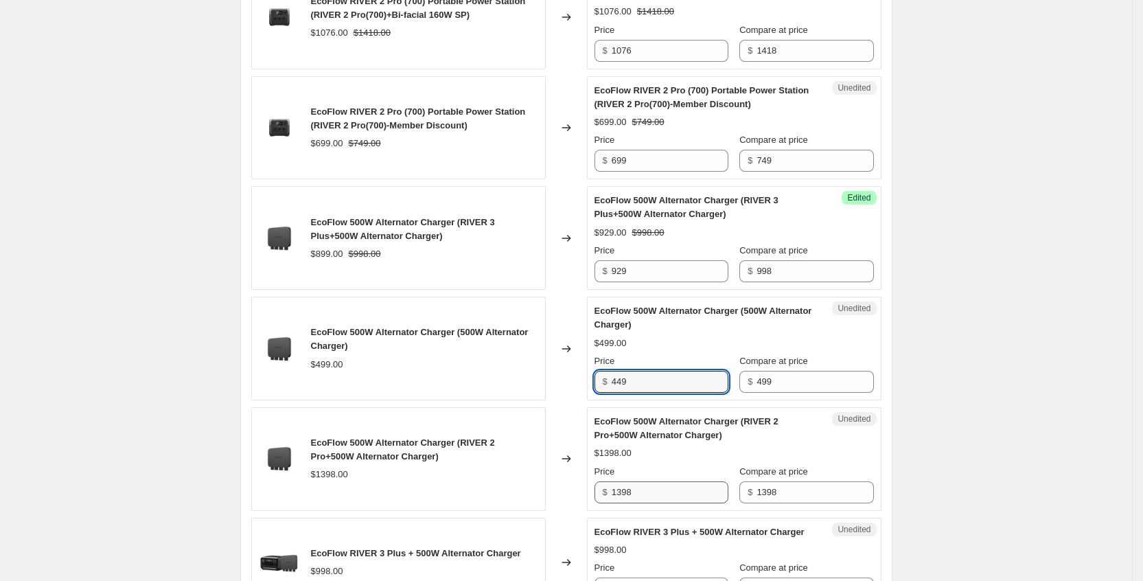
type input "449"
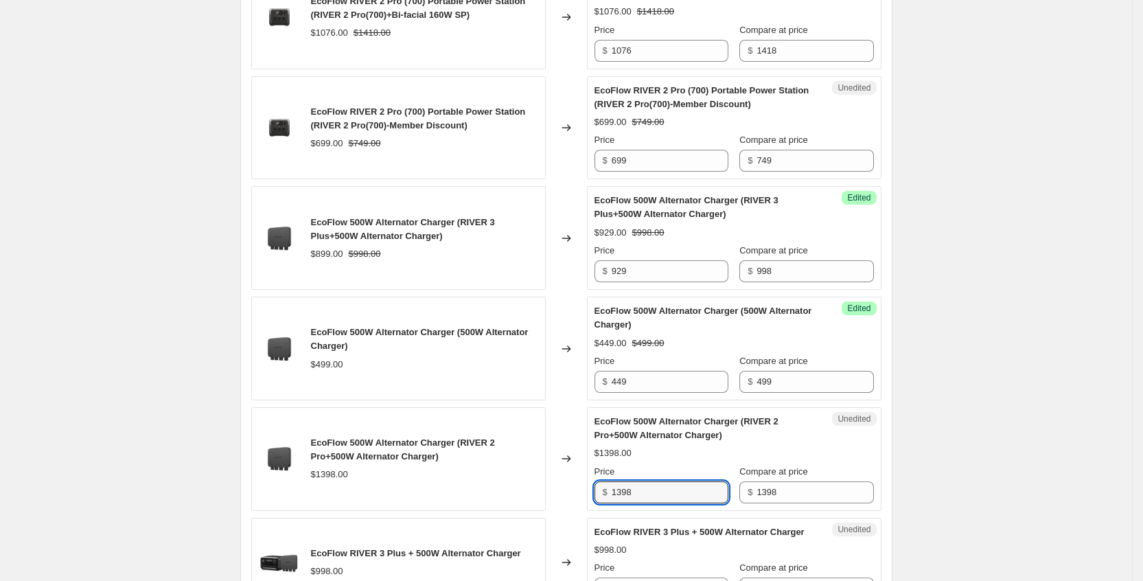
drag, startPoint x: 657, startPoint y: 492, endPoint x: 550, endPoint y: 465, distance: 110.6
click at [550, 465] on div "EcoFlow 500W Alternator Charger (RIVER 2 Pro+500W Alternator Charger) $1398.00 …" at bounding box center [566, 459] width 630 height 104
click at [820, 453] on div "$733.00 $1398.00" at bounding box center [734, 453] width 279 height 14
click at [808, 444] on div "EcoFlow 500W Alternator Charger (RIVER 2 Pro+500W Alternator Charger) $733.00 $…" at bounding box center [734, 459] width 279 height 89
click at [655, 497] on input "1398" at bounding box center [670, 492] width 117 height 22
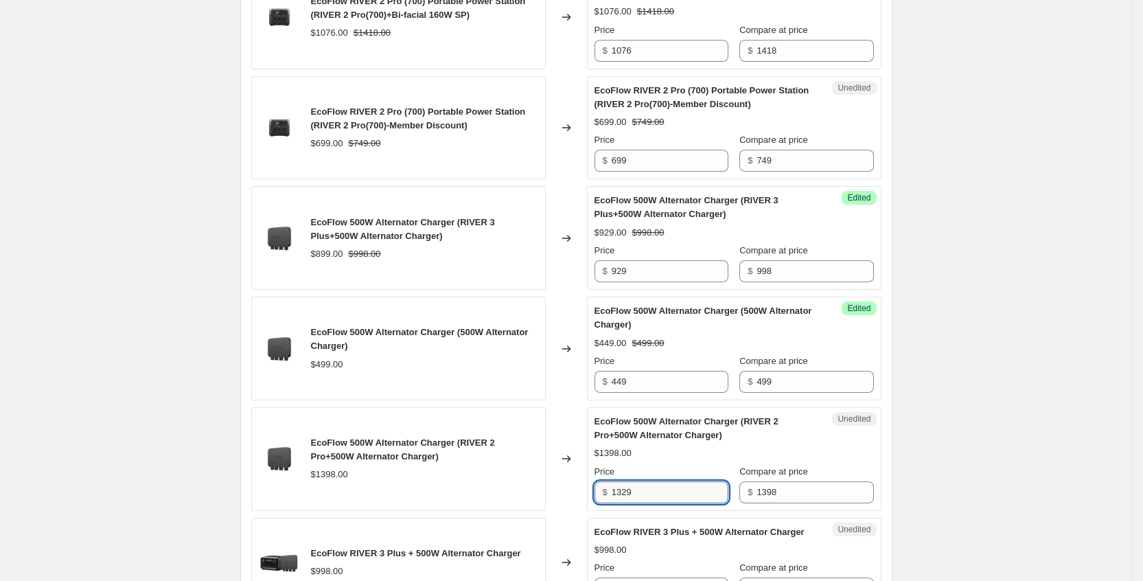
scroll to position [2266, 0]
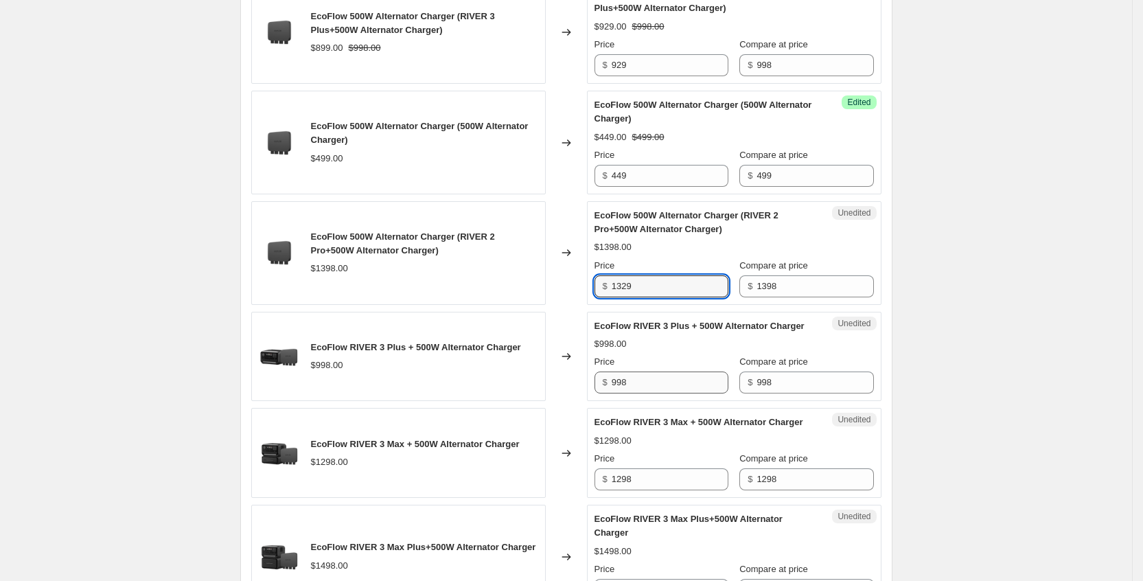
type input "1329"
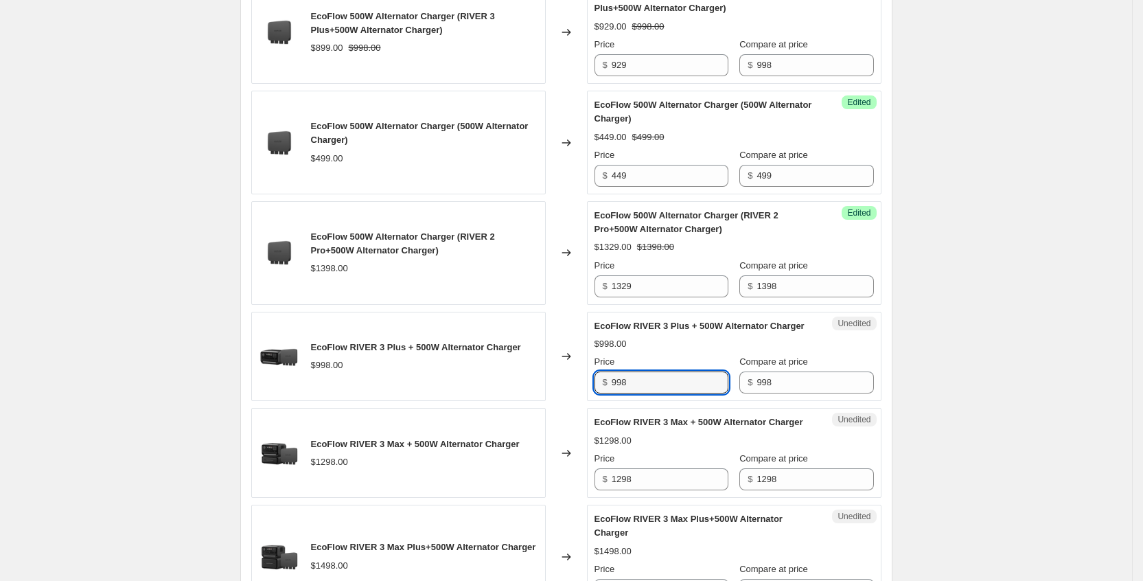
drag, startPoint x: 670, startPoint y: 398, endPoint x: 597, endPoint y: 393, distance: 72.3
click at [597, 393] on div "Unedited EcoFlow RIVER 3 Plus + 500W Alternator Charger $998.00 Price $ 998 Com…" at bounding box center [734, 357] width 295 height 90
type input "929"
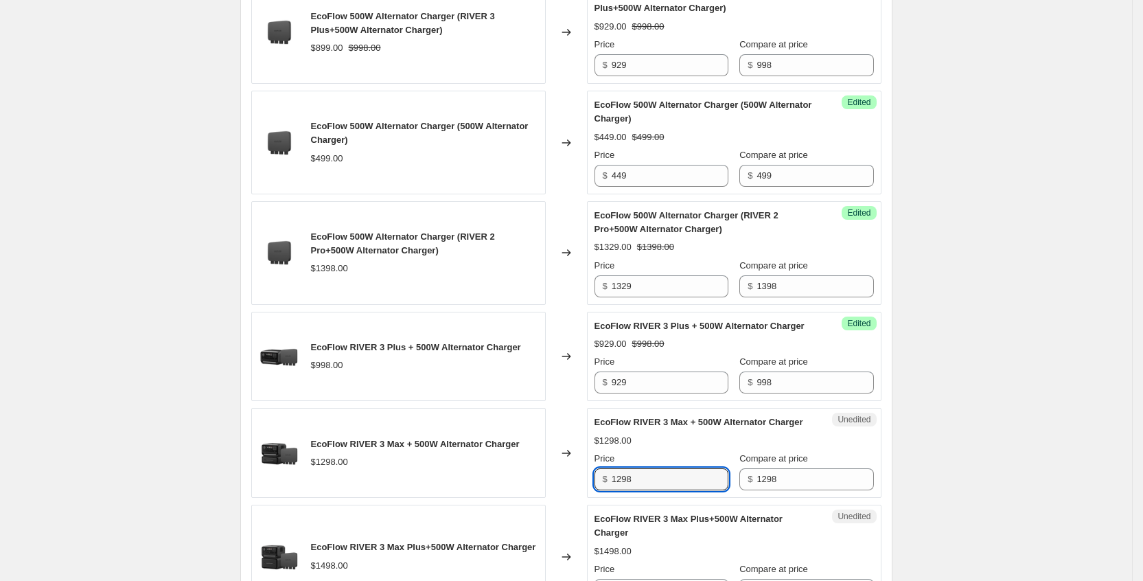
drag, startPoint x: 680, startPoint y: 503, endPoint x: 595, endPoint y: 485, distance: 86.5
click at [595, 485] on div "Unedited EcoFlow RIVER 3 Max + 500W Alternator Charger $1298.00 Price $ 1298 Co…" at bounding box center [734, 453] width 295 height 90
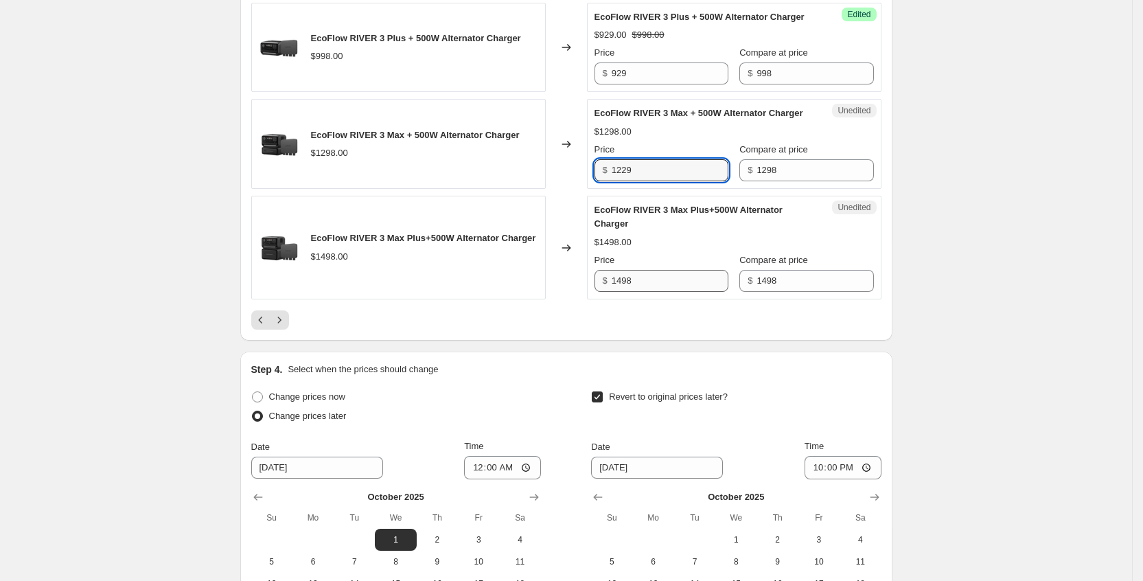
type input "1229"
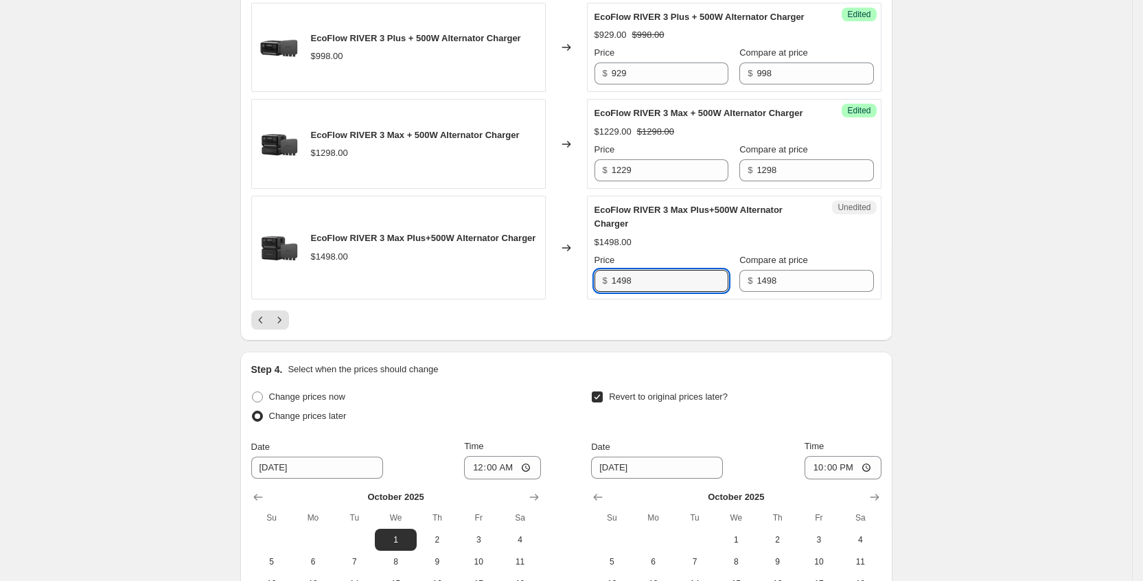
drag, startPoint x: 679, startPoint y: 306, endPoint x: 591, endPoint y: 306, distance: 88.6
click at [591, 299] on div "EcoFlow RIVER 3 Max Plus+500W Alternator Charger $1498.00 Changed to Unedited E…" at bounding box center [566, 248] width 630 height 104
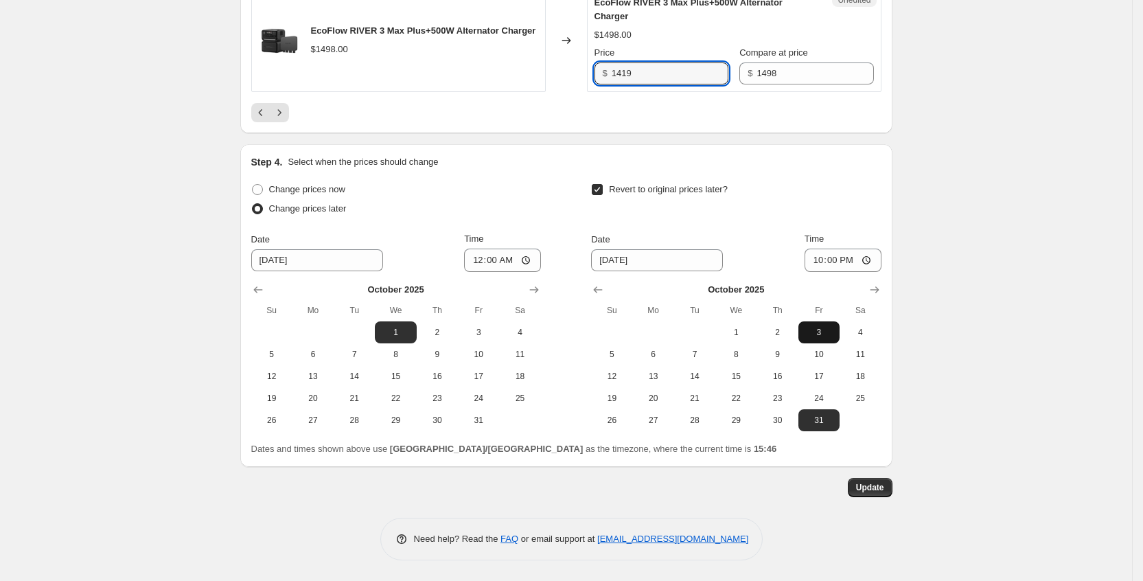
scroll to position [2810, 0]
type input "1419"
click at [884, 488] on span "Update" at bounding box center [870, 487] width 28 height 11
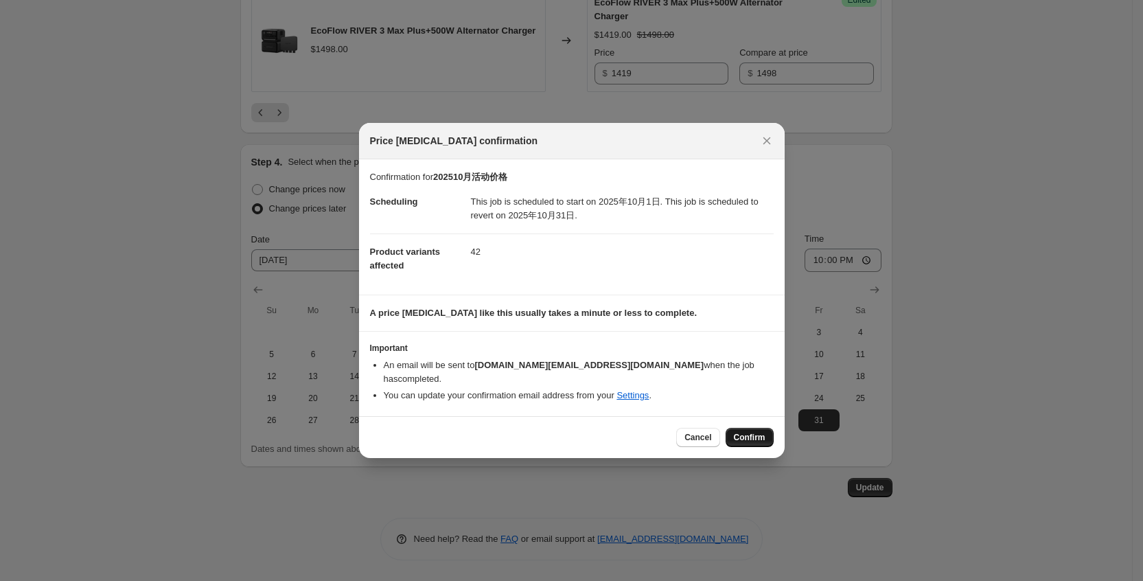
click at [736, 435] on span "Confirm" at bounding box center [750, 437] width 32 height 11
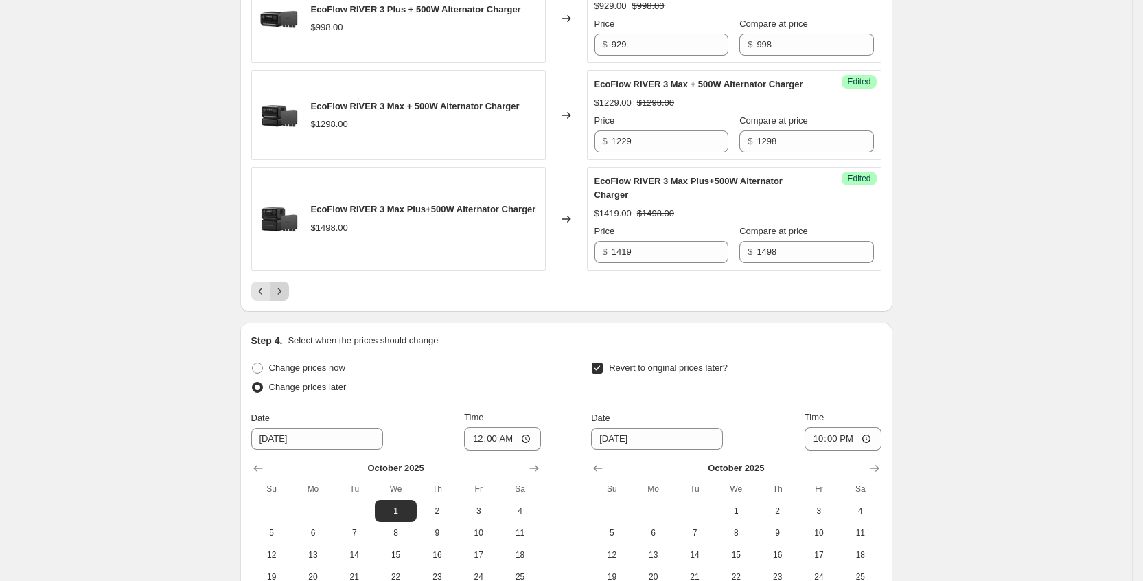
click at [286, 298] on icon "Next" at bounding box center [280, 291] width 14 height 14
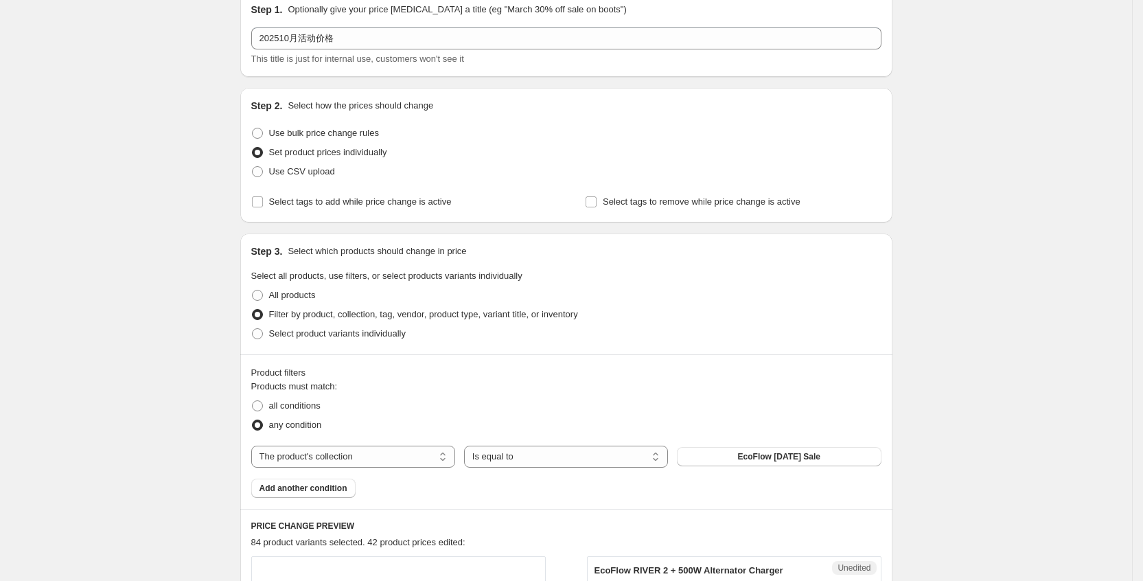
scroll to position [372, 0]
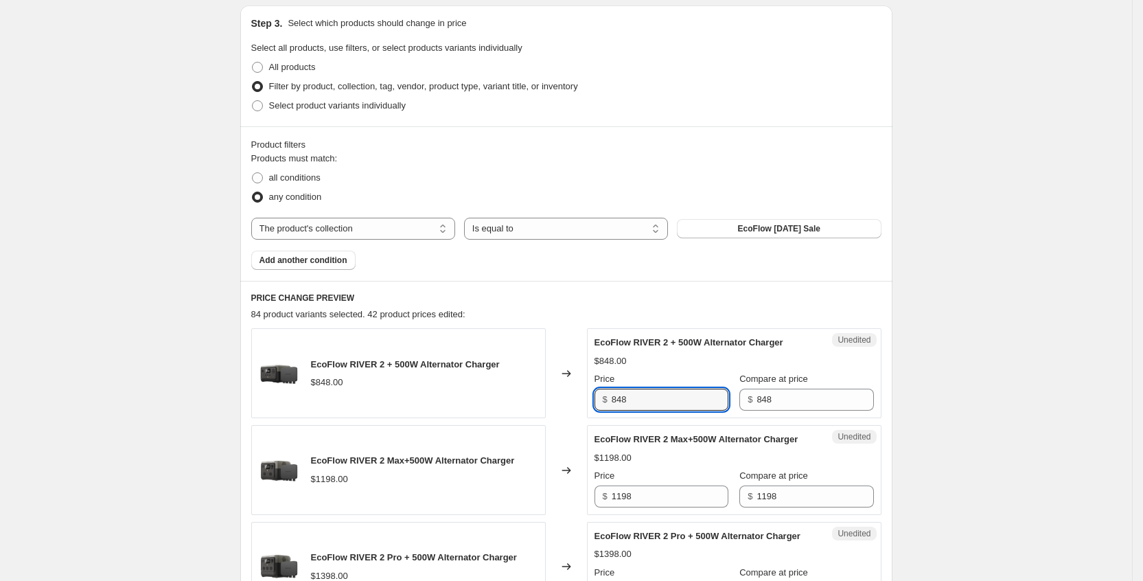
drag, startPoint x: 687, startPoint y: 399, endPoint x: 589, endPoint y: 396, distance: 97.6
click at [589, 396] on div "EcoFlow RIVER 2 + 500W Alternator Charger $848.00 Changed to Unedited EcoFlow R…" at bounding box center [566, 373] width 630 height 90
type input "733"
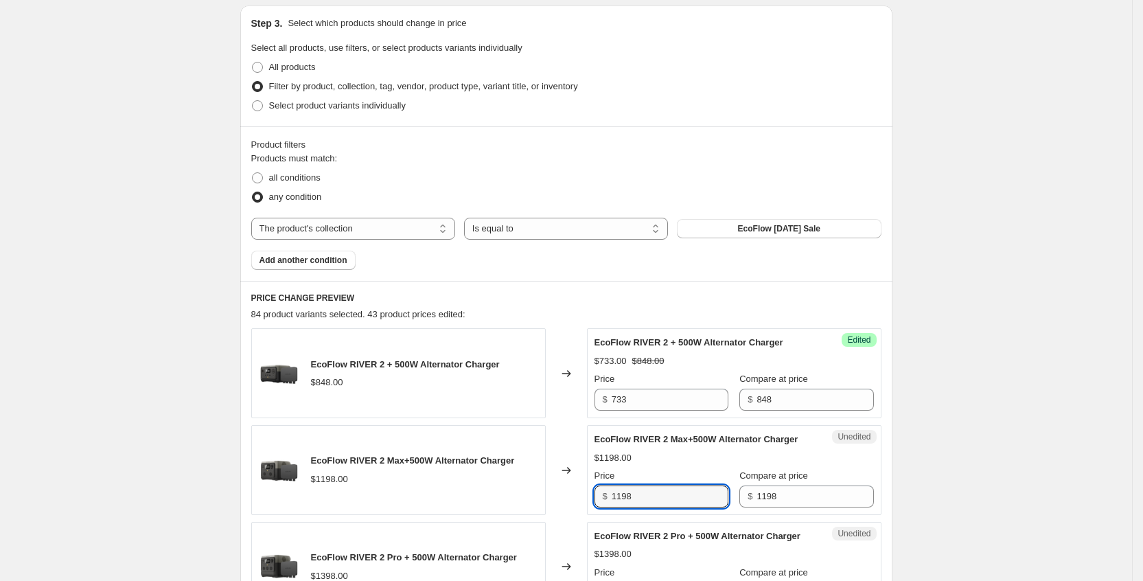
drag, startPoint x: 634, startPoint y: 507, endPoint x: 595, endPoint y: 507, distance: 39.8
click at [595, 507] on div "Unedited EcoFlow RIVER 2 Max+500W Alternator Charger $1198.00 Price $ 1198 Comp…" at bounding box center [734, 470] width 295 height 90
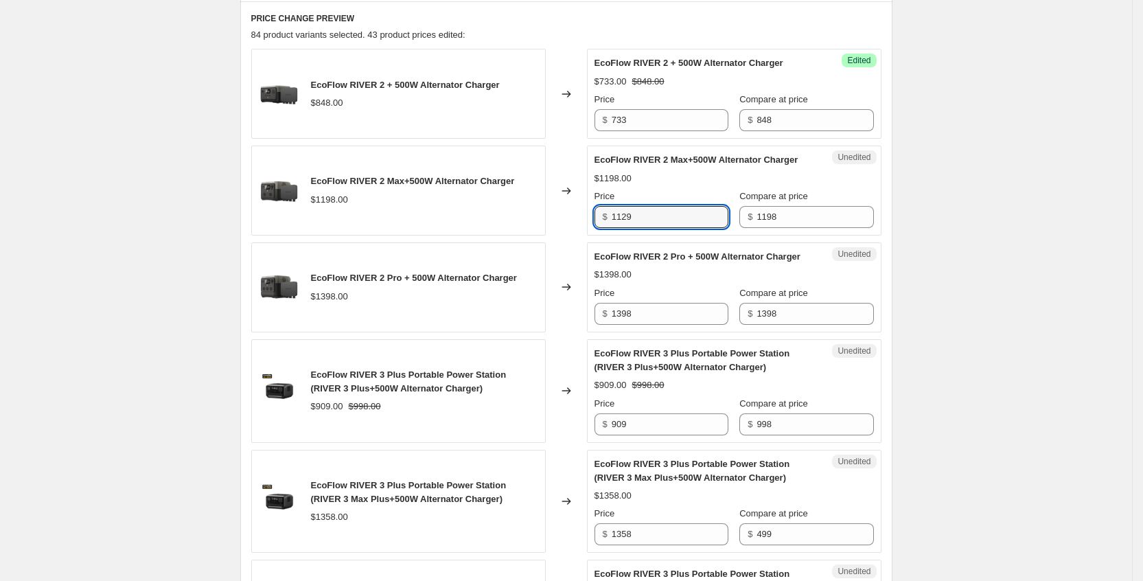
scroll to position [681, 0]
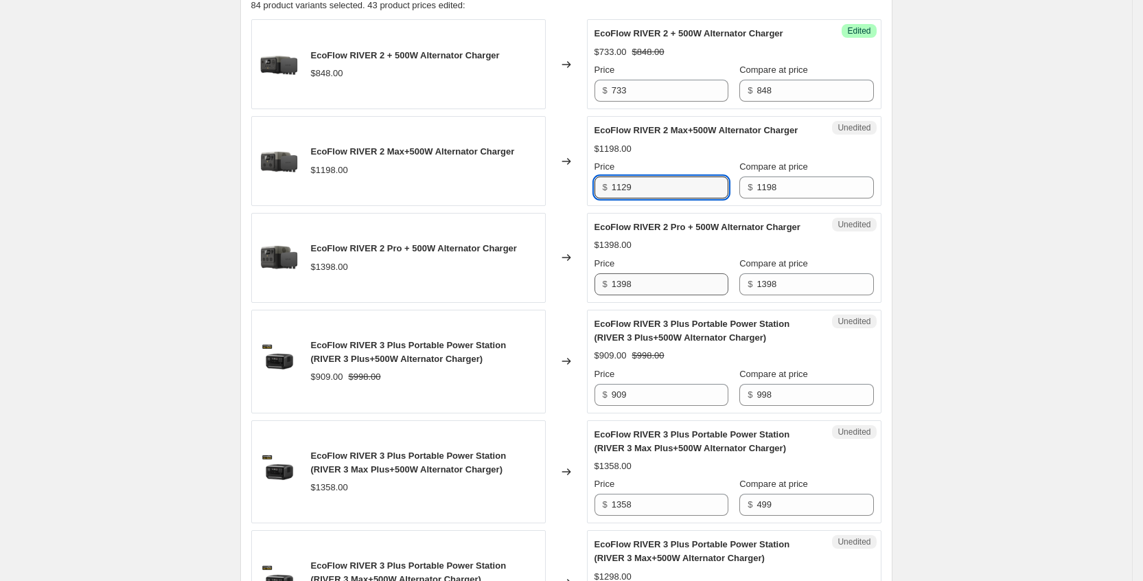
type input "1129"
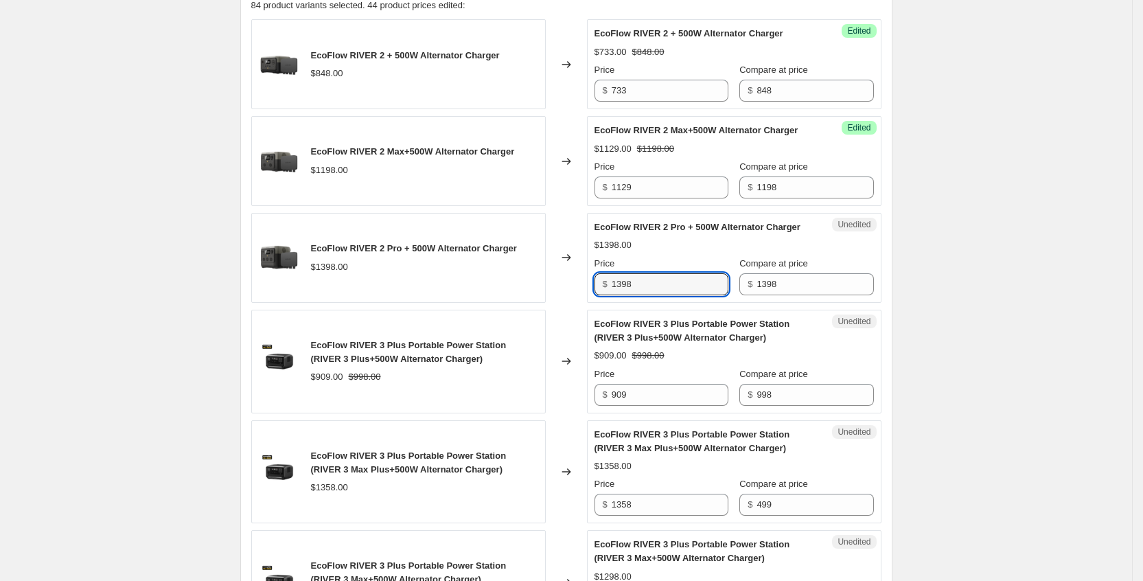
drag, startPoint x: 693, startPoint y: 309, endPoint x: 601, endPoint y: 293, distance: 93.4
click at [601, 293] on div "Price $ 1398" at bounding box center [662, 276] width 134 height 38
type input "1329"
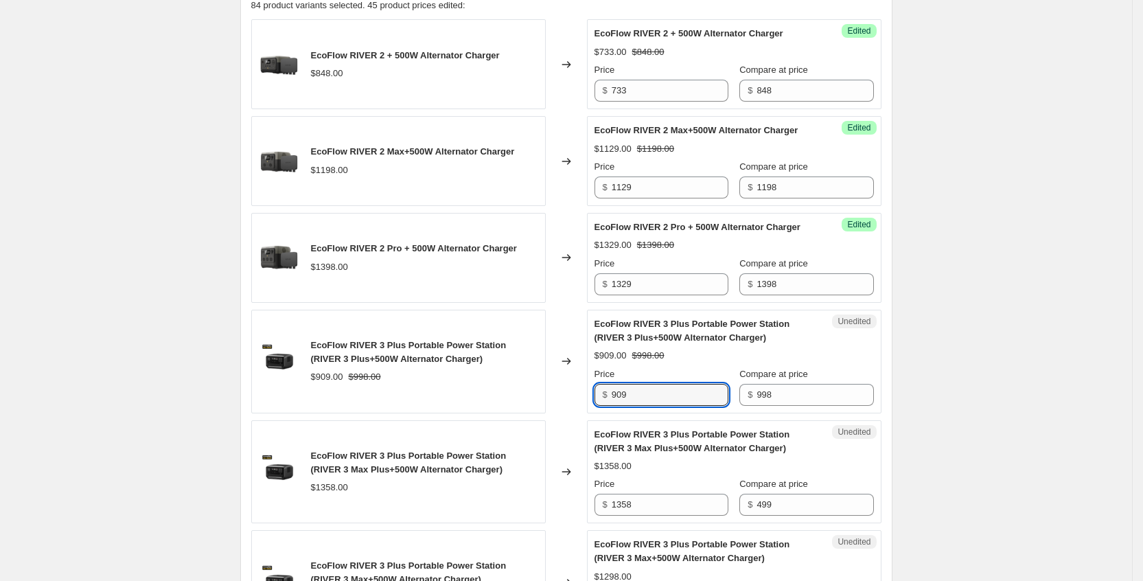
drag, startPoint x: 683, startPoint y: 417, endPoint x: 601, endPoint y: 416, distance: 82.4
click at [601, 406] on div "$ 909" at bounding box center [662, 395] width 134 height 22
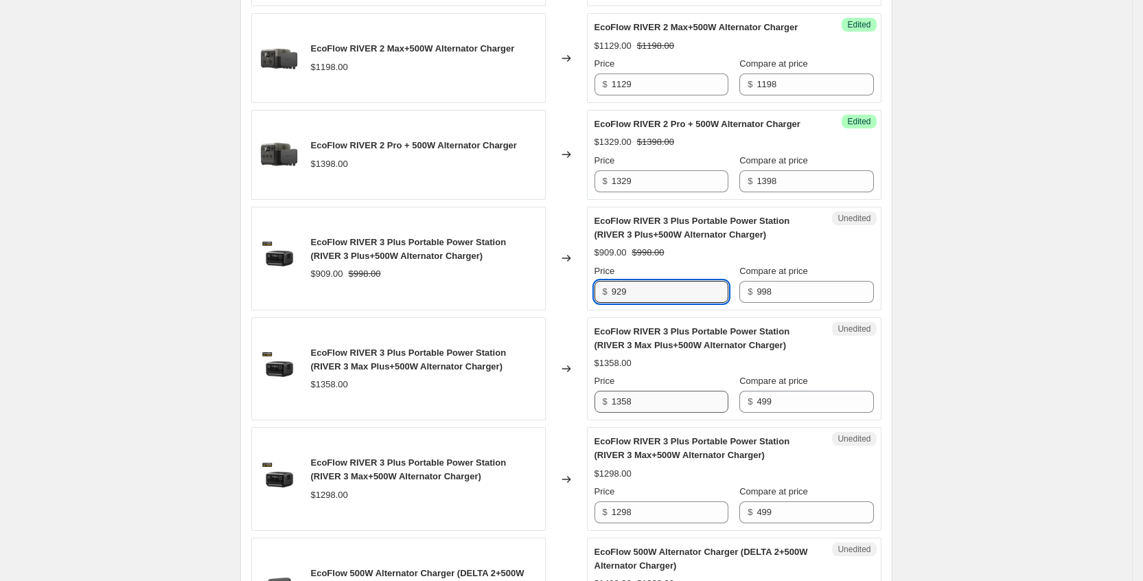
type input "929"
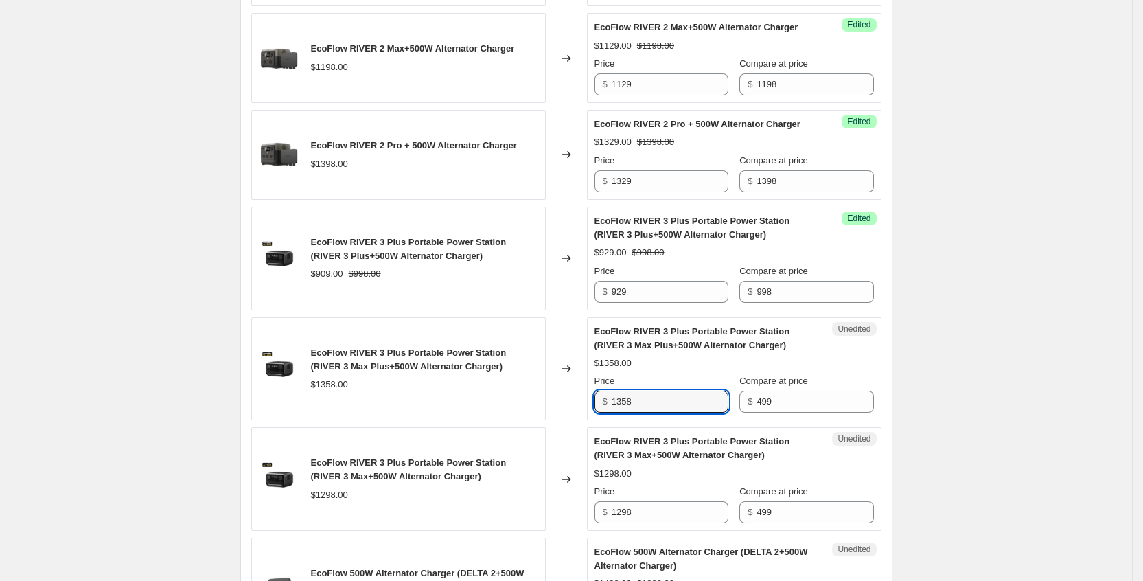
drag, startPoint x: 663, startPoint y: 439, endPoint x: 595, endPoint y: 431, distance: 68.5
click at [595, 421] on div "Unedited EcoFlow RIVER 3 Plus Portable Power Station (RIVER 3 Max Plus+500W Alt…" at bounding box center [734, 369] width 295 height 104
type input "1419"
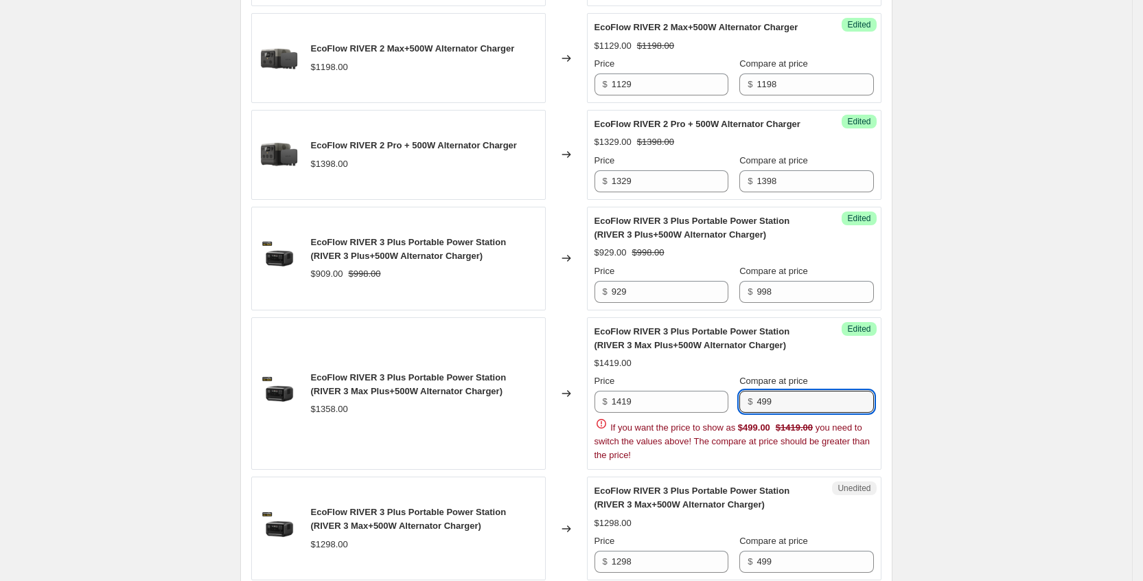
drag, startPoint x: 800, startPoint y: 435, endPoint x: 740, endPoint y: 427, distance: 60.3
click at [740, 413] on div "Price $ 1419 Compare at price $ 499" at bounding box center [734, 393] width 279 height 38
type input "1499"
click at [838, 382] on div "EcoFlow RIVER 3 Plus Portable Power Station (RIVER 3 Max Plus+500W Alternator C…" at bounding box center [734, 394] width 279 height 138
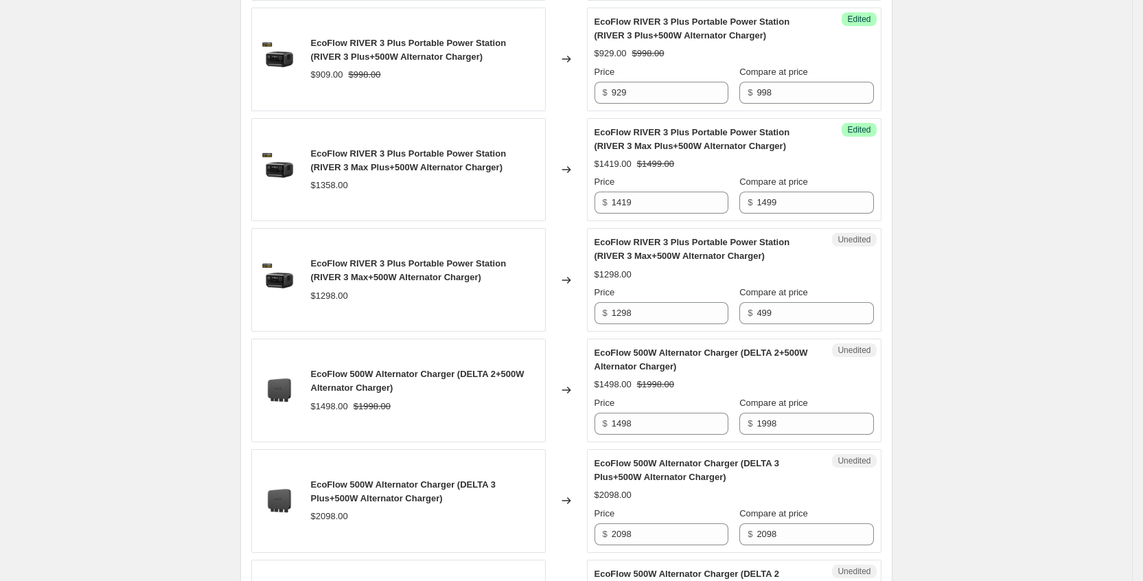
scroll to position [990, 0]
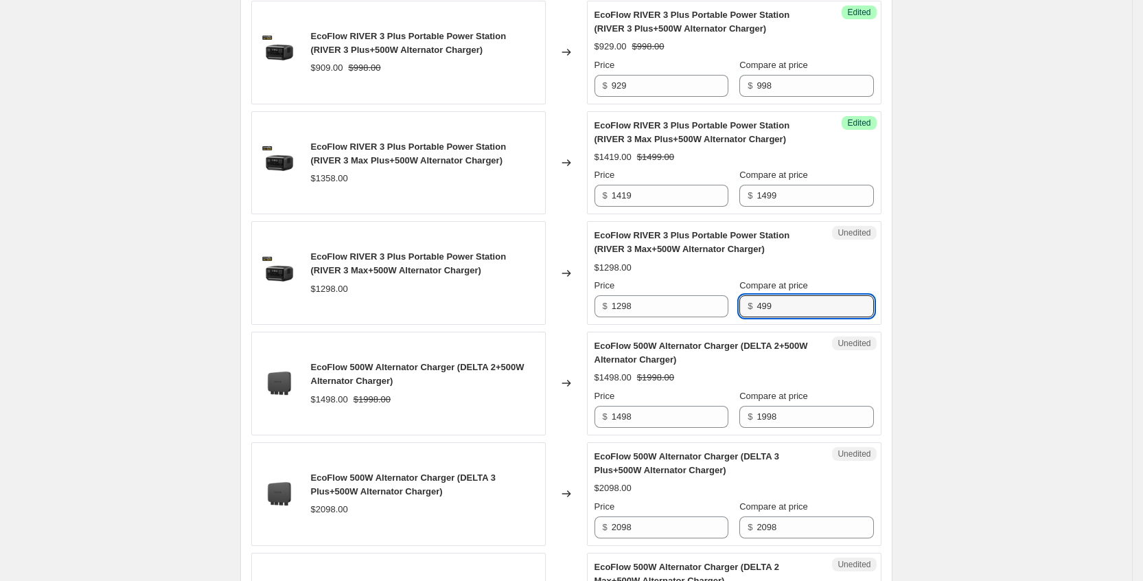
drag, startPoint x: 791, startPoint y: 339, endPoint x: 756, endPoint y: 335, distance: 35.2
click at [756, 317] on div "$ 499" at bounding box center [807, 306] width 134 height 22
type input "1299"
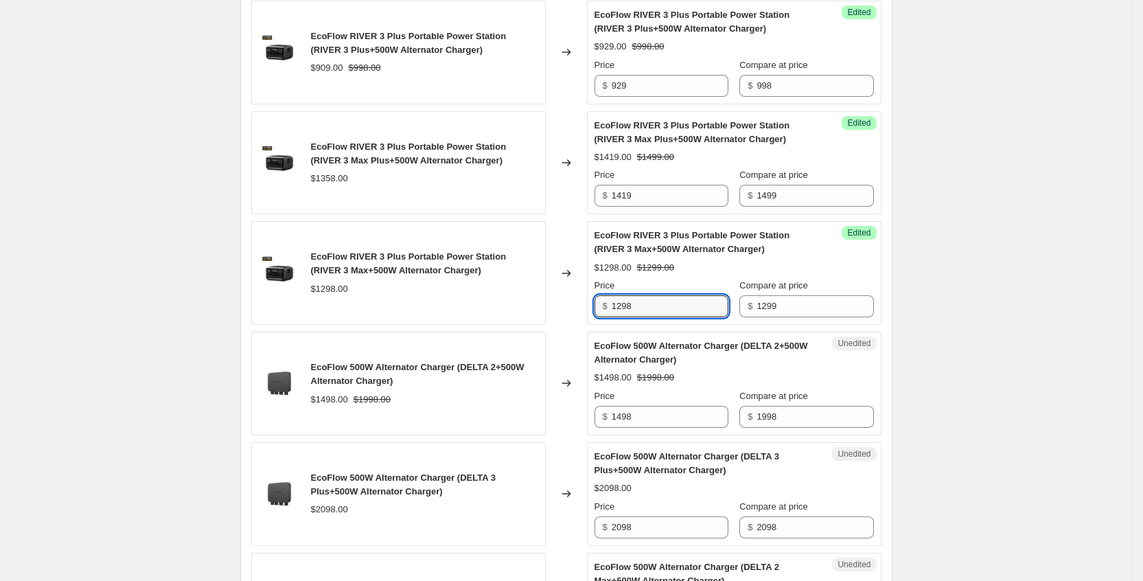
drag, startPoint x: 676, startPoint y: 332, endPoint x: 604, endPoint y: 330, distance: 72.8
click at [604, 317] on div "$ 1298" at bounding box center [662, 306] width 134 height 22
type input "1229"
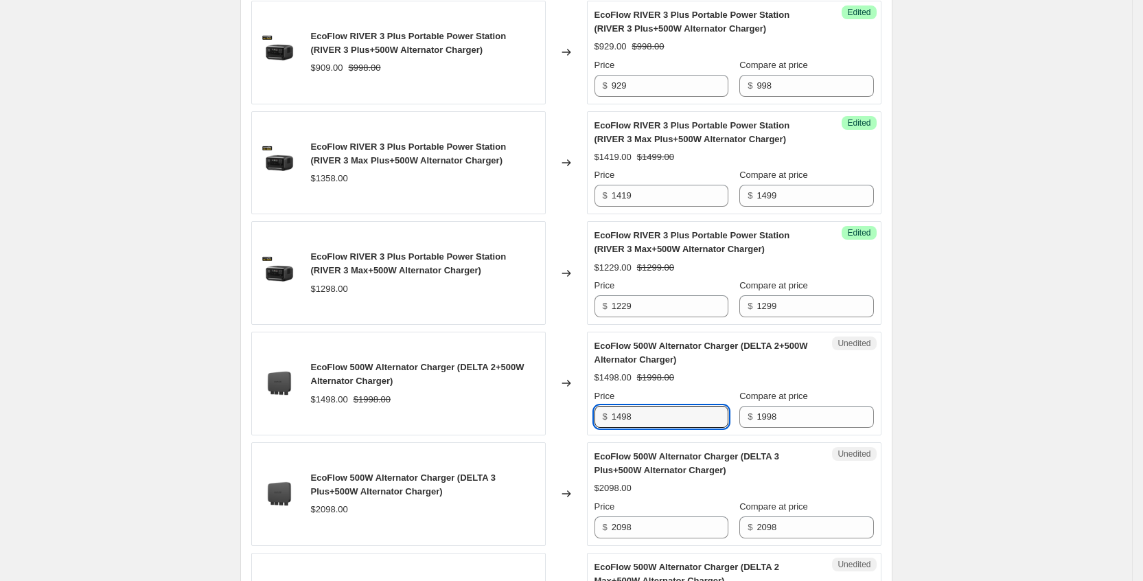
drag, startPoint x: 661, startPoint y: 443, endPoint x: 589, endPoint y: 439, distance: 72.2
click at [589, 435] on div "EcoFlow 500W Alternator Charger (DELTA 2+500W Alternator Charger) $1498.00 $199…" at bounding box center [566, 384] width 630 height 104
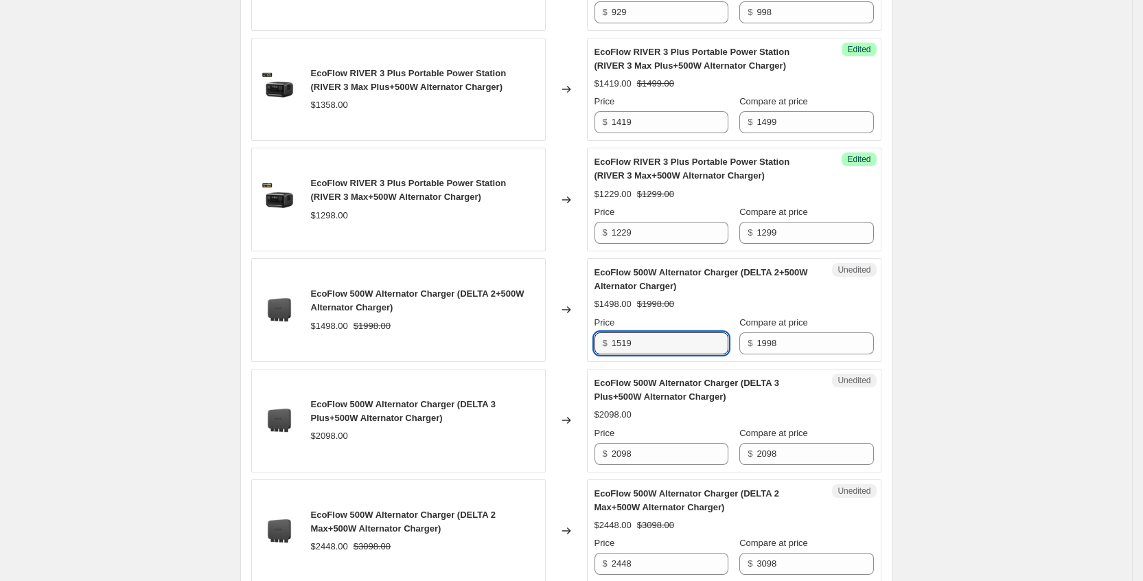
scroll to position [1093, 0]
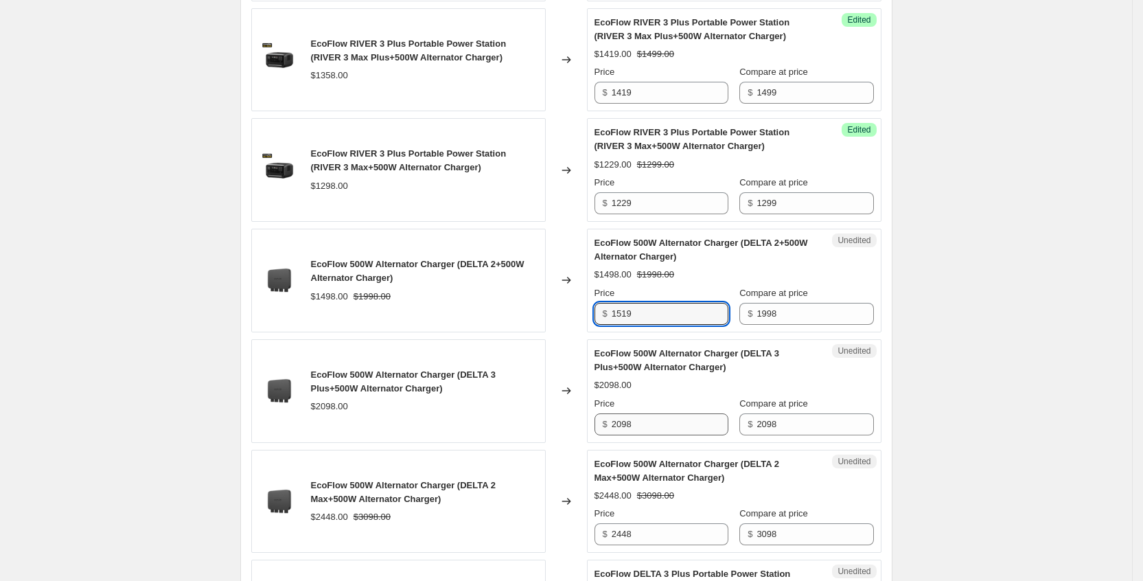
type input "1519"
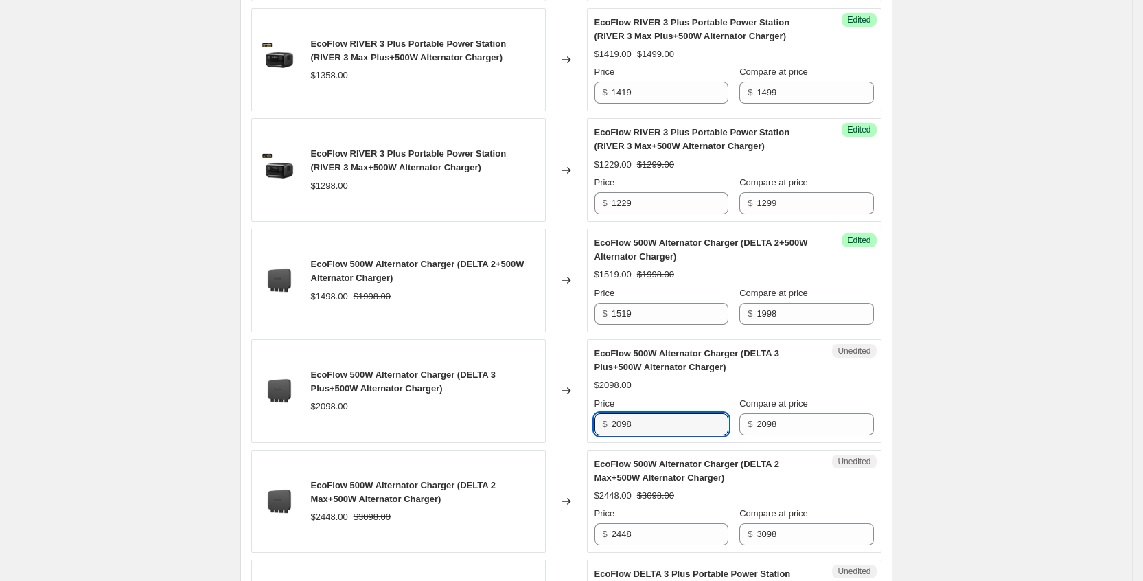
drag, startPoint x: 665, startPoint y: 455, endPoint x: 599, endPoint y: 449, distance: 66.8
click at [599, 443] on div "Unedited EcoFlow 500W Alternator Charger (DELTA 3 Plus+500W Alternator Charger)…" at bounding box center [734, 391] width 295 height 104
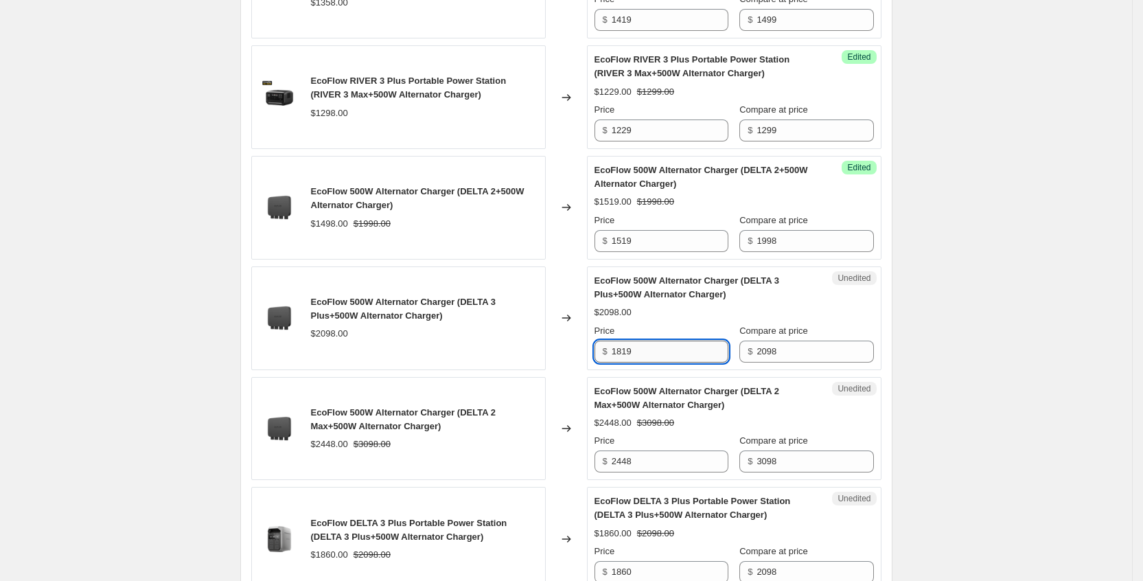
scroll to position [1196, 0]
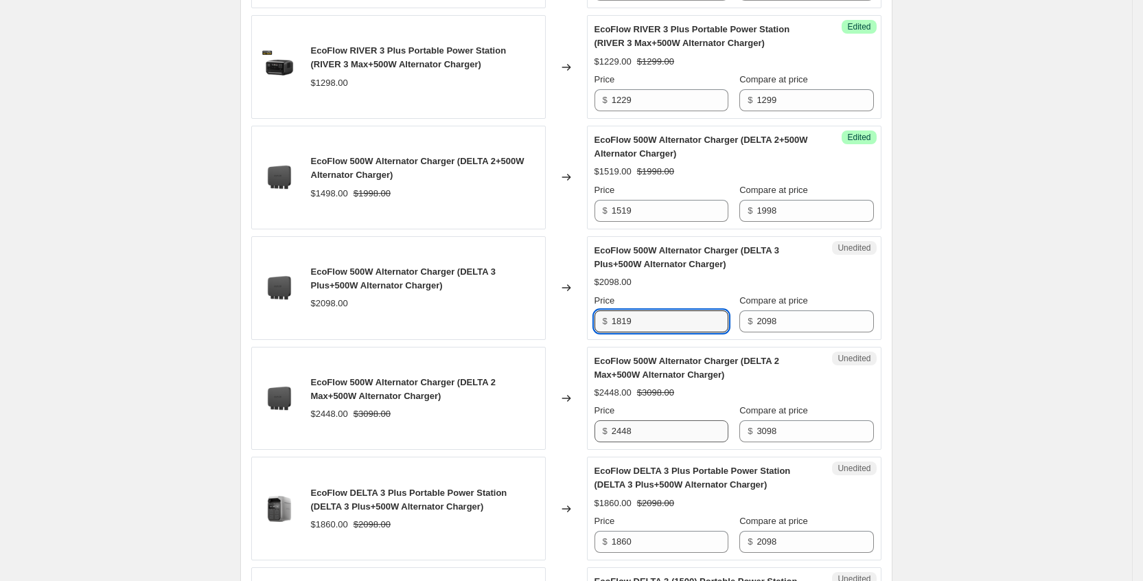
type input "1819"
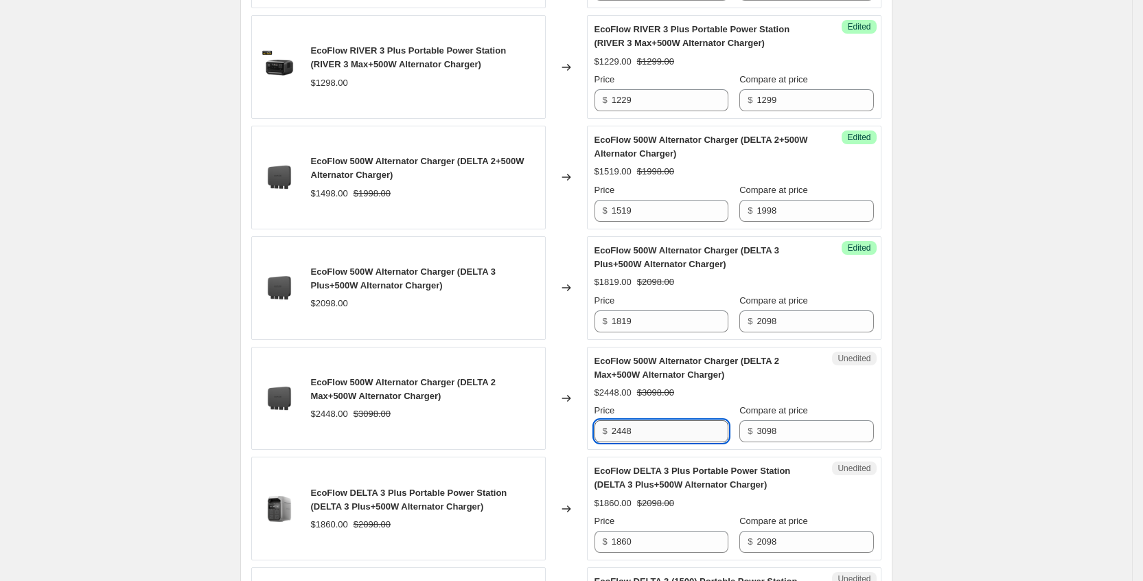
click at [658, 442] on input "2448" at bounding box center [670, 431] width 117 height 22
drag, startPoint x: 672, startPoint y: 457, endPoint x: 613, endPoint y: 453, distance: 59.2
click at [613, 442] on div "$ 2448" at bounding box center [662, 431] width 134 height 22
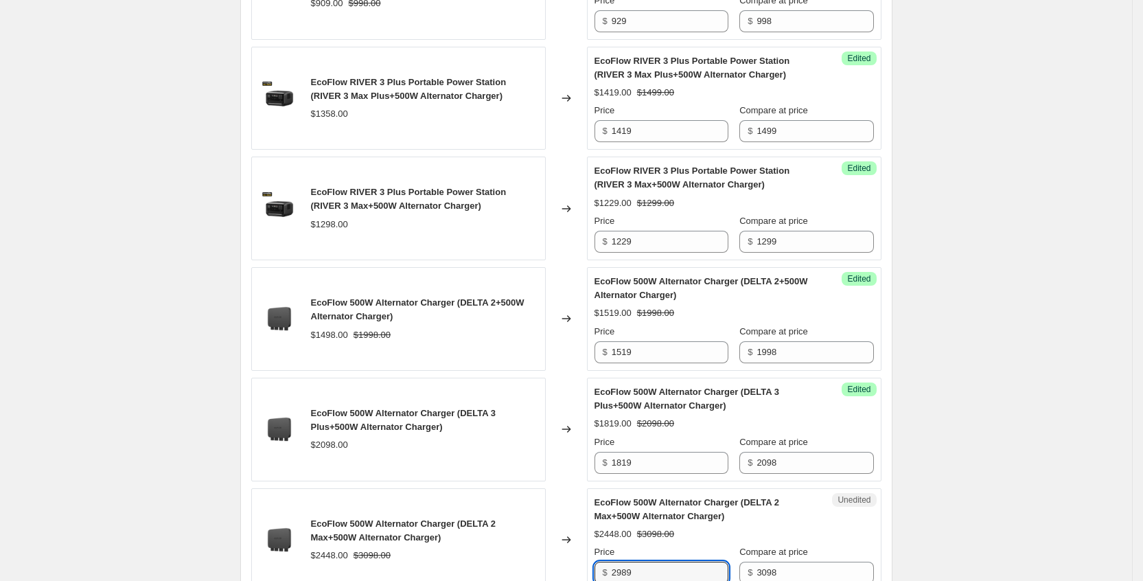
scroll to position [1299, 0]
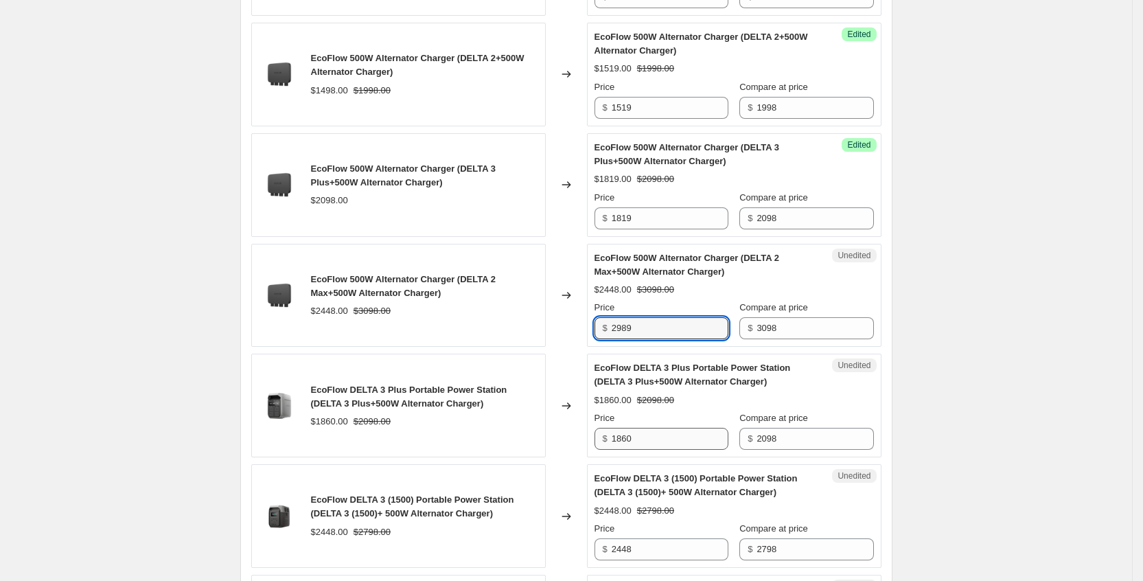
type input "2989"
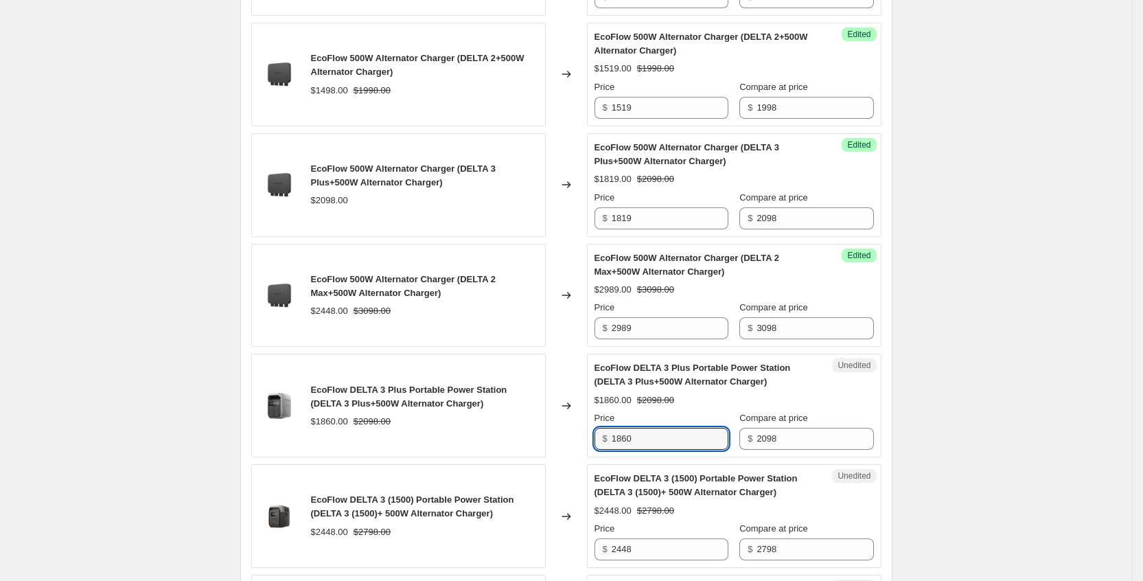
drag, startPoint x: 670, startPoint y: 472, endPoint x: 570, endPoint y: 475, distance: 100.3
click at [570, 457] on div "EcoFlow DELTA 3 Plus Portable Power Station (DELTA 3 Plus+500W Alternator Charg…" at bounding box center [566, 406] width 630 height 104
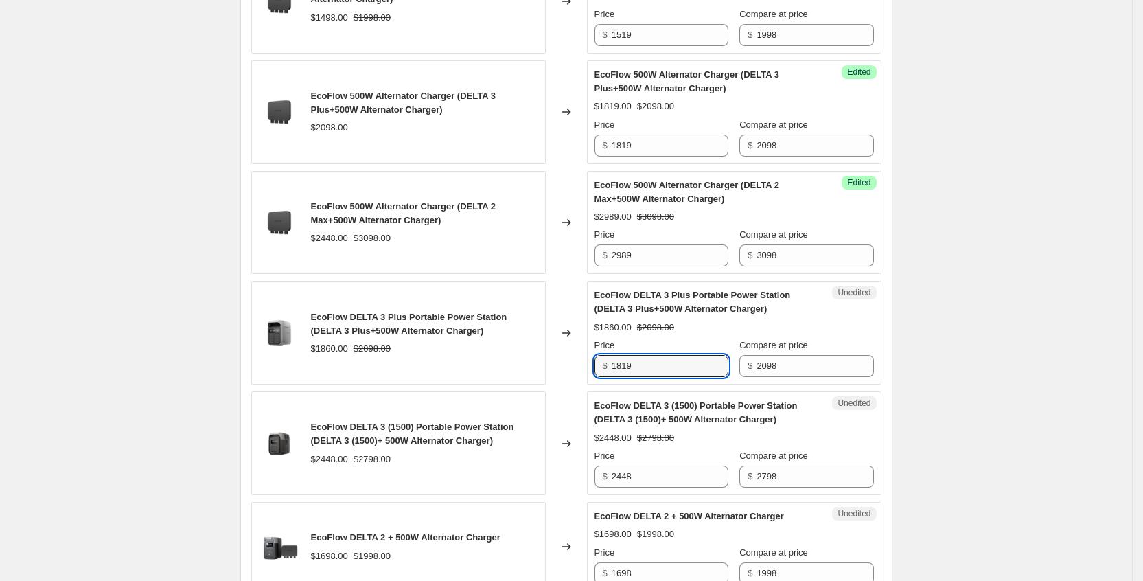
scroll to position [1402, 0]
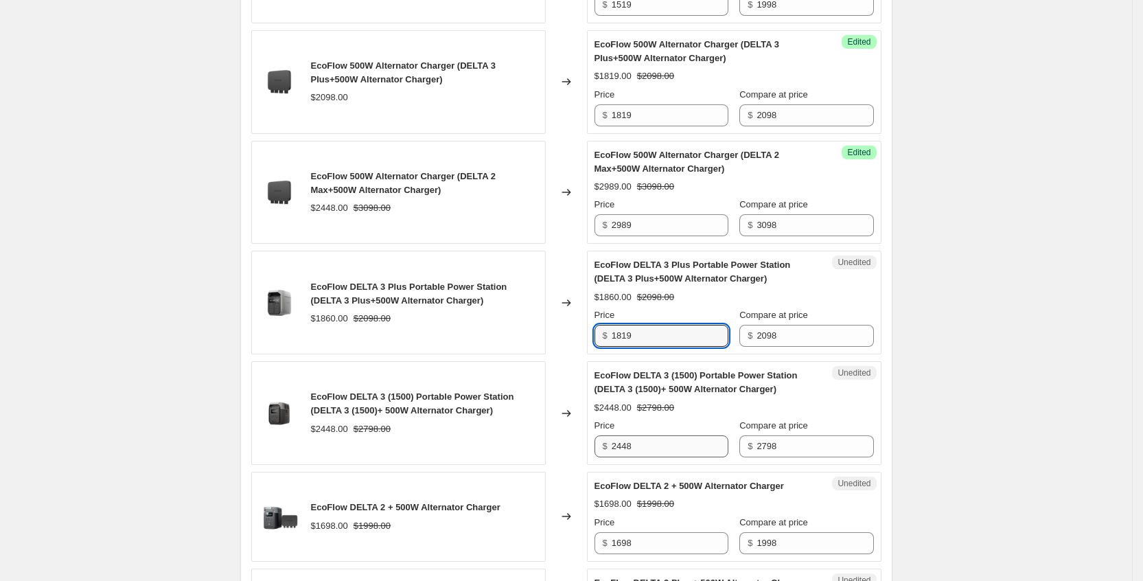
type input "1819"
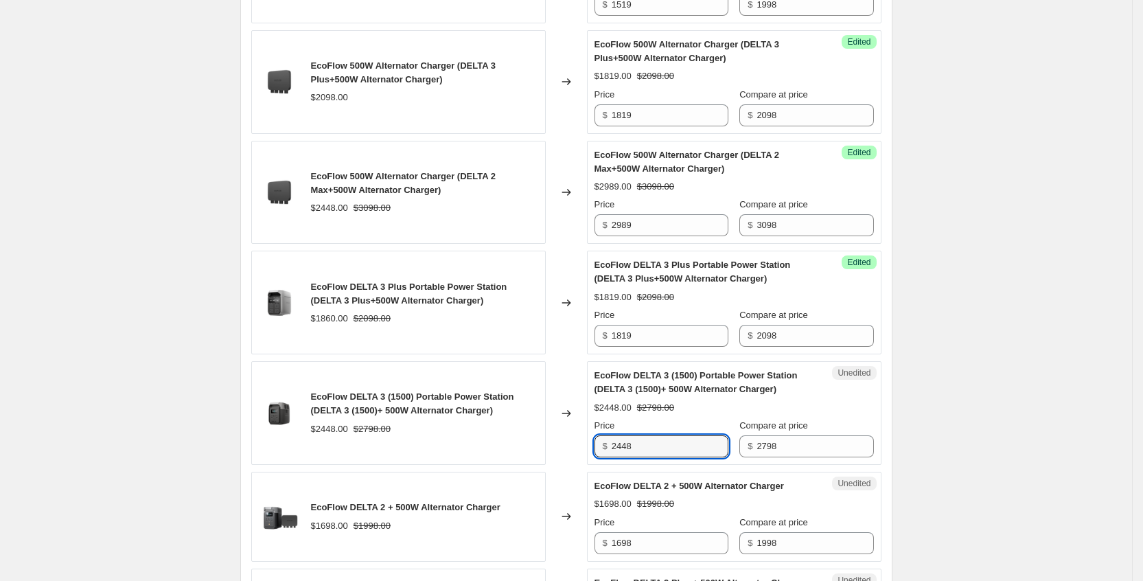
drag, startPoint x: 687, startPoint y: 469, endPoint x: 541, endPoint y: 415, distance: 155.4
click at [611, 457] on div "$ 2448" at bounding box center [662, 446] width 134 height 22
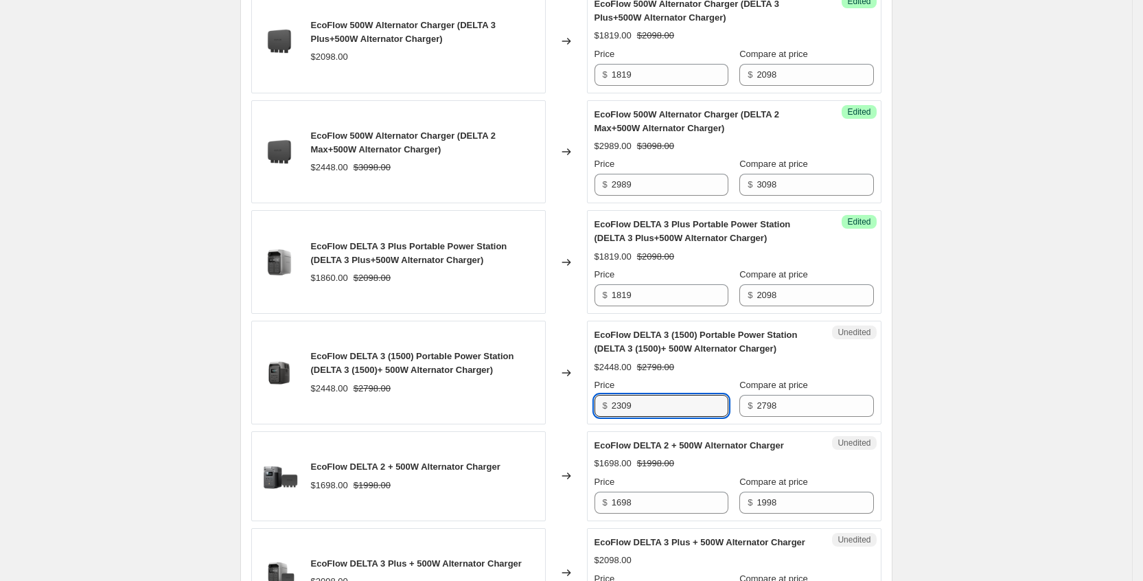
scroll to position [1505, 0]
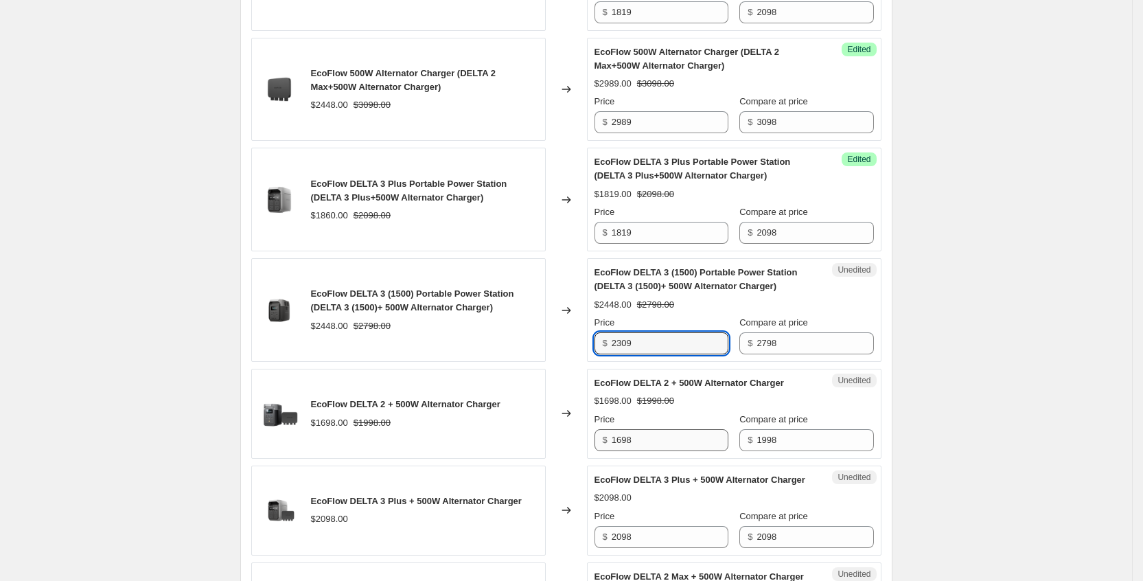
type input "2309"
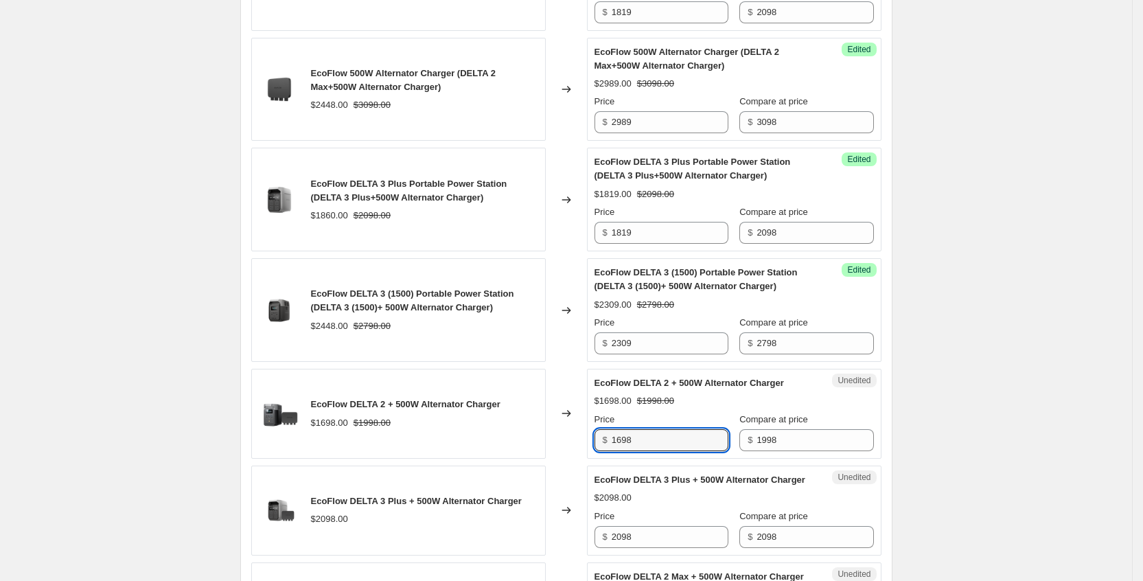
drag, startPoint x: 665, startPoint y: 470, endPoint x: 593, endPoint y: 470, distance: 72.1
click at [593, 459] on div "Unedited EcoFlow DELTA 2 + 500W Alternator Charger $1698.00 $1998.00 Price $ 16…" at bounding box center [734, 414] width 295 height 90
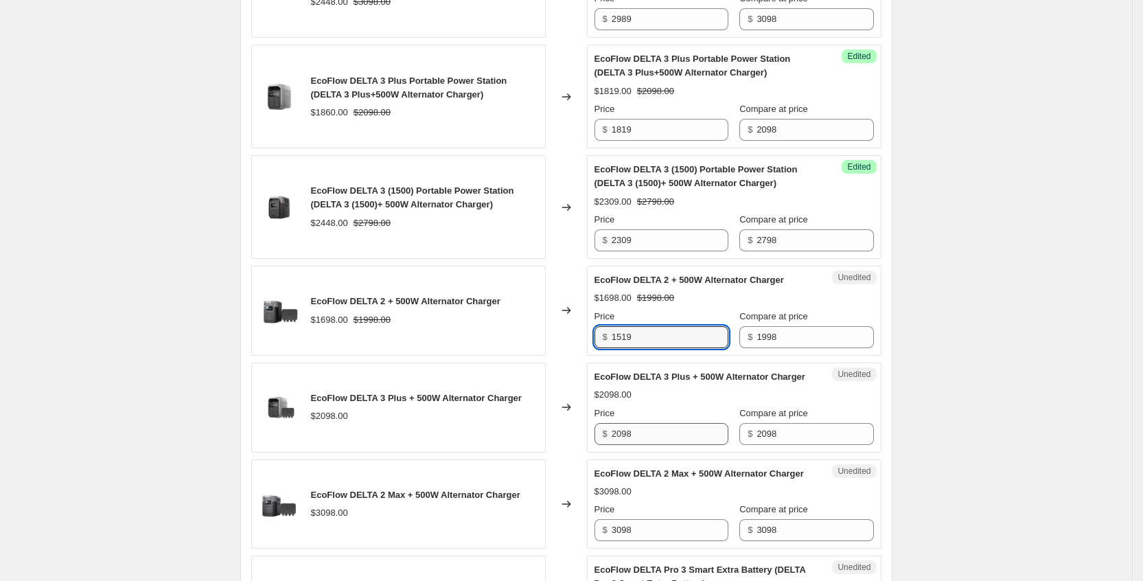
type input "1519"
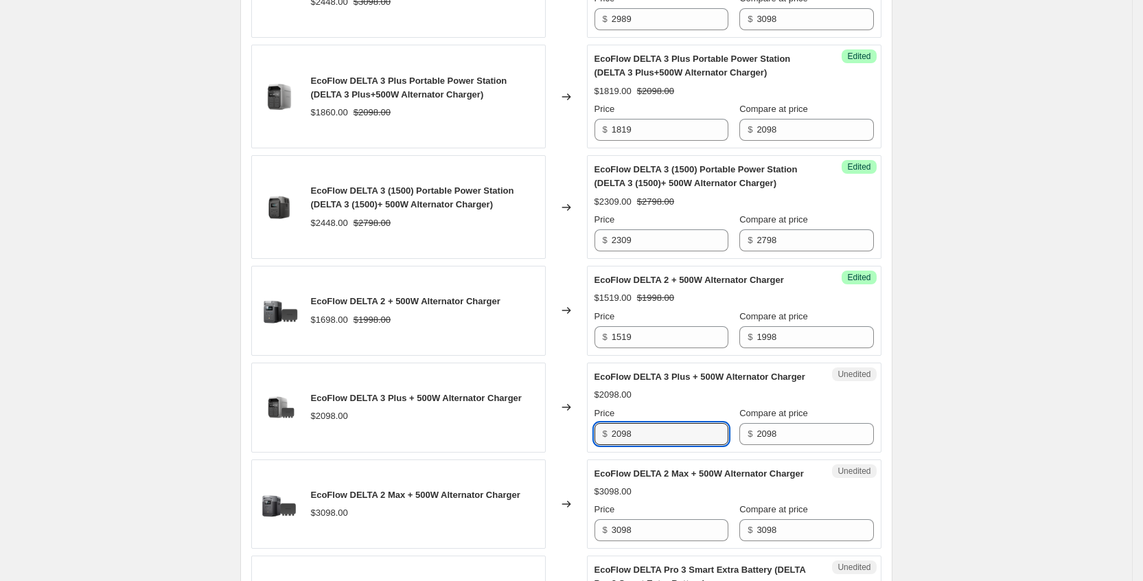
drag, startPoint x: 673, startPoint y: 483, endPoint x: 598, endPoint y: 481, distance: 74.9
click at [598, 453] on div "Unedited EcoFlow DELTA 3 Plus + 500W Alternator Charger $2098.00 Price $ 2098 C…" at bounding box center [734, 408] width 295 height 90
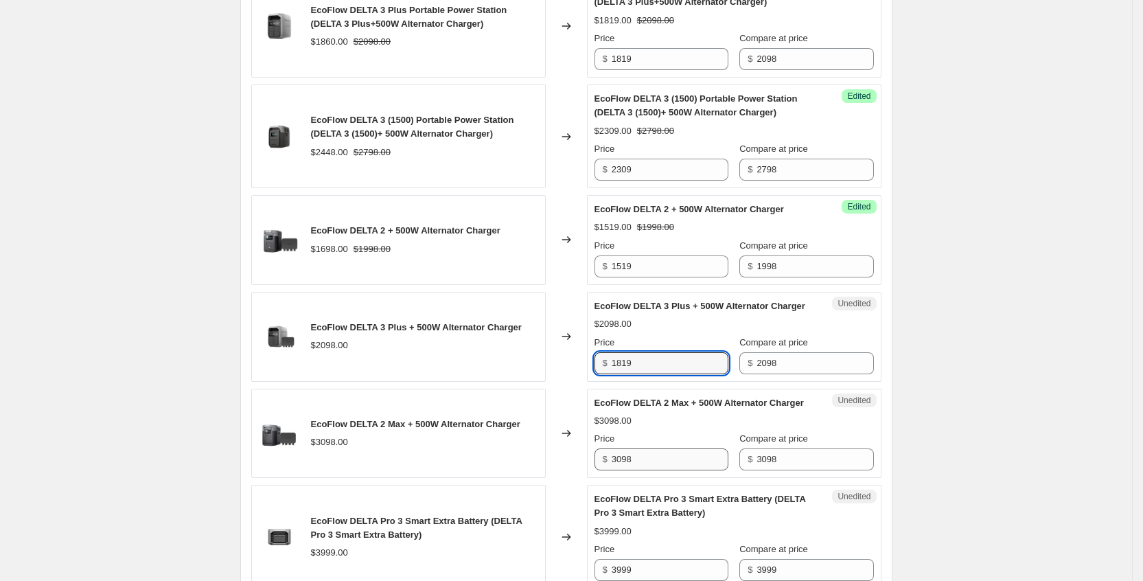
scroll to position [1711, 0]
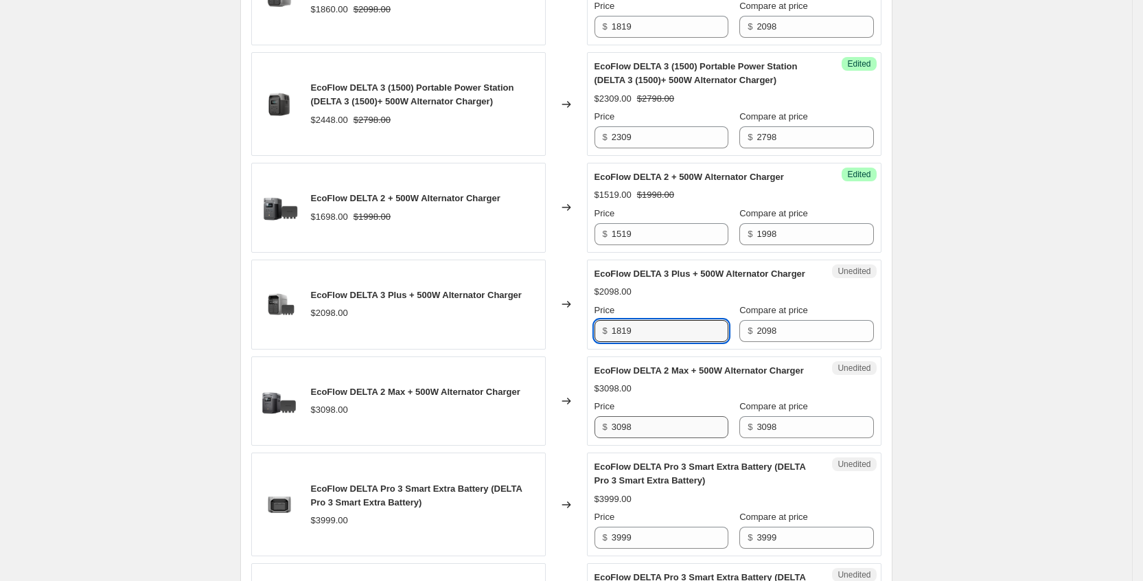
type input "1819"
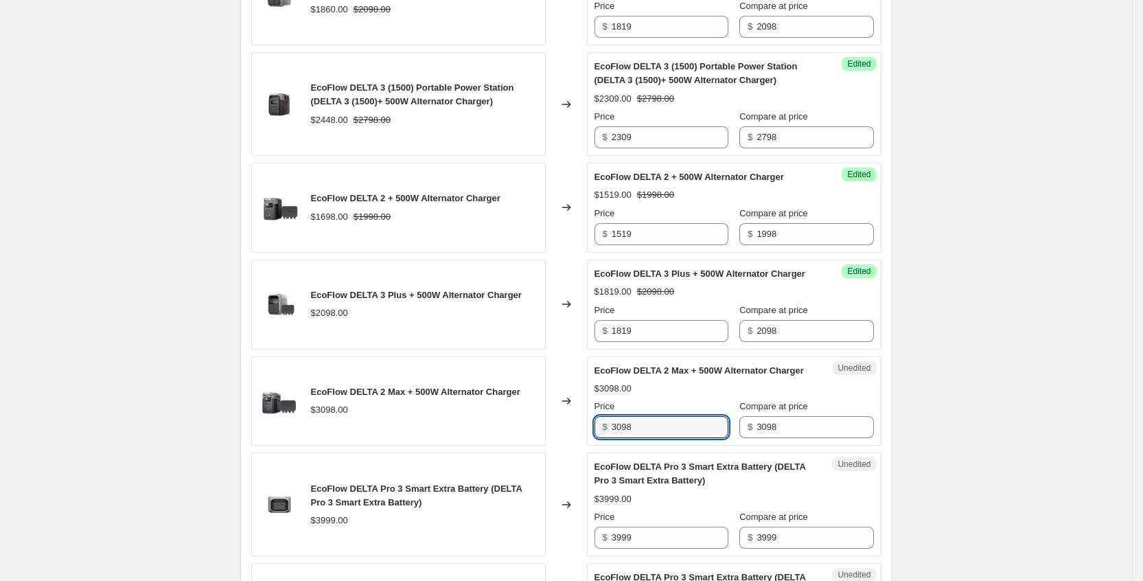
drag, startPoint x: 669, startPoint y: 479, endPoint x: 599, endPoint y: 479, distance: 70.0
click at [599, 446] on div "Unedited EcoFlow DELTA 2 Max + 500W Alternator Charger $3098.00 Price $ 3098 Co…" at bounding box center [734, 401] width 295 height 90
click at [650, 438] on input "3098" at bounding box center [670, 427] width 117 height 22
drag, startPoint x: 651, startPoint y: 486, endPoint x: 586, endPoint y: 485, distance: 65.2
click at [586, 446] on div "EcoFlow DELTA 2 Max + 500W Alternator Charger $3098.00 Changed to Unedited EcoF…" at bounding box center [566, 401] width 630 height 90
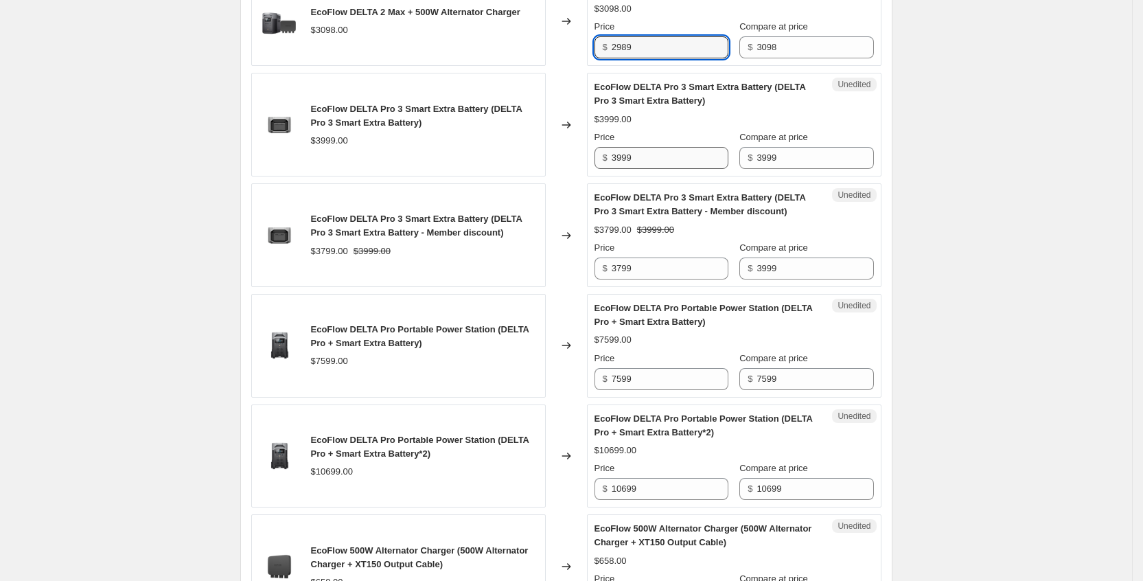
scroll to position [2123, 0]
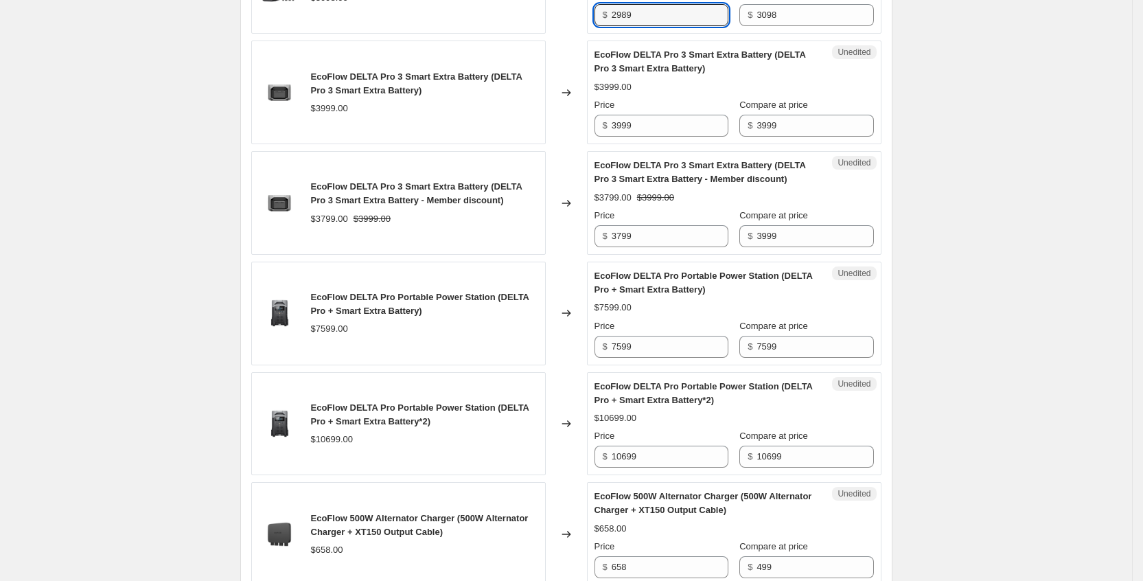
type input "2989"
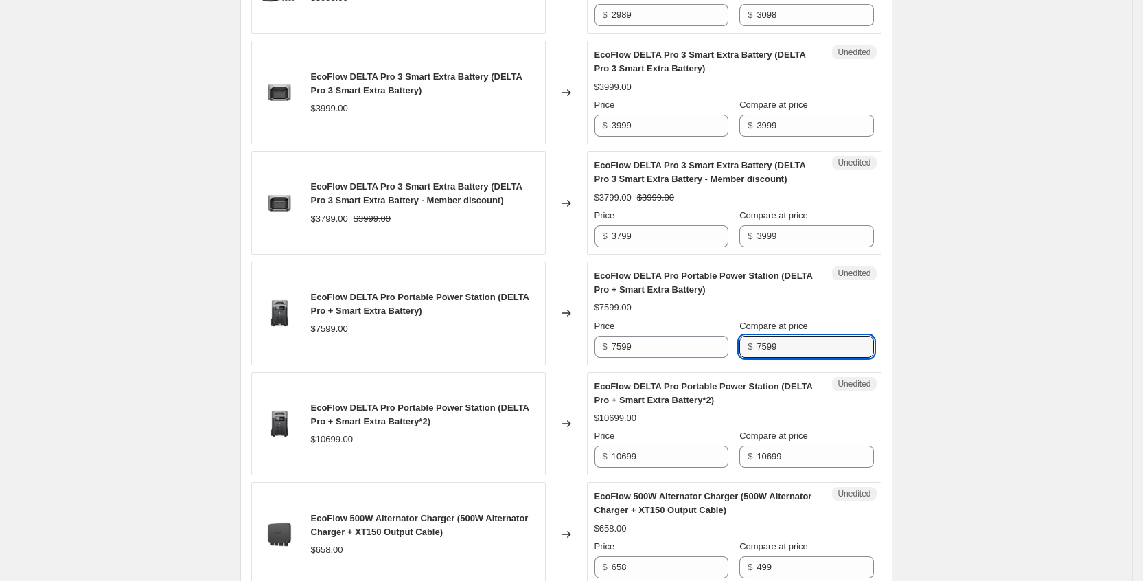
drag, startPoint x: 799, startPoint y: 406, endPoint x: 737, endPoint y: 397, distance: 63.1
click at [737, 358] on div "Price $ 7599 Compare at price $ 7599" at bounding box center [734, 338] width 279 height 38
type input "1"
type input "7999"
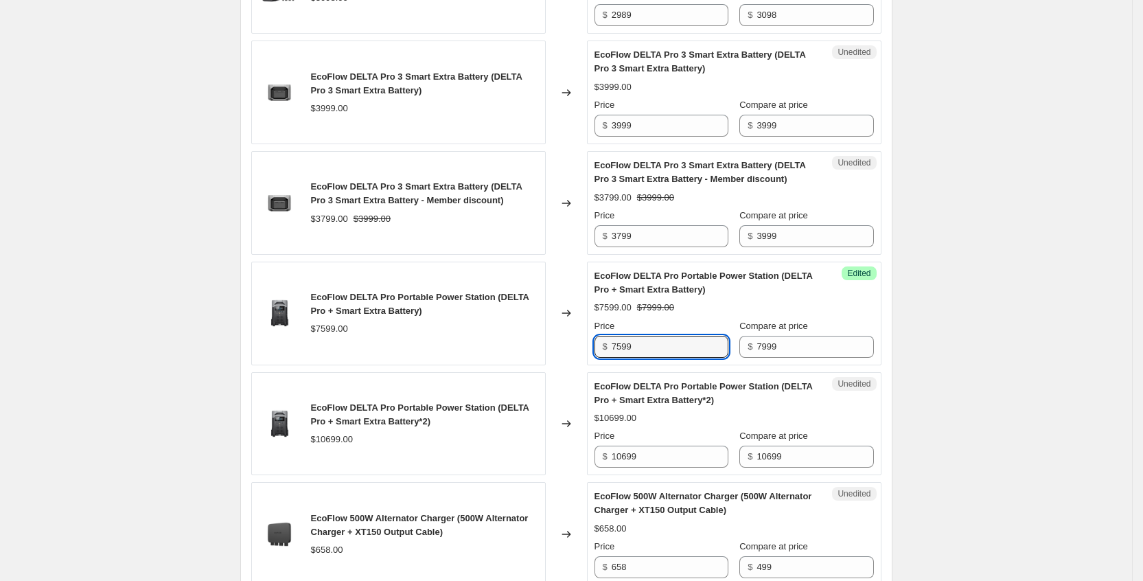
drag, startPoint x: 659, startPoint y: 412, endPoint x: 594, endPoint y: 398, distance: 66.8
click at [594, 365] on div "Success Edited EcoFlow DELTA Pro Portable Power Station (DELTA Pro + Smart Extr…" at bounding box center [734, 314] width 295 height 104
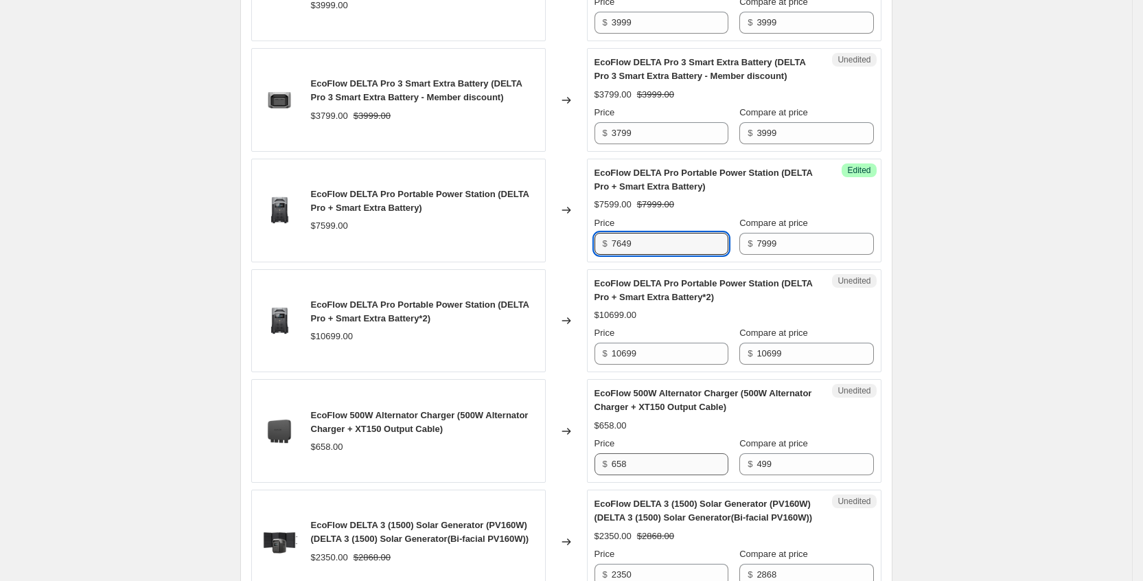
type input "7649"
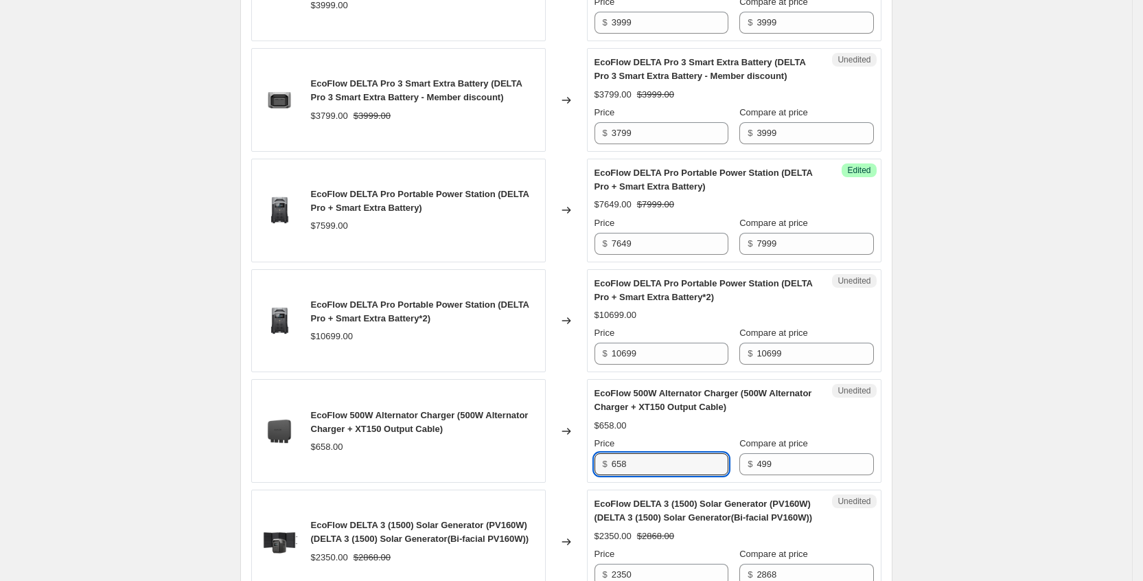
drag, startPoint x: 661, startPoint y: 516, endPoint x: 615, endPoint y: 518, distance: 46.7
click at [615, 475] on div "$ 658" at bounding box center [662, 464] width 134 height 22
type input "608"
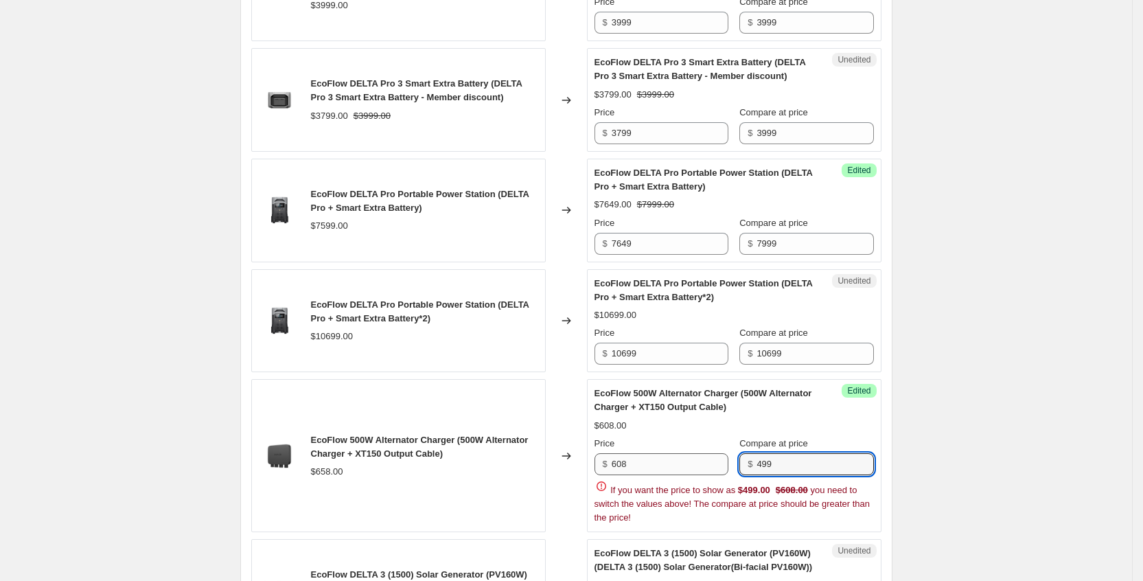
drag, startPoint x: 794, startPoint y: 520, endPoint x: 716, endPoint y: 516, distance: 77.7
click at [716, 475] on div "Price $ 608 Compare at price $ 499" at bounding box center [734, 456] width 279 height 38
type input "8"
type input "658"
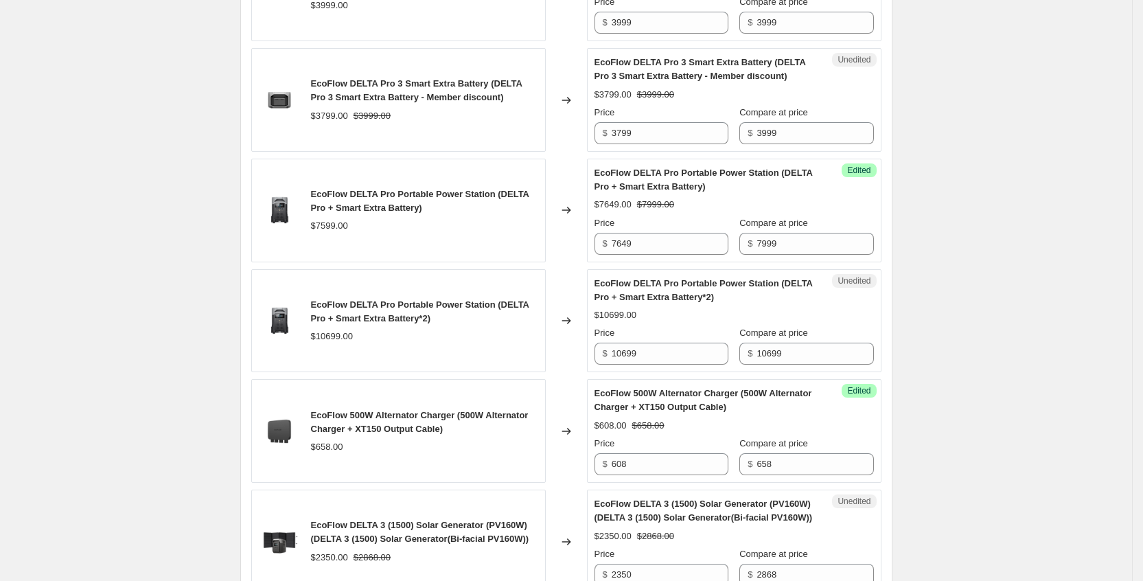
click at [829, 470] on div "EcoFlow 500W Alternator Charger (500W Alternator Charger + XT150 Output Cable) …" at bounding box center [734, 431] width 279 height 89
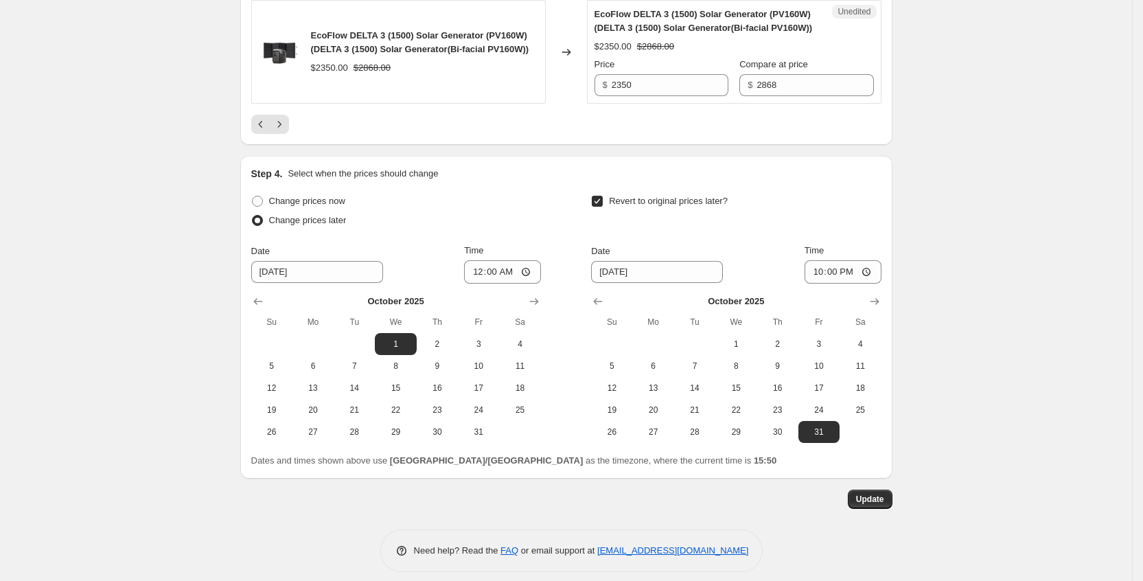
scroll to position [2782, 0]
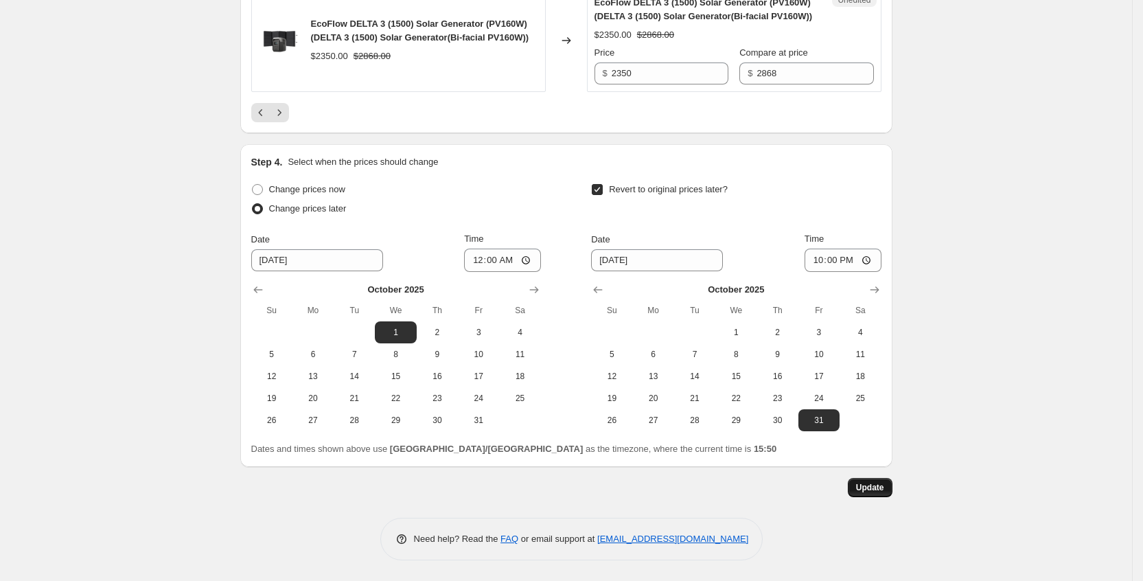
click at [879, 484] on span "Update" at bounding box center [870, 487] width 28 height 11
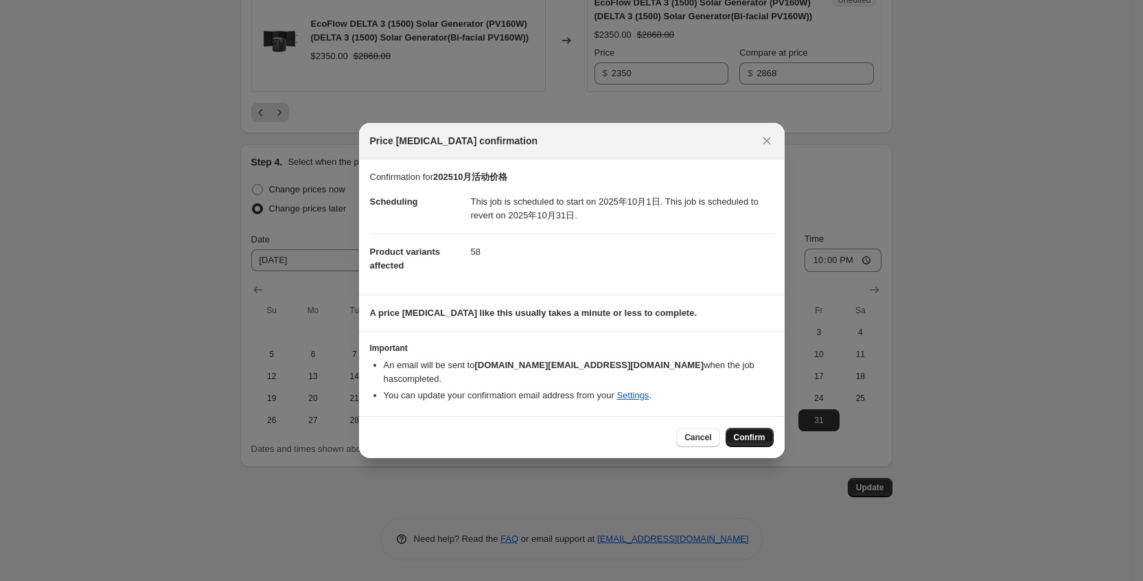
click at [753, 428] on button "Confirm" at bounding box center [750, 437] width 48 height 19
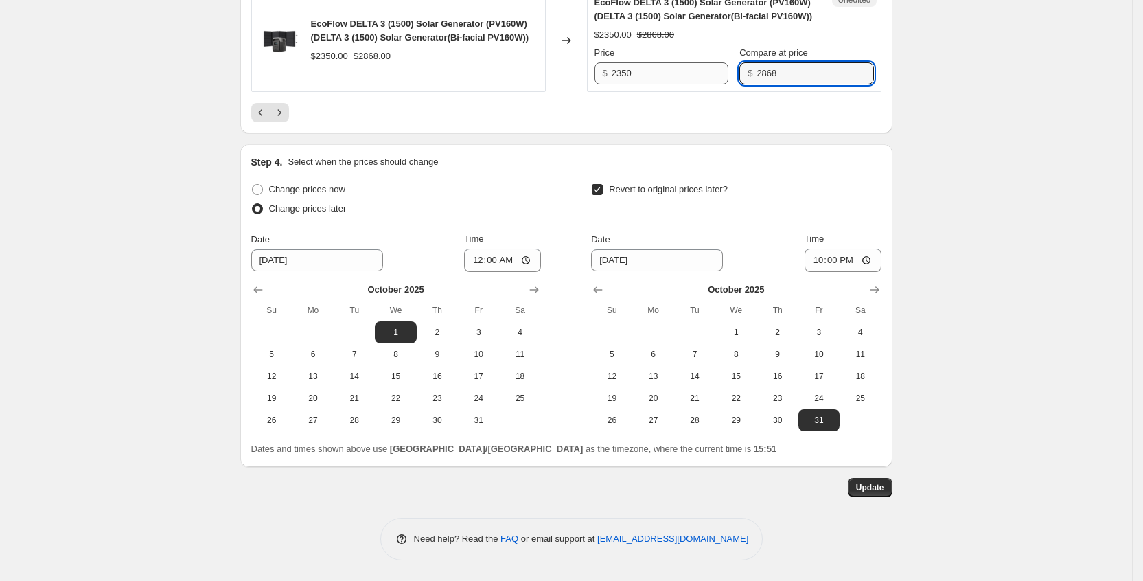
drag, startPoint x: 795, startPoint y: 73, endPoint x: 732, endPoint y: 75, distance: 63.2
click at [732, 75] on div "Price $ 2350 Compare at price $ 2868" at bounding box center [734, 65] width 279 height 38
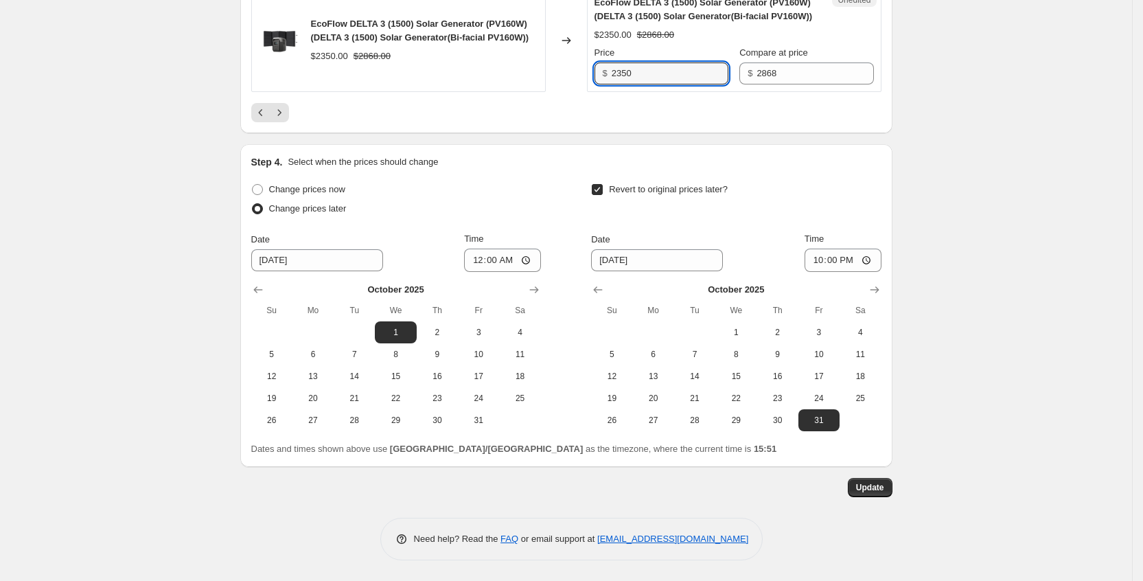
drag, startPoint x: 659, startPoint y: 72, endPoint x: 599, endPoint y: 72, distance: 59.7
click at [599, 72] on div "$ 2350" at bounding box center [662, 73] width 134 height 22
type input "2419"
click at [871, 490] on span "Update" at bounding box center [870, 487] width 28 height 11
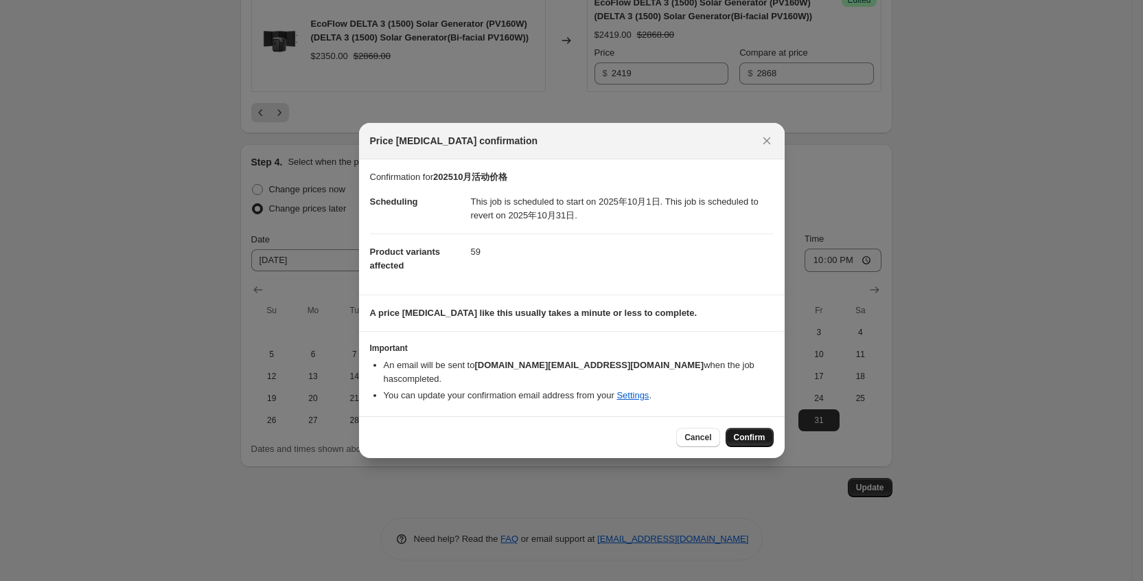
click at [742, 428] on button "Confirm" at bounding box center [750, 437] width 48 height 19
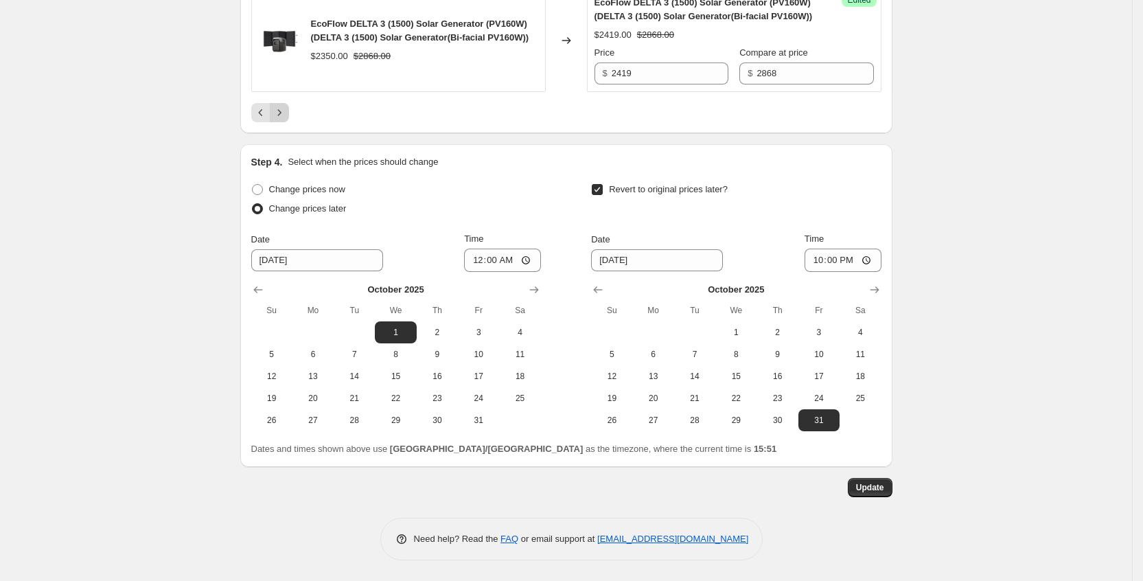
click at [286, 114] on icon "Next" at bounding box center [280, 113] width 14 height 14
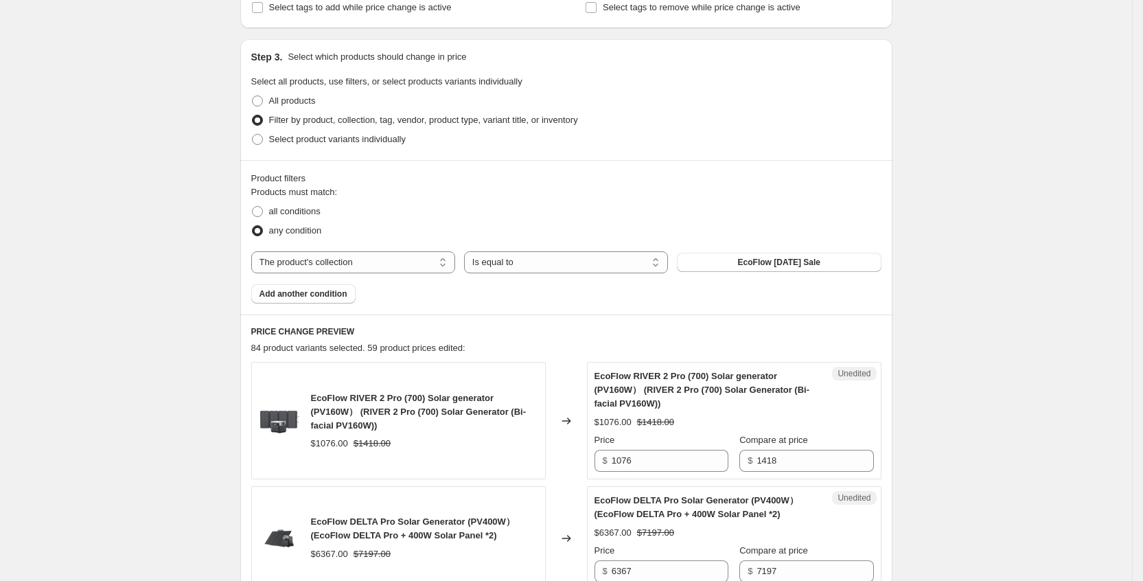
scroll to position [439, 0]
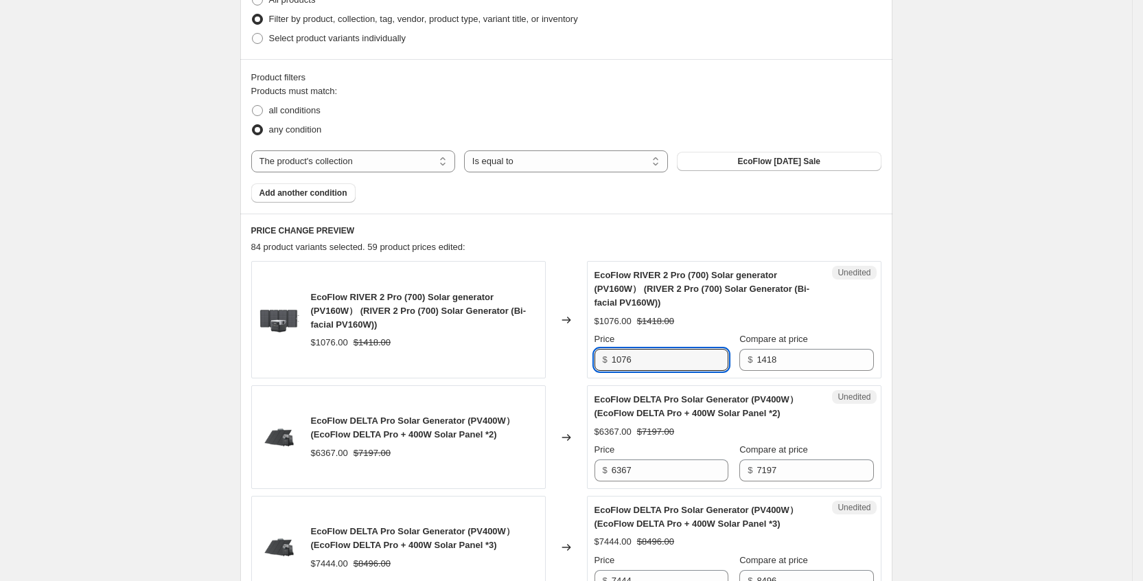
drag, startPoint x: 665, startPoint y: 363, endPoint x: 597, endPoint y: 365, distance: 68.0
click at [597, 365] on div "Unedited EcoFlow RIVER 2 Pro (700) Solar generator (PV160W） (RIVER 2 Pro (700) …" at bounding box center [734, 319] width 295 height 117
type input "1019"
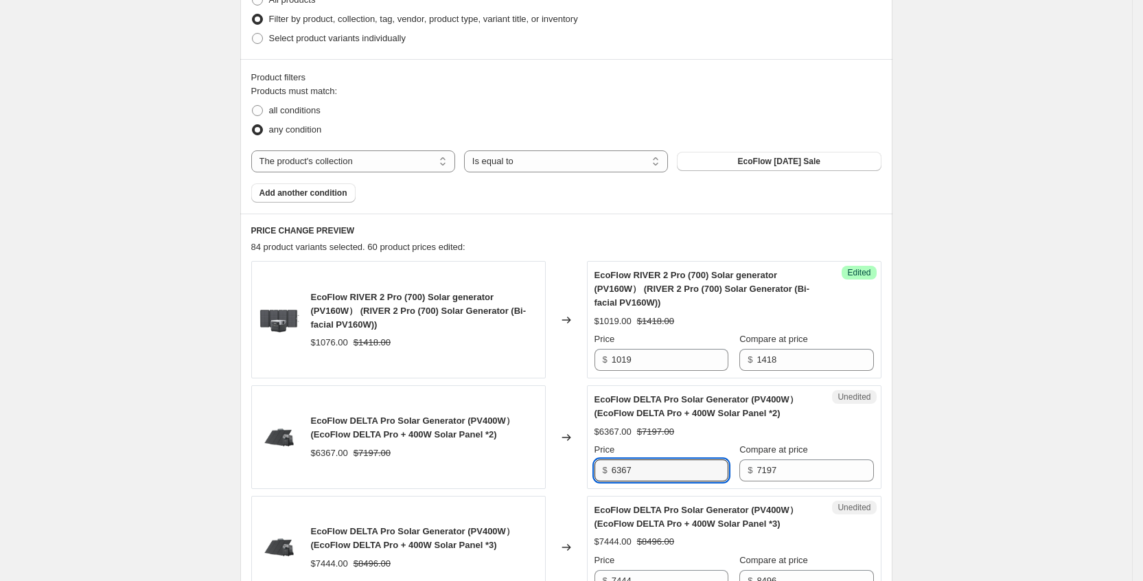
drag, startPoint x: 671, startPoint y: 472, endPoint x: 600, endPoint y: 473, distance: 70.7
click at [600, 473] on div "$ 6367" at bounding box center [662, 470] width 134 height 22
click at [665, 471] on input "6367" at bounding box center [670, 470] width 117 height 22
drag, startPoint x: 653, startPoint y: 472, endPoint x: 597, endPoint y: 468, distance: 55.7
click at [597, 468] on div "Unedited EcoFlow DELTA Pro Solar Generator (PV400W） (EcoFlow DELTA Pro + 400W S…" at bounding box center [734, 437] width 295 height 104
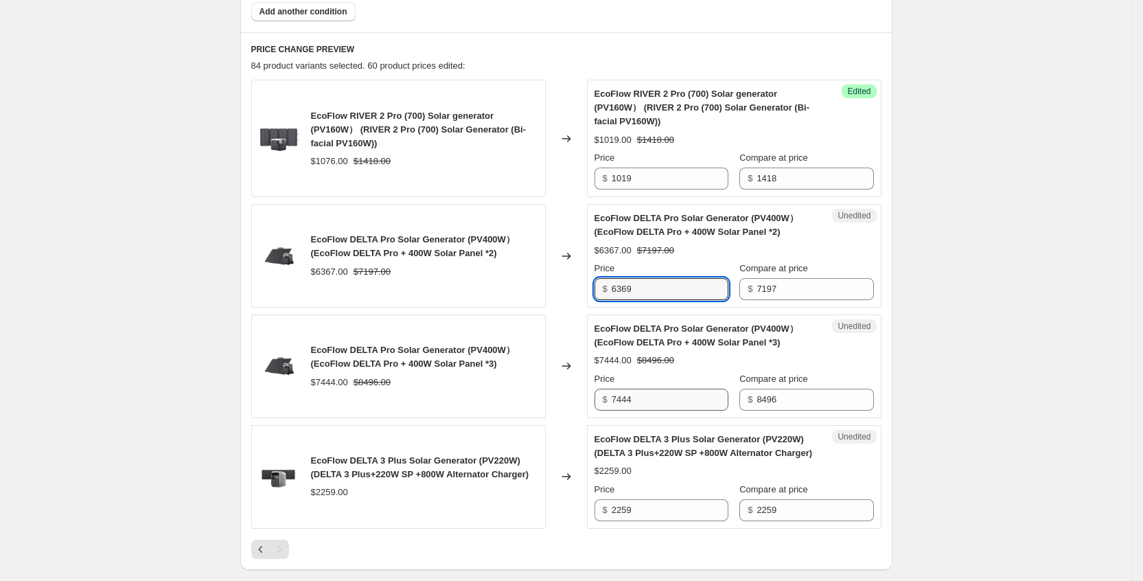
scroll to position [645, 0]
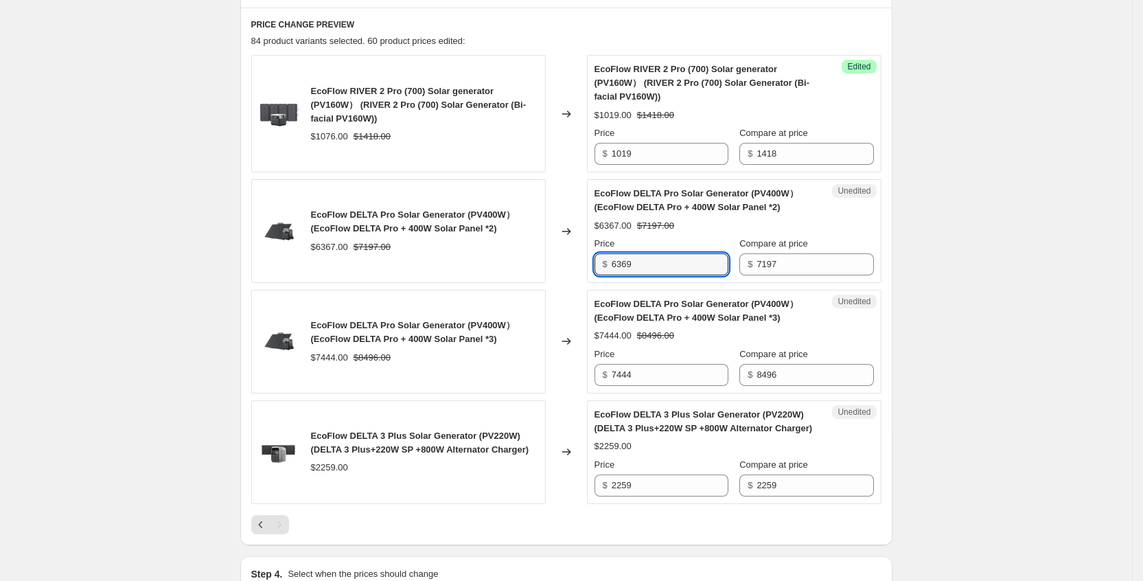
type input "6369"
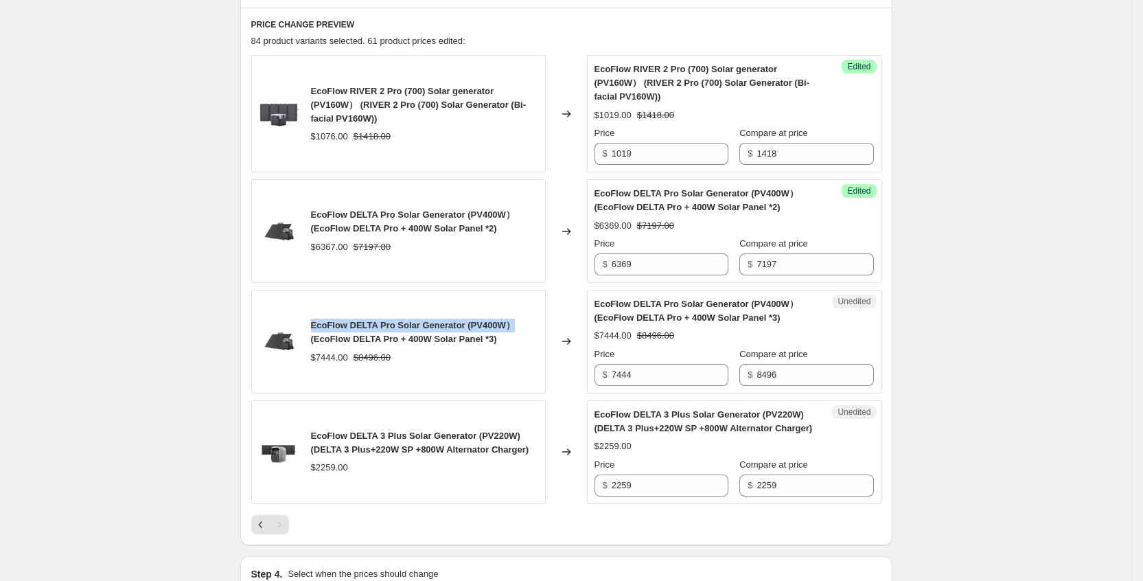
drag, startPoint x: 314, startPoint y: 321, endPoint x: 518, endPoint y: 331, distance: 204.2
click at [518, 331] on div "EcoFlow DELTA Pro Solar Generator (PV400W） (EcoFlow DELTA Pro + 400W Solar Pane…" at bounding box center [398, 342] width 295 height 104
copy span "EcoFlow DELTA Pro Solar Generator (PV400W）"
click at [518, 542] on div "PRICE CHANGE PREVIEW 84 product variants selected. 61 product prices edited: Ec…" at bounding box center [566, 277] width 652 height 538
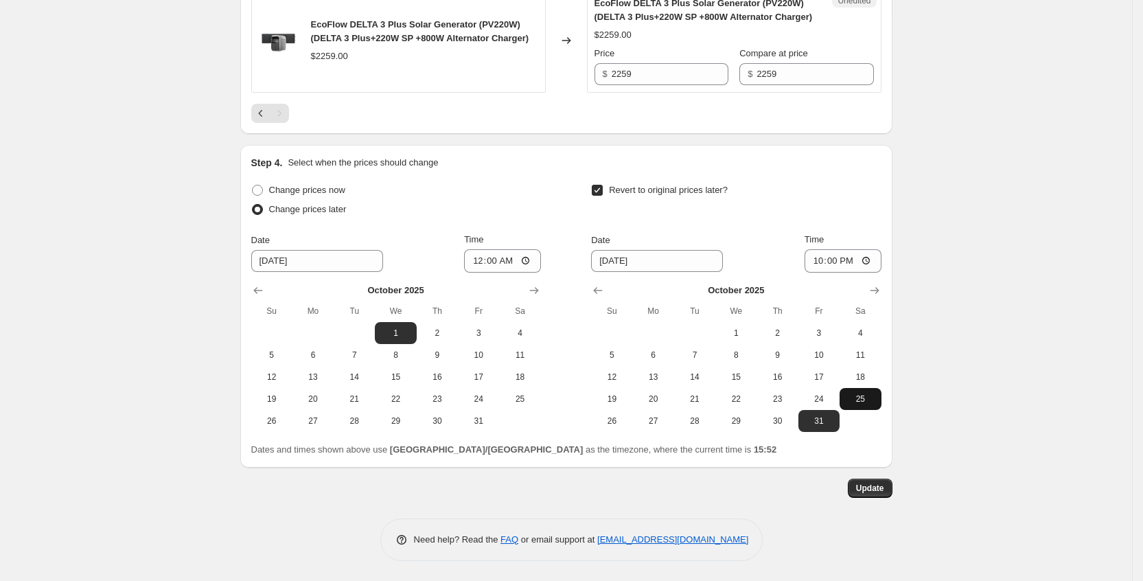
scroll to position [1057, 0]
click at [875, 495] on button "Update" at bounding box center [870, 487] width 45 height 19
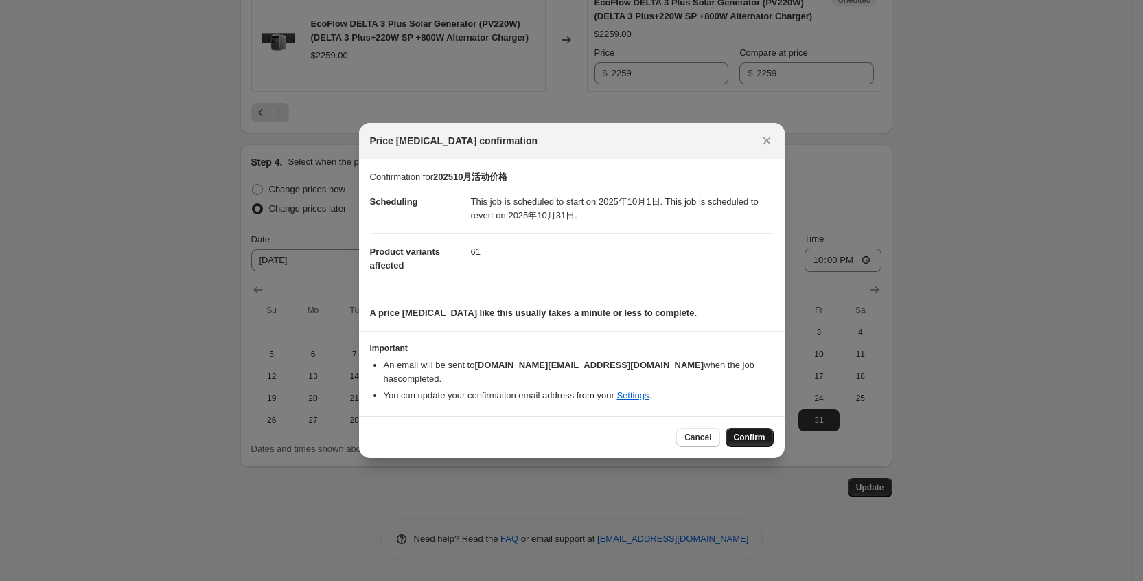
click at [749, 433] on span "Confirm" at bounding box center [750, 437] width 32 height 11
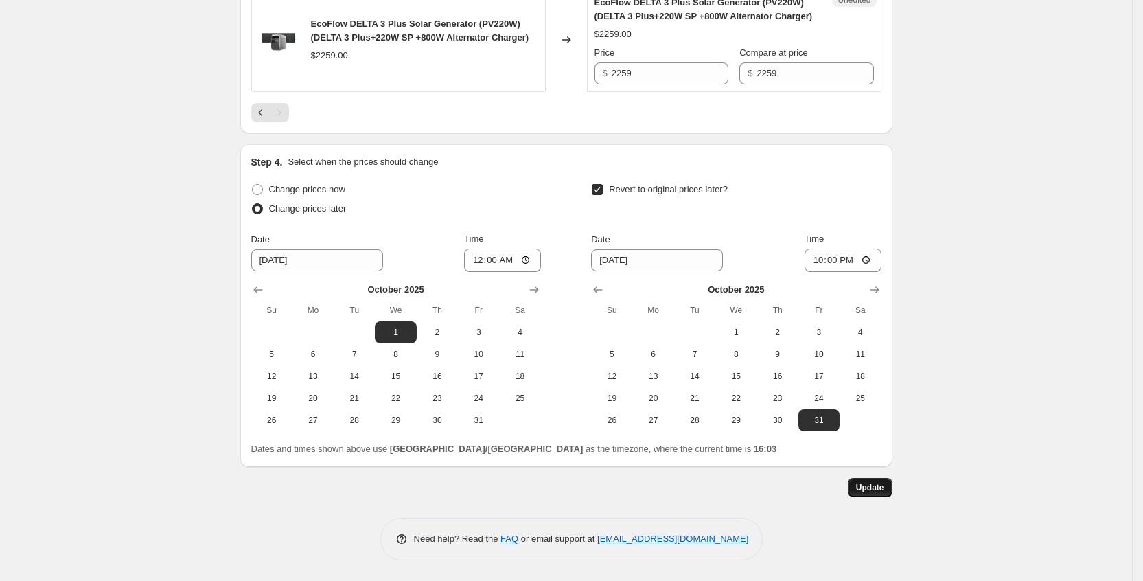
click at [883, 492] on span "Update" at bounding box center [870, 487] width 28 height 11
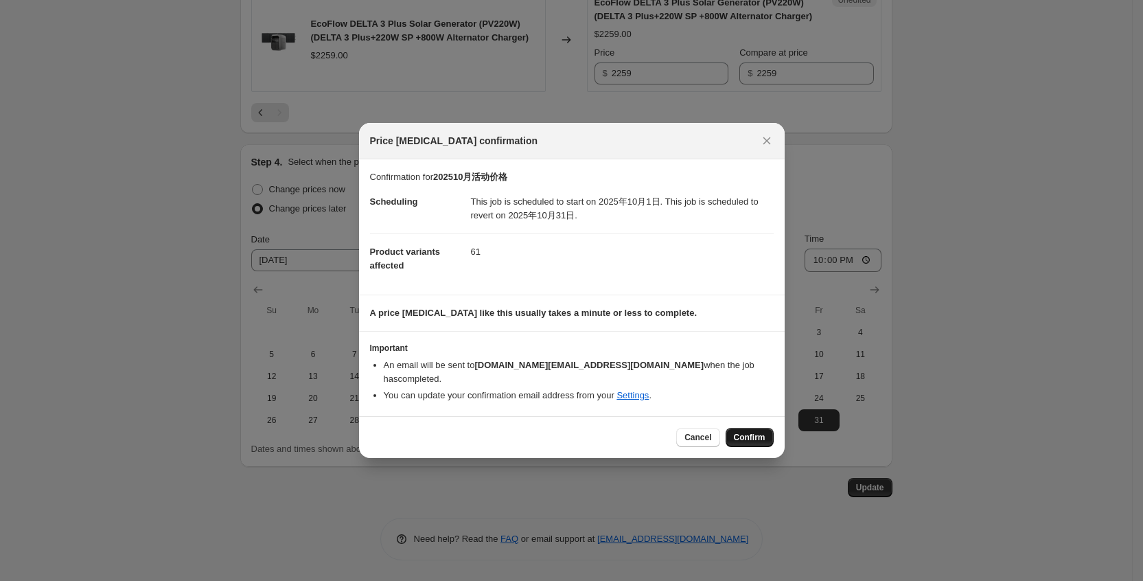
click at [752, 434] on span "Confirm" at bounding box center [750, 437] width 32 height 11
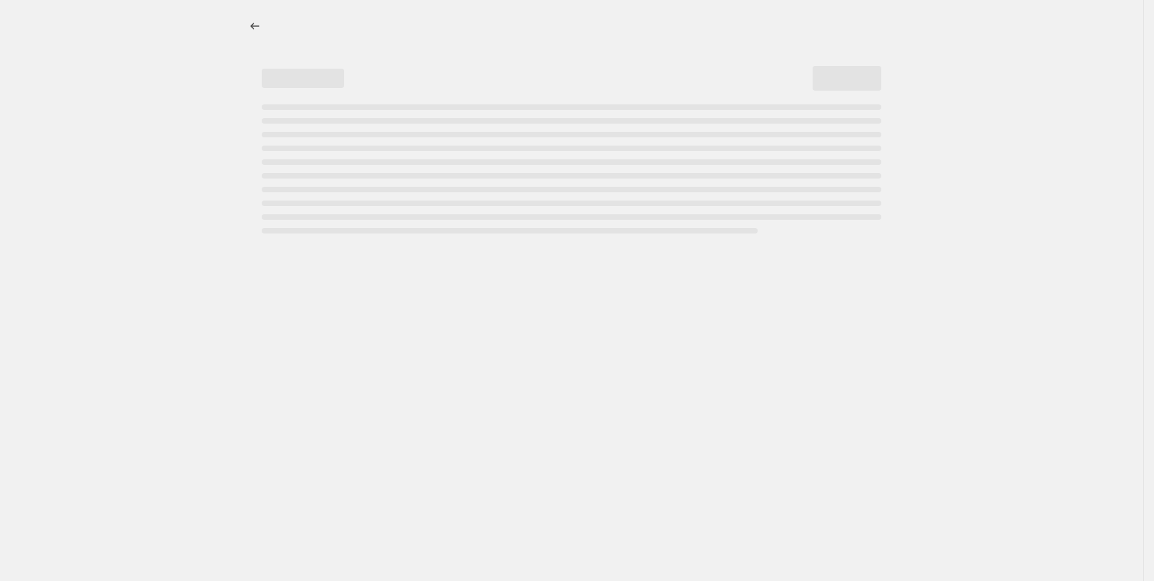
select select "collection"
